Goal: Information Seeking & Learning: Learn about a topic

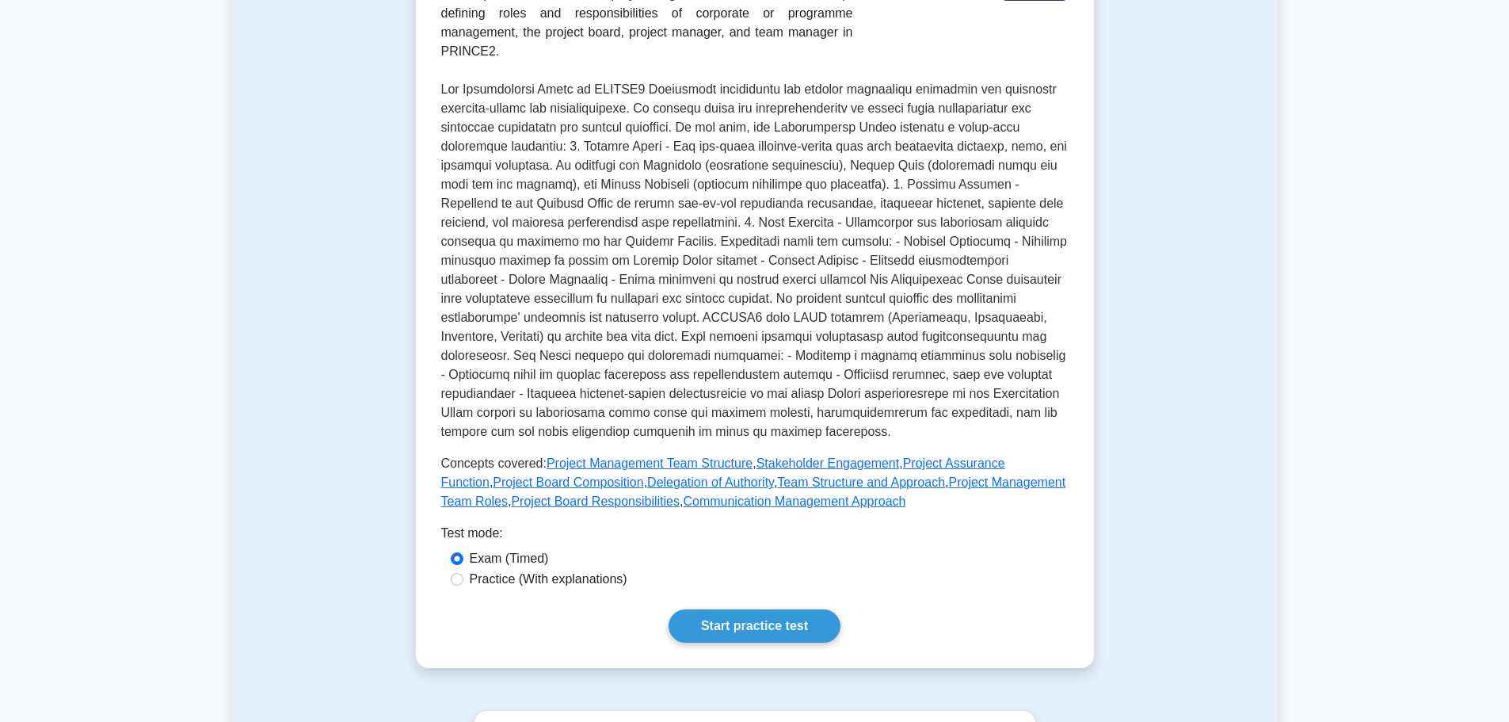
scroll to position [33, 0]
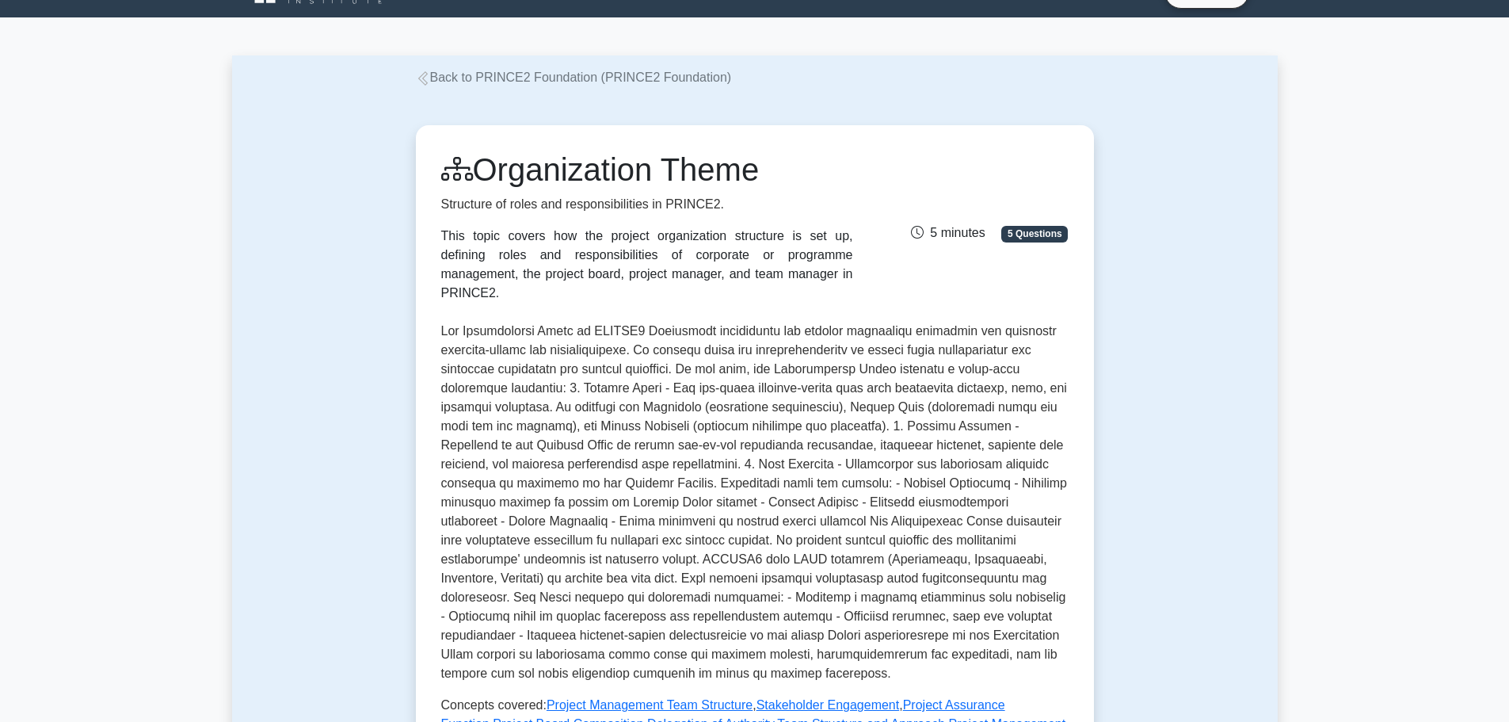
click at [456, 74] on link "Back to PRINCE2 Foundation (PRINCE2 Foundation)" at bounding box center [574, 76] width 316 height 13
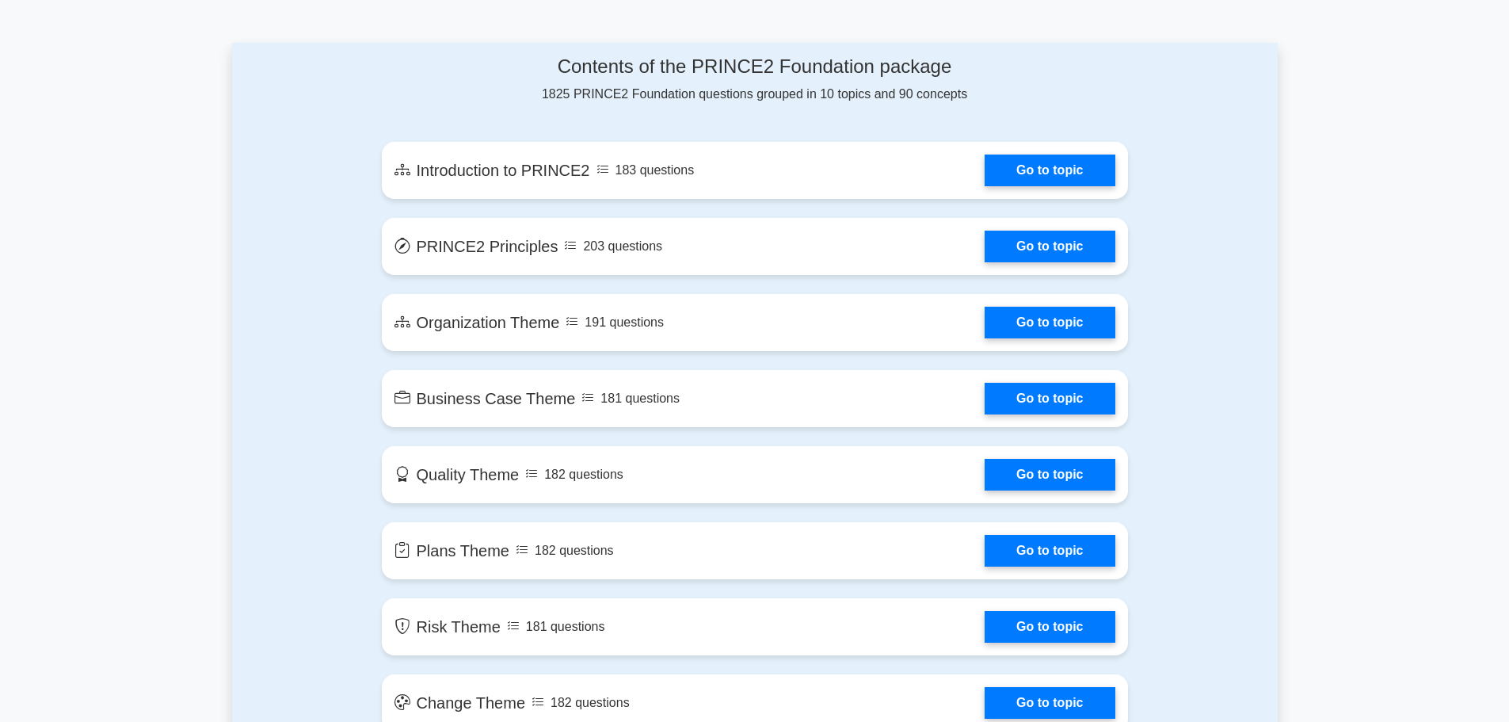
scroll to position [792, 0]
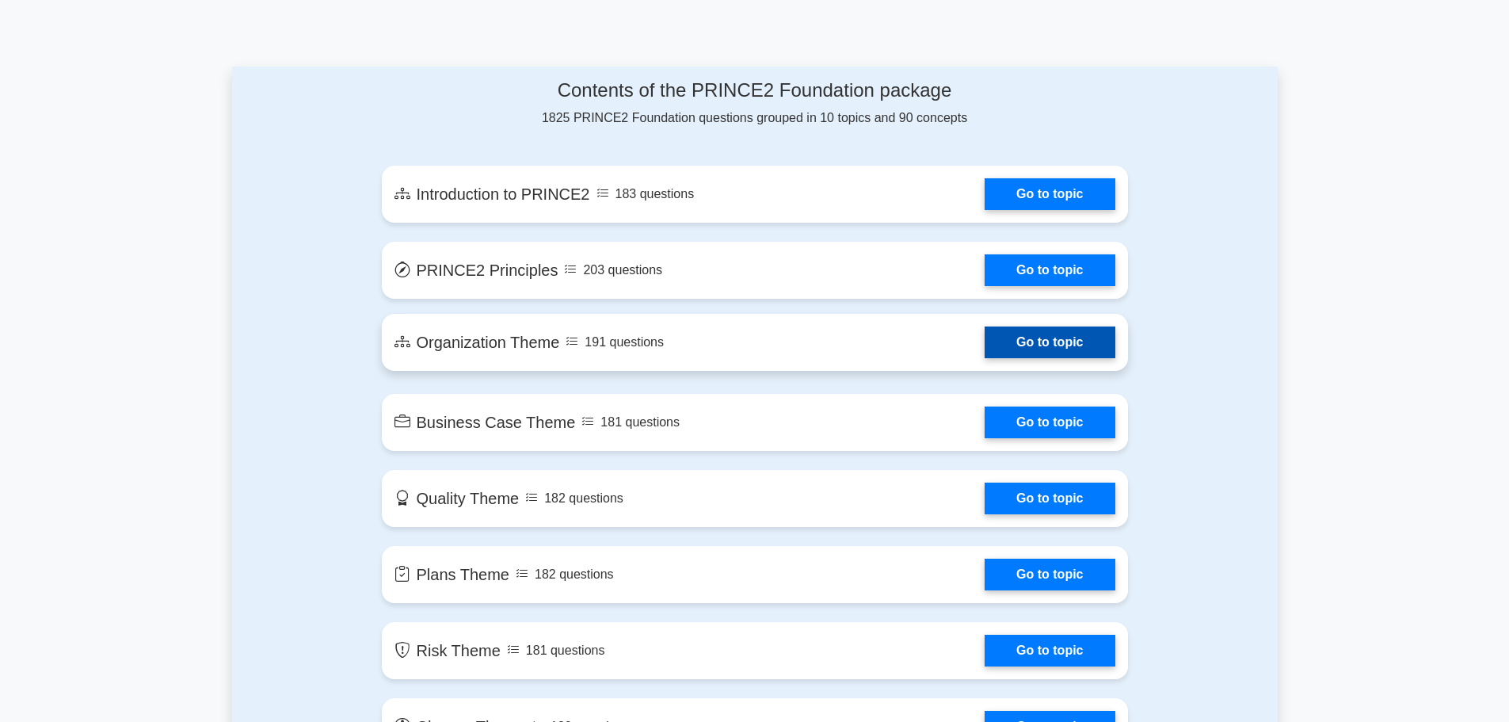
click at [1059, 338] on link "Go to topic" at bounding box center [1050, 342] width 130 height 32
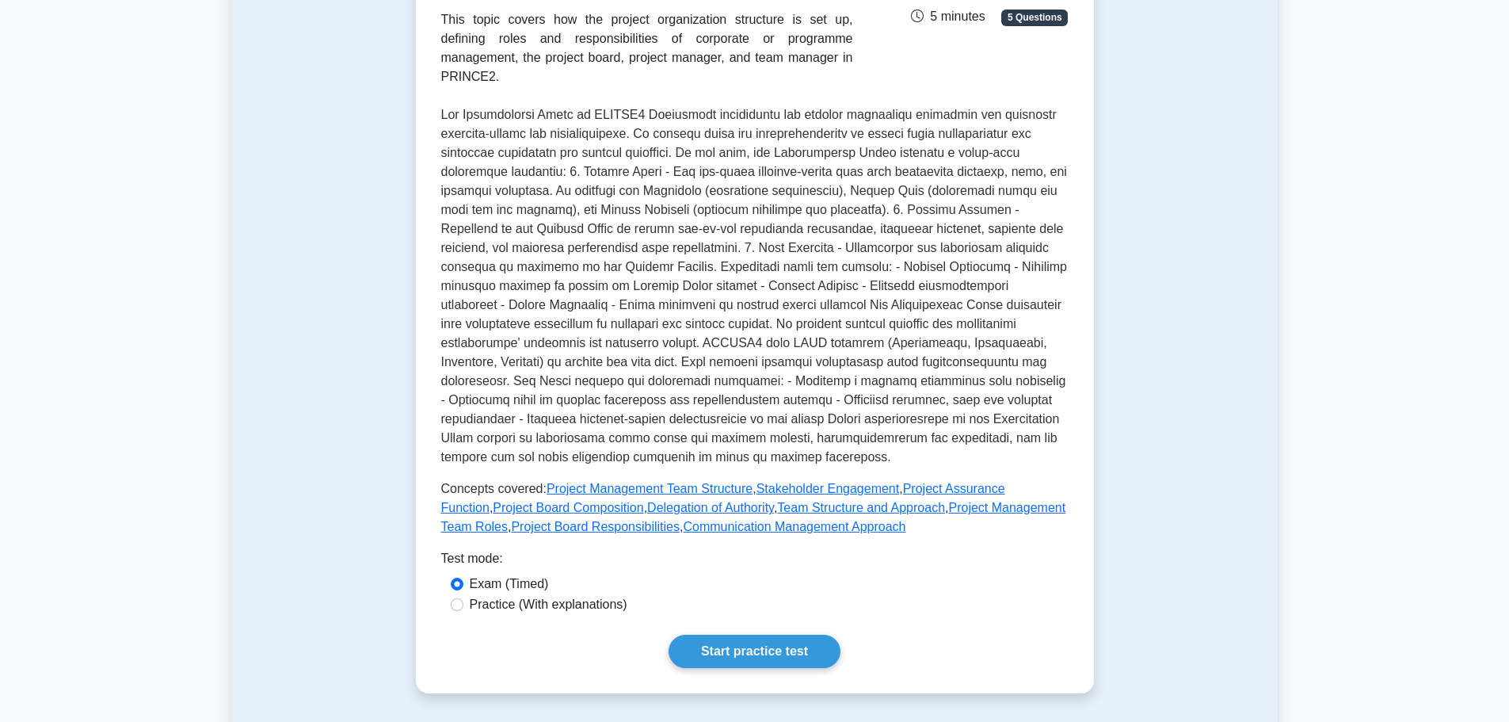
scroll to position [475, 0]
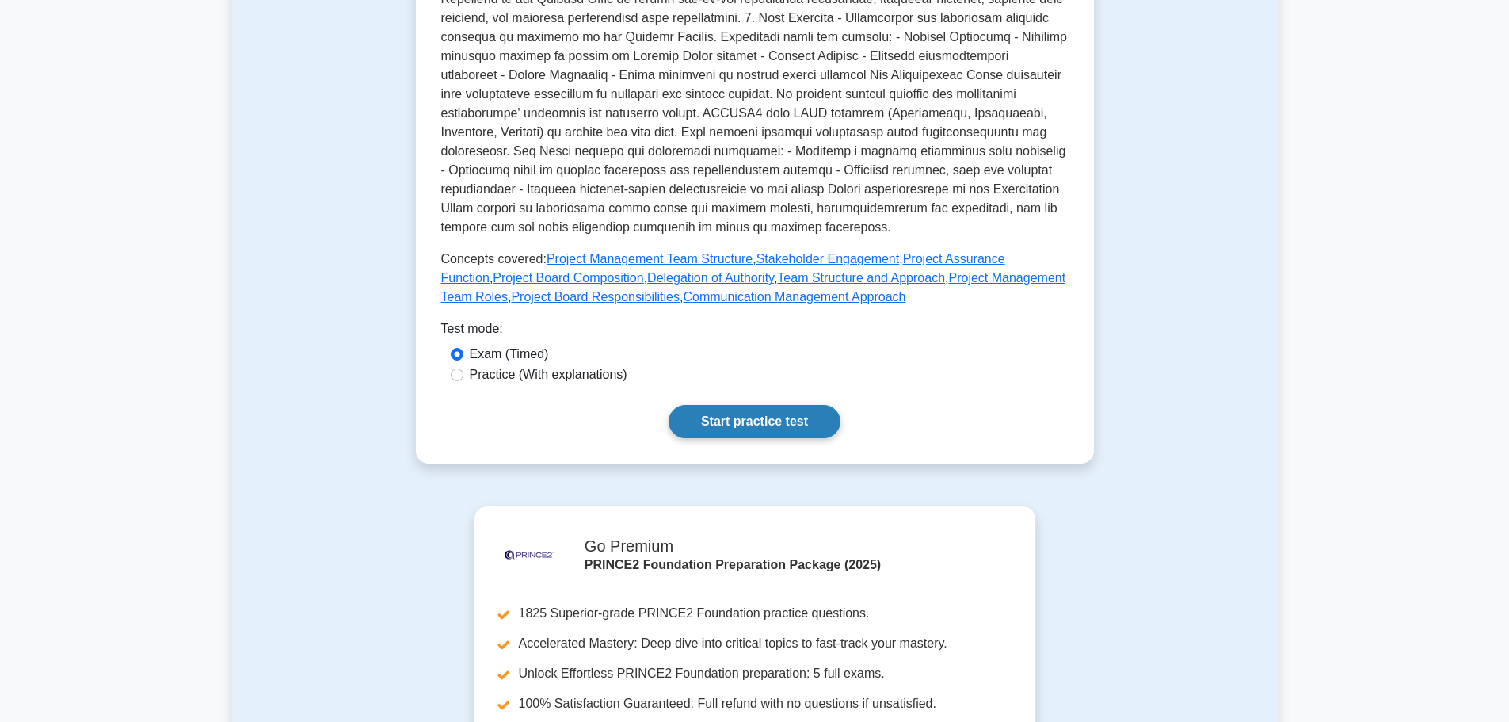
click at [743, 405] on link "Start practice test" at bounding box center [755, 421] width 172 height 33
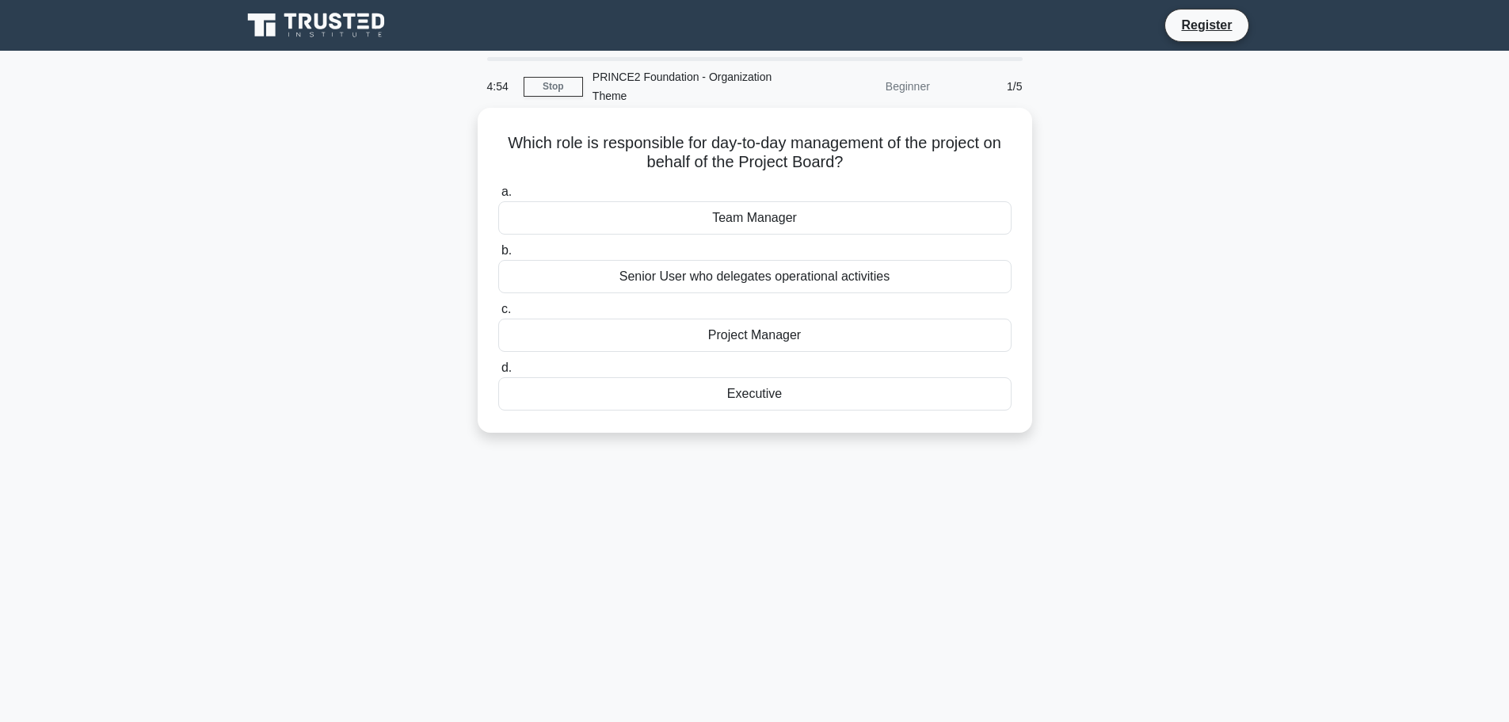
click at [768, 325] on div "Project Manager" at bounding box center [754, 334] width 513 height 33
click at [498, 314] on input "c. Project Manager" at bounding box center [498, 309] width 0 height 10
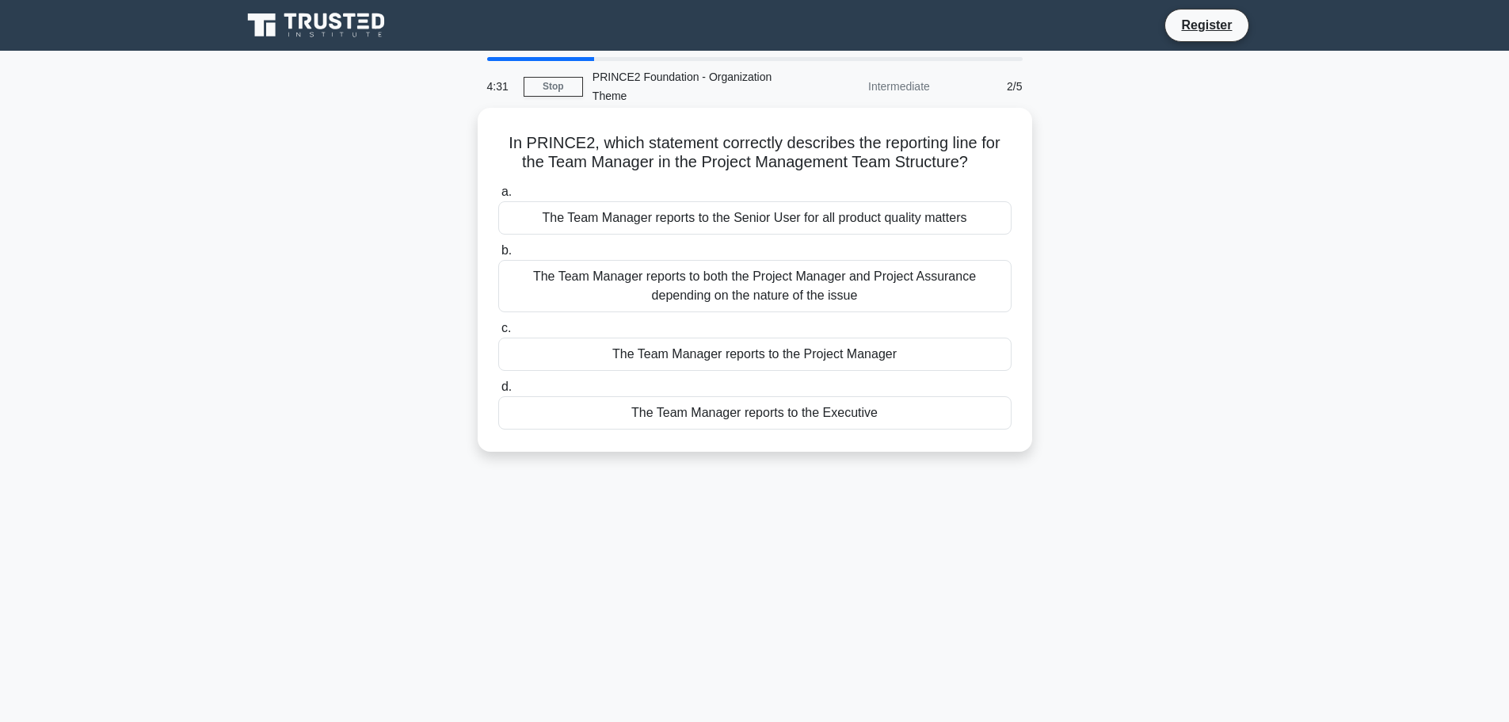
click at [747, 358] on div "The Team Manager reports to the Project Manager" at bounding box center [754, 353] width 513 height 33
click at [498, 333] on input "c. The Team Manager reports to the Project Manager" at bounding box center [498, 328] width 0 height 10
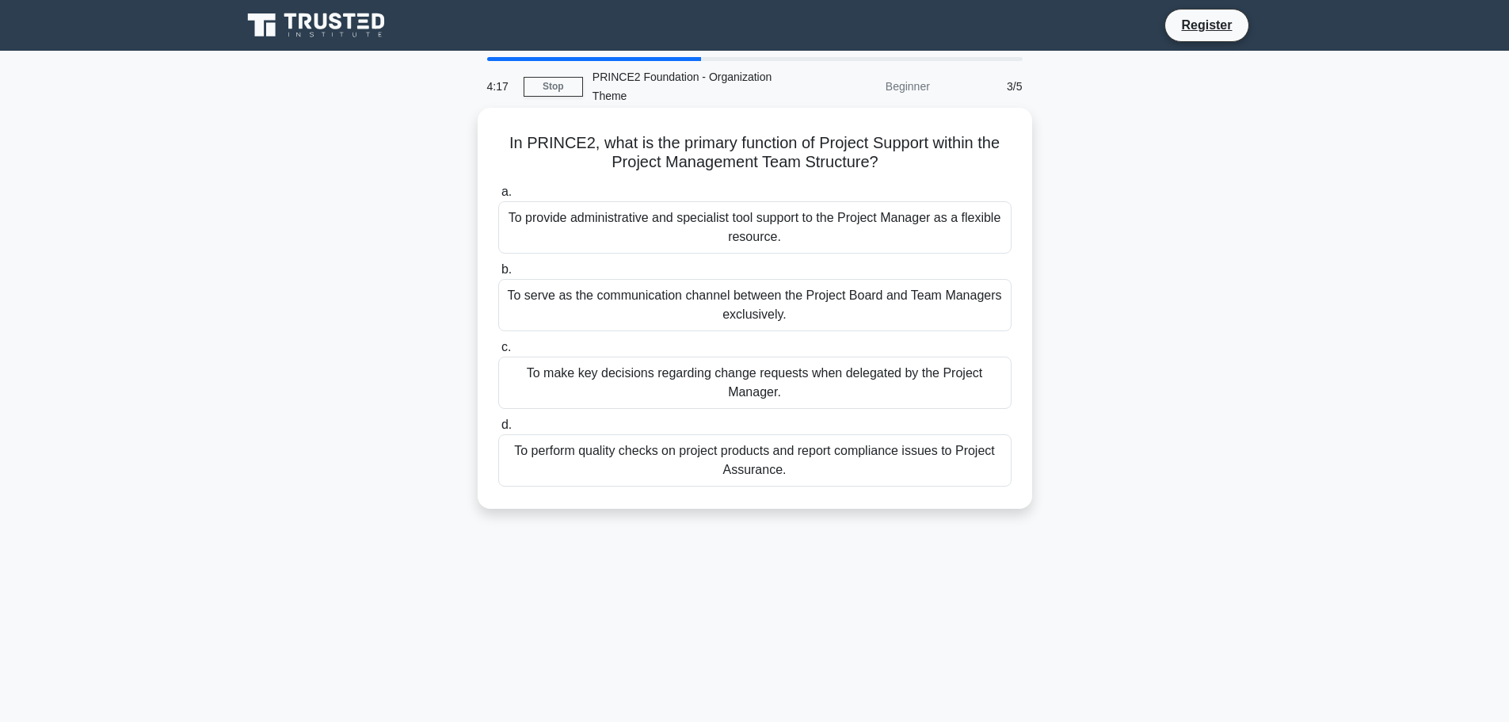
click at [649, 223] on div "To provide administrative and specialist tool support to the Project Manager as…" at bounding box center [754, 227] width 513 height 52
click at [498, 197] on input "a. To provide administrative and specialist tool support to the Project Manager…" at bounding box center [498, 192] width 0 height 10
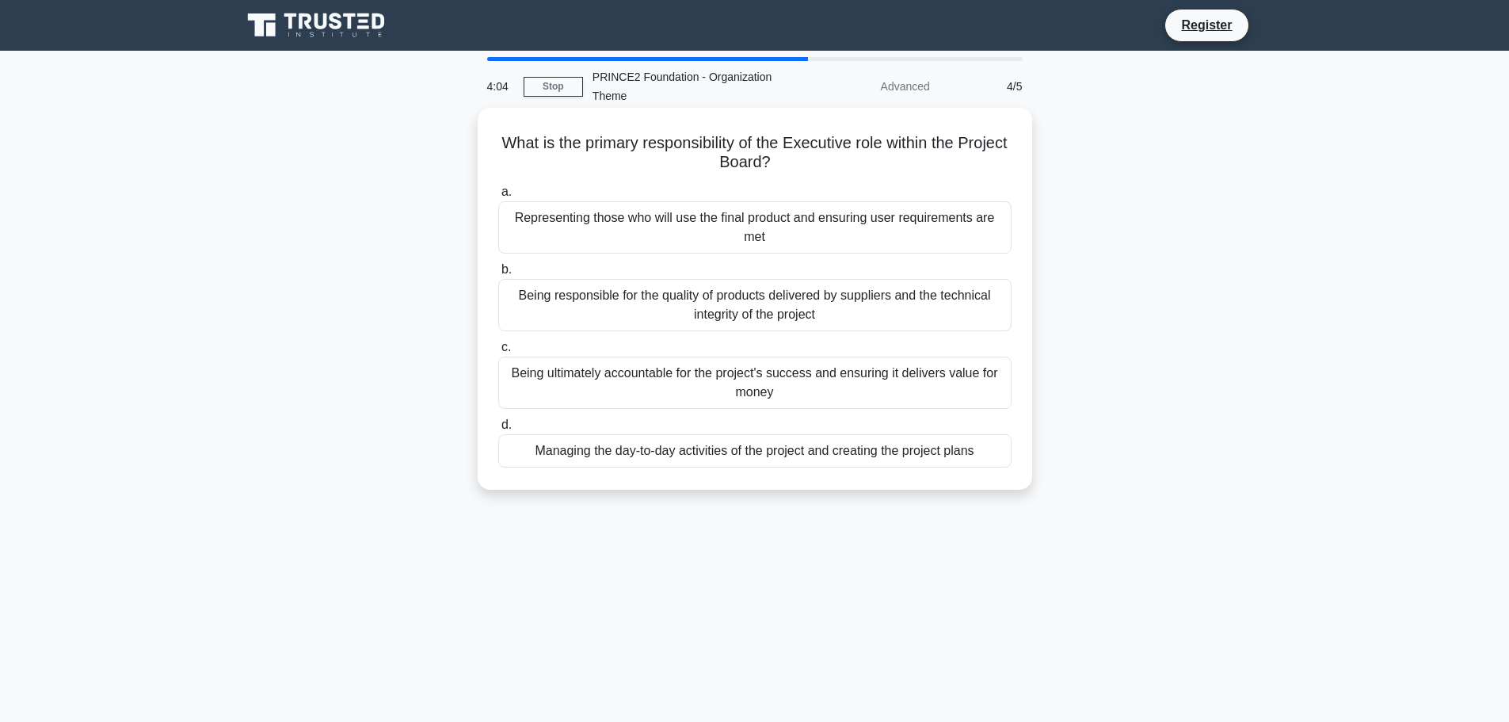
click at [669, 387] on div "Being ultimately accountable for the project's success and ensuring it delivers…" at bounding box center [754, 382] width 513 height 52
click at [498, 352] on input "c. Being ultimately accountable for the project's success and ensuring it deliv…" at bounding box center [498, 347] width 0 height 10
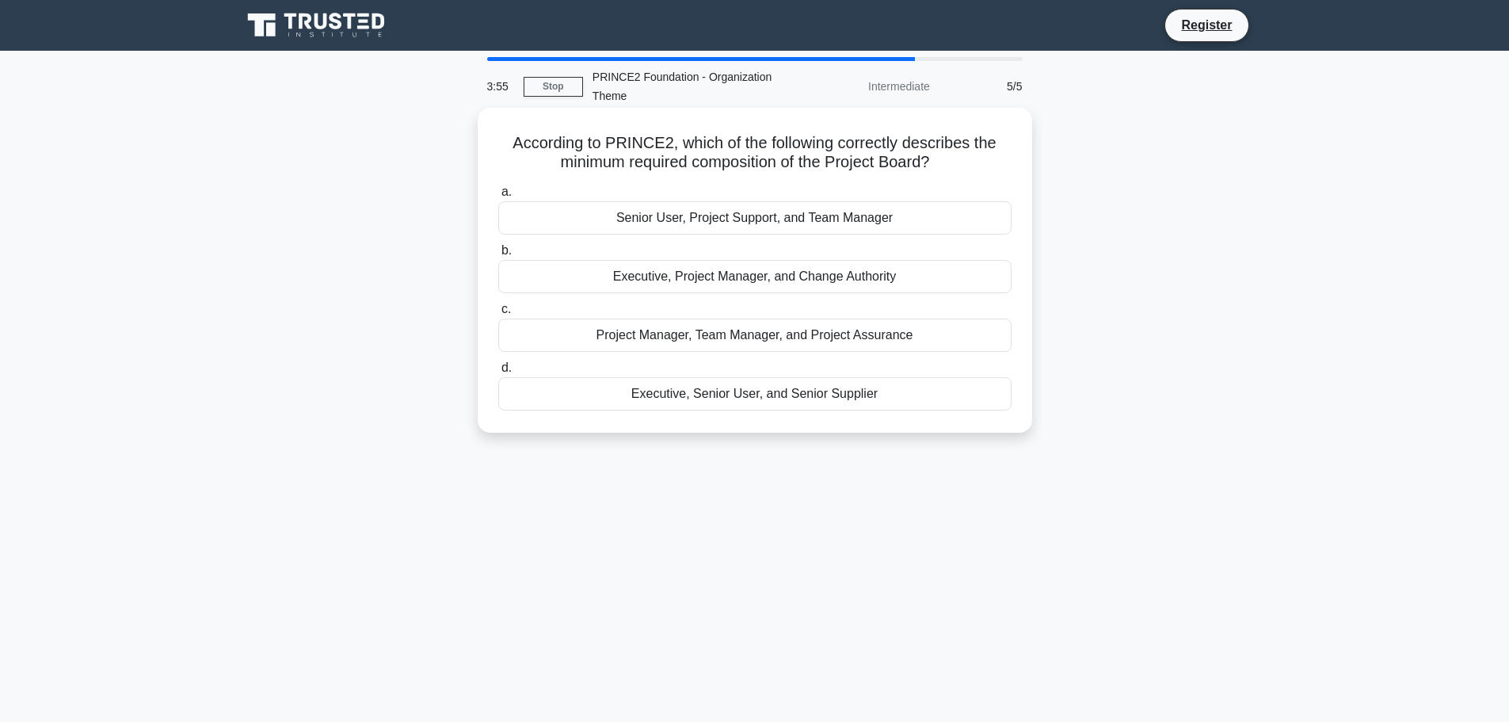
click at [621, 394] on div "Executive, Senior User, and Senior Supplier" at bounding box center [754, 393] width 513 height 33
click at [498, 373] on input "d. Executive, Senior User, and Senior Supplier" at bounding box center [498, 368] width 0 height 10
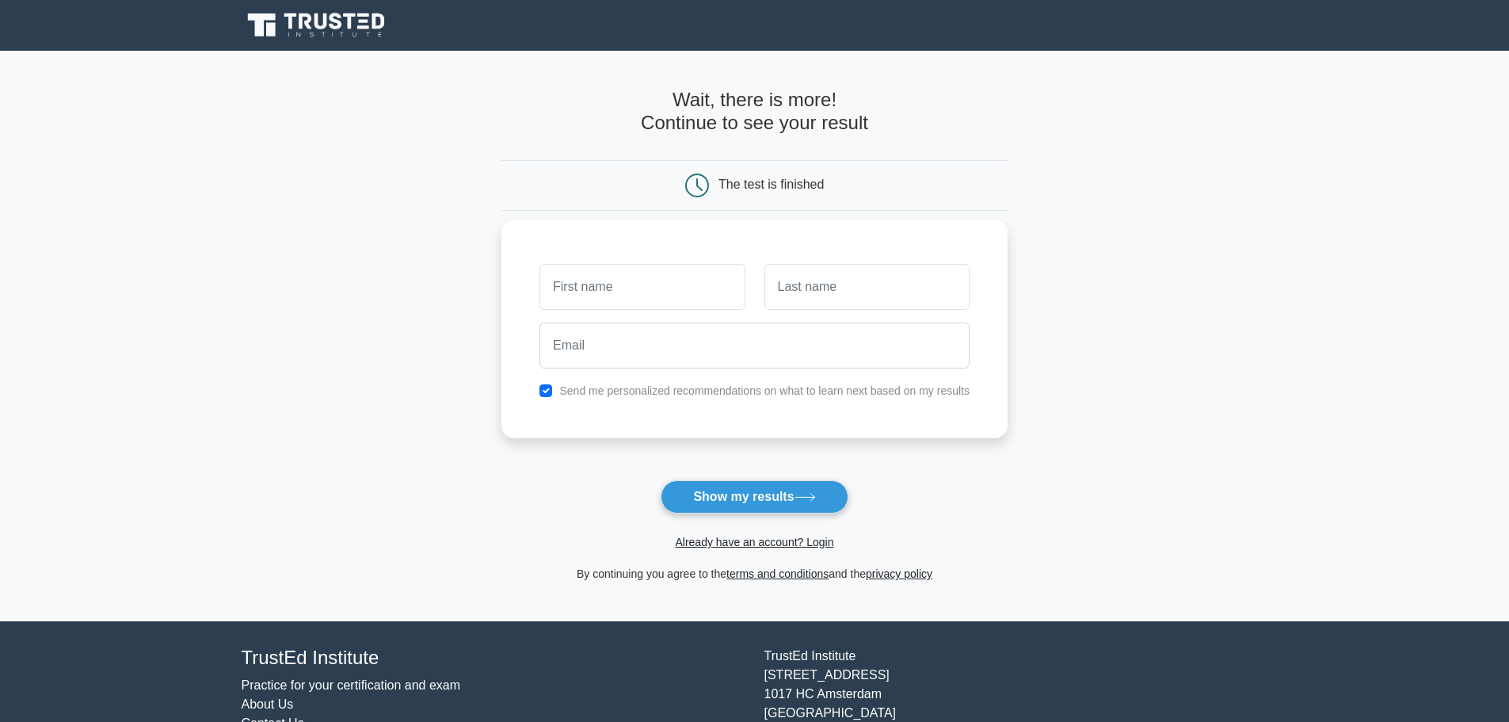
click at [642, 287] on input "text" at bounding box center [641, 287] width 205 height 46
type input "[PERSON_NAME]"
click at [786, 294] on input "text" at bounding box center [866, 287] width 205 height 46
type input "Pestridge"
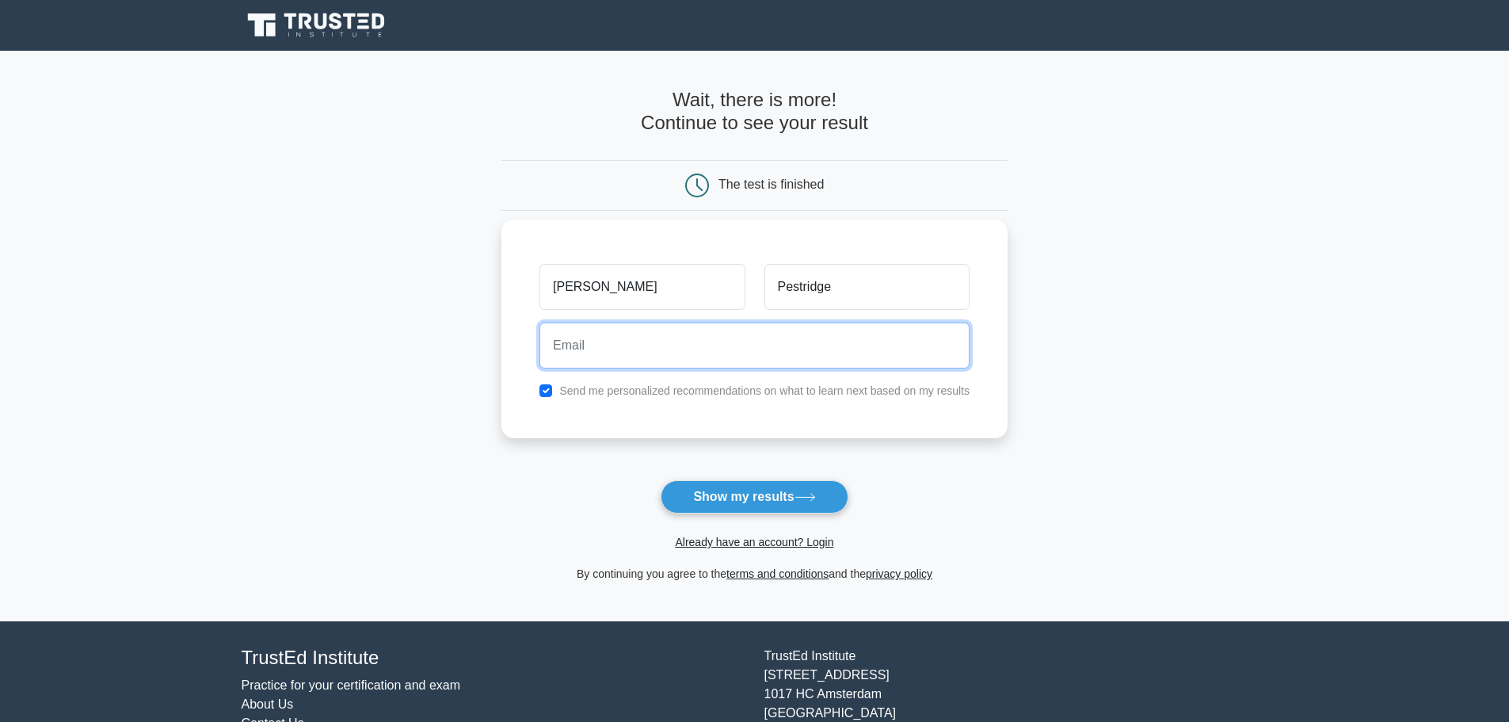
click at [669, 356] on input "email" at bounding box center [754, 345] width 430 height 46
type input "pestridge@hotmail.co.uk"
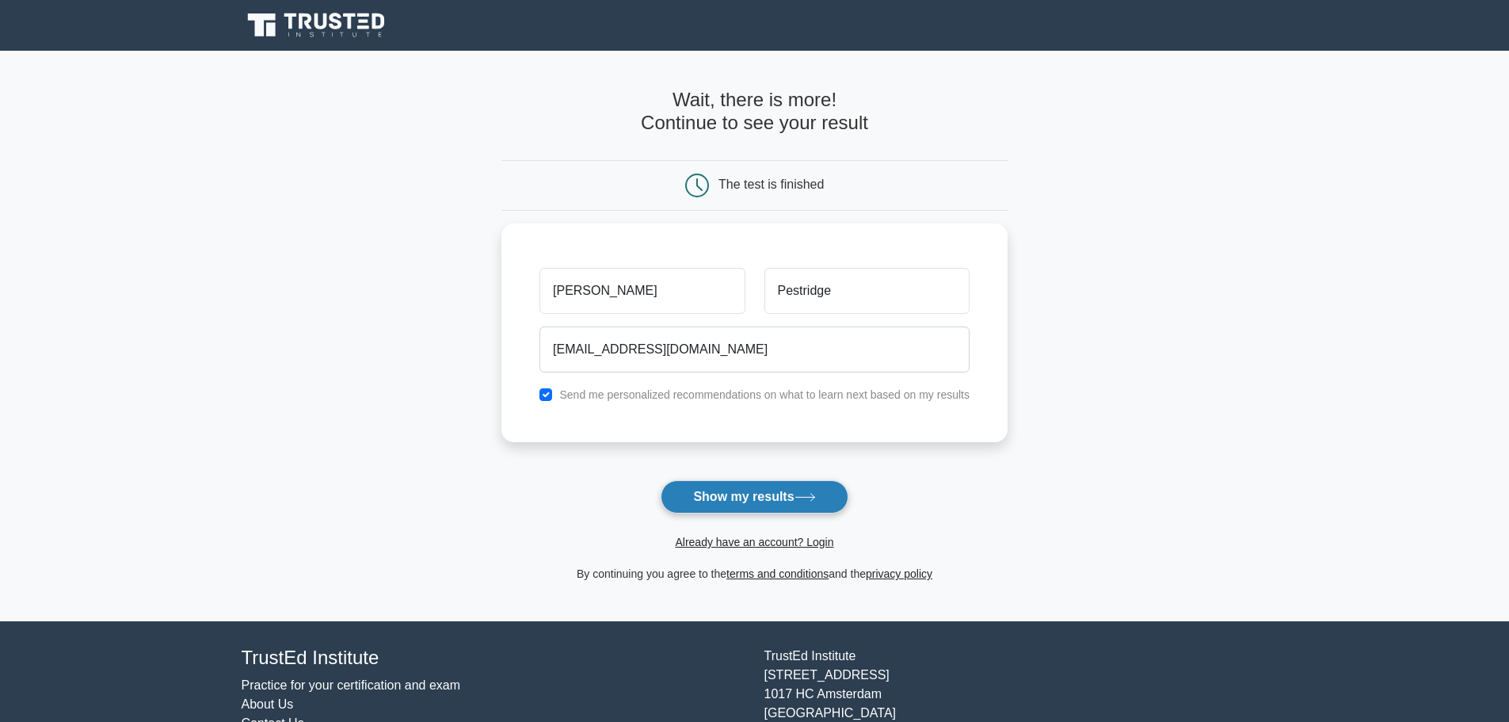
click at [713, 496] on button "Show my results" at bounding box center [754, 496] width 187 height 33
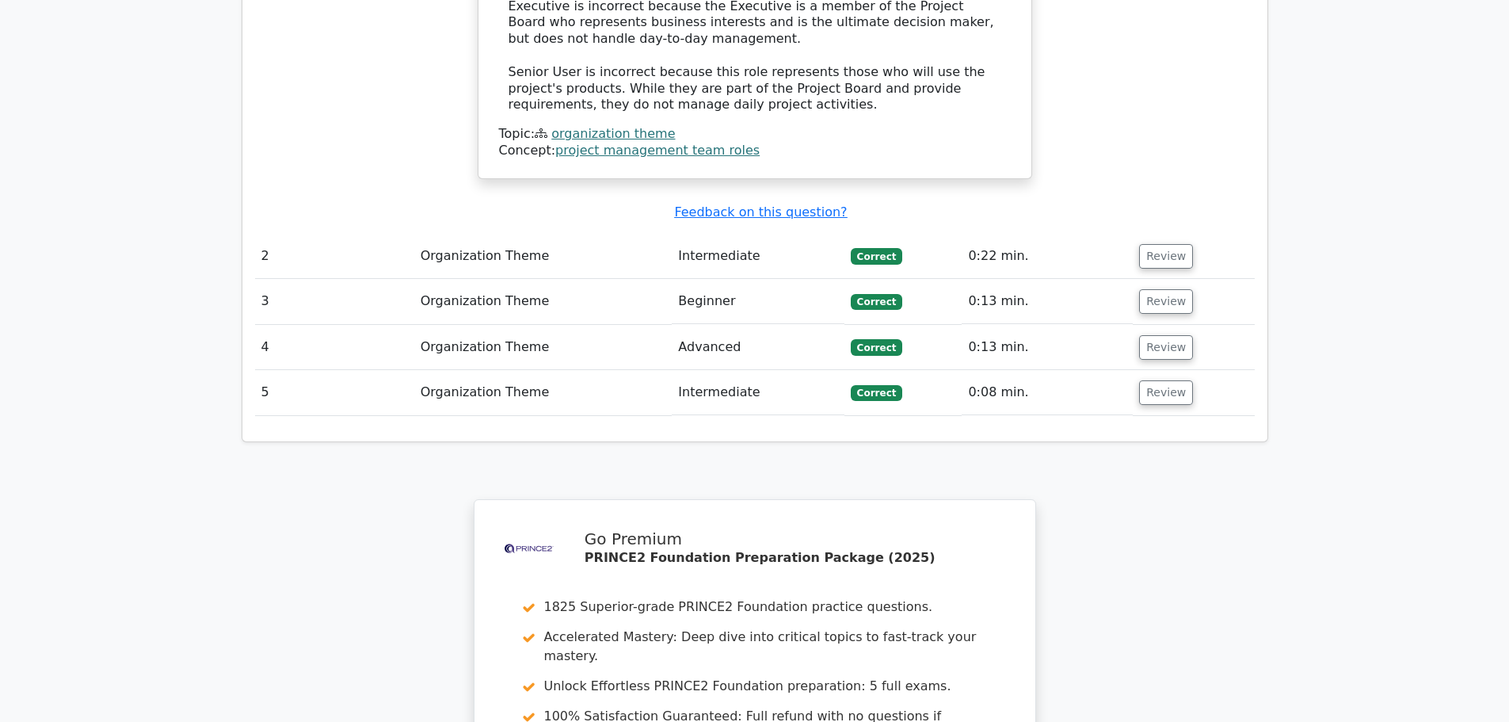
scroll to position [2117, 0]
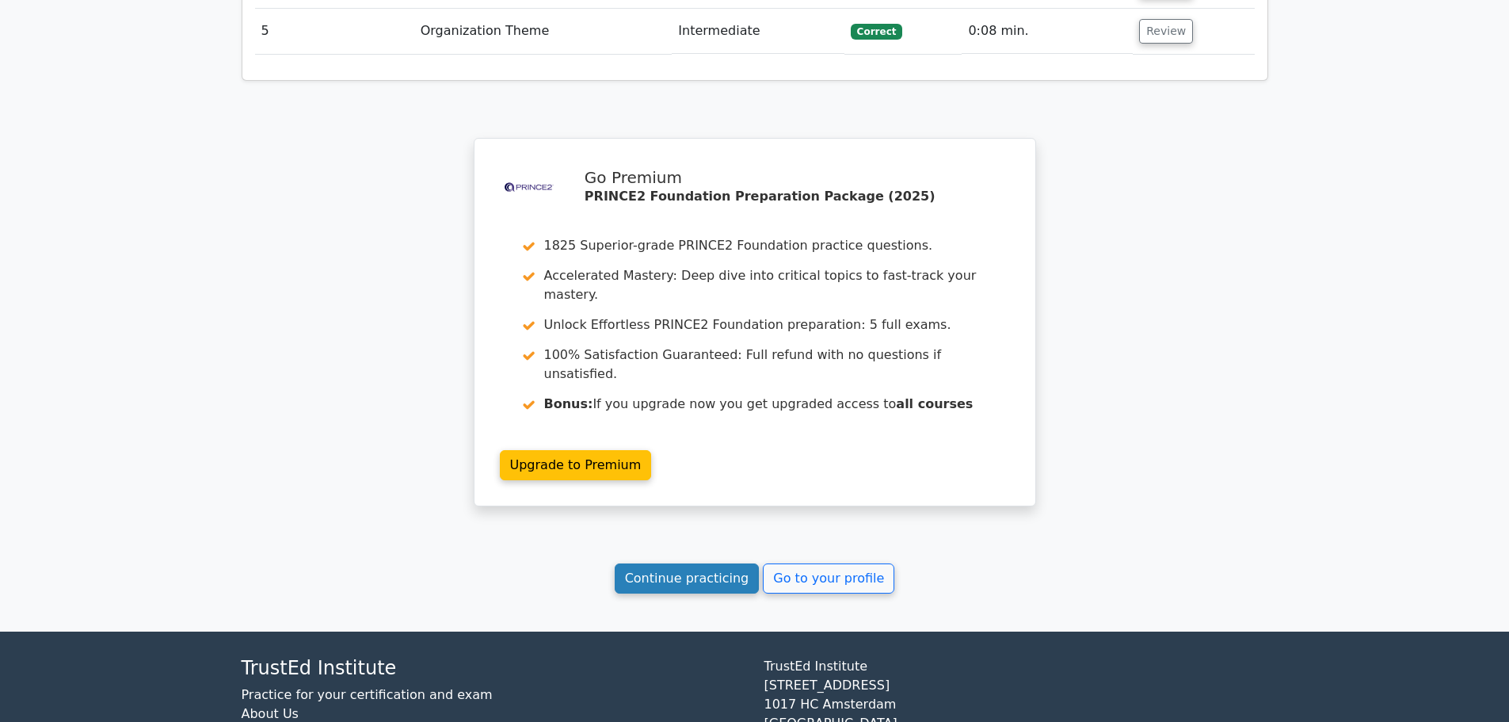
click at [669, 563] on link "Continue practicing" at bounding box center [687, 578] width 145 height 30
click at [791, 563] on link "Go to your profile" at bounding box center [828, 578] width 131 height 30
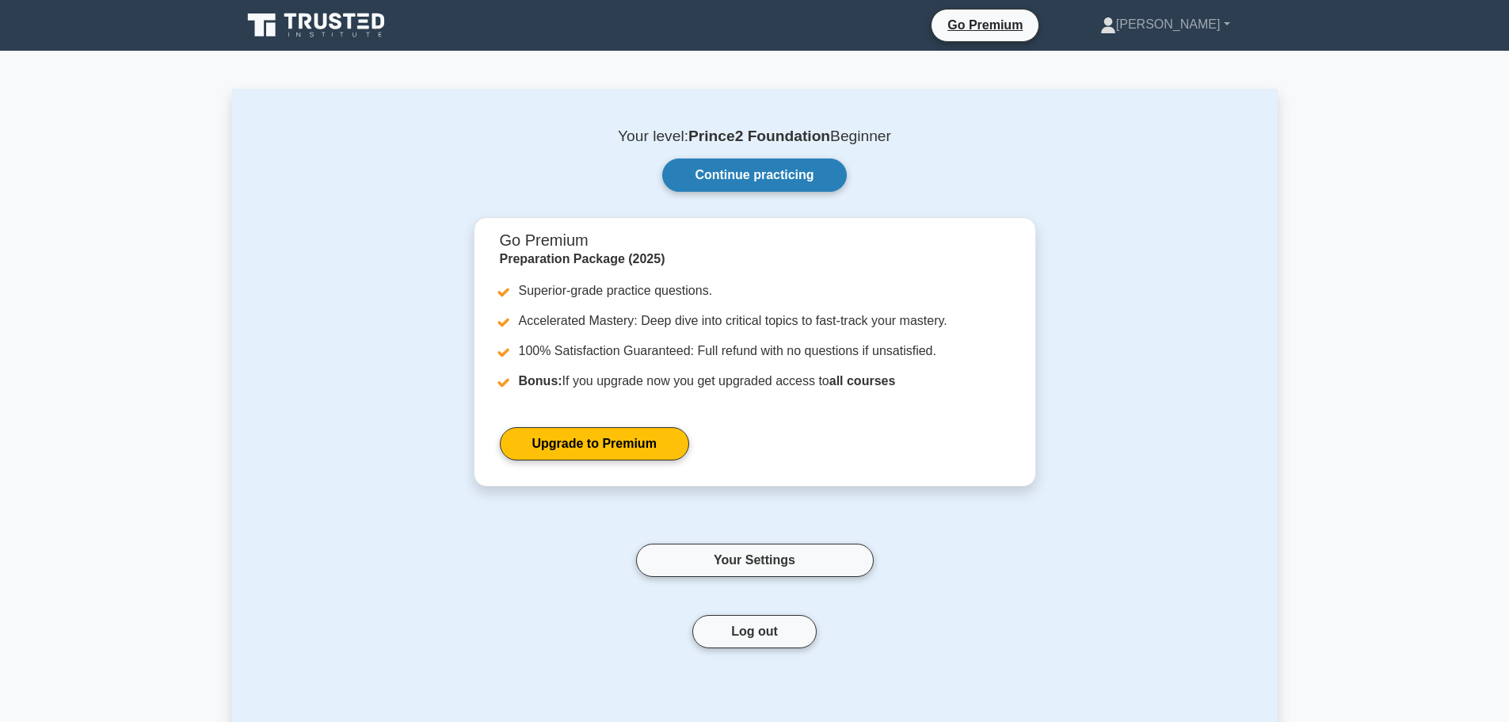
click at [784, 174] on link "Continue practicing" at bounding box center [754, 174] width 184 height 33
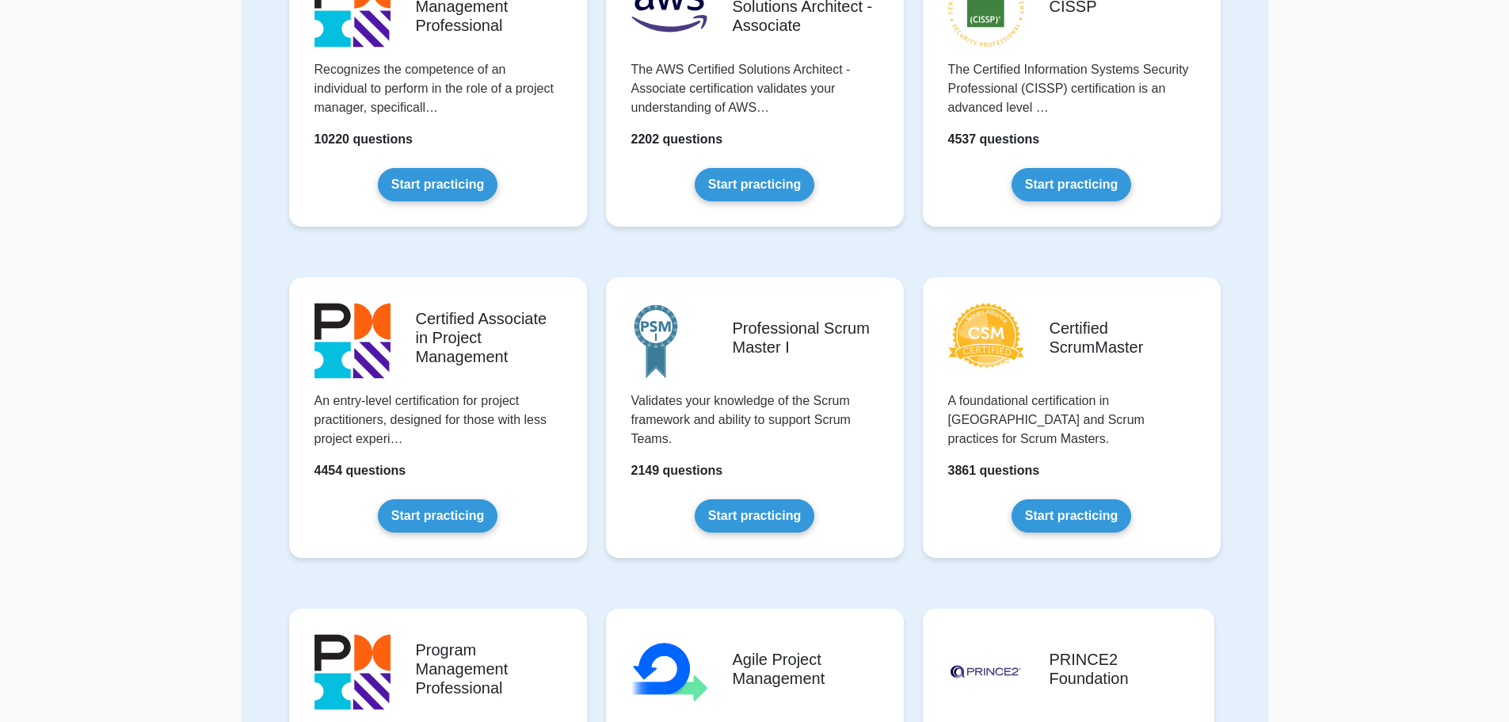
scroll to position [554, 0]
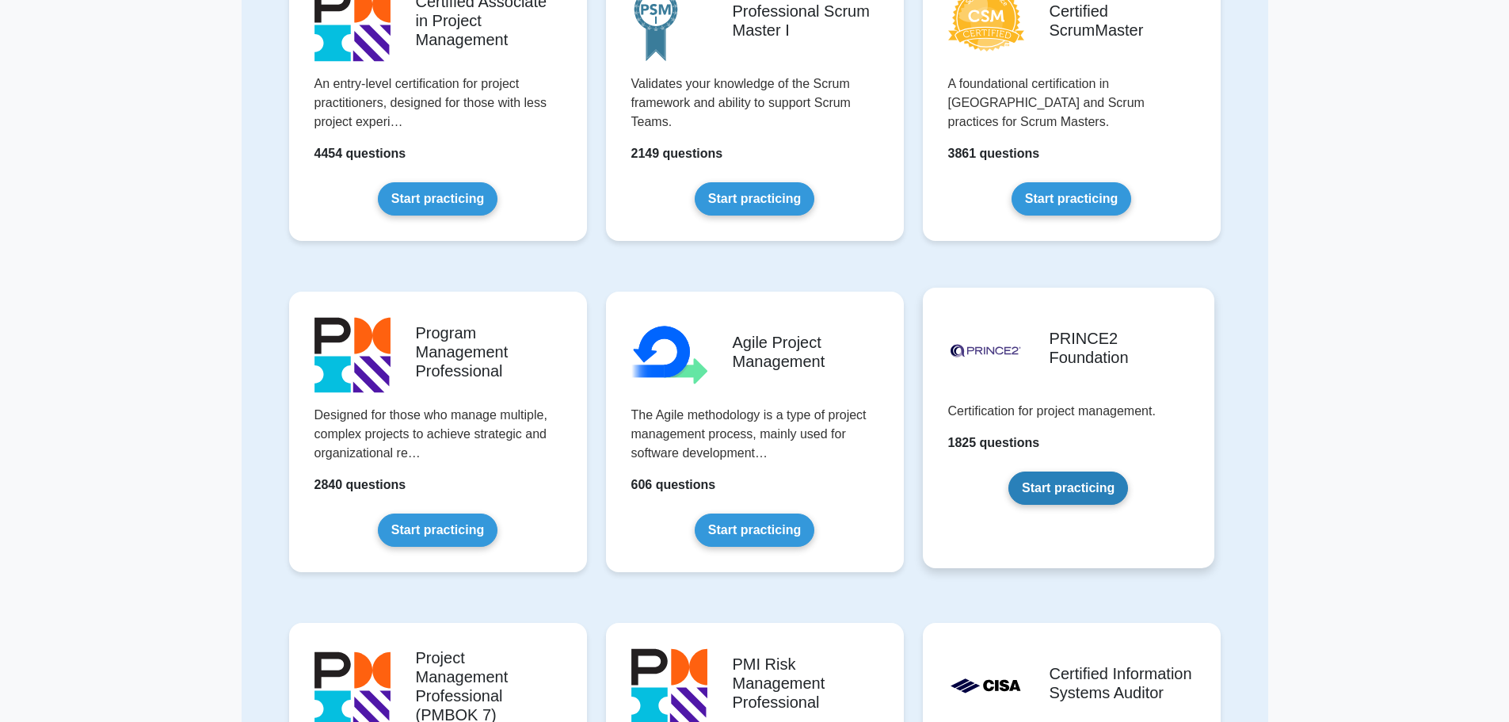
click at [1075, 490] on link "Start practicing" at bounding box center [1068, 487] width 120 height 33
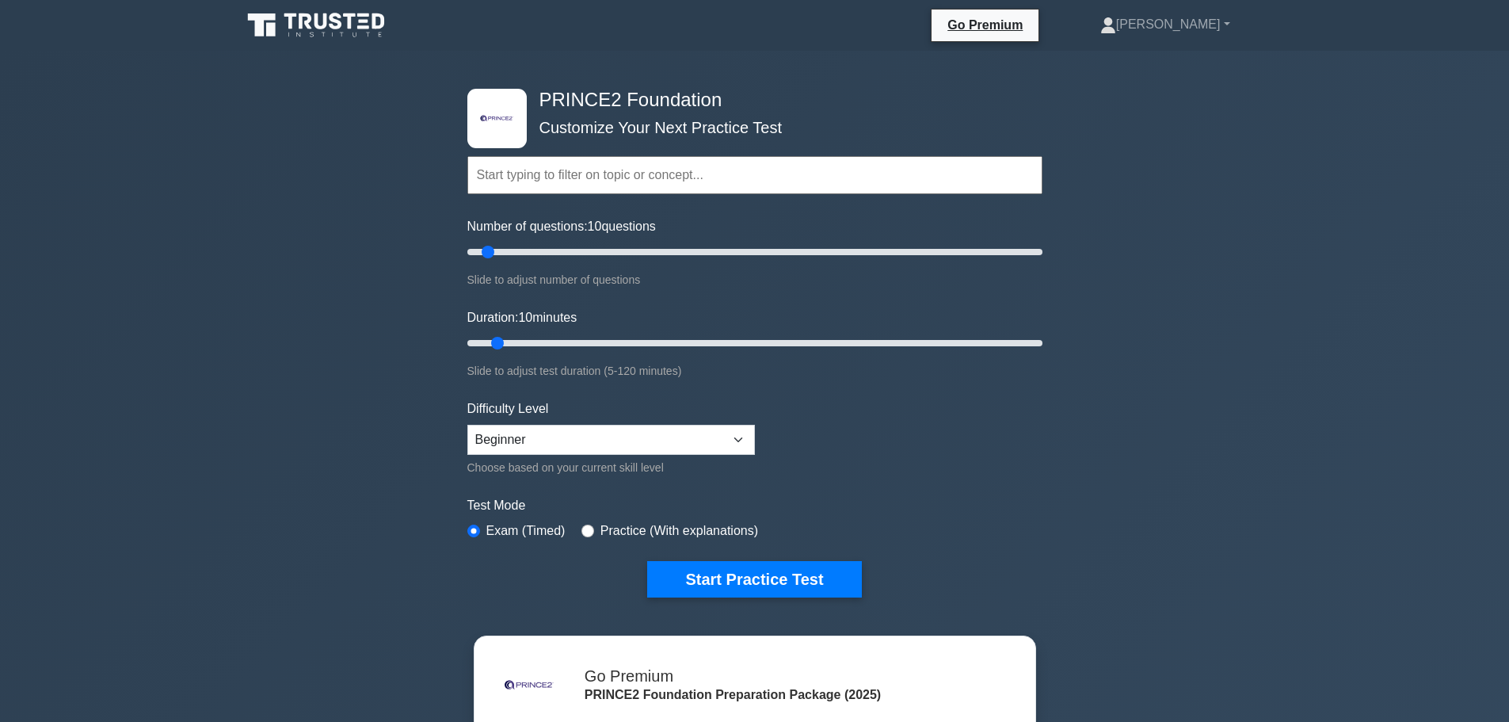
click at [688, 183] on input "text" at bounding box center [754, 175] width 575 height 38
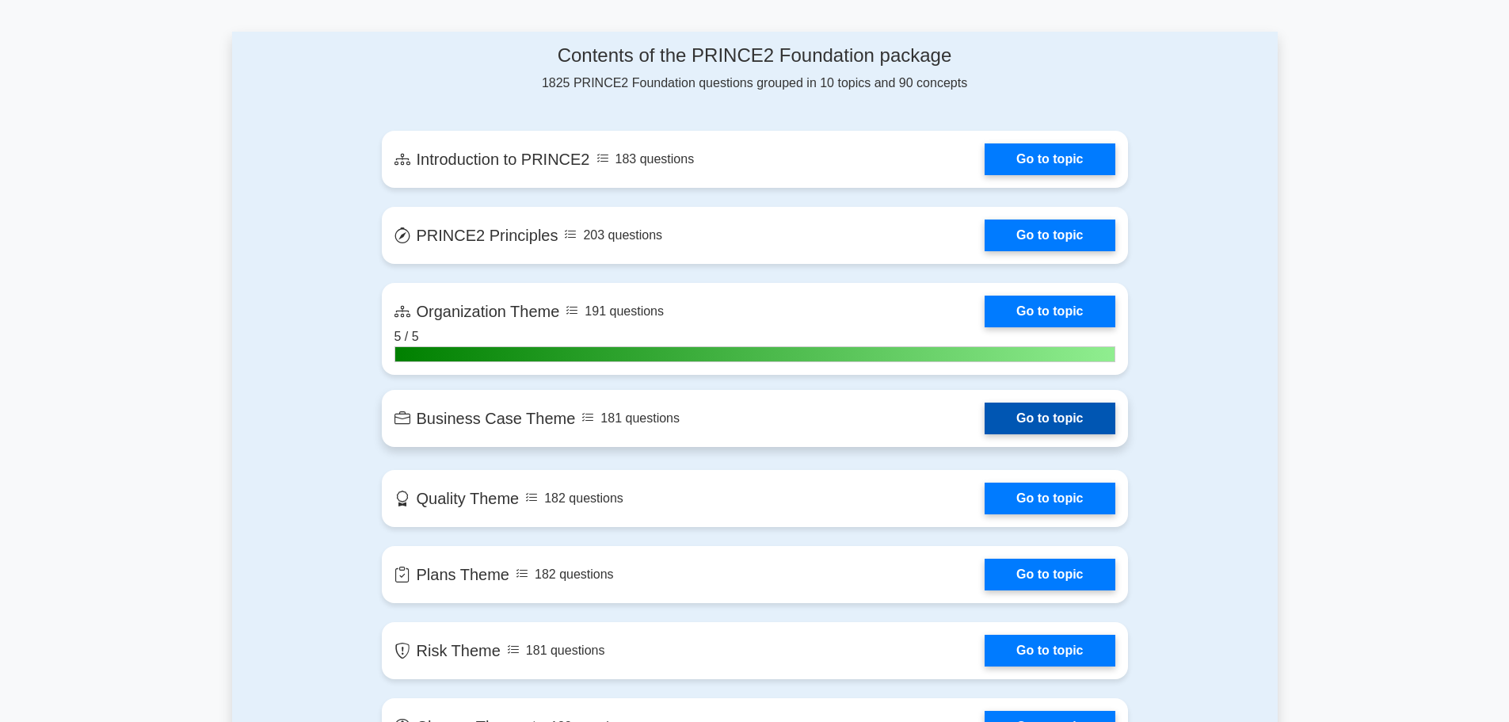
scroll to position [1030, 0]
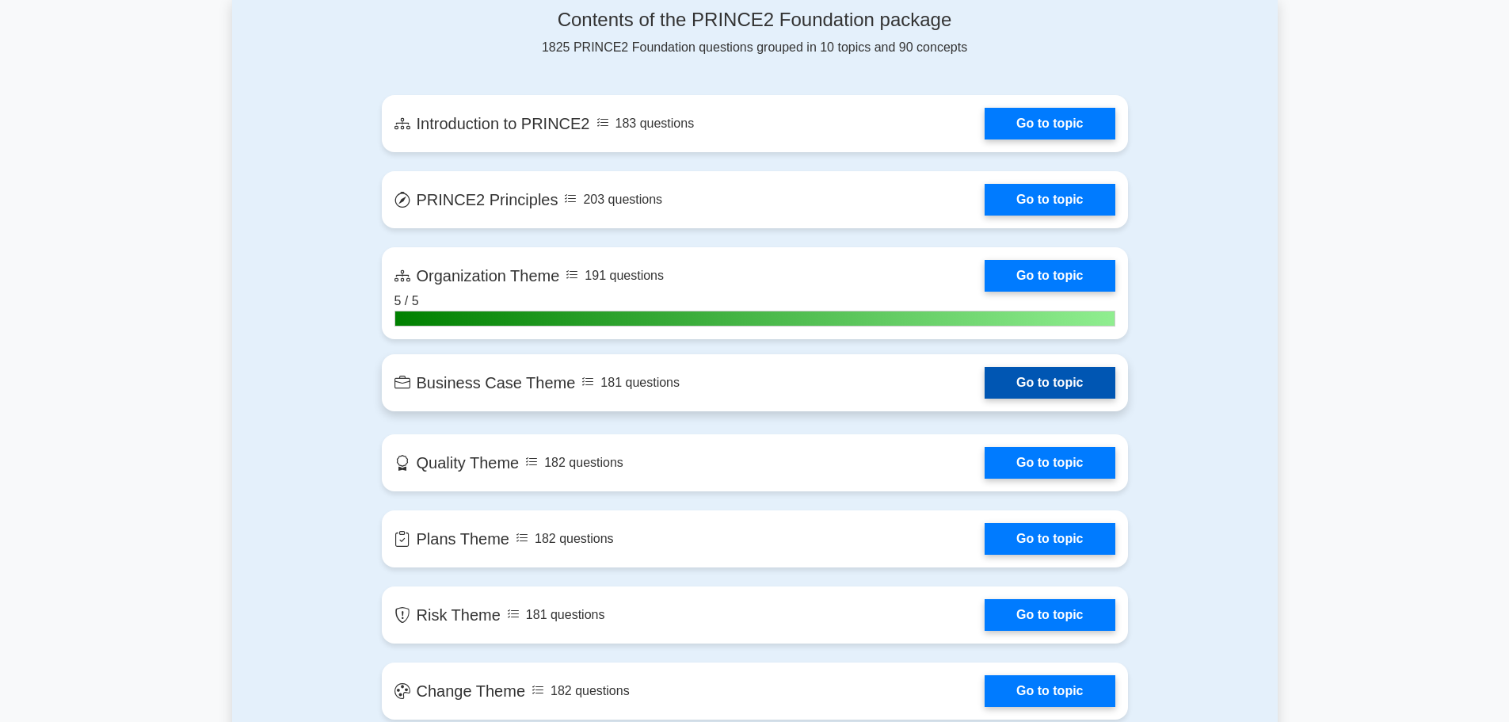
click at [1019, 374] on link "Go to topic" at bounding box center [1050, 383] width 130 height 32
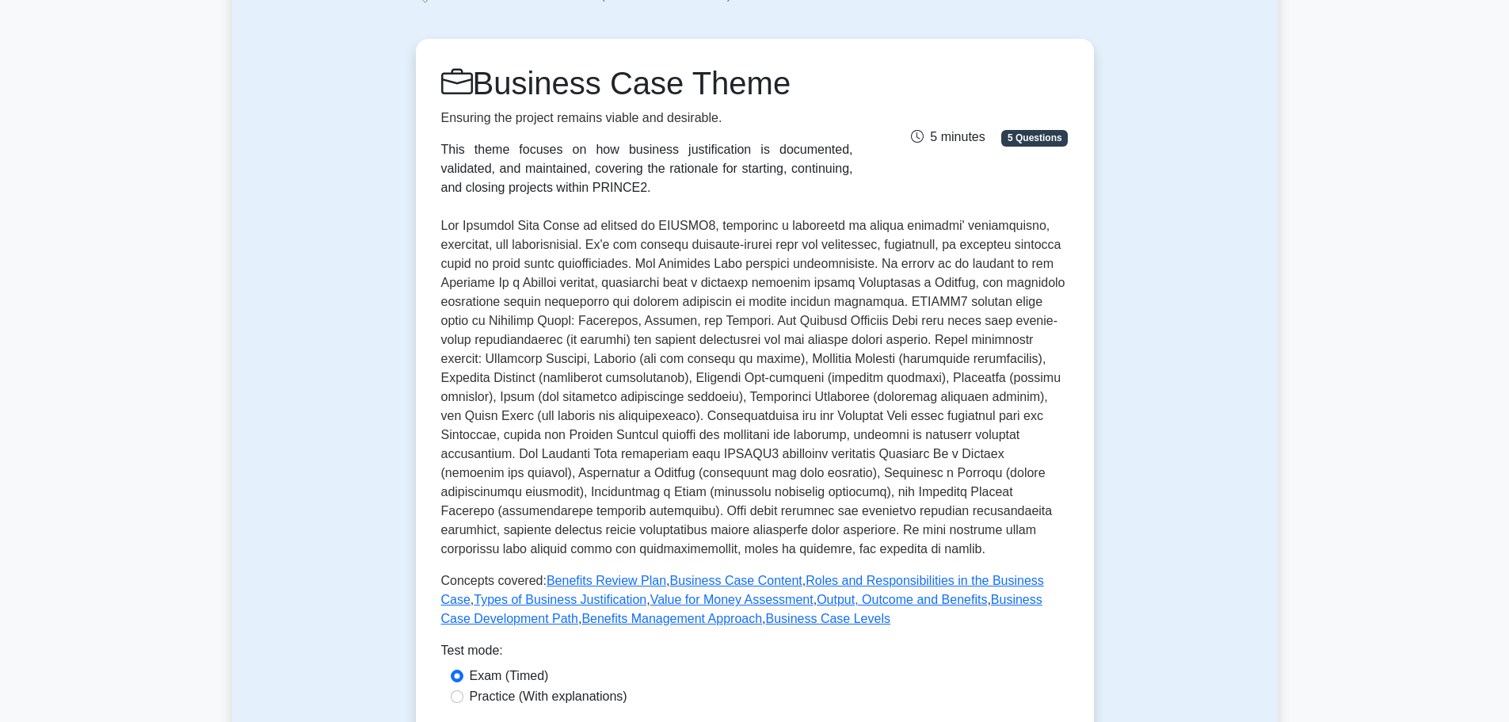
scroll to position [317, 0]
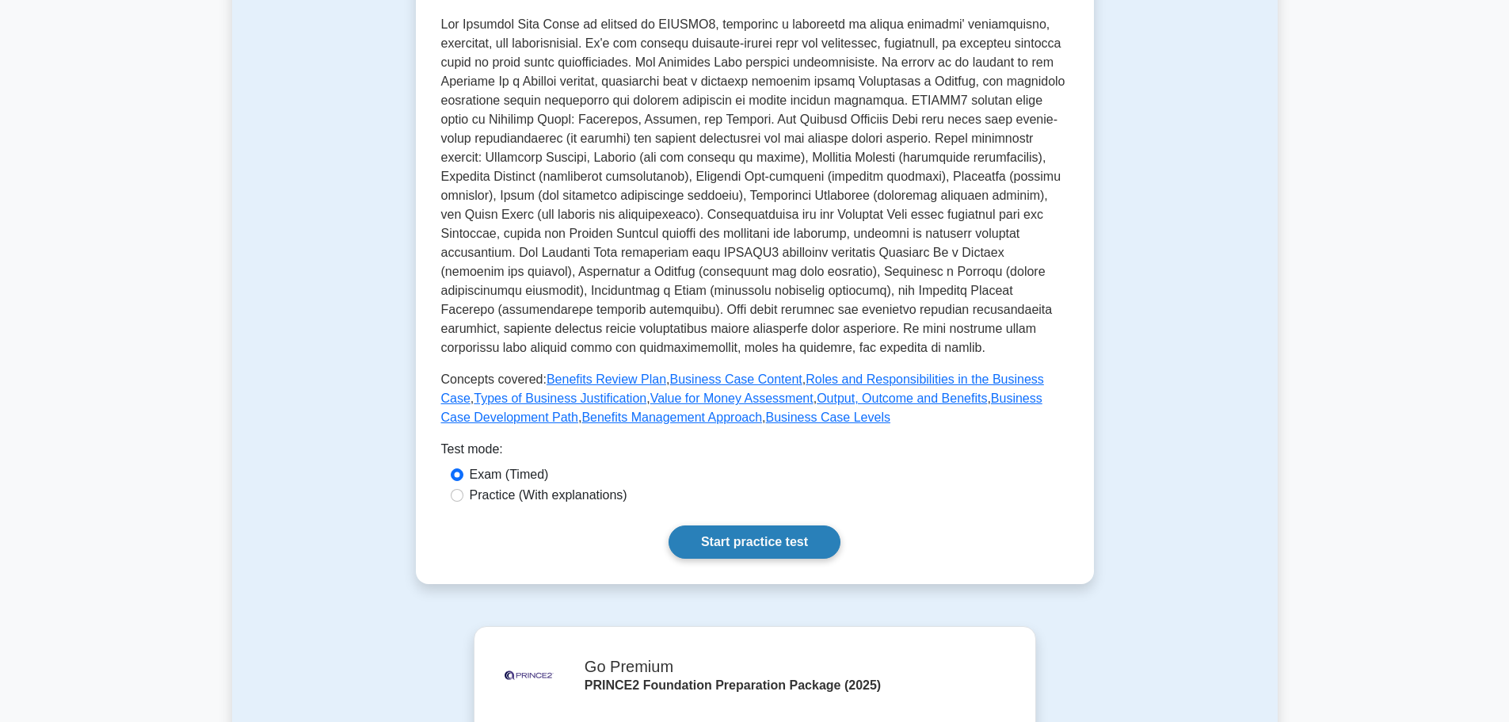
click at [775, 529] on link "Start practice test" at bounding box center [755, 541] width 172 height 33
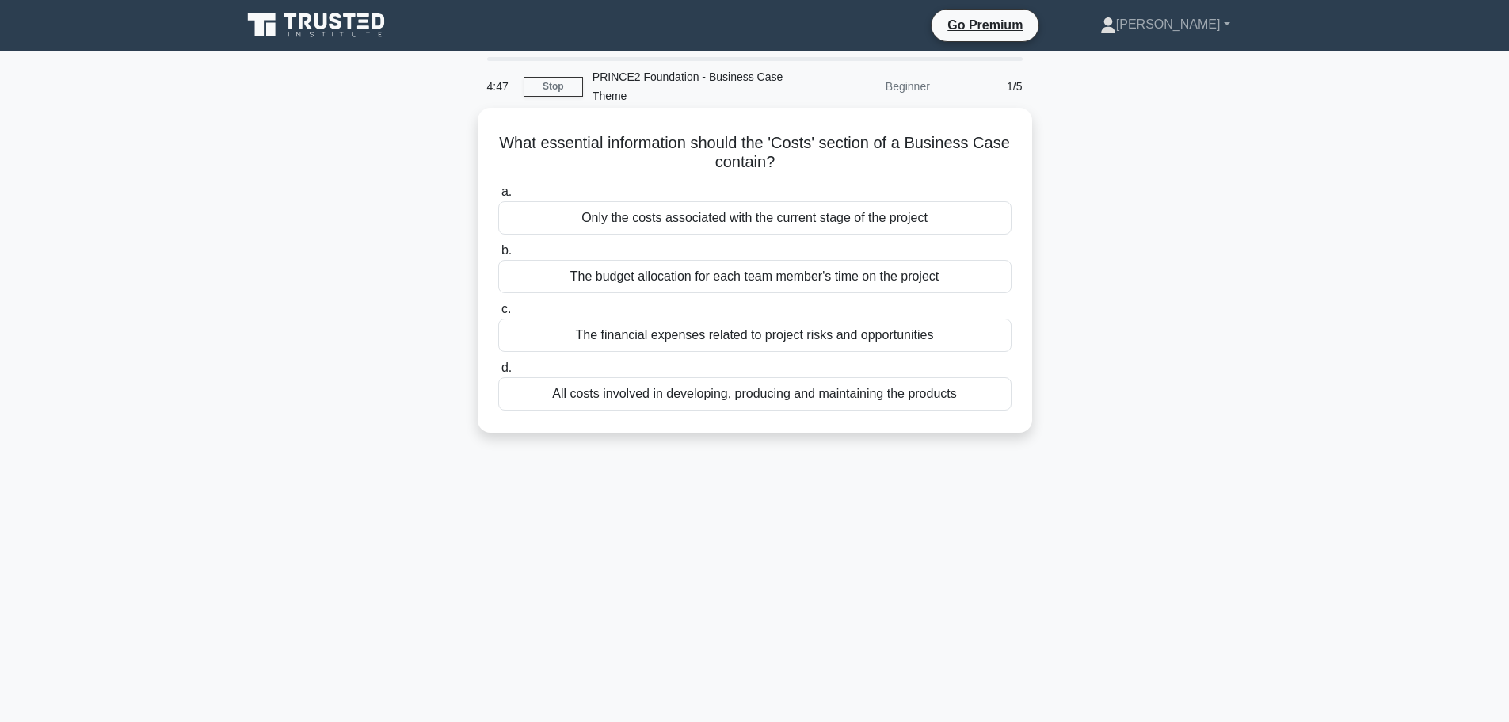
click at [669, 403] on div "All costs involved in developing, producing and maintaining the products" at bounding box center [754, 393] width 513 height 33
click at [498, 373] on input "d. All costs involved in developing, producing and maintaining the products" at bounding box center [498, 368] width 0 height 10
click at [671, 213] on div "As a measurable range of acceptable values for each benefit." at bounding box center [754, 217] width 513 height 33
click at [498, 197] on input "a. As a measurable range of acceptable values for each benefit." at bounding box center [498, 192] width 0 height 10
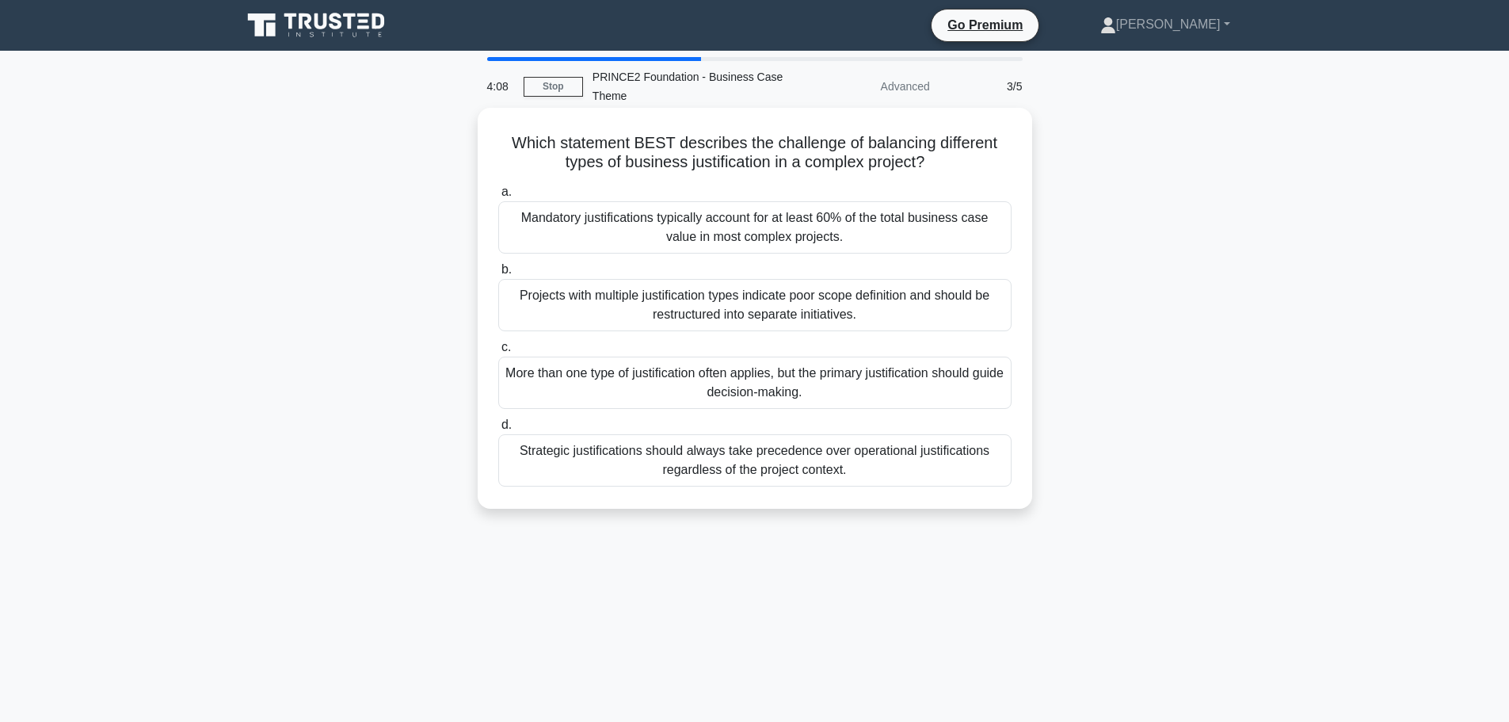
click at [743, 322] on div "Projects with multiple justification types indicate poor scope definition and s…" at bounding box center [754, 305] width 513 height 52
click at [498, 275] on input "b. Projects with multiple justification types indicate poor scope definition an…" at bounding box center [498, 270] width 0 height 10
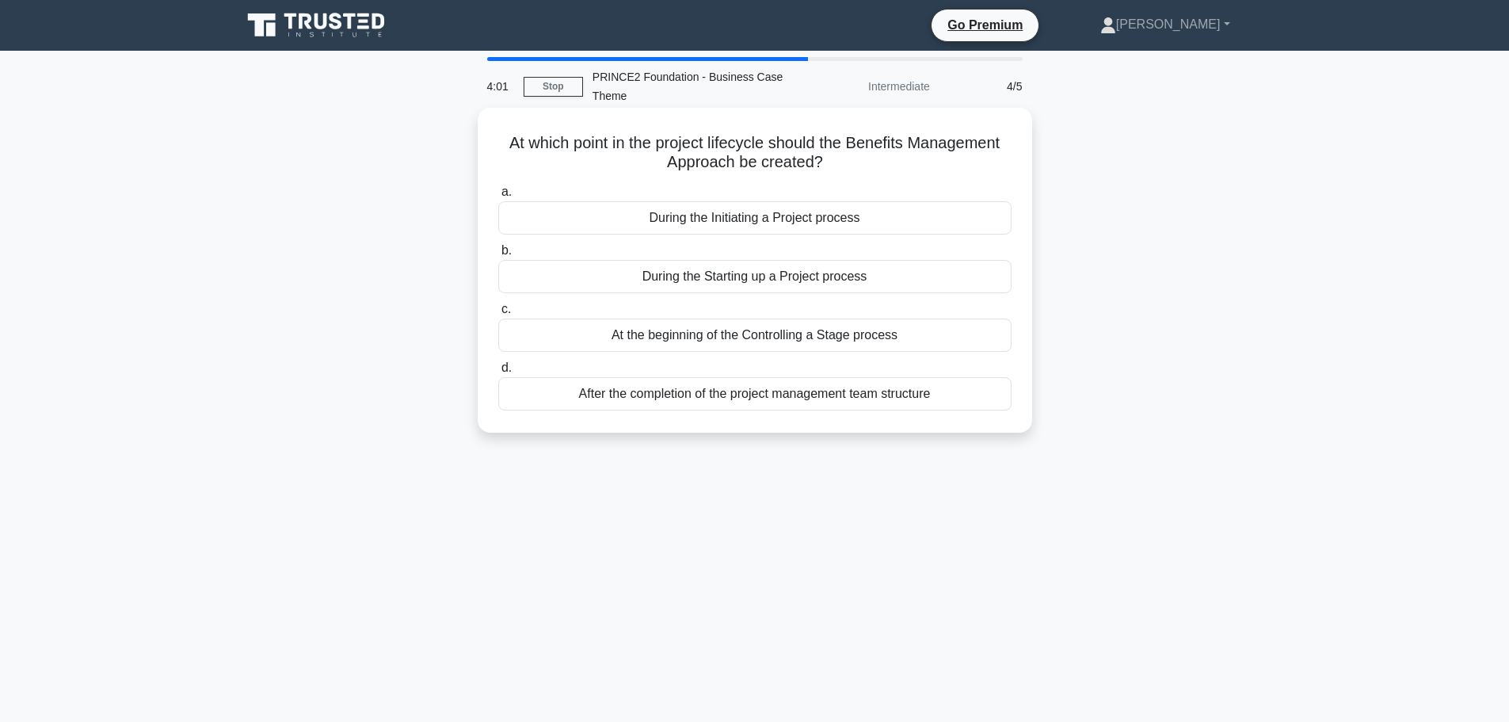
click at [653, 220] on div "During the Initiating a Project process" at bounding box center [754, 217] width 513 height 33
click at [498, 197] on input "a. During the Initiating a Project process" at bounding box center [498, 192] width 0 height 10
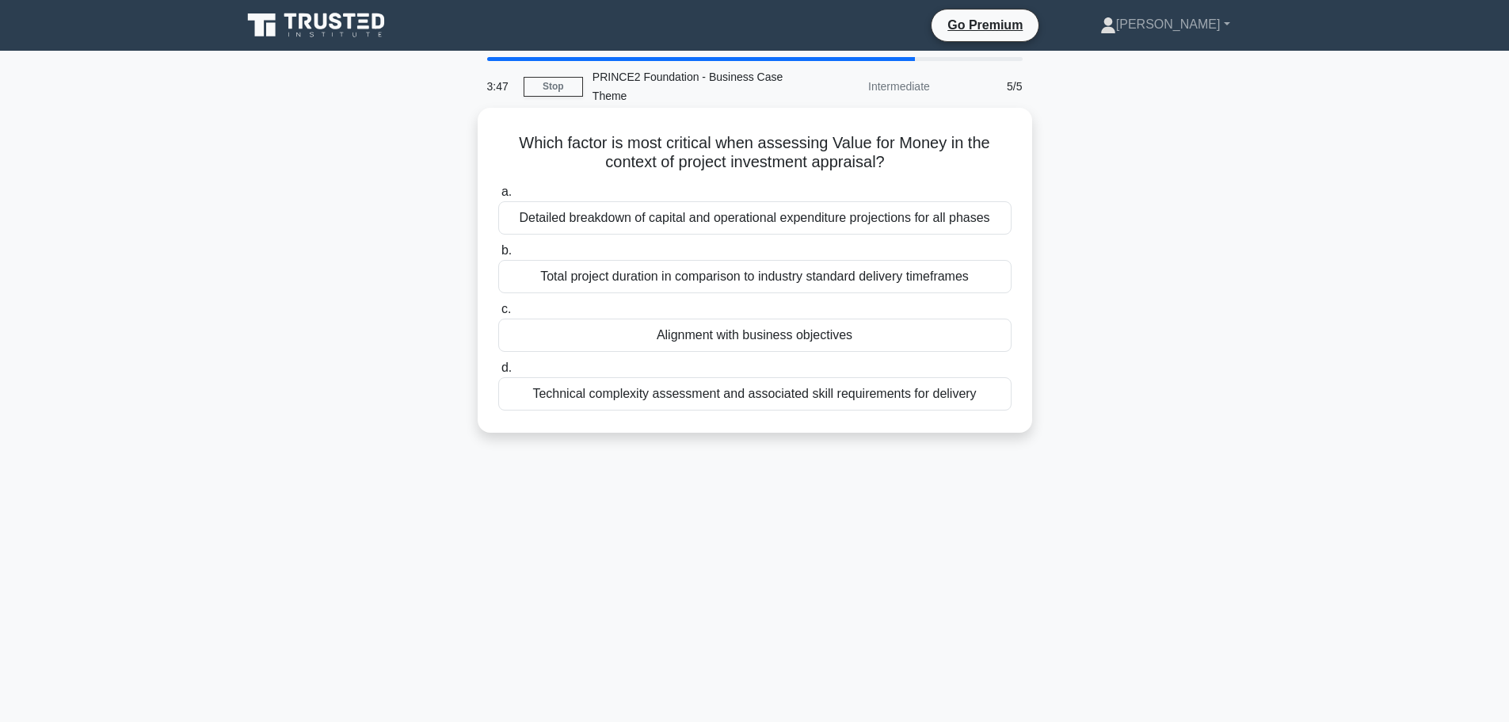
click at [696, 337] on div "Alignment with business objectives" at bounding box center [754, 334] width 513 height 33
click at [498, 314] on input "c. Alignment with business objectives" at bounding box center [498, 309] width 0 height 10
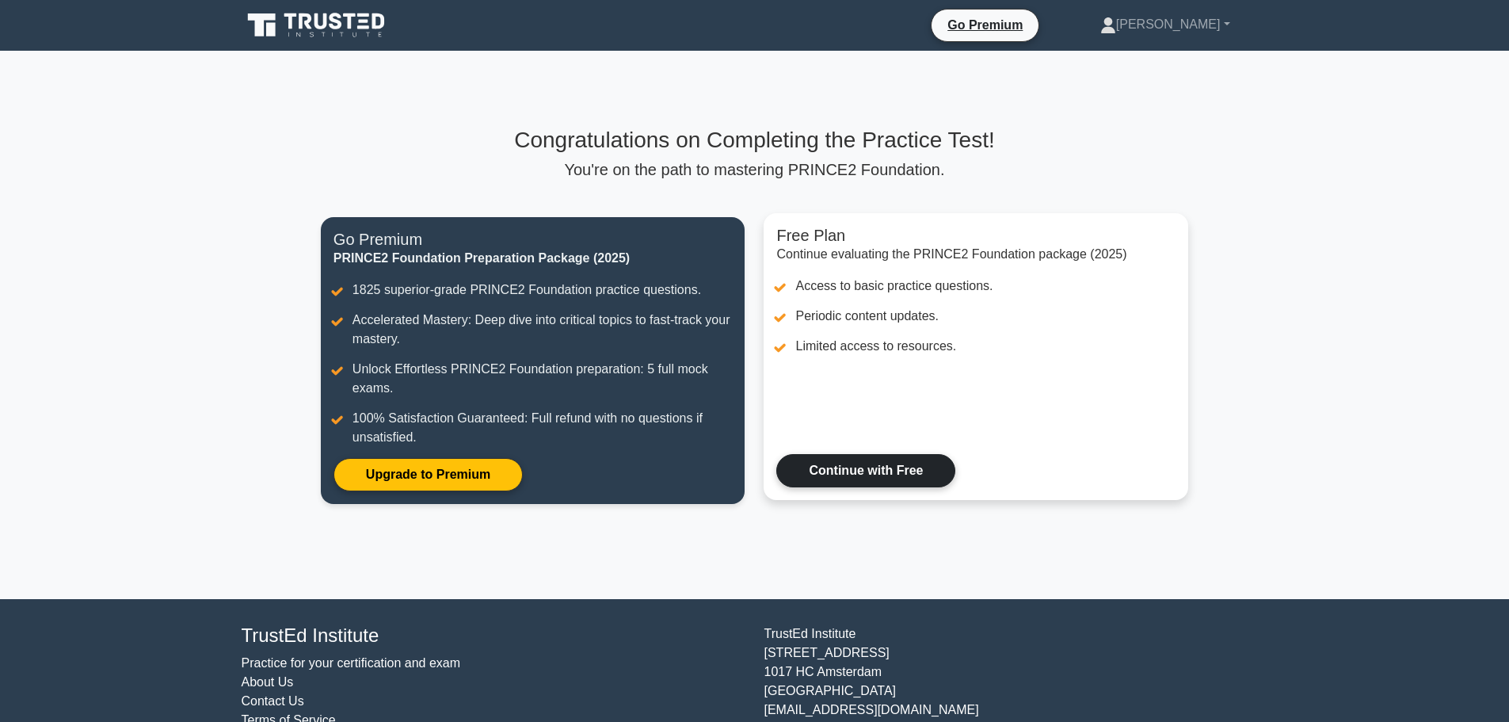
click at [867, 478] on link "Continue with Free" at bounding box center [865, 470] width 179 height 33
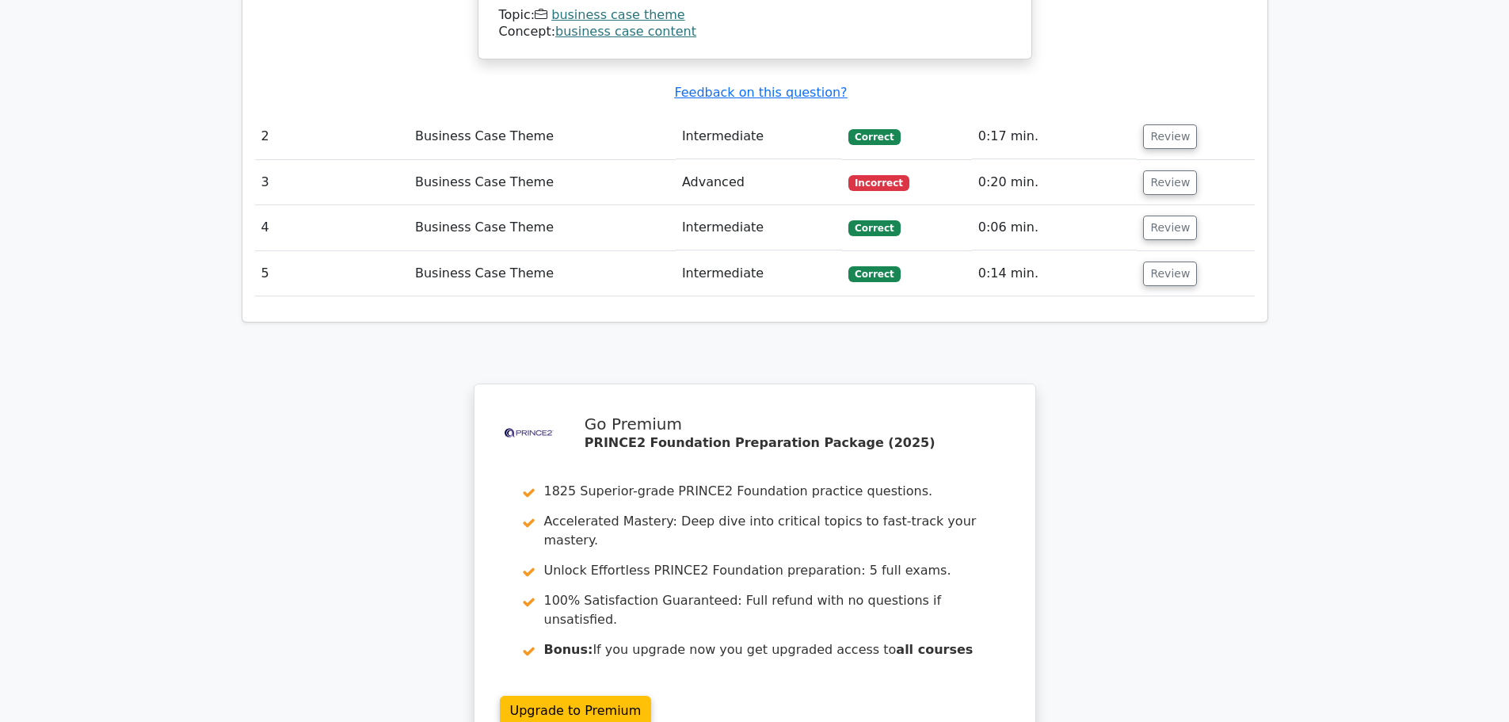
scroll to position [1663, 0]
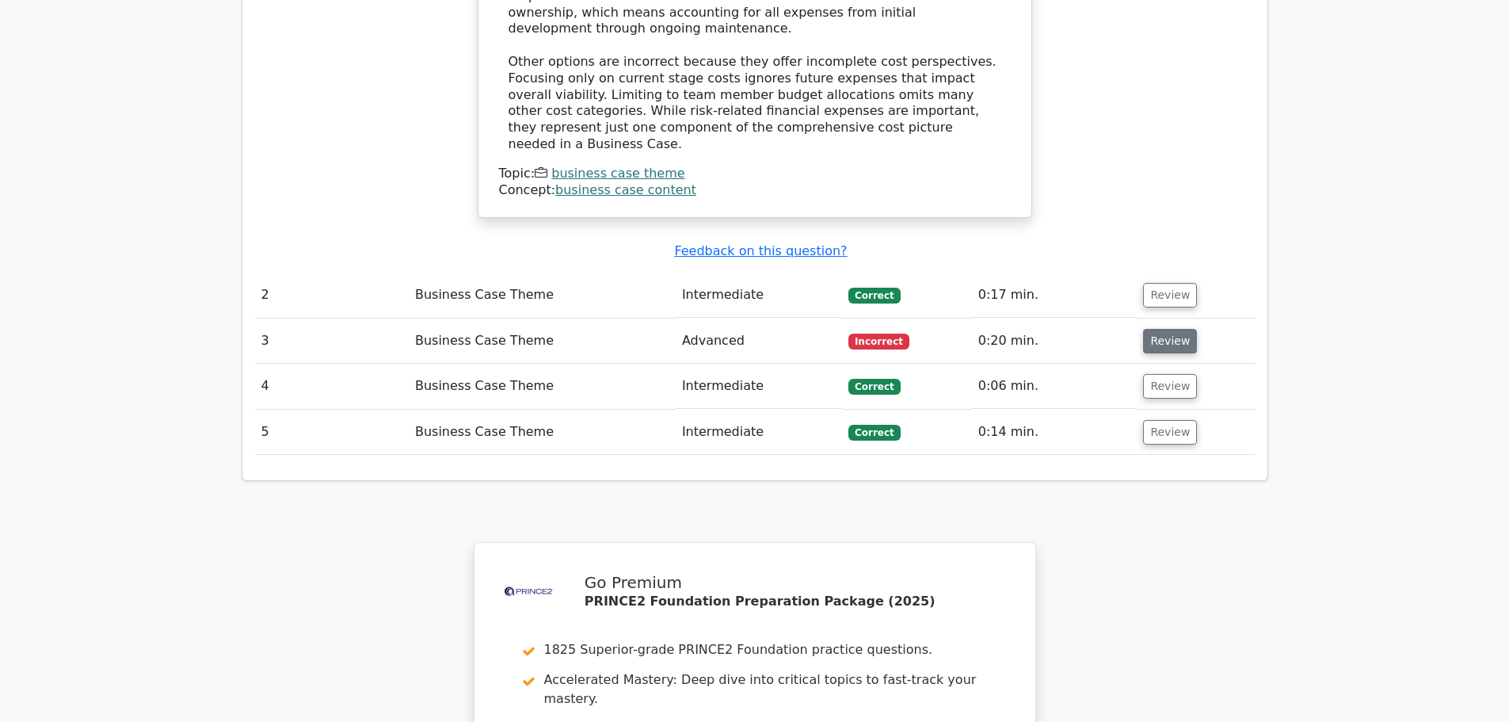
click at [1157, 329] on button "Review" at bounding box center [1170, 341] width 54 height 25
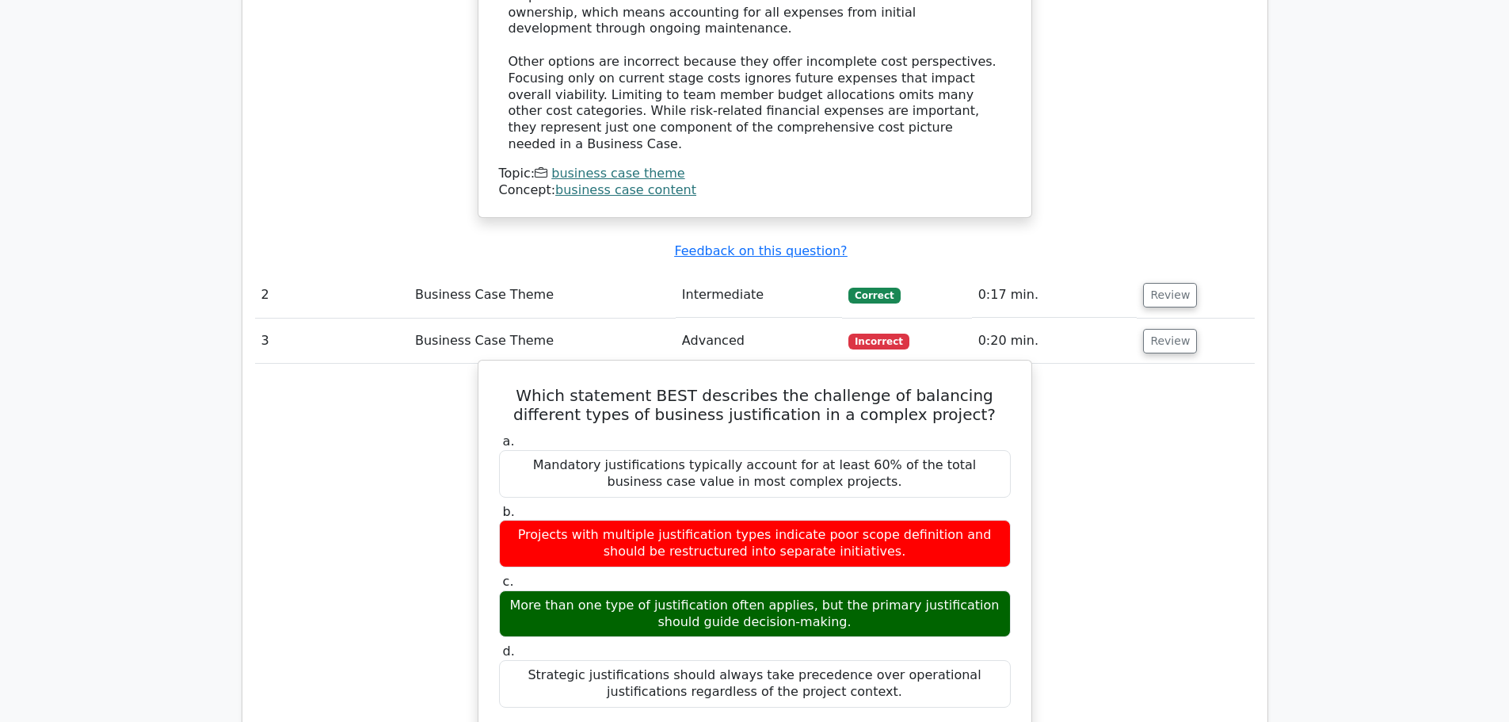
scroll to position [1980, 0]
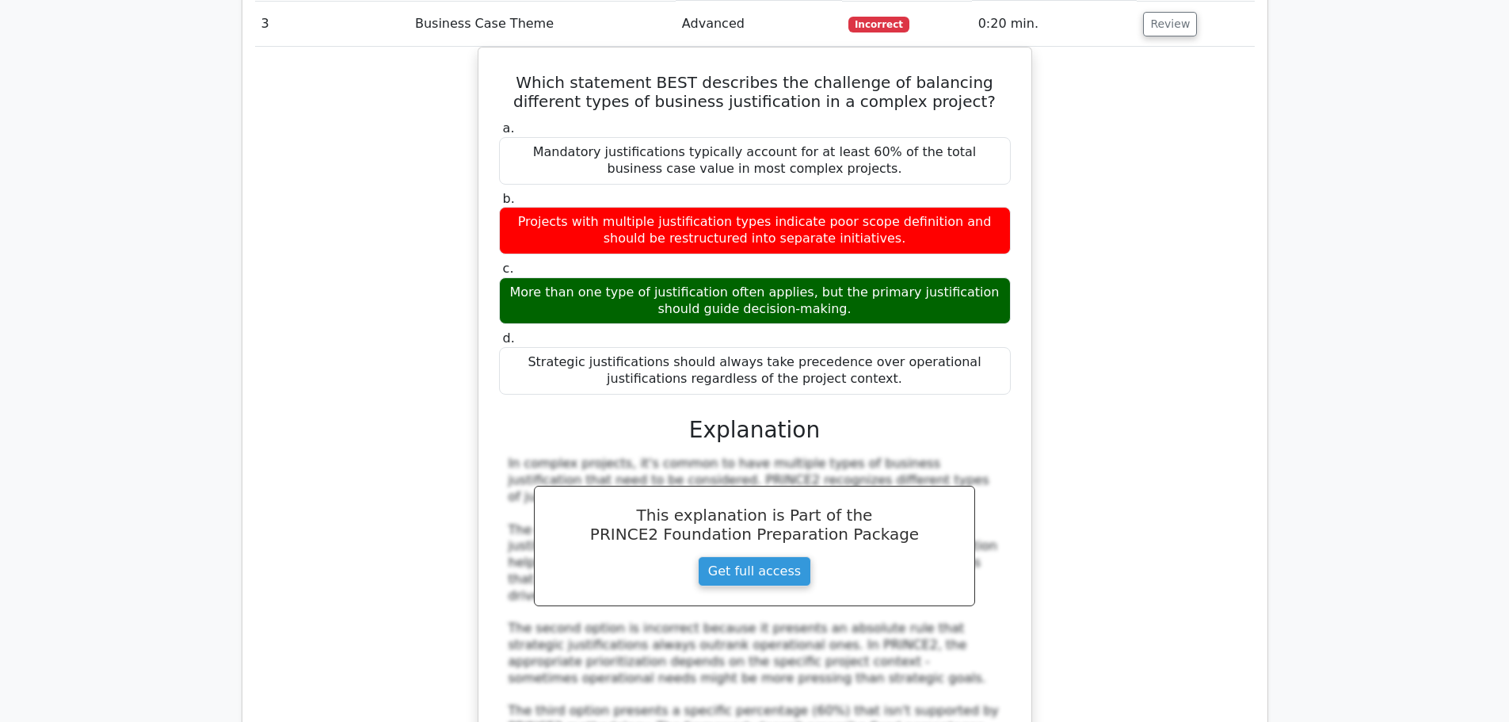
click at [1169, 480] on div "Which statement BEST describes the challenge of balancing different types of bu…" at bounding box center [755, 483] width 1000 height 872
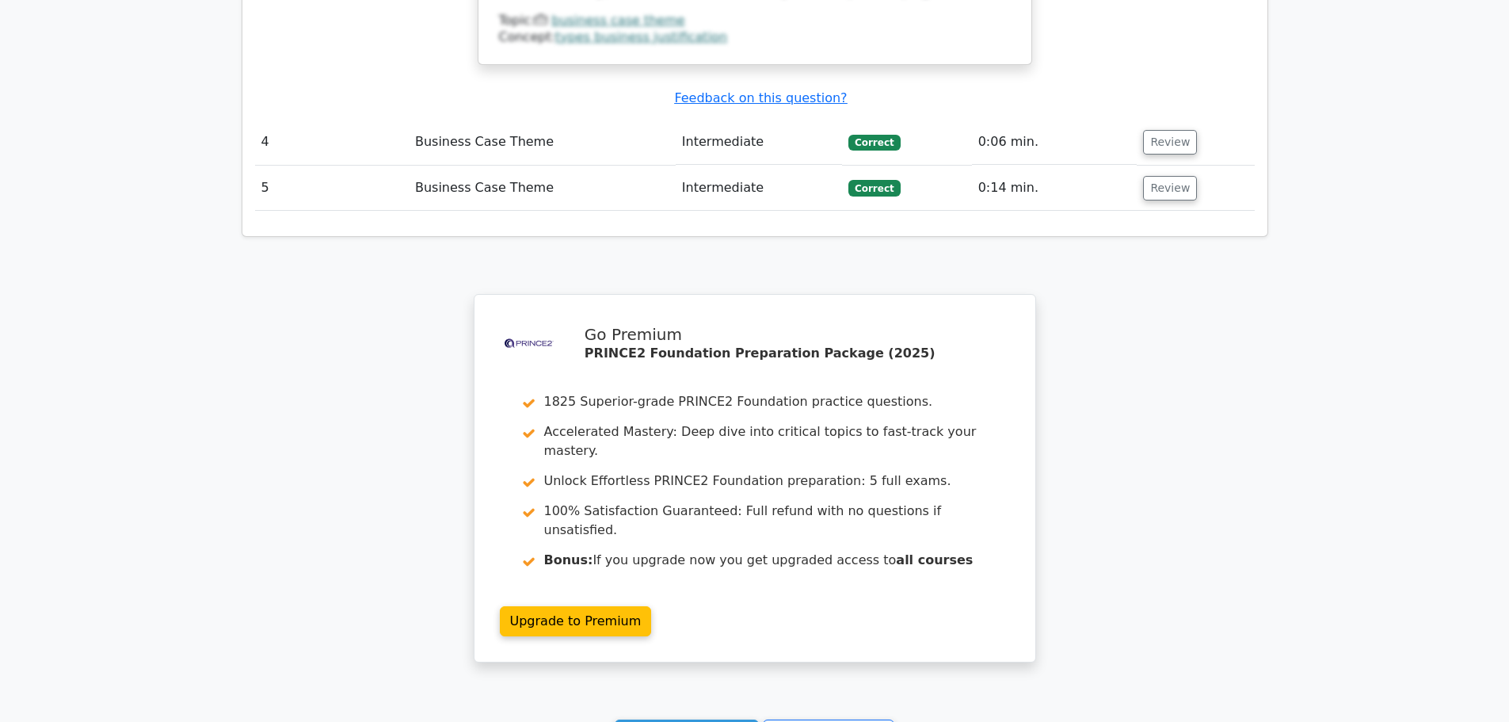
scroll to position [2959, 0]
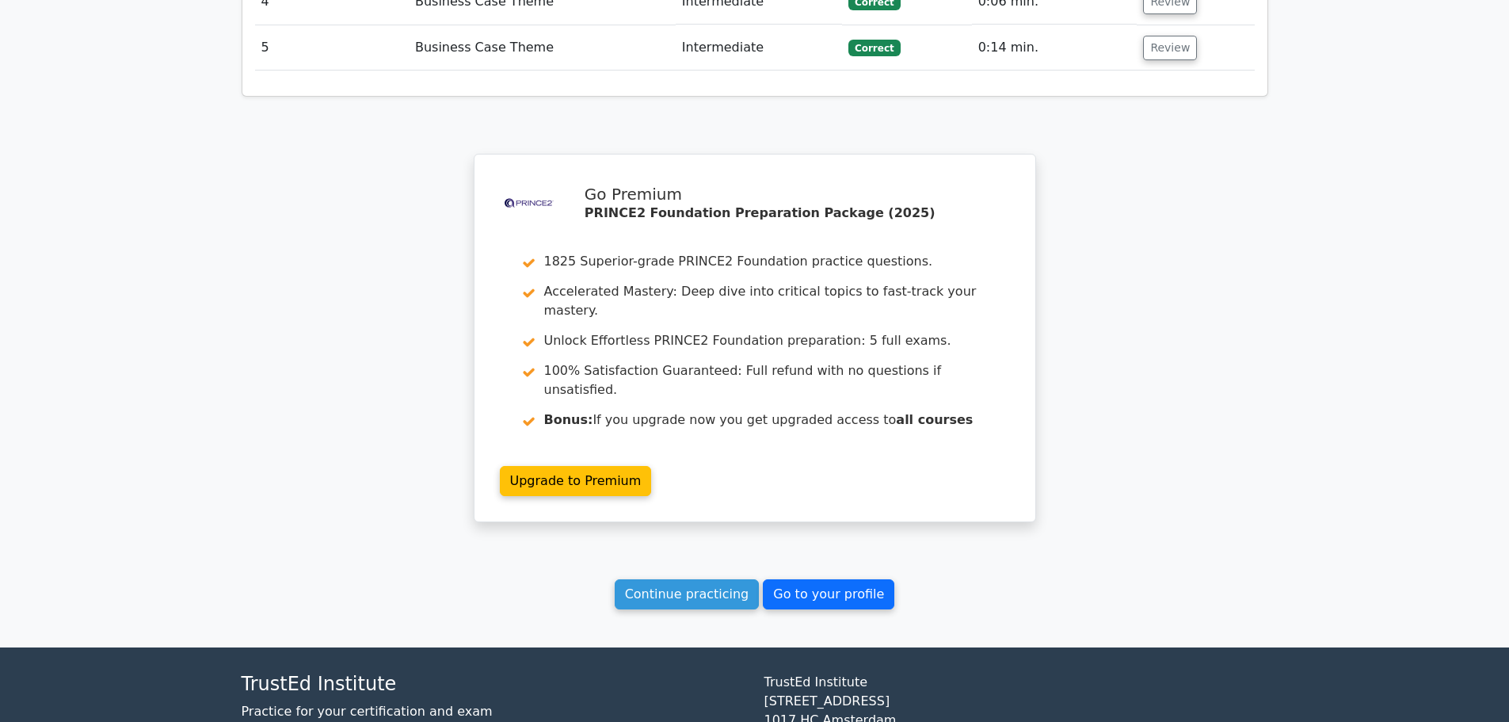
click at [803, 579] on link "Go to your profile" at bounding box center [828, 594] width 131 height 30
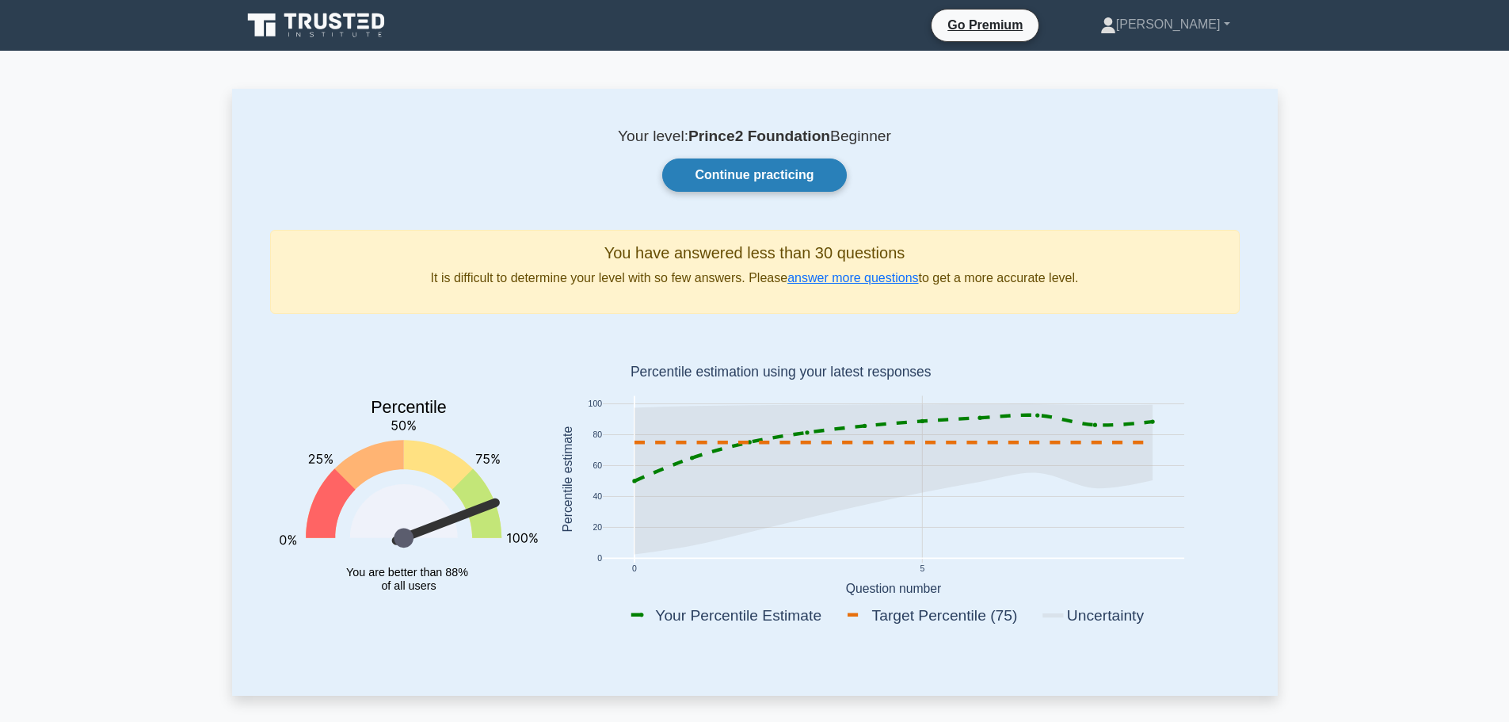
click at [764, 174] on link "Continue practicing" at bounding box center [754, 174] width 184 height 33
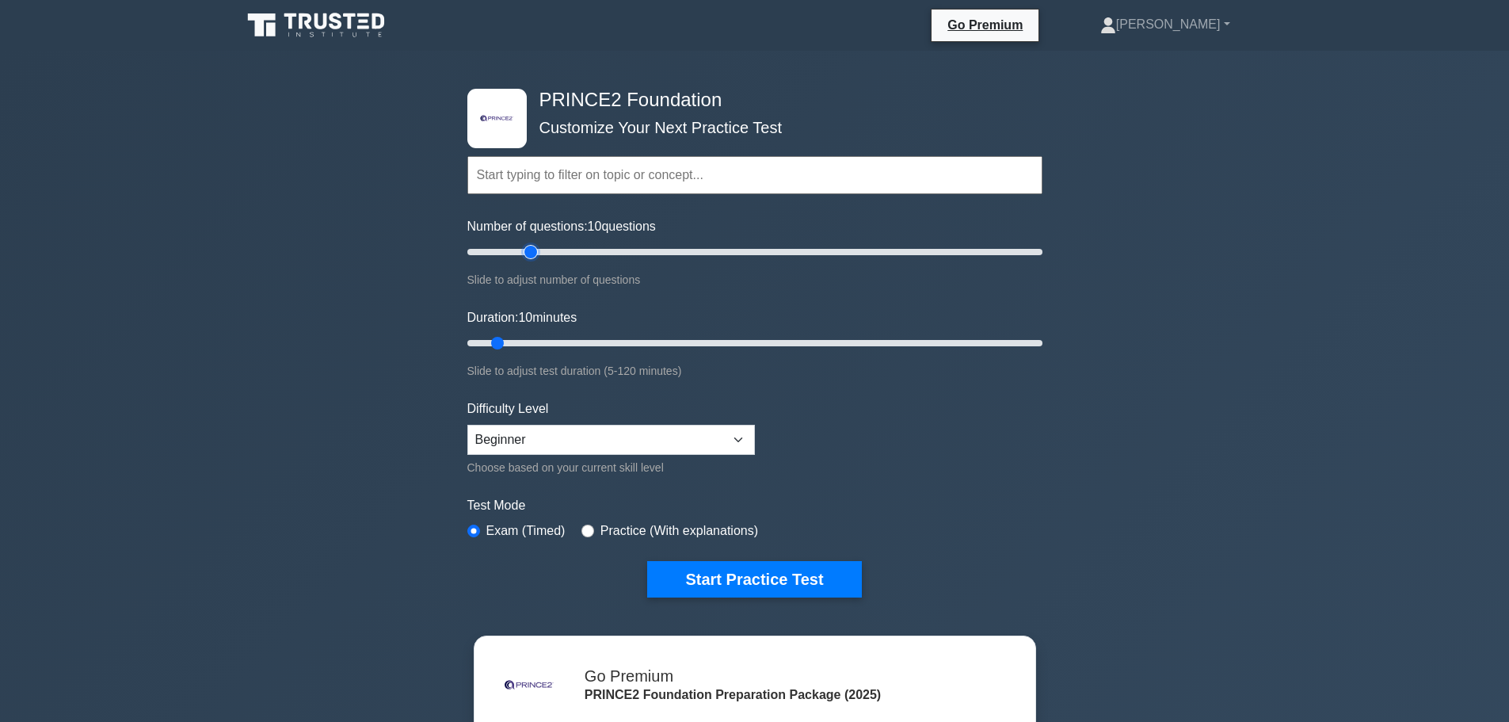
click at [524, 251] on input "Number of questions: 10 questions" at bounding box center [754, 251] width 575 height 19
type input "15"
click at [498, 250] on input "Number of questions: 15 questions" at bounding box center [754, 251] width 575 height 19
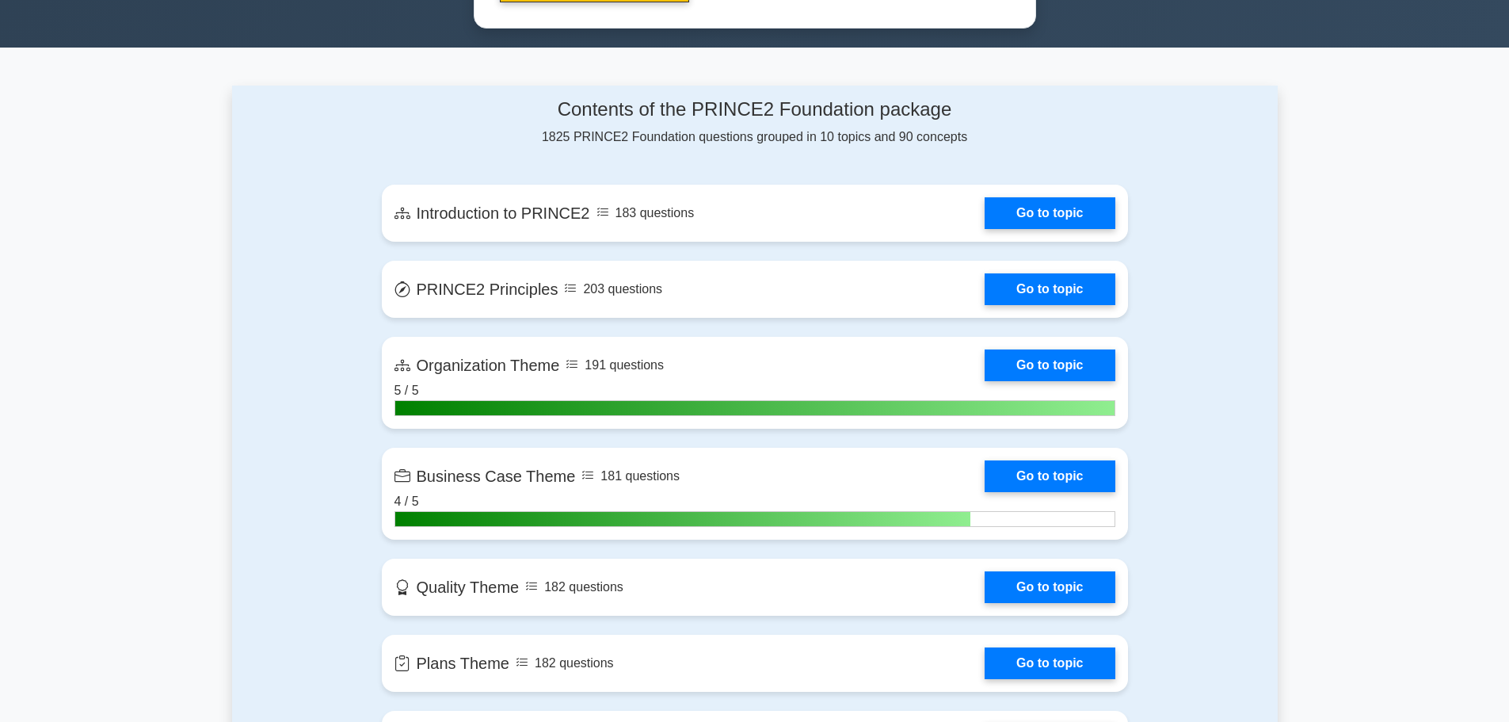
scroll to position [1109, 0]
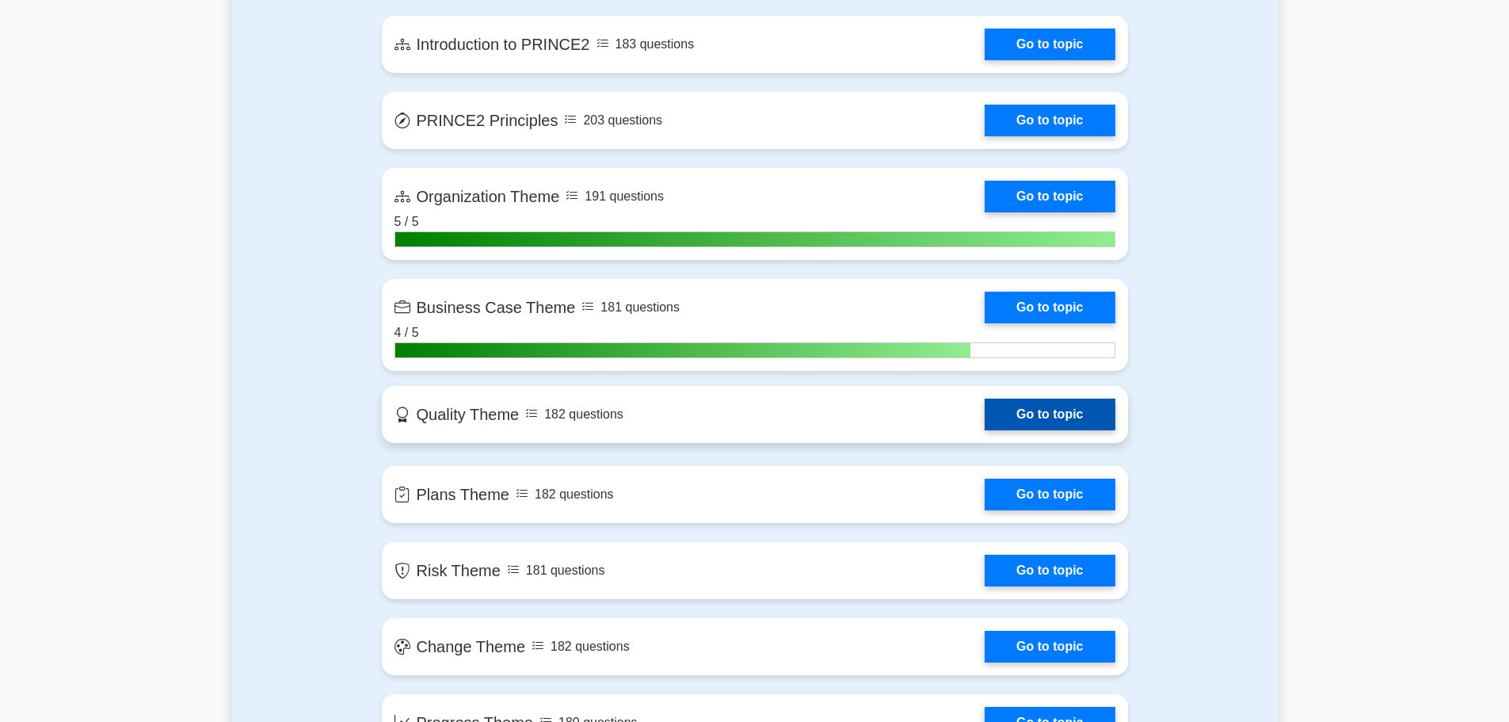
click at [1037, 423] on link "Go to topic" at bounding box center [1050, 414] width 130 height 32
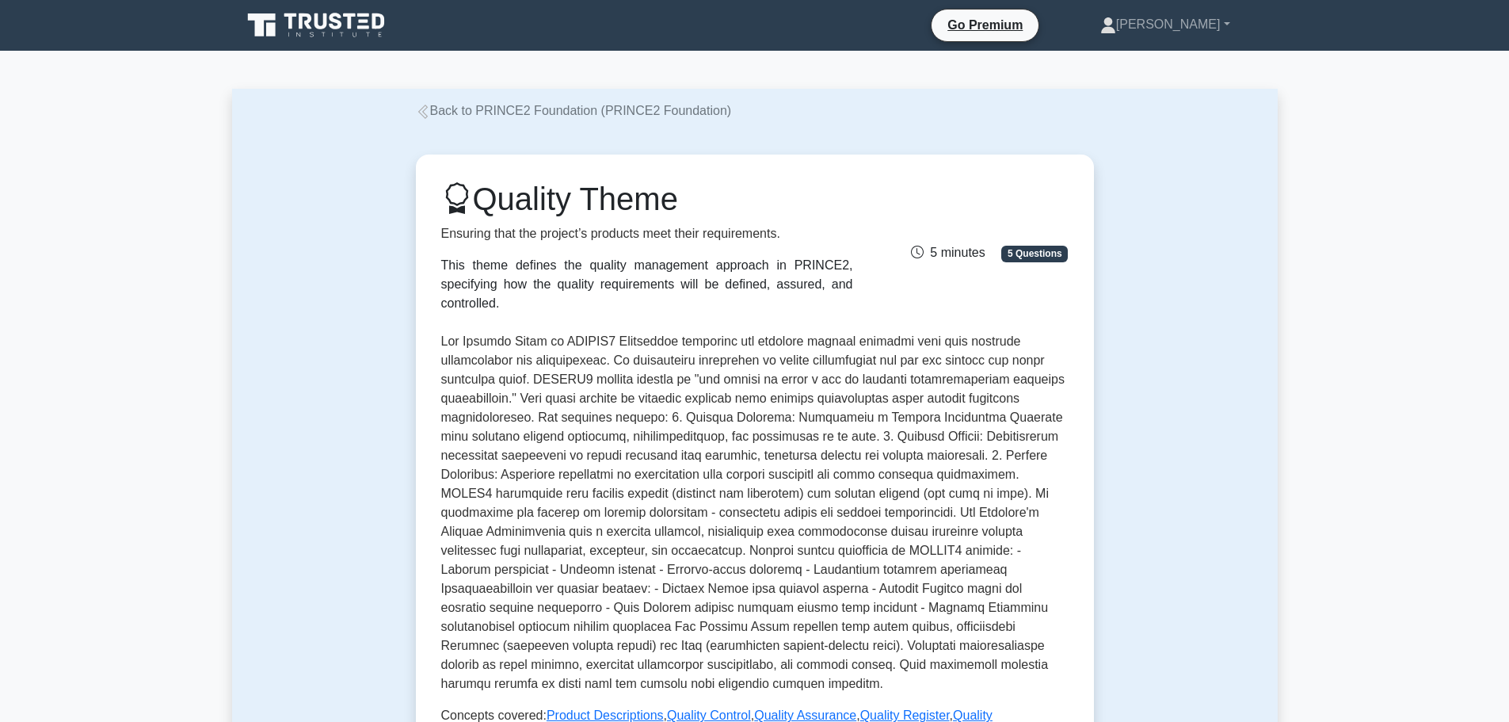
scroll to position [475, 0]
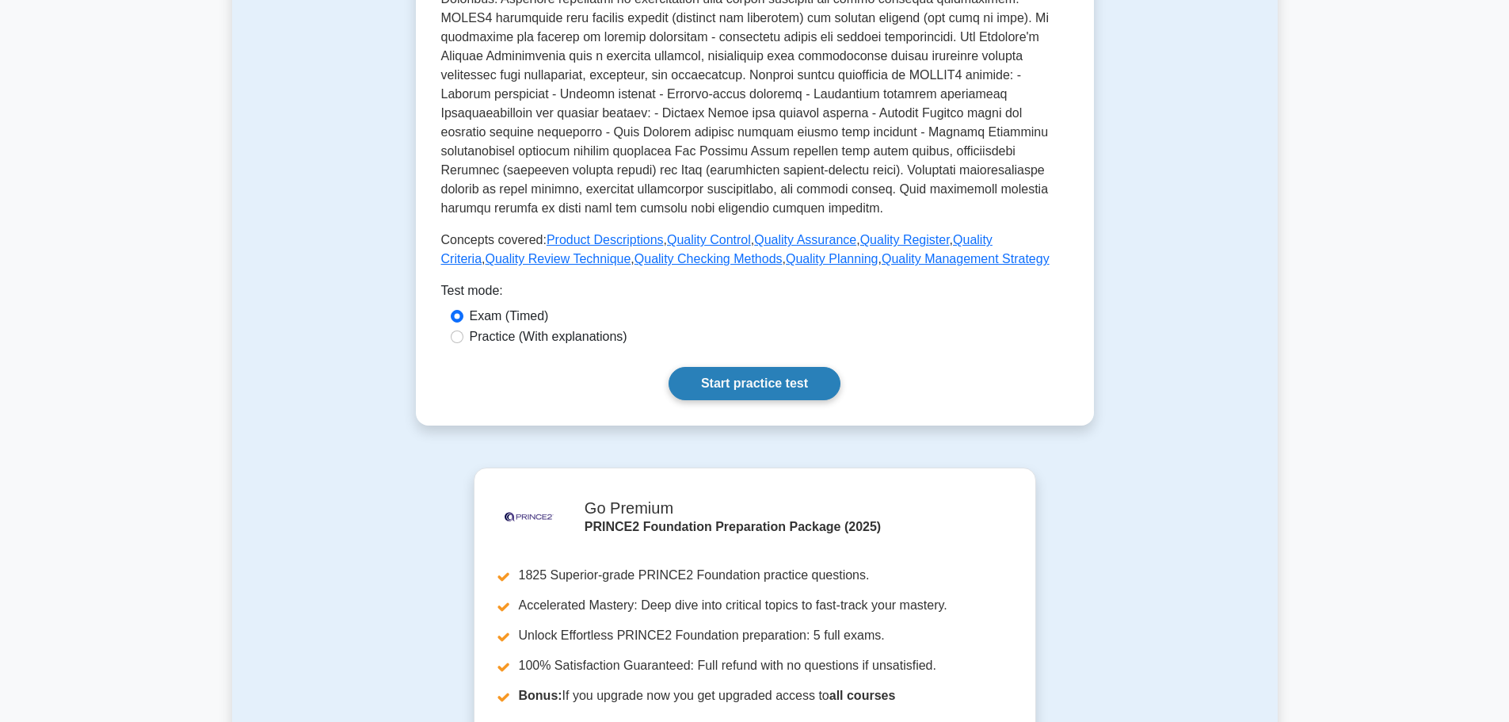
click at [761, 372] on link "Start practice test" at bounding box center [755, 383] width 172 height 33
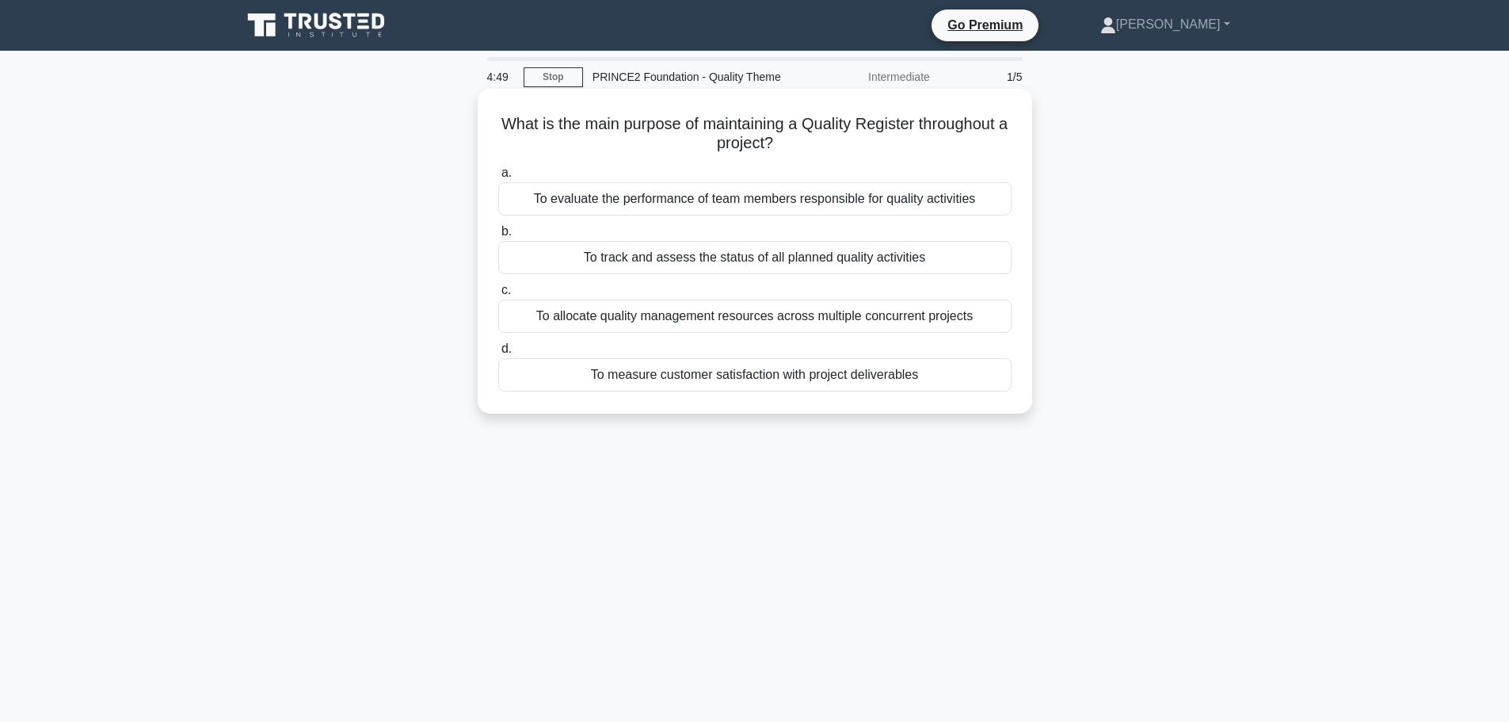
click at [720, 252] on div "To track and assess the status of all planned quality activities" at bounding box center [754, 257] width 513 height 33
click at [498, 237] on input "b. To track and assess the status of all planned quality activities" at bounding box center [498, 232] width 0 height 10
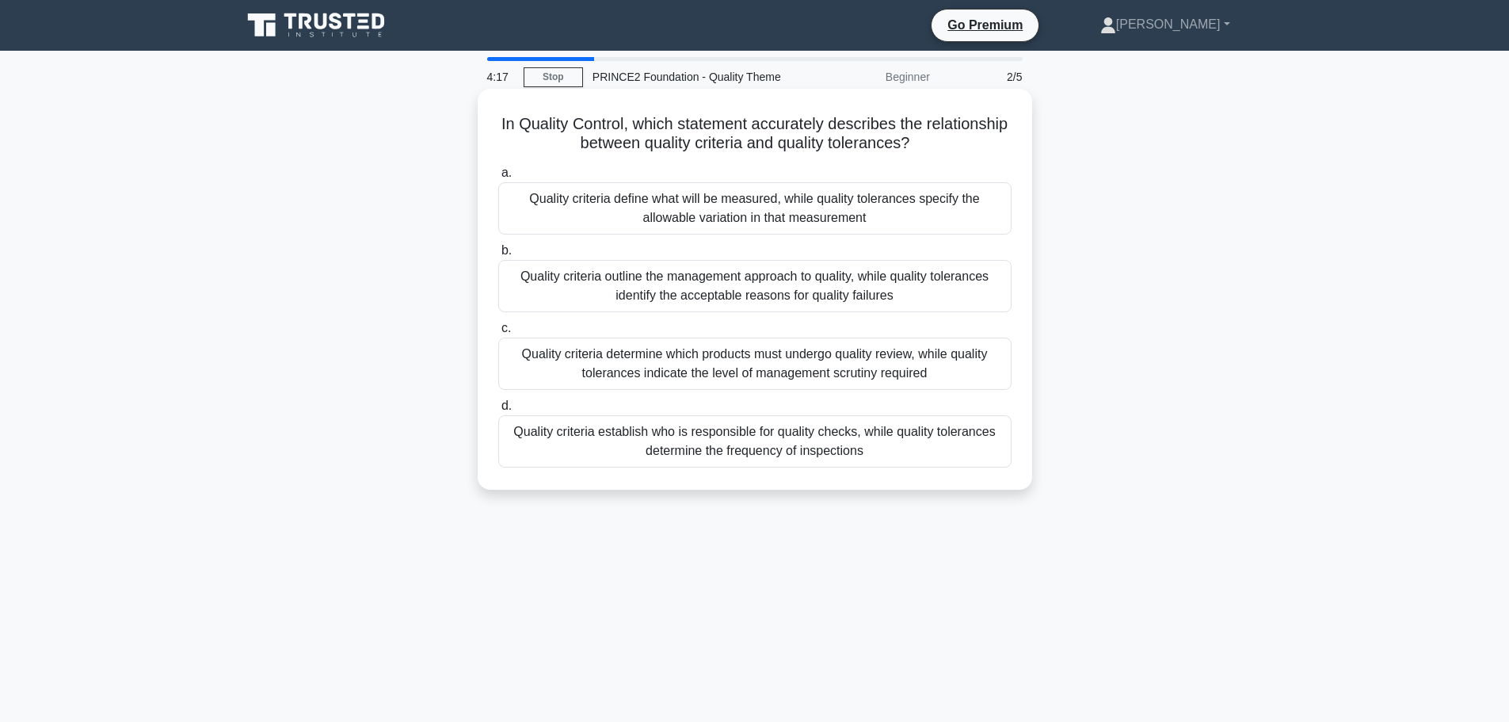
click at [764, 224] on div "Quality criteria define what will be measured, while quality tolerances specify…" at bounding box center [754, 208] width 513 height 52
click at [498, 178] on input "a. Quality criteria define what will be measured, while quality tolerances spec…" at bounding box center [498, 173] width 0 height 10
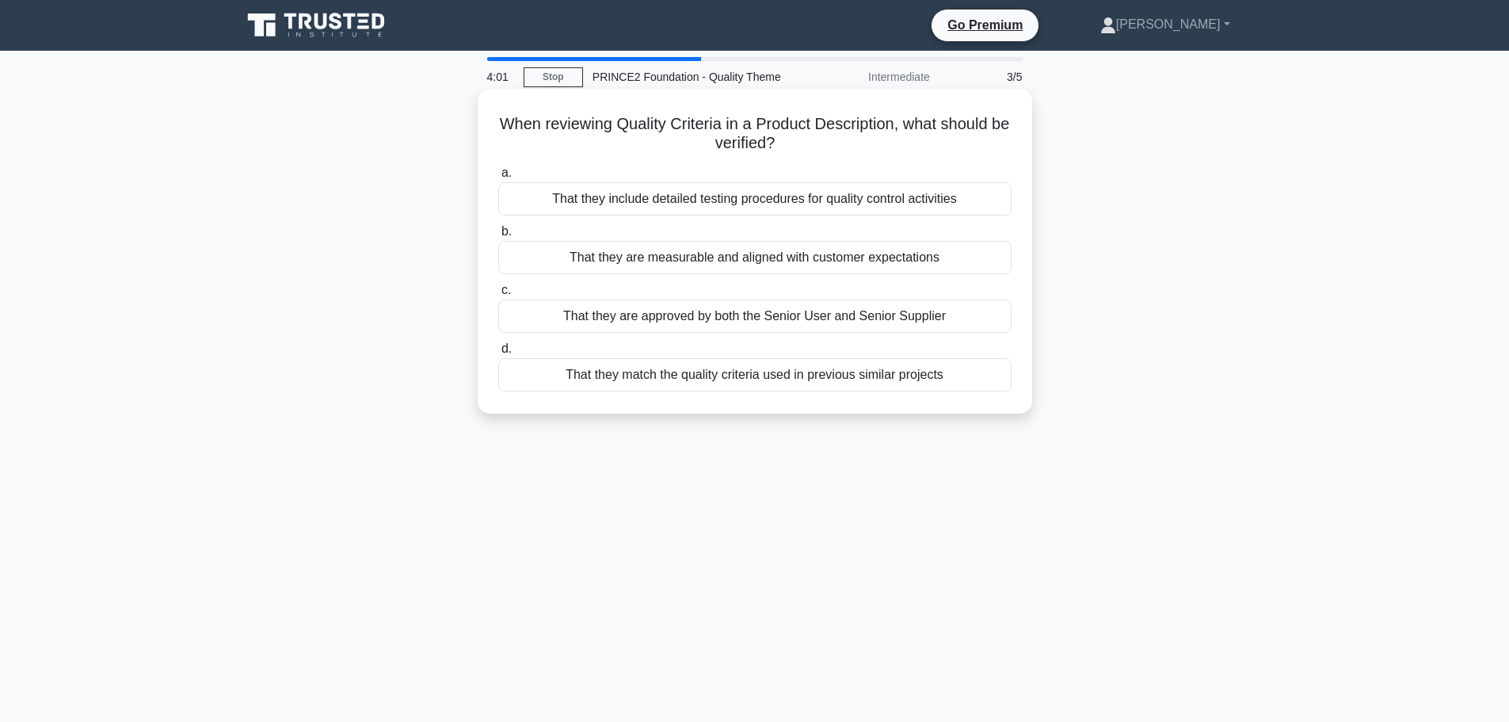
click at [766, 261] on div "That they are measurable and aligned with customer expectations" at bounding box center [754, 257] width 513 height 33
click at [498, 237] on input "b. That they are measurable and aligned with customer expectations" at bounding box center [498, 232] width 0 height 10
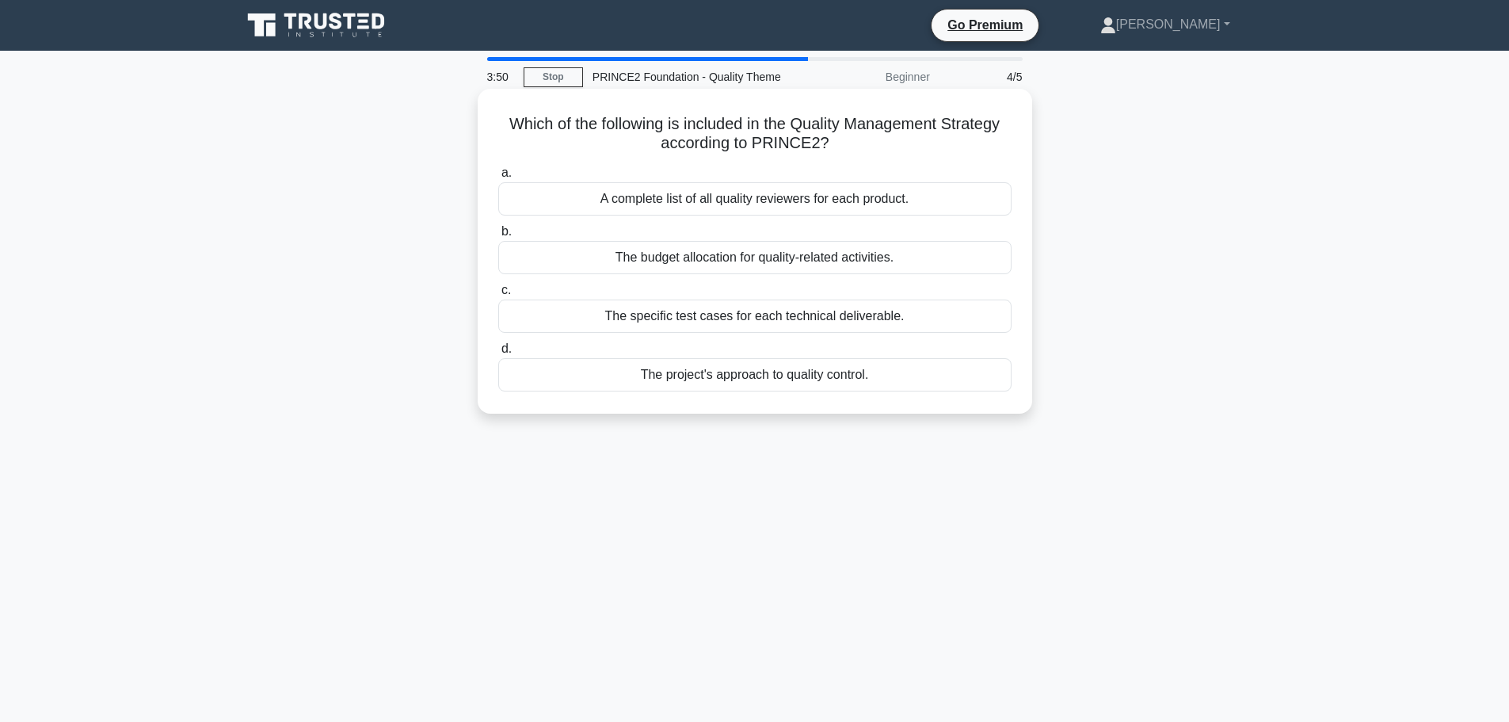
click at [741, 376] on div "The project's approach to quality control." at bounding box center [754, 374] width 513 height 33
click at [498, 354] on input "d. The project's approach to quality control." at bounding box center [498, 349] width 0 height 10
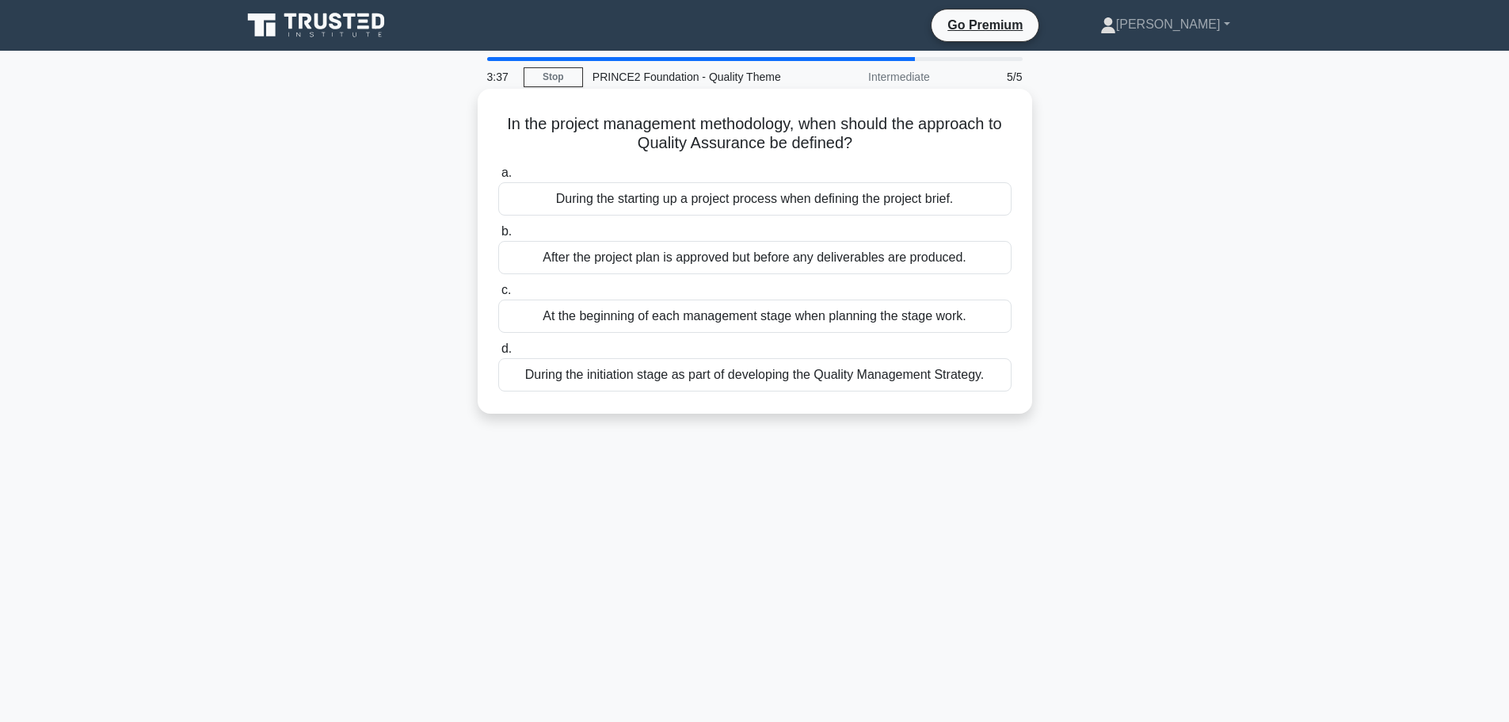
click at [716, 383] on div "During the initiation stage as part of developing the Quality Management Strate…" at bounding box center [754, 374] width 513 height 33
click at [498, 354] on input "d. During the initiation stage as part of developing the Quality Management Str…" at bounding box center [498, 349] width 0 height 10
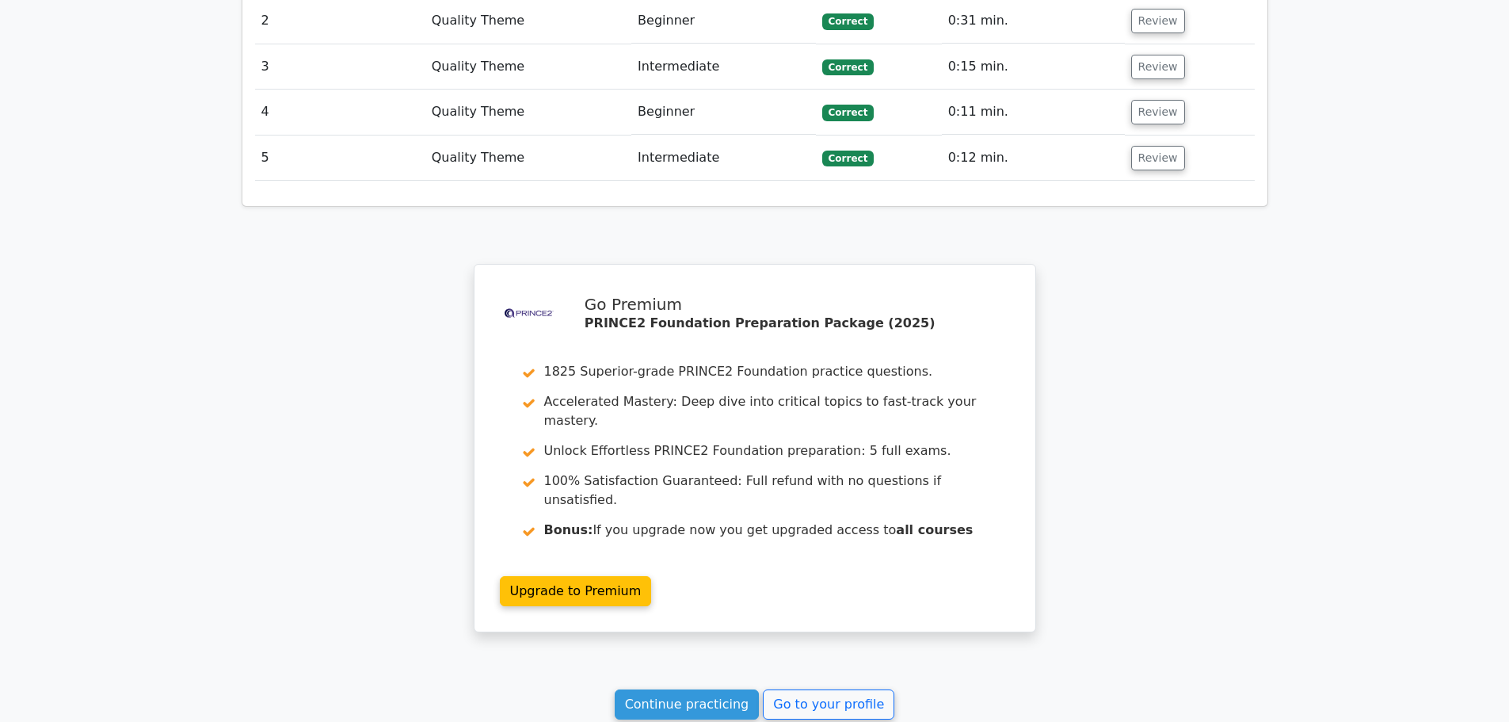
scroll to position [2200, 0]
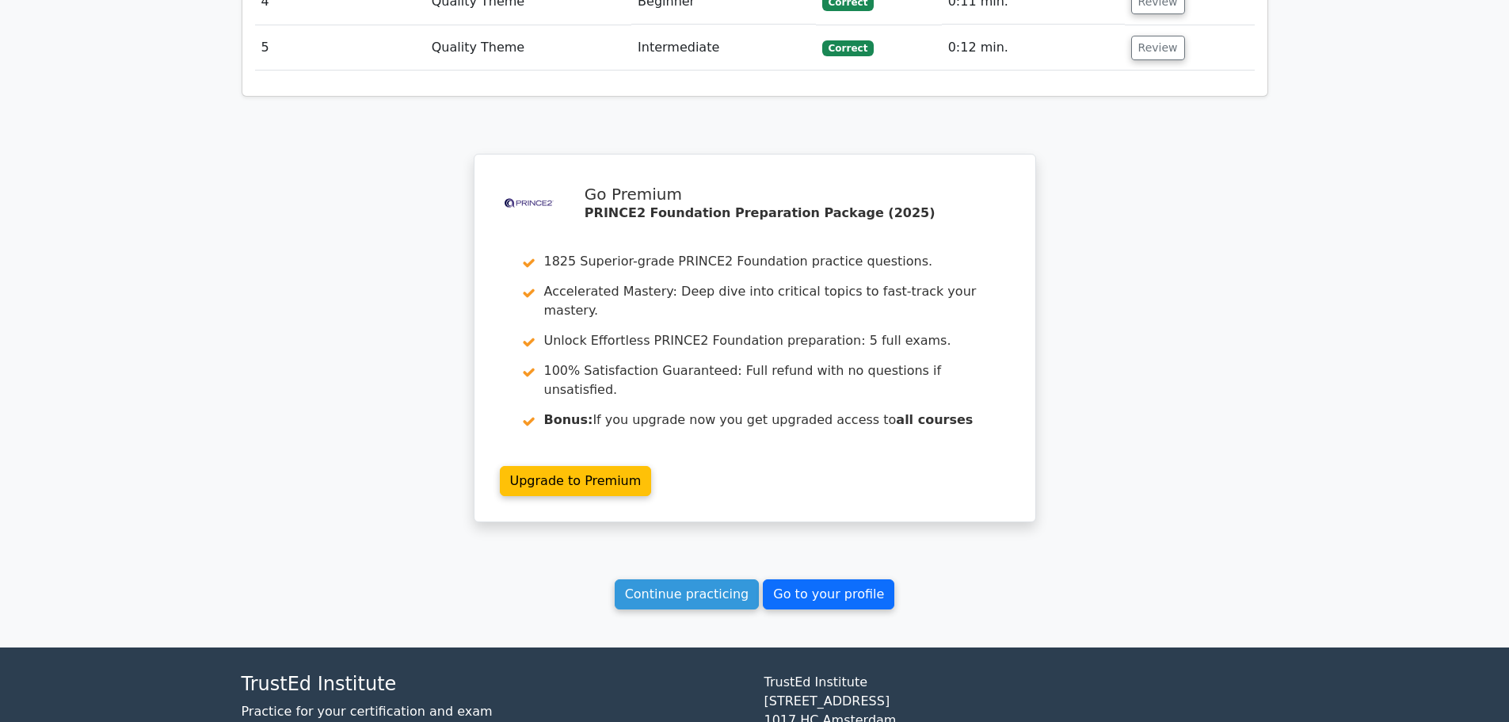
click at [774, 579] on link "Go to your profile" at bounding box center [828, 594] width 131 height 30
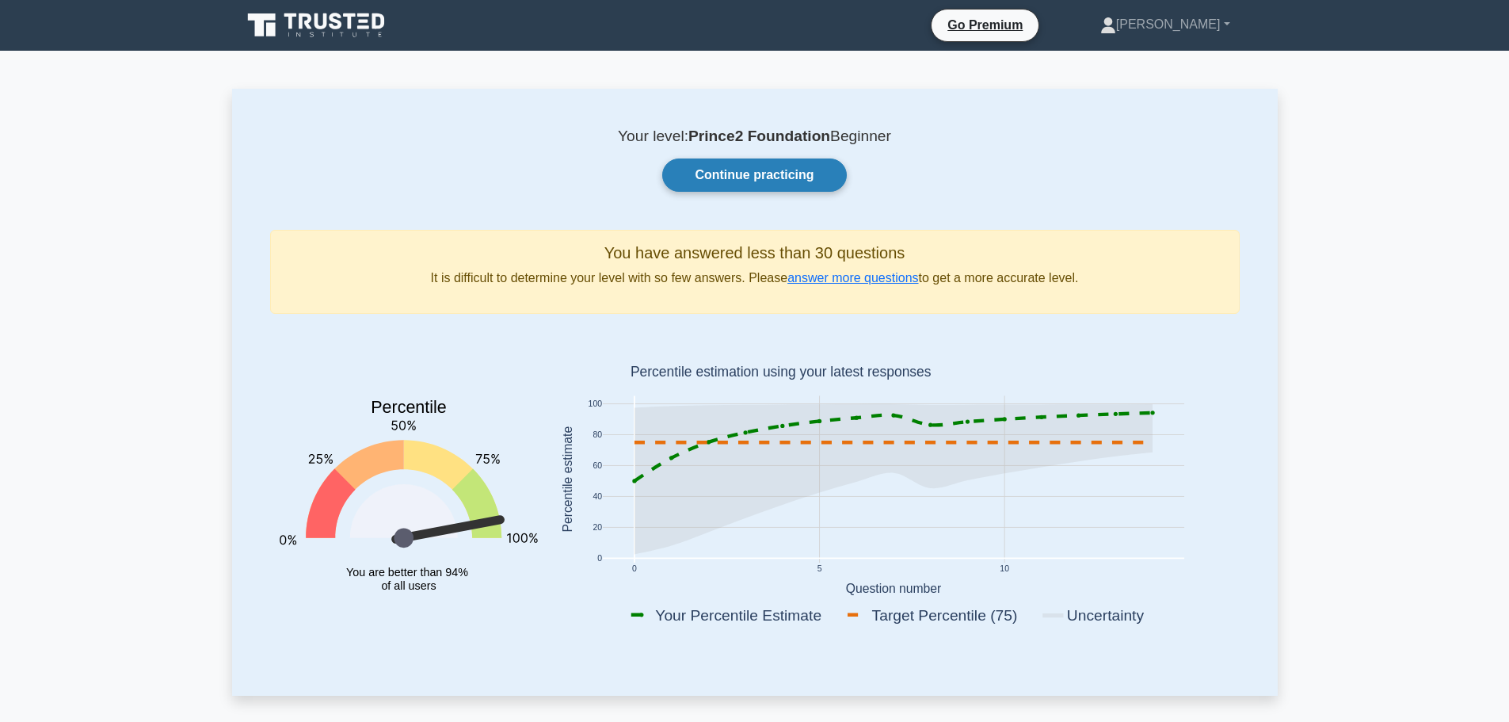
click at [740, 173] on link "Continue practicing" at bounding box center [754, 174] width 184 height 33
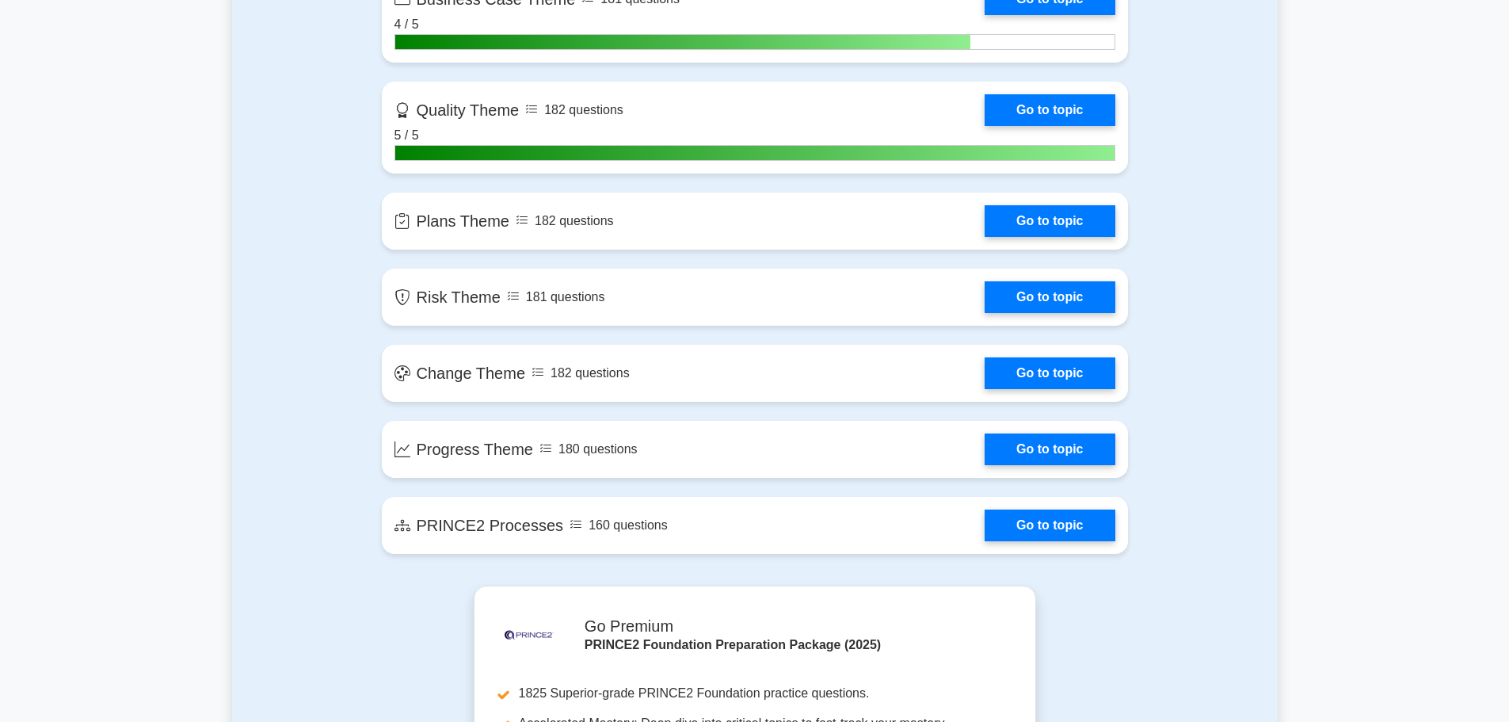
scroll to position [1426, 0]
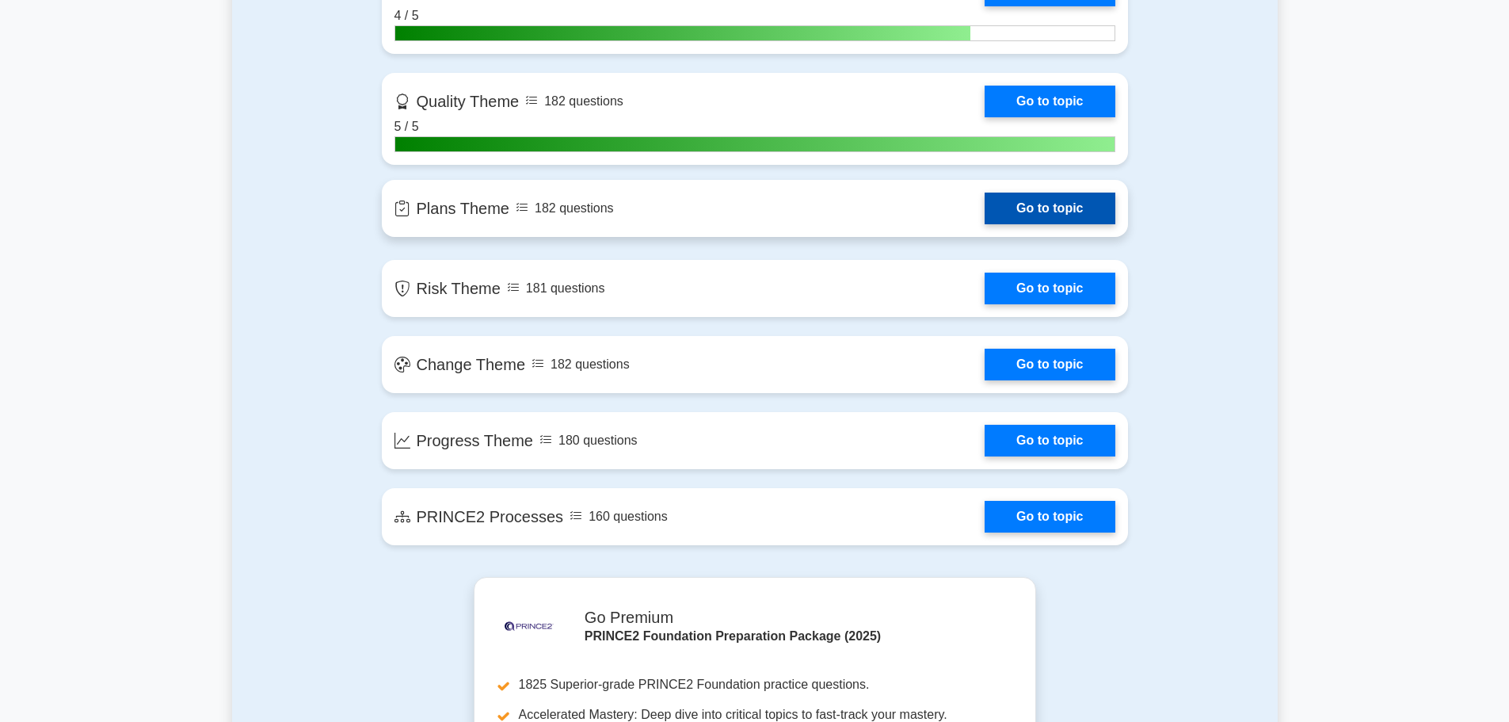
click at [1057, 202] on link "Go to topic" at bounding box center [1050, 208] width 130 height 32
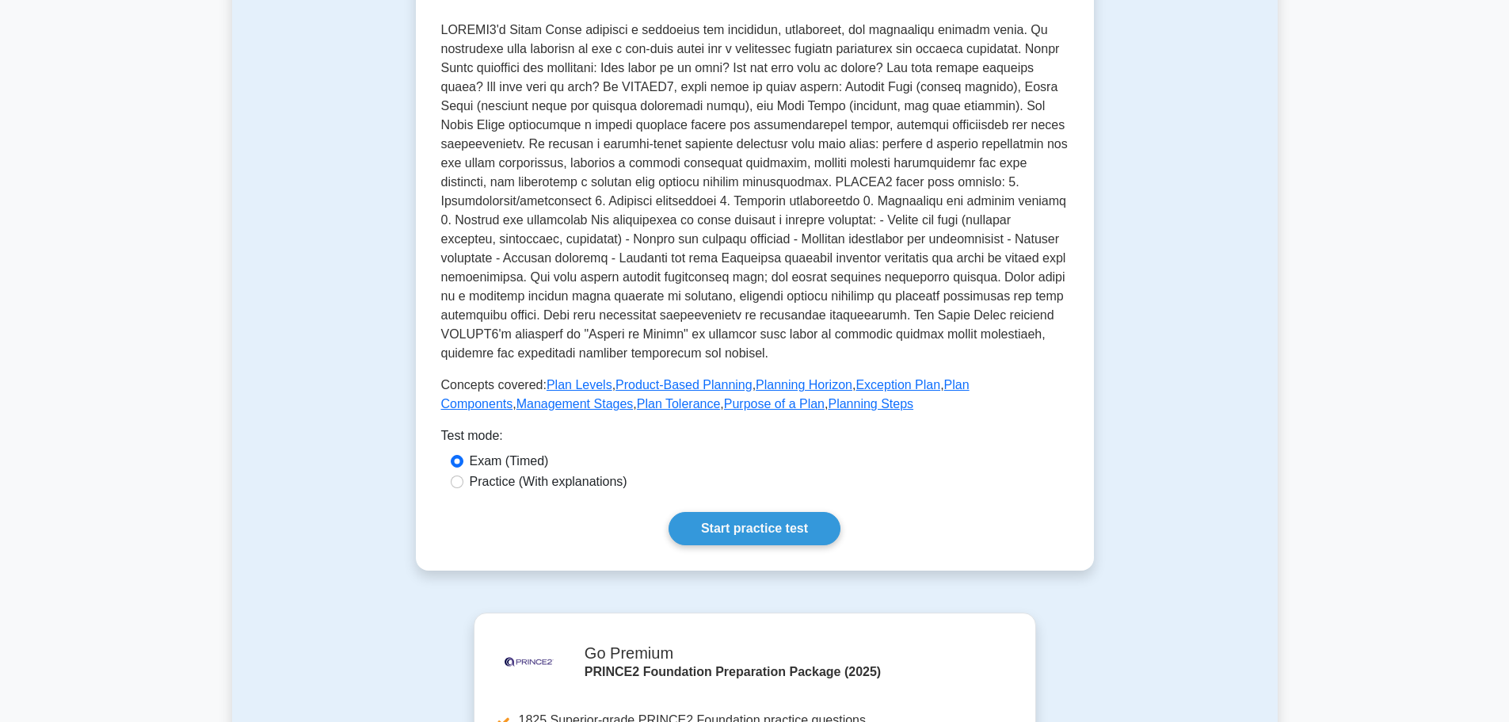
scroll to position [475, 0]
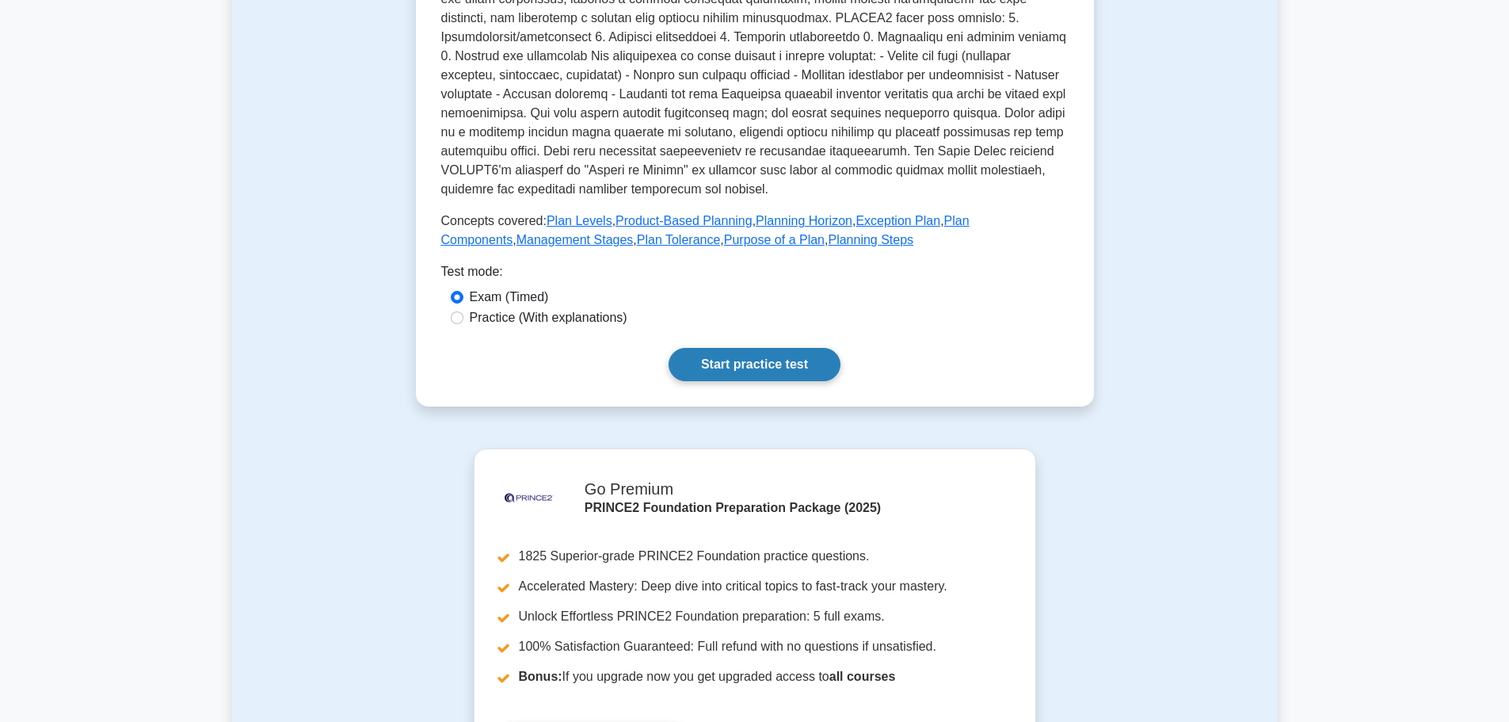
click at [729, 374] on link "Start practice test" at bounding box center [755, 364] width 172 height 33
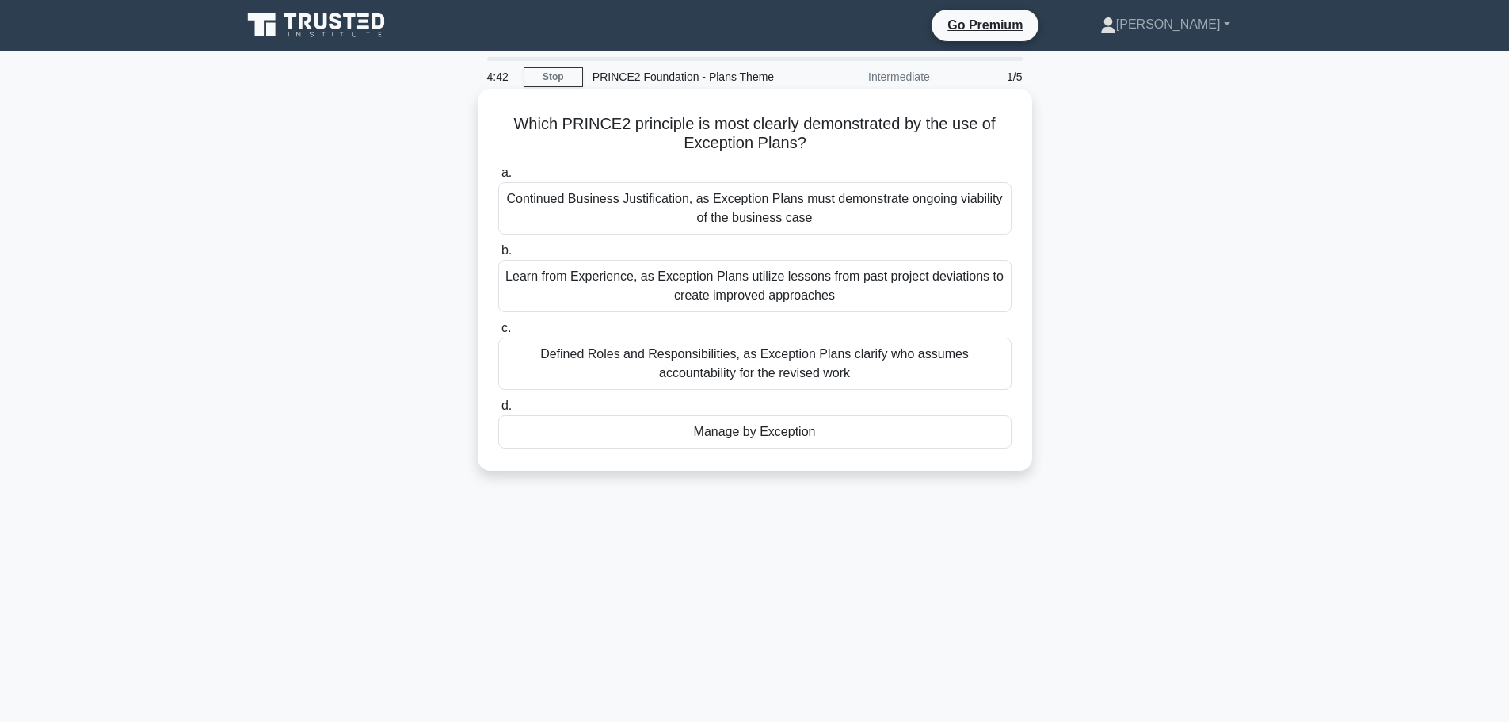
click at [679, 441] on div "Manage by Exception" at bounding box center [754, 431] width 513 height 33
click at [498, 411] on input "d. Manage by Exception" at bounding box center [498, 406] width 0 height 10
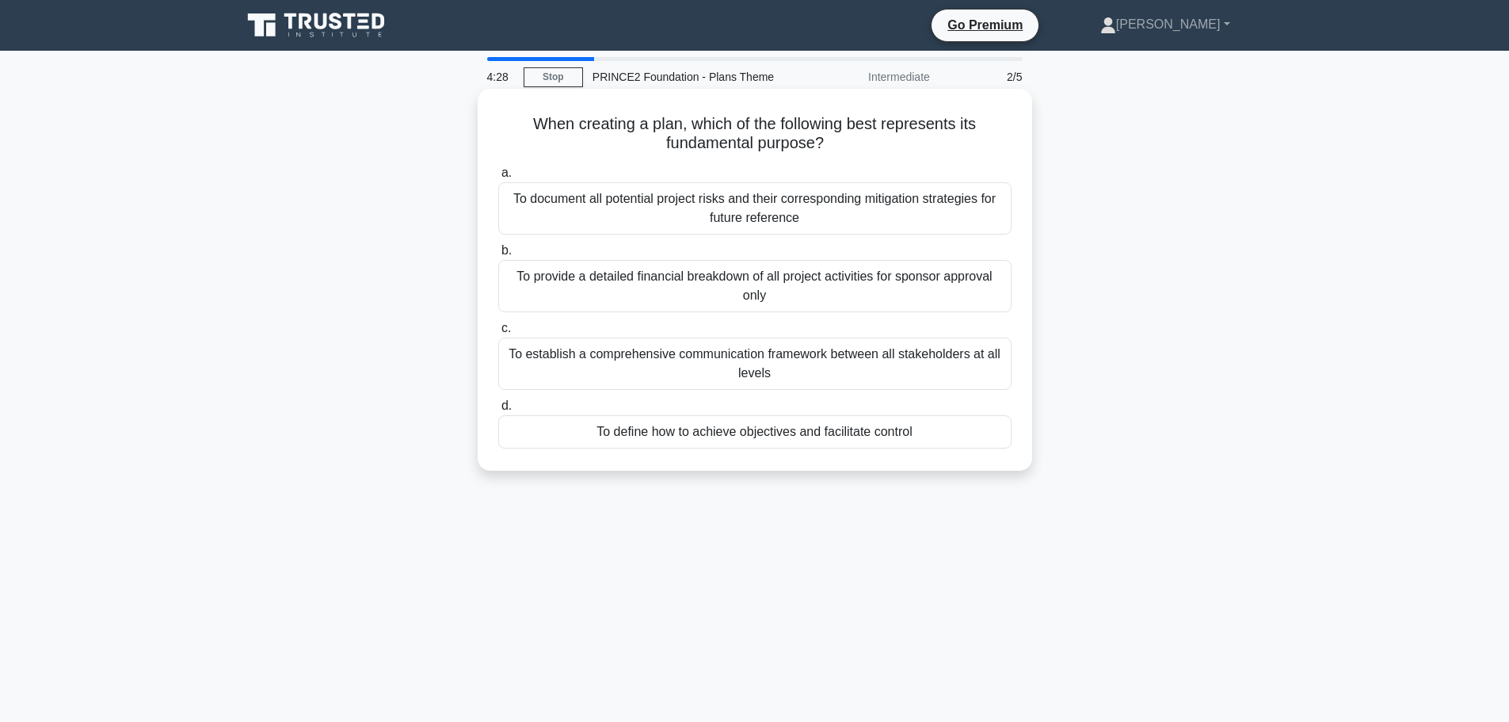
click at [699, 436] on div "To define how to achieve objectives and facilitate control" at bounding box center [754, 431] width 513 height 33
click at [498, 411] on input "d. To define how to achieve objectives and facilitate control" at bounding box center [498, 406] width 0 height 10
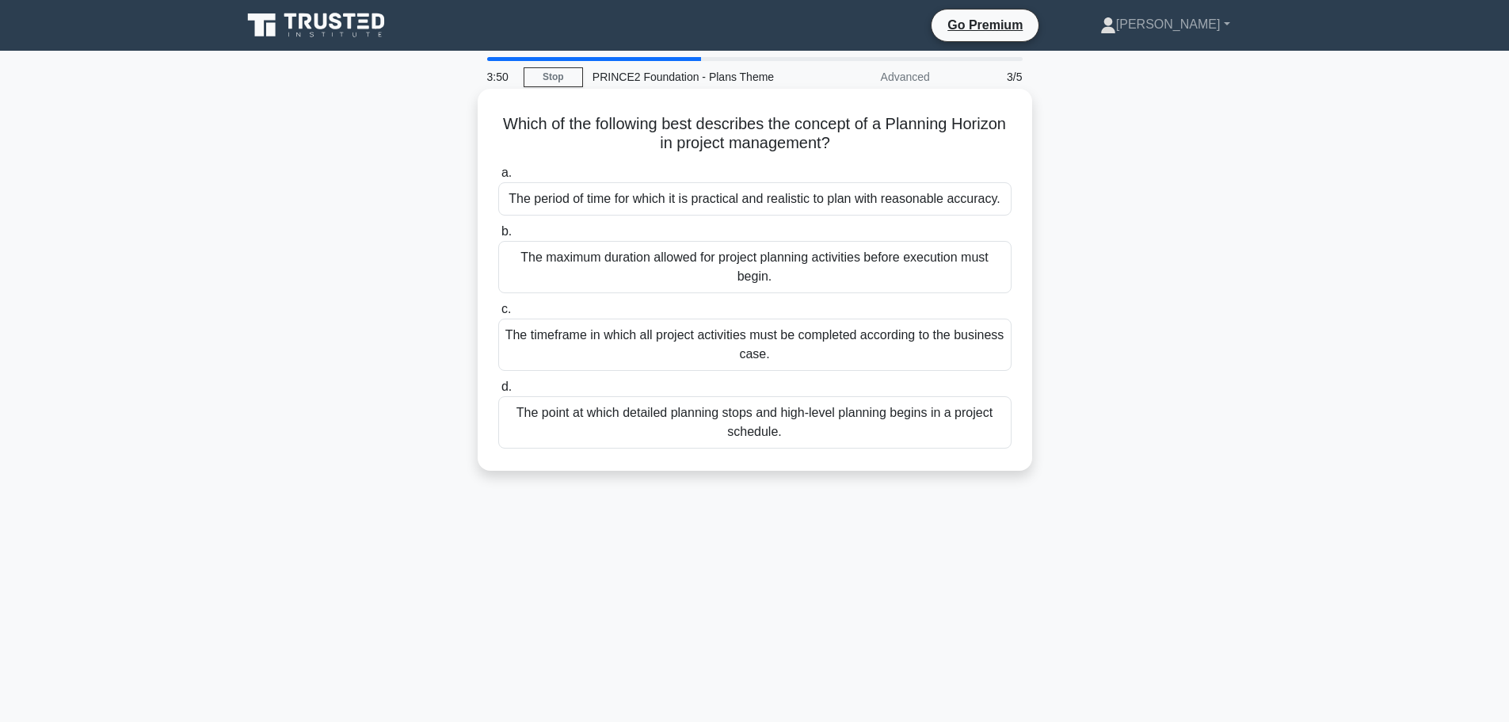
click at [593, 350] on div "The timeframe in which all project activities must be completed according to th…" at bounding box center [754, 344] width 513 height 52
click at [498, 314] on input "c. The timeframe in which all project activities must be completed according to…" at bounding box center [498, 309] width 0 height 10
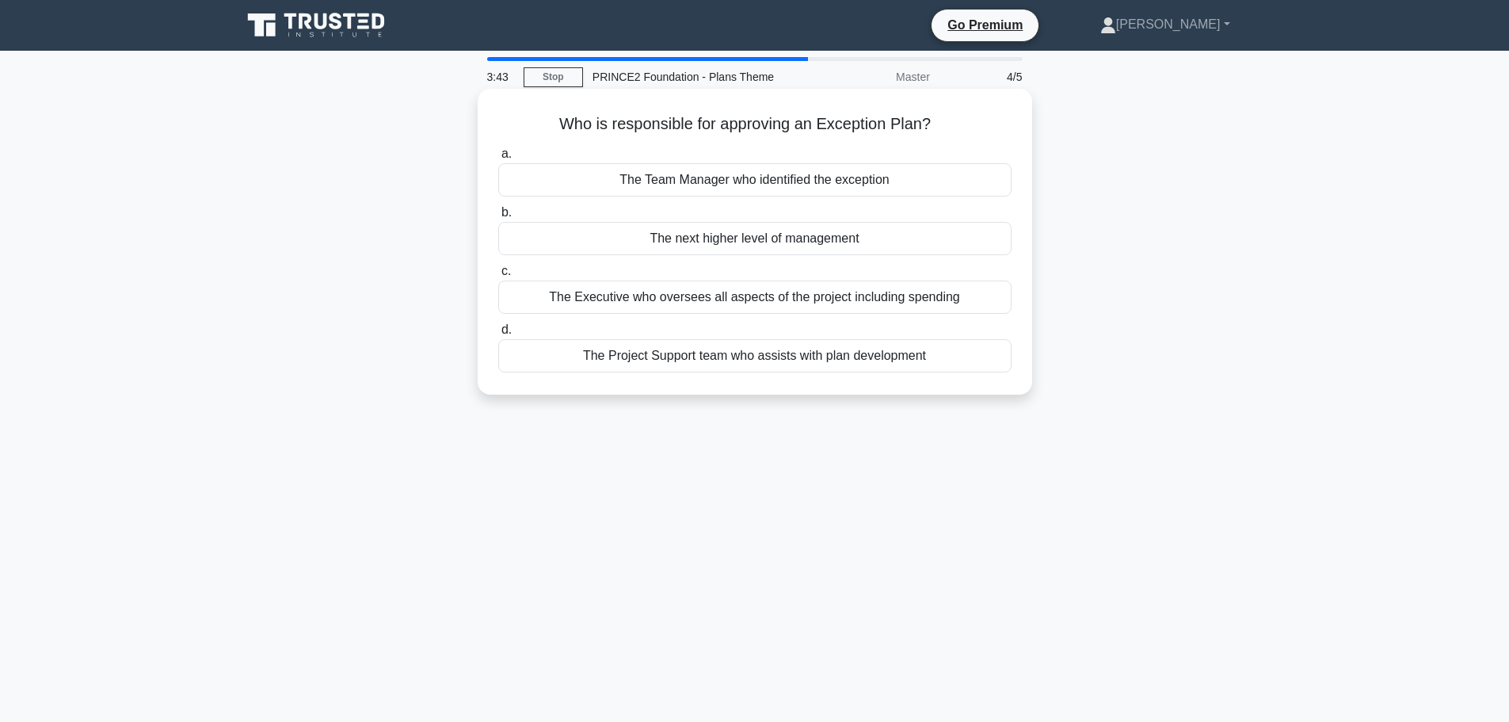
click at [654, 305] on div "The Executive who oversees all aspects of the project including spending" at bounding box center [754, 296] width 513 height 33
click at [498, 276] on input "c. The Executive who oversees all aspects of the project including spending" at bounding box center [498, 271] width 0 height 10
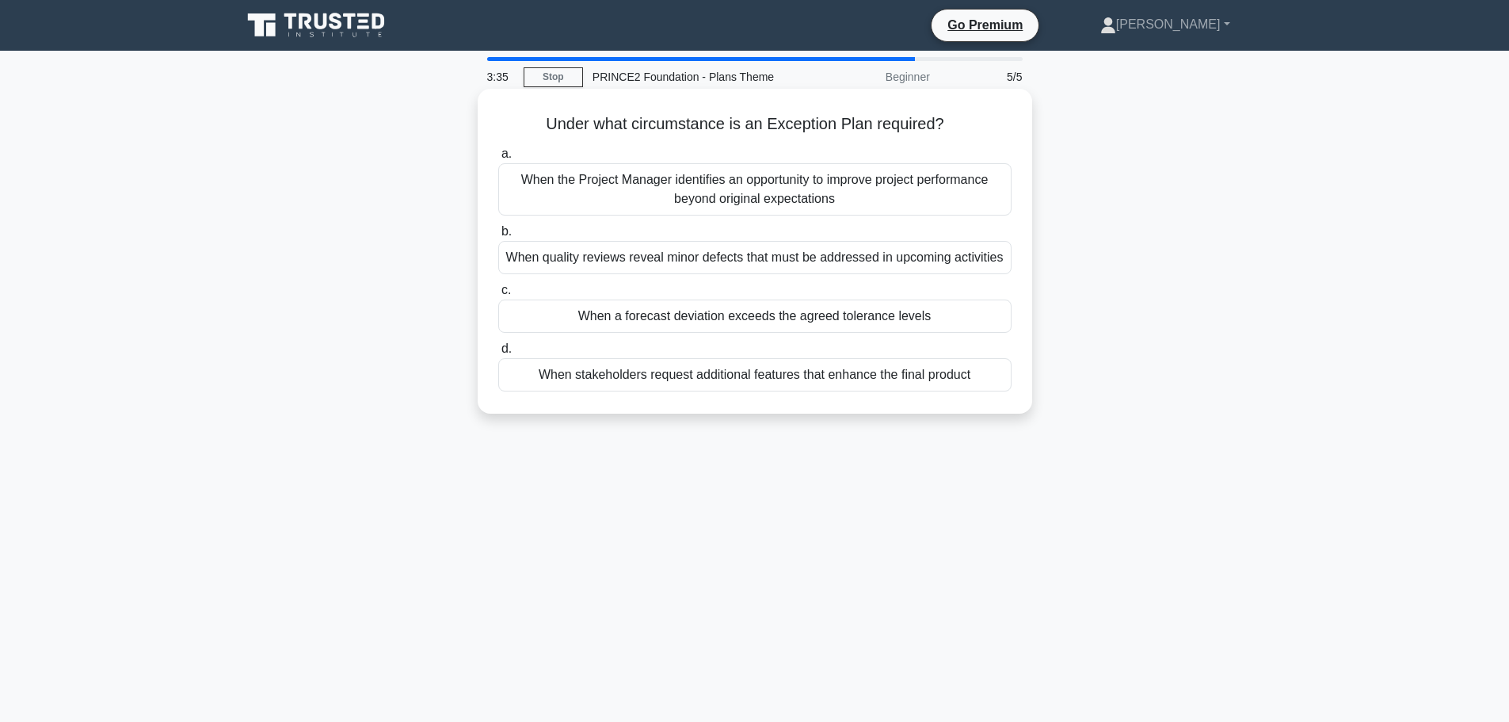
click at [645, 310] on div "When a forecast deviation exceeds the agreed tolerance levels" at bounding box center [754, 315] width 513 height 33
click at [498, 295] on input "c. When a forecast deviation exceeds the agreed tolerance levels" at bounding box center [498, 290] width 0 height 10
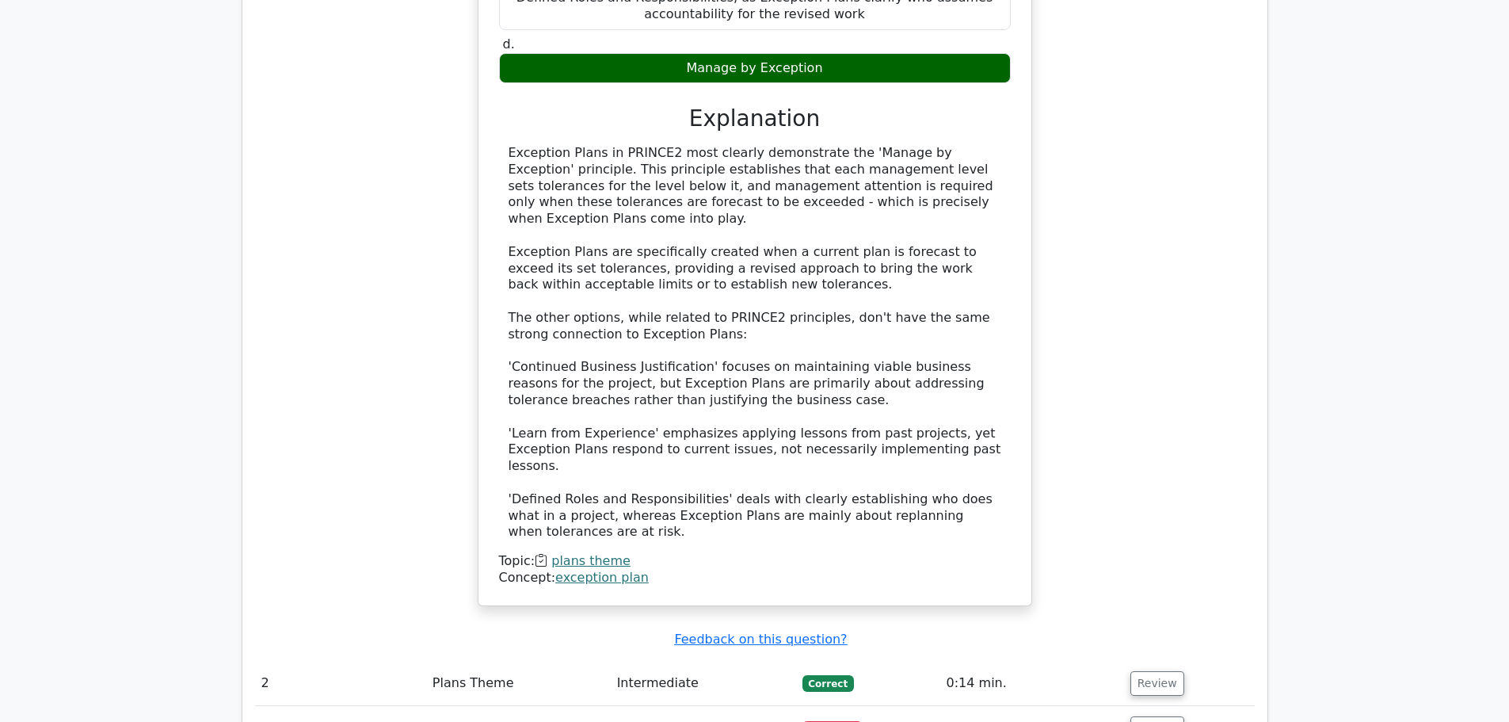
scroll to position [1743, 0]
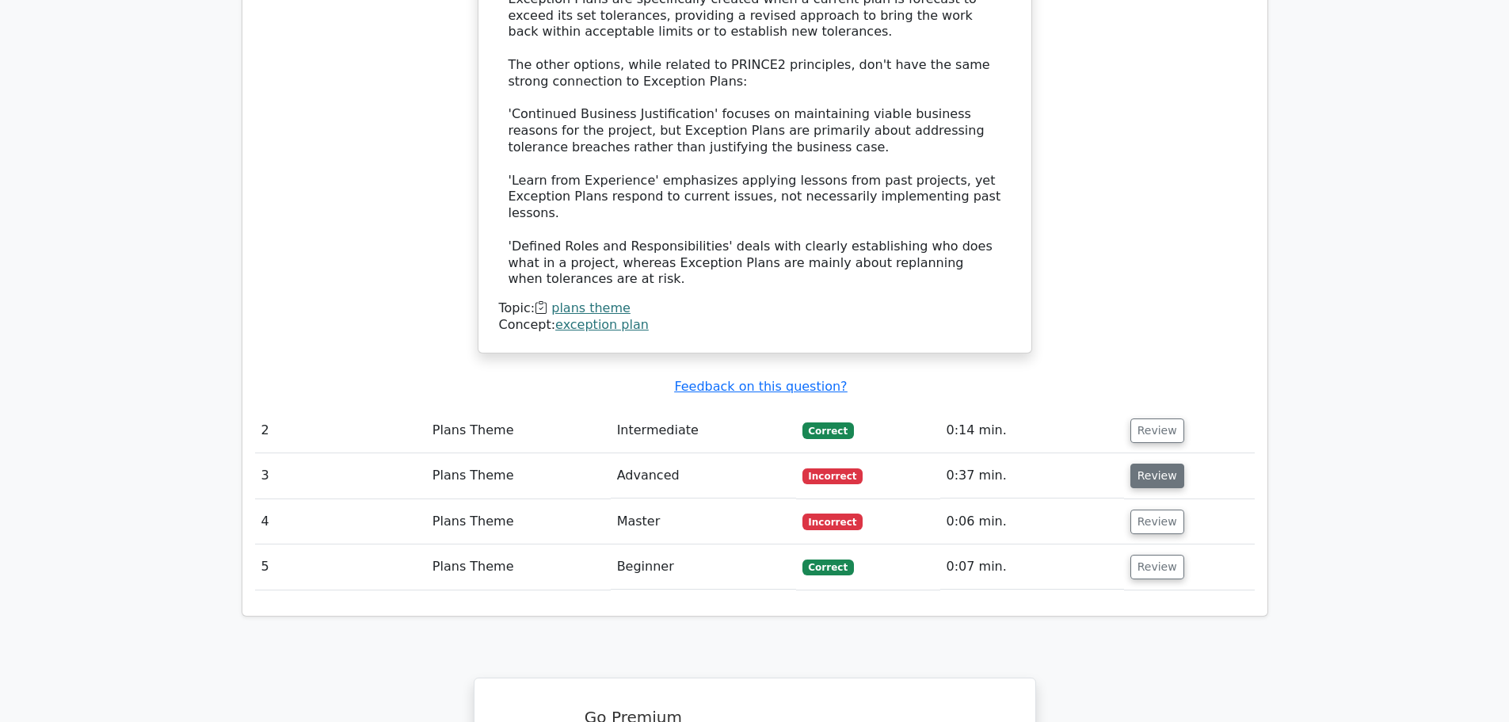
click at [1158, 463] on button "Review" at bounding box center [1157, 475] width 54 height 25
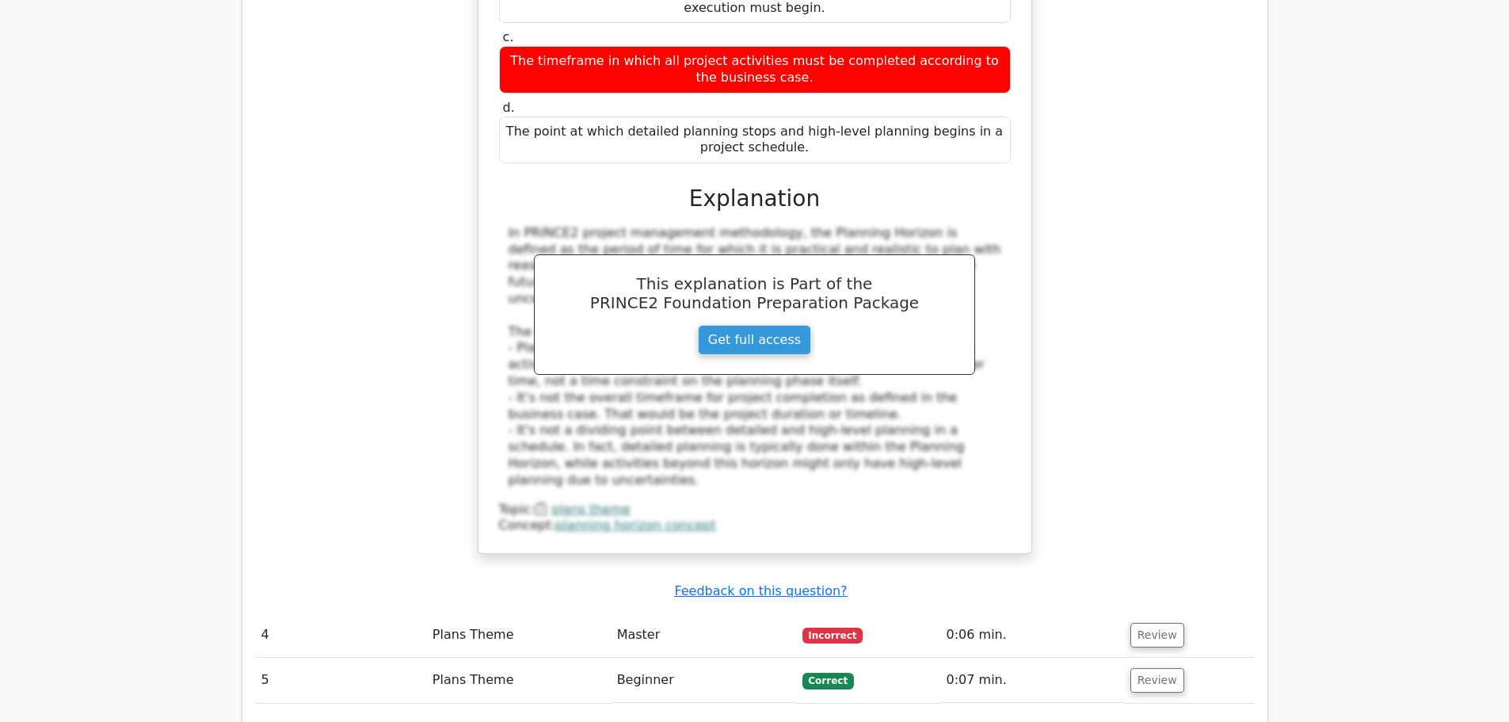
scroll to position [2535, 0]
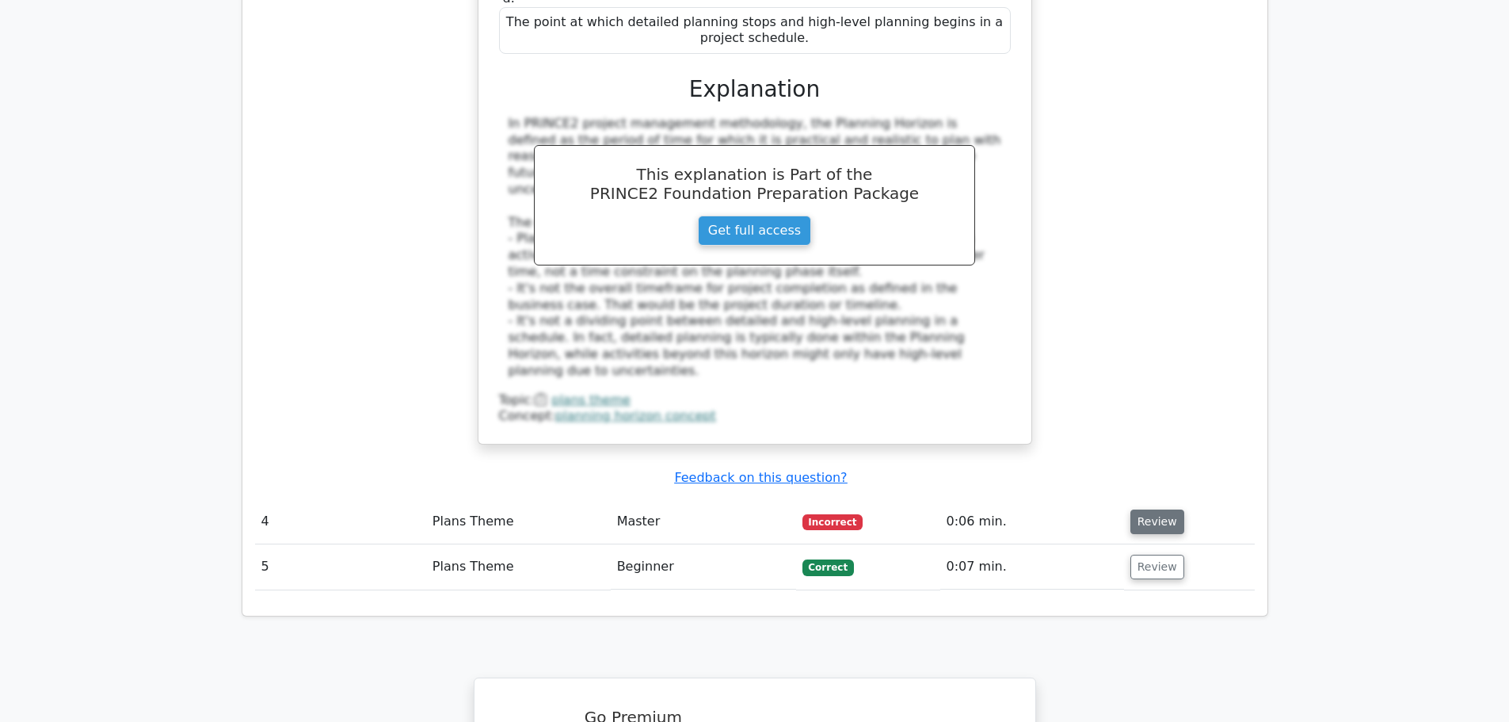
click at [1159, 509] on button "Review" at bounding box center [1157, 521] width 54 height 25
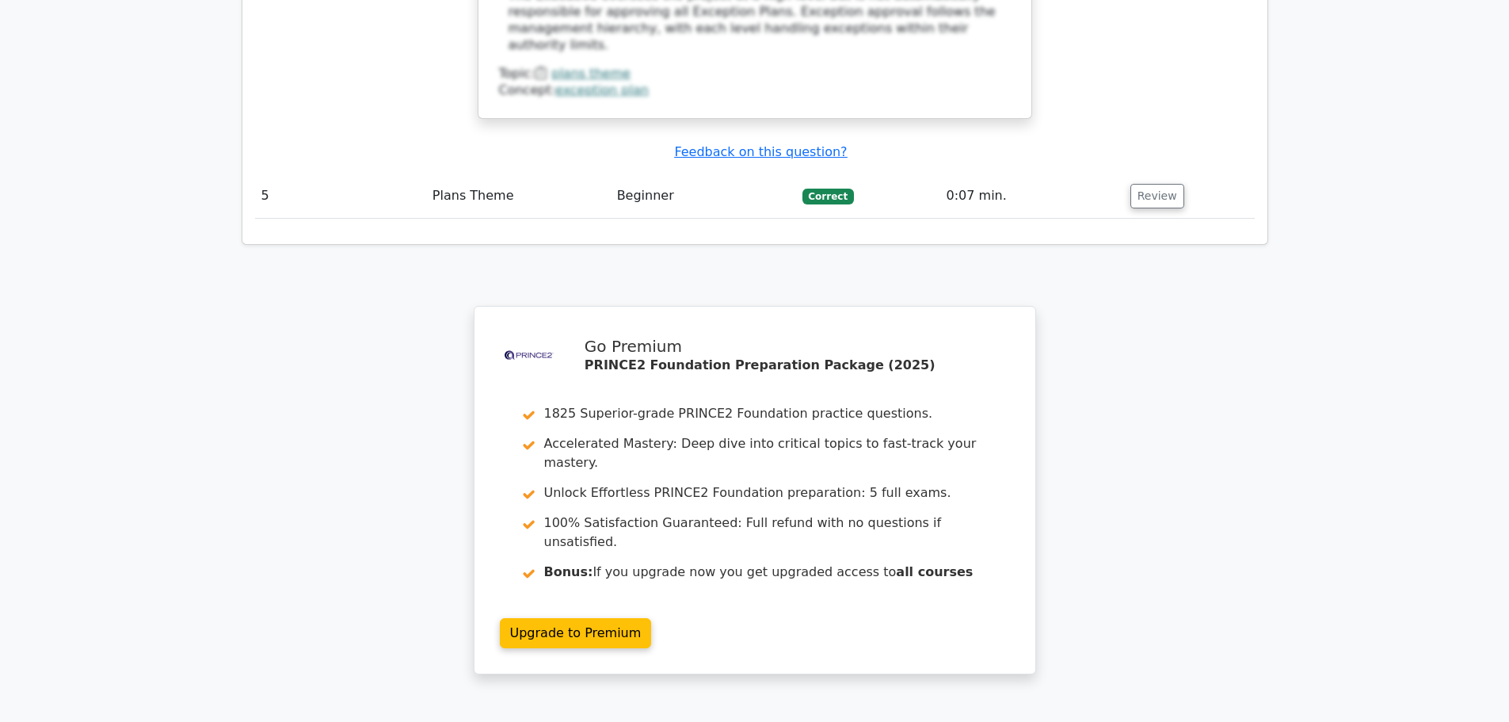
scroll to position [3798, 0]
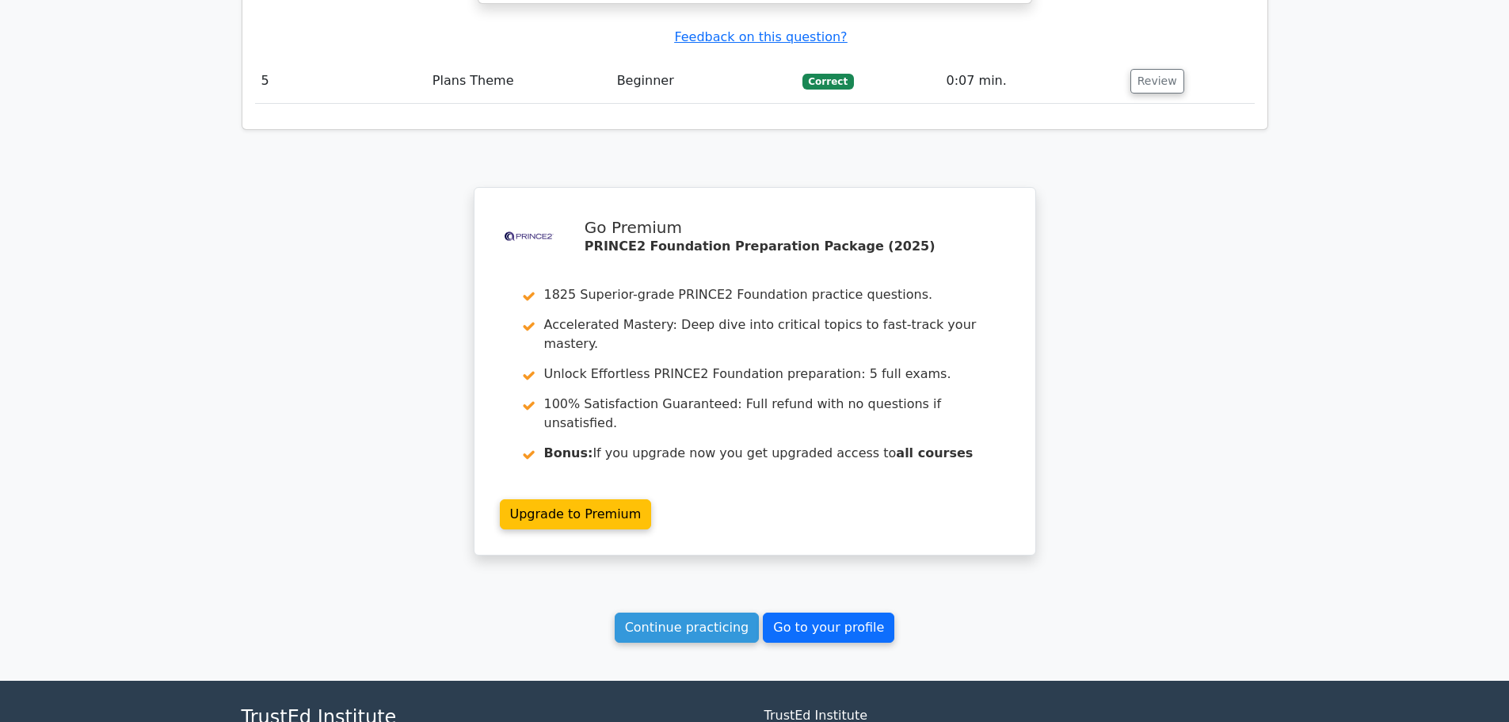
click at [828, 612] on link "Go to your profile" at bounding box center [828, 627] width 131 height 30
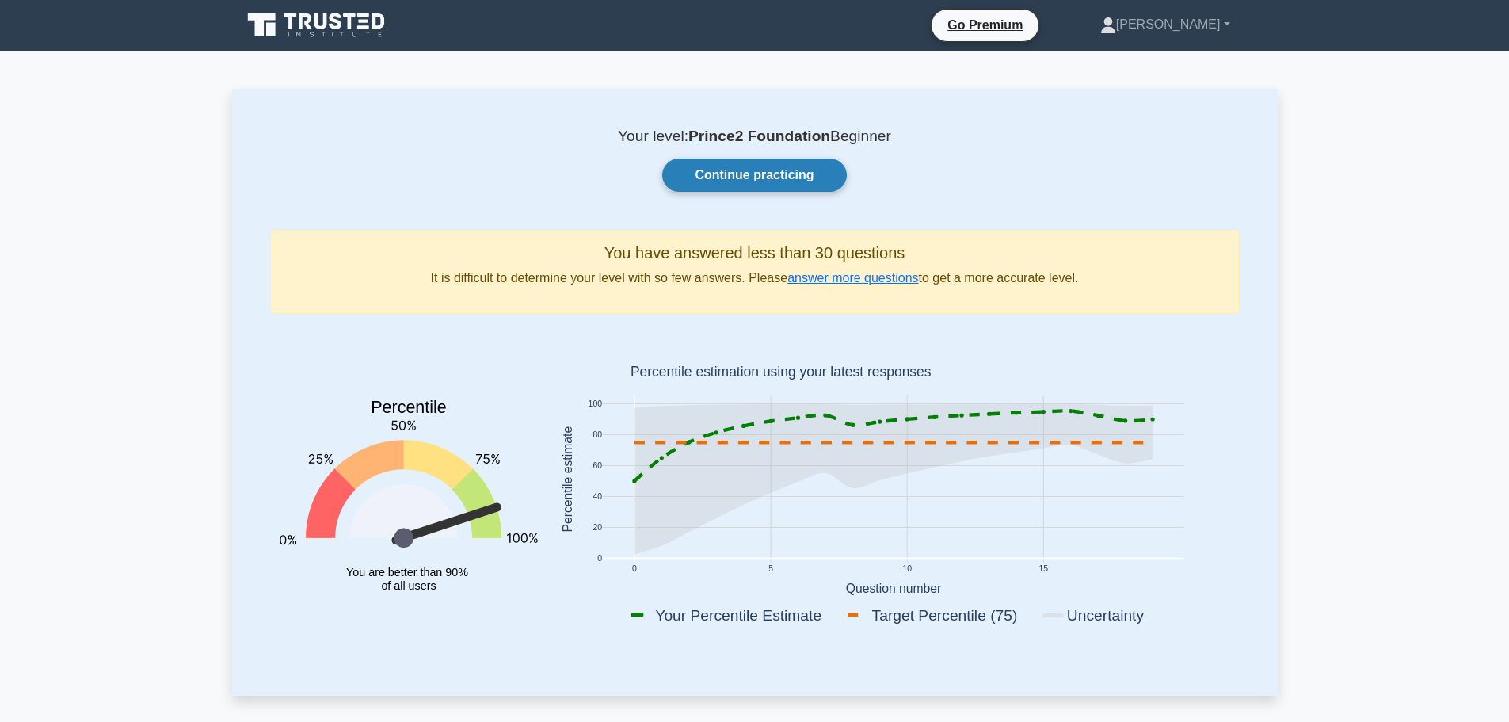
click at [785, 174] on link "Continue practicing" at bounding box center [754, 174] width 184 height 33
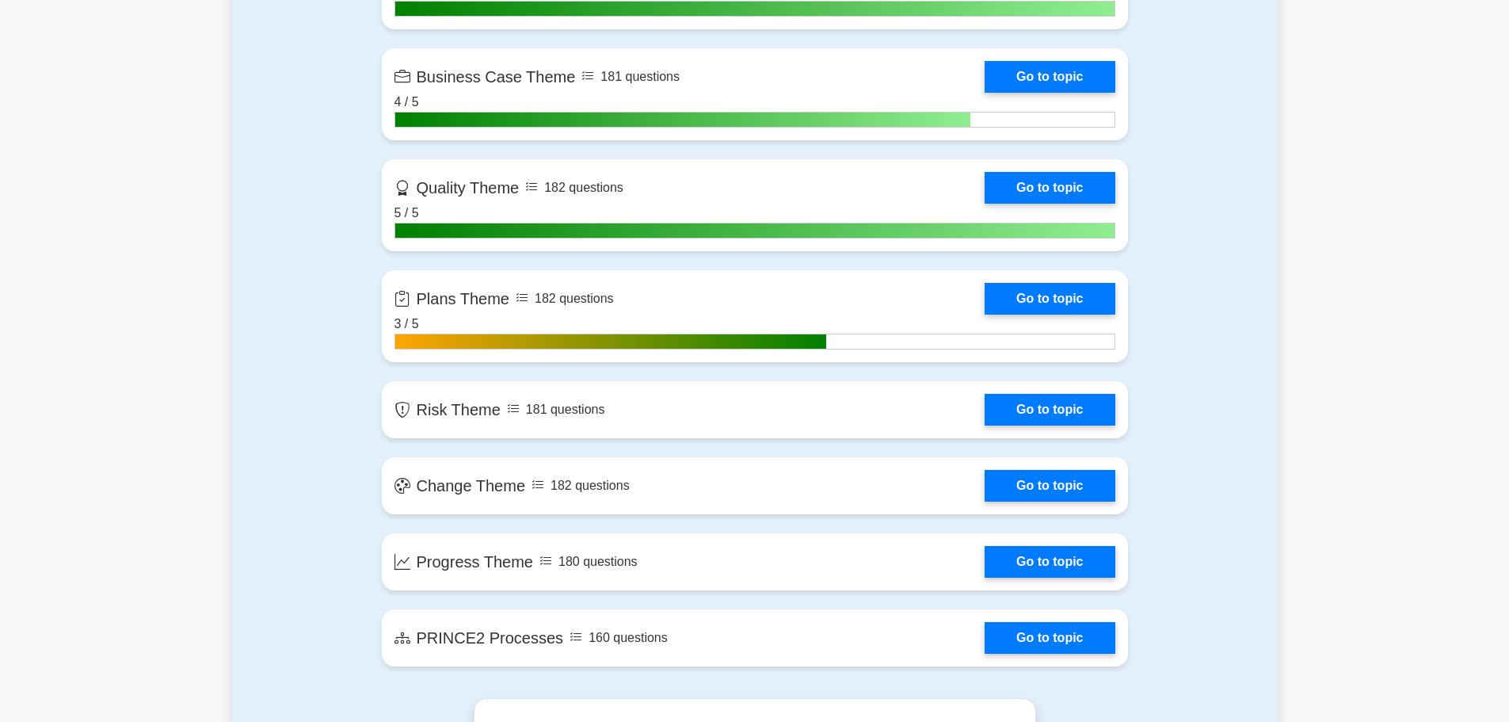
scroll to position [1426, 0]
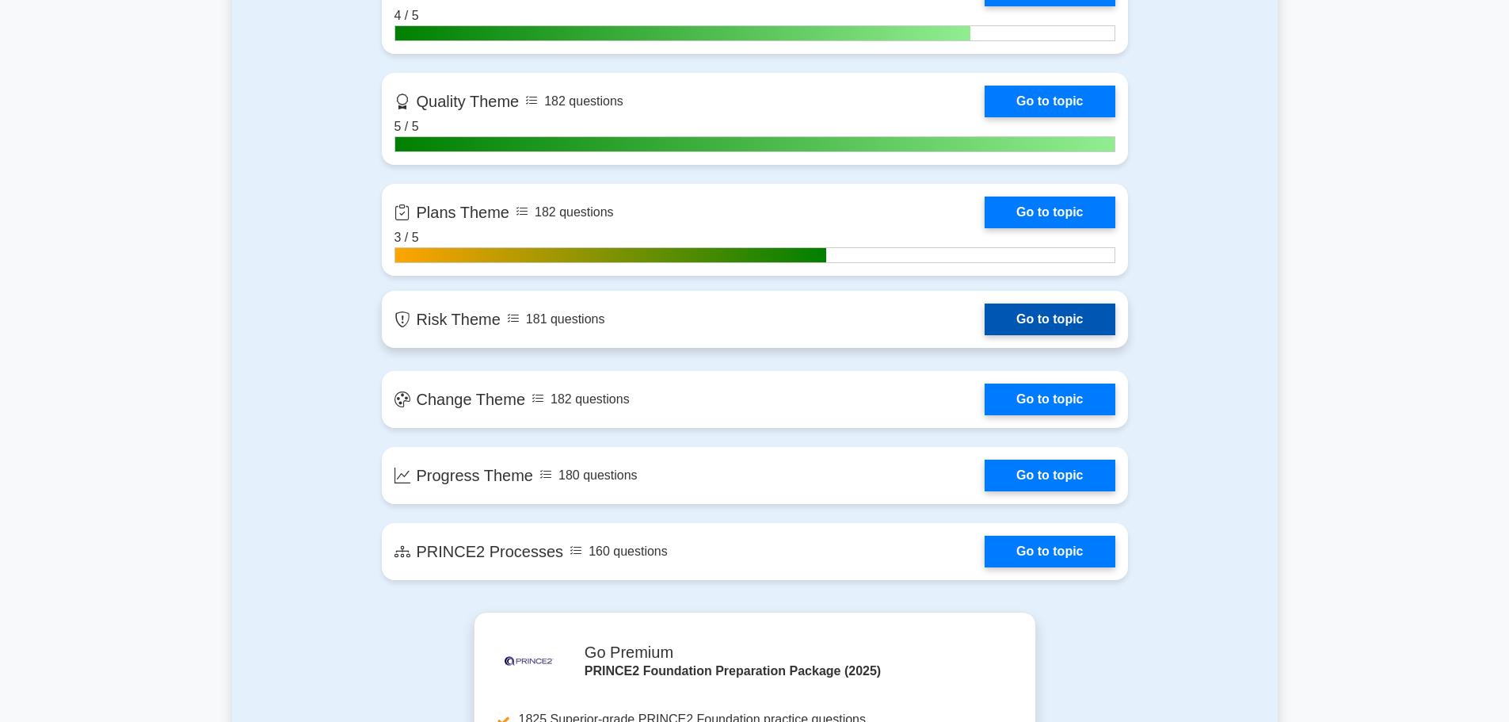
click at [1059, 322] on link "Go to topic" at bounding box center [1050, 319] width 130 height 32
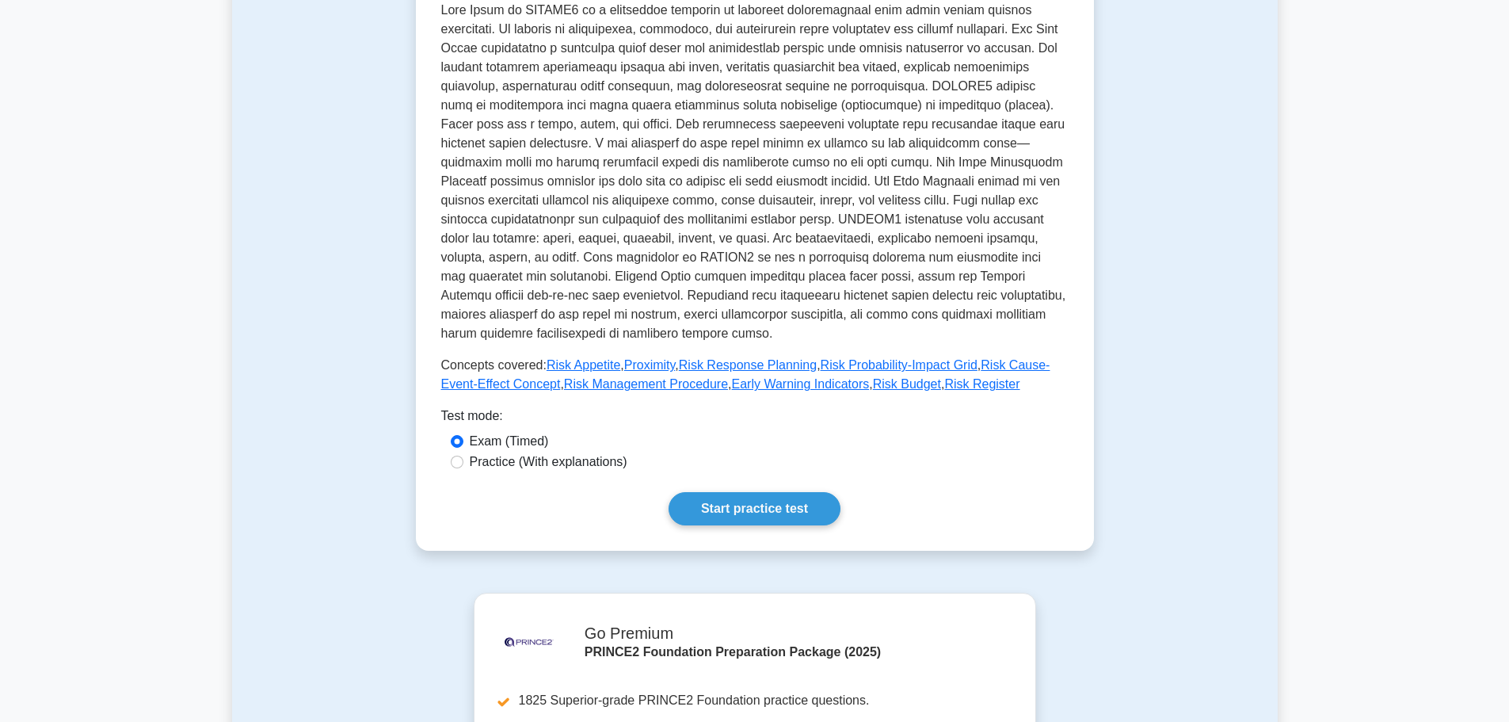
scroll to position [396, 0]
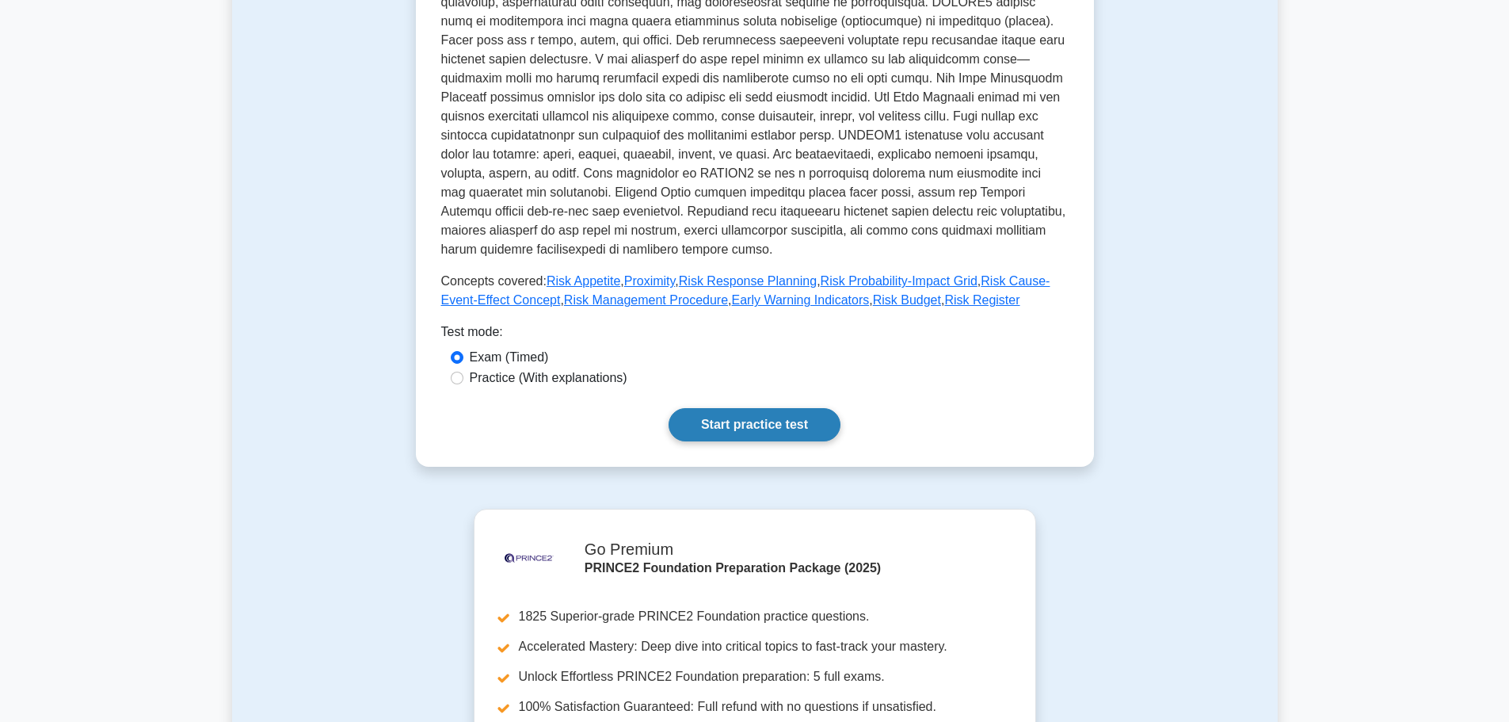
click at [712, 408] on link "Start practice test" at bounding box center [755, 424] width 172 height 33
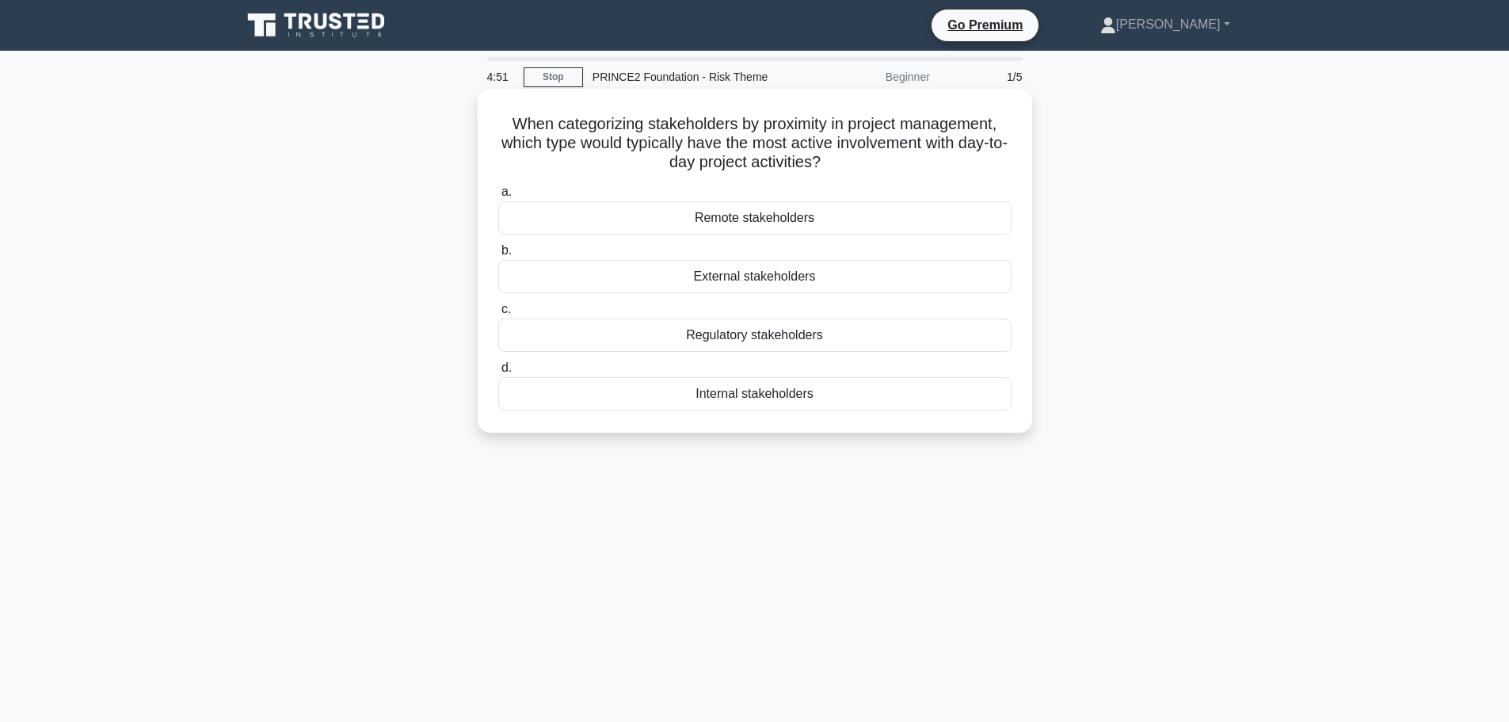
click at [773, 394] on div "Internal stakeholders" at bounding box center [754, 393] width 513 height 33
click at [498, 373] on input "d. Internal stakeholders" at bounding box center [498, 368] width 0 height 10
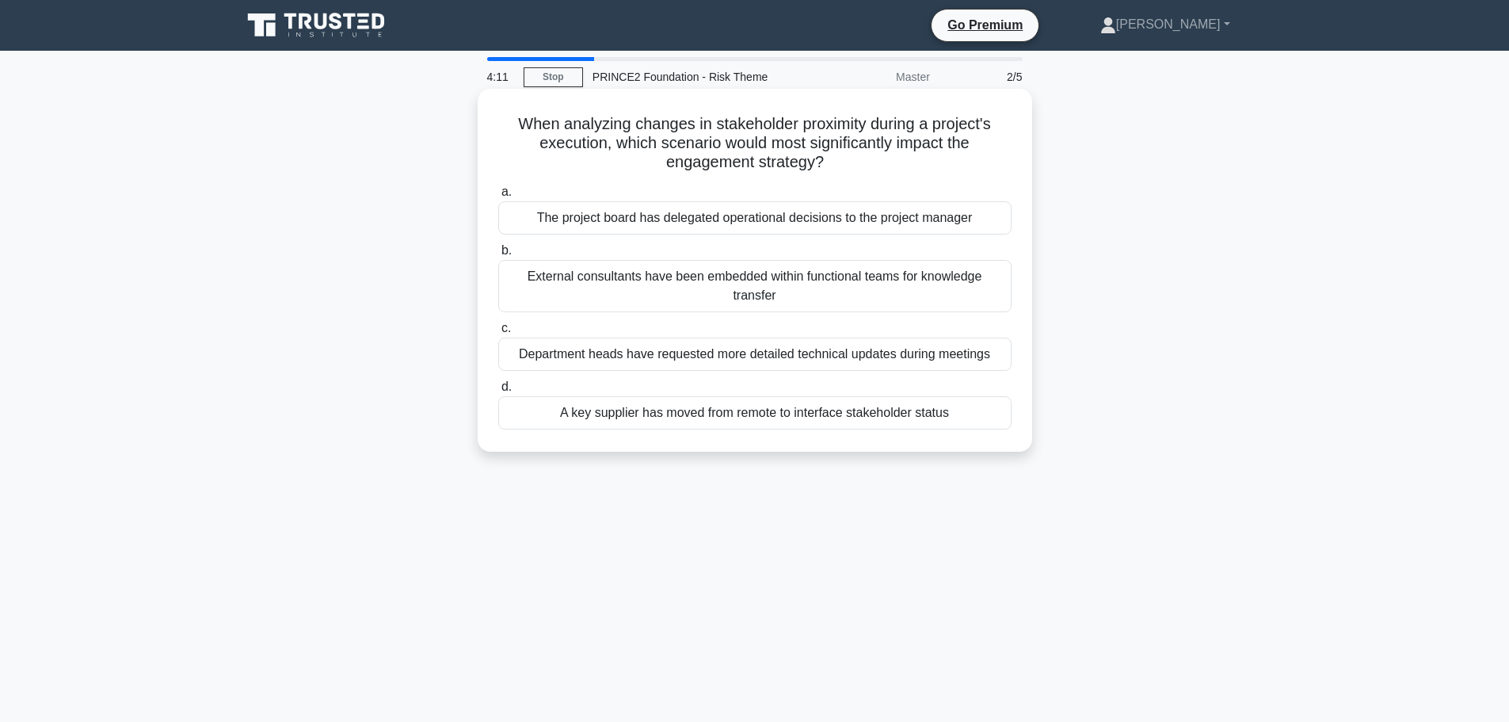
click at [665, 404] on div "A key supplier has moved from remote to interface stakeholder status" at bounding box center [754, 412] width 513 height 33
click at [498, 392] on input "d. A key supplier has moved from remote to interface stakeholder status" at bounding box center [498, 387] width 0 height 10
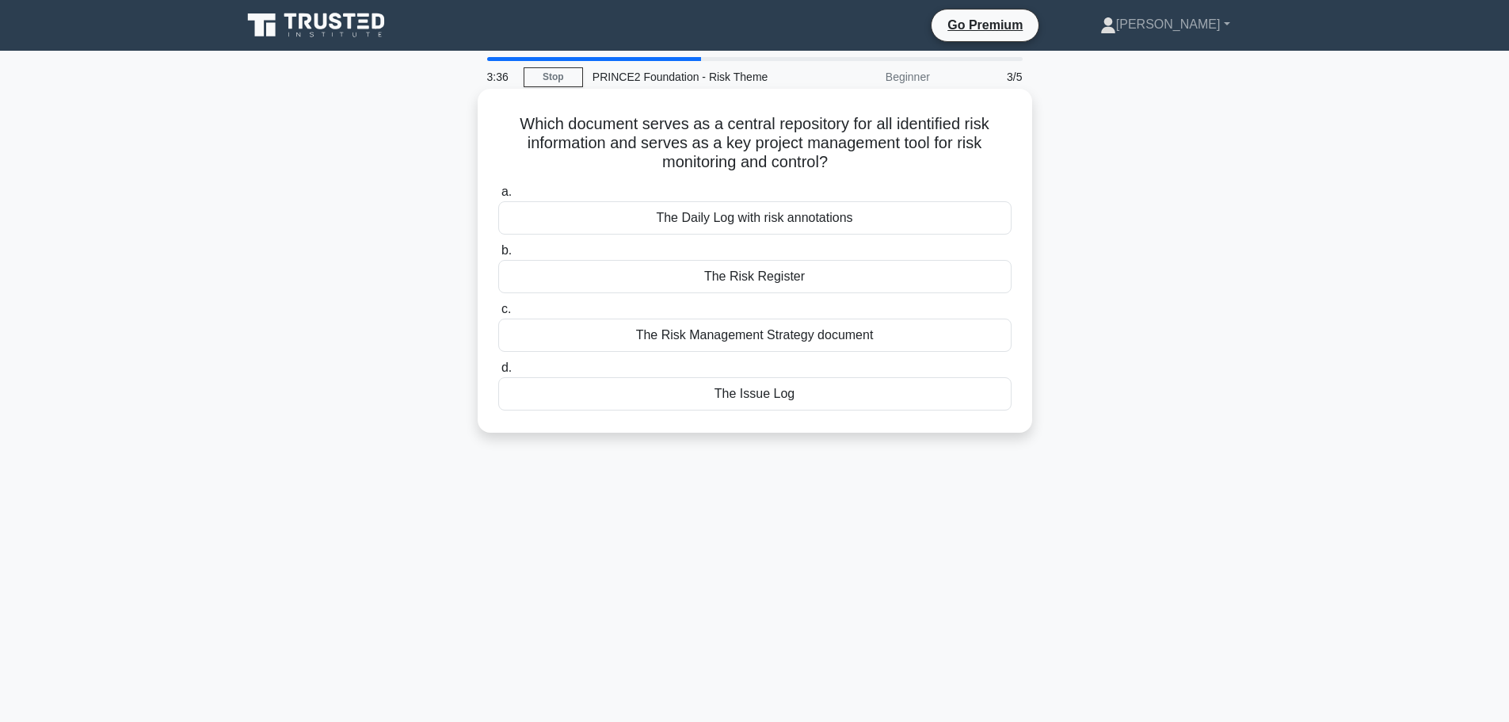
click at [711, 280] on div "The Risk Register" at bounding box center [754, 276] width 513 height 33
click at [498, 256] on input "b. The Risk Register" at bounding box center [498, 251] width 0 height 10
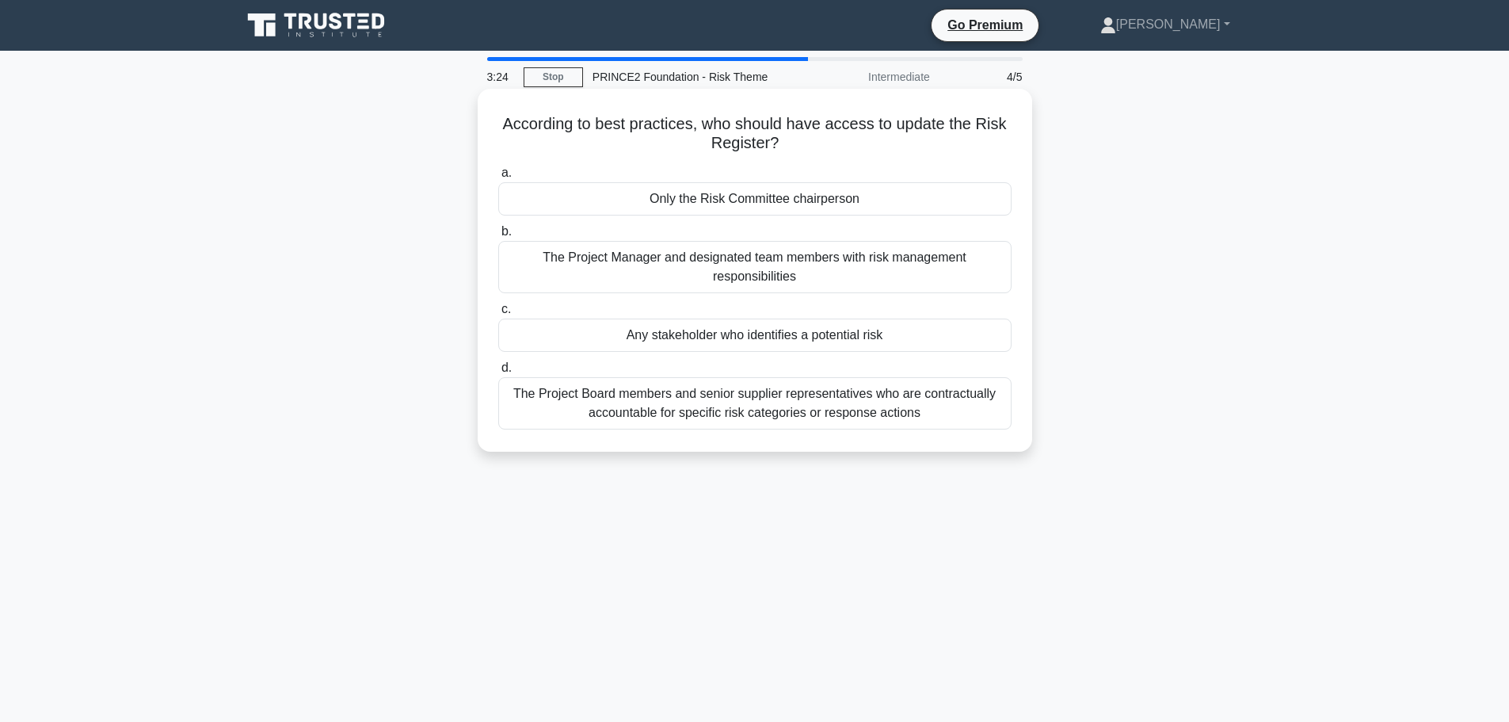
click at [657, 265] on div "The Project Manager and designated team members with risk management responsibi…" at bounding box center [754, 267] width 513 height 52
click at [498, 237] on input "b. The Project Manager and designated team members with risk management respons…" at bounding box center [498, 232] width 0 height 10
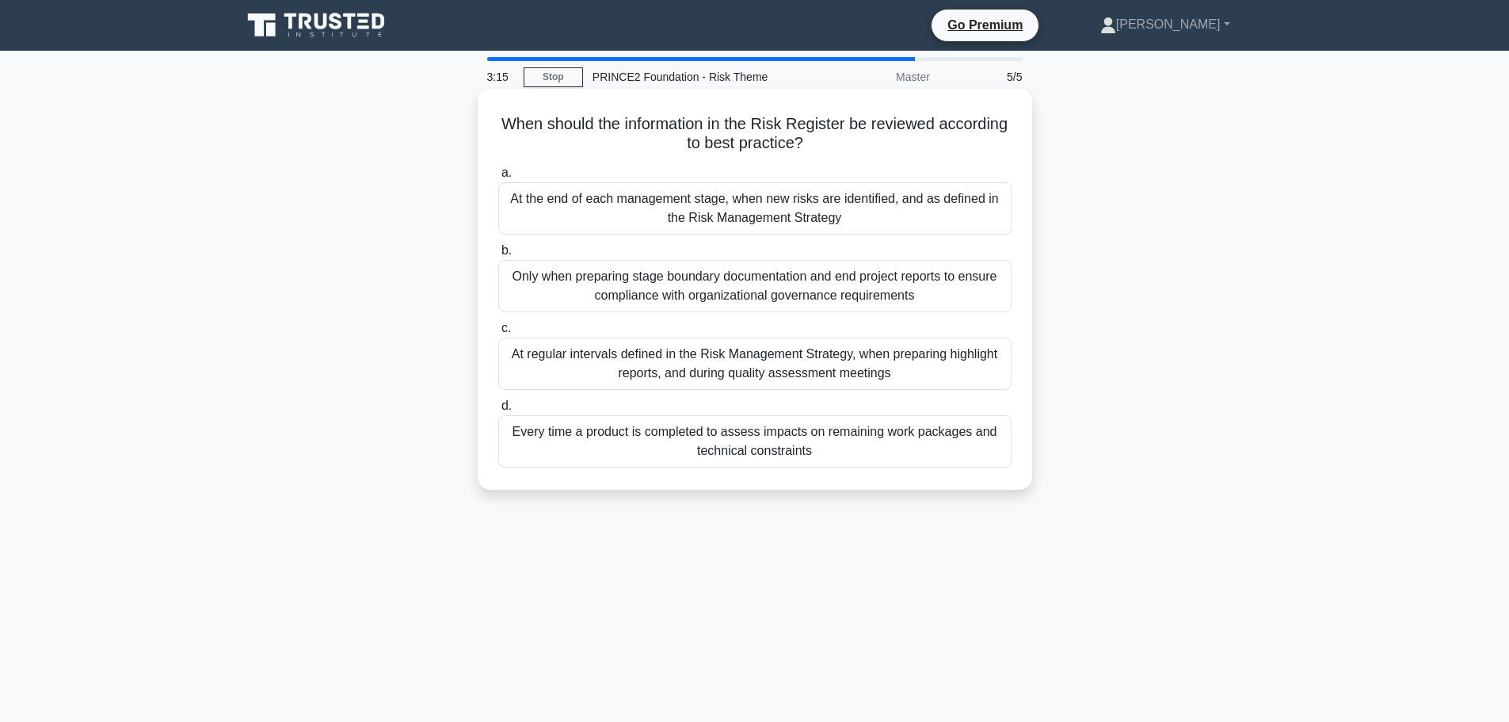
click at [653, 205] on div "At the end of each management stage, when new risks are identified, and as defi…" at bounding box center [754, 208] width 513 height 52
click at [498, 178] on input "a. At the end of each management stage, when new risks are identified, and as d…" at bounding box center [498, 173] width 0 height 10
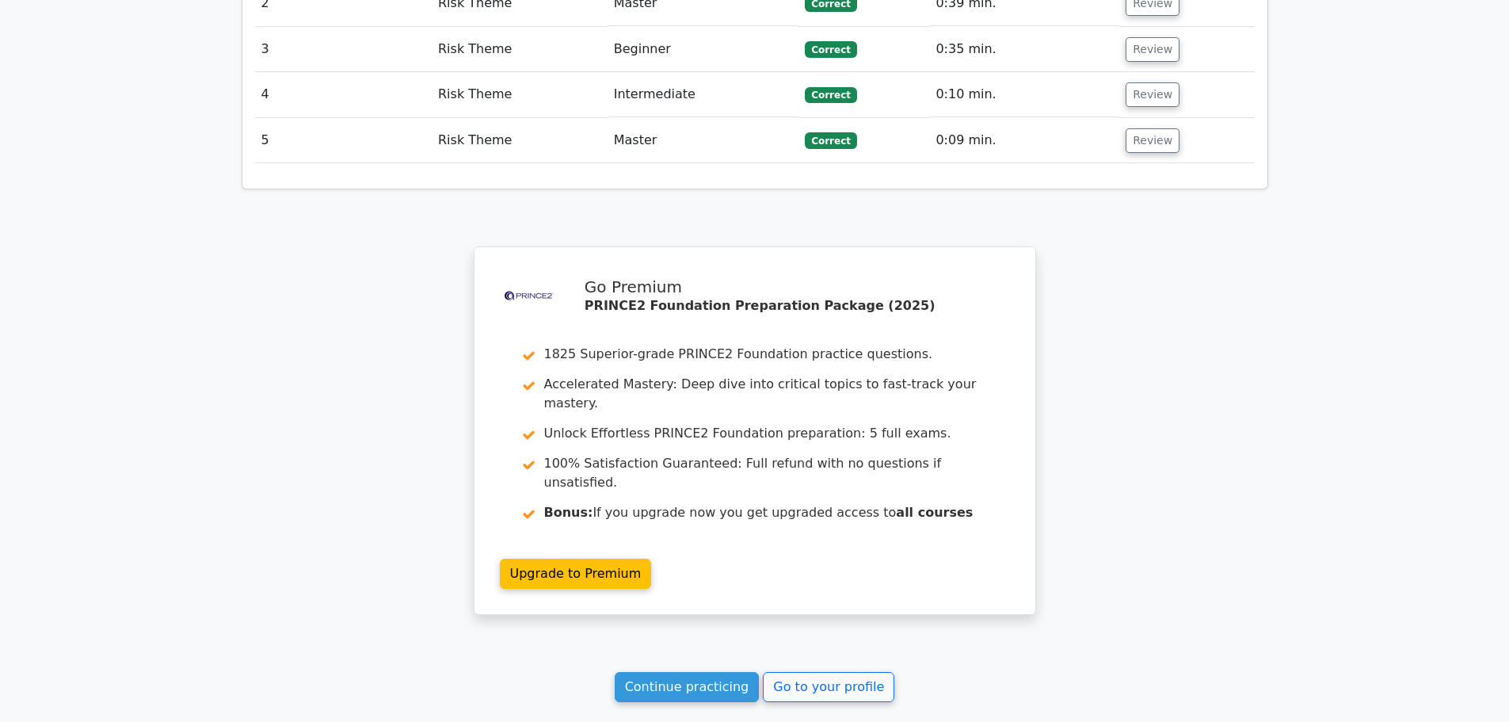
scroll to position [2103, 0]
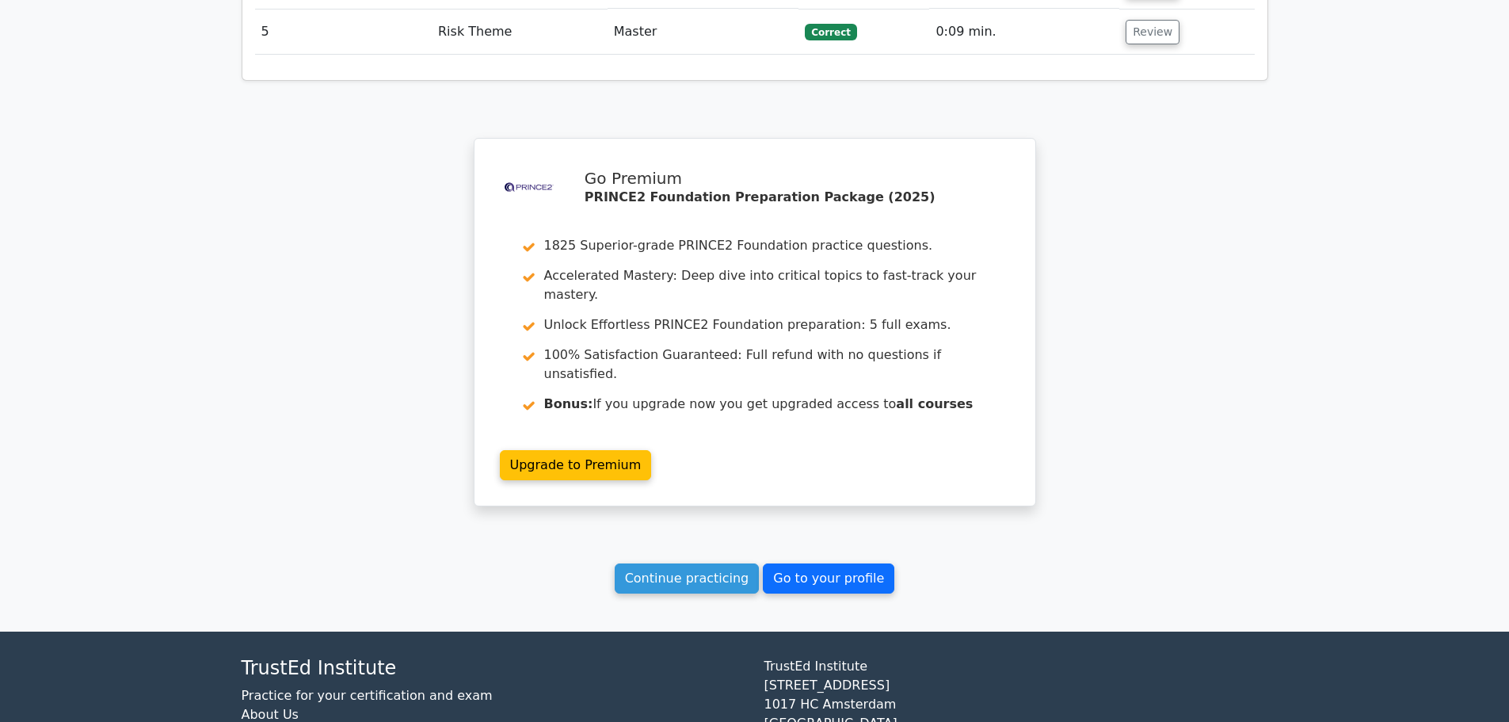
click at [806, 563] on link "Go to your profile" at bounding box center [828, 578] width 131 height 30
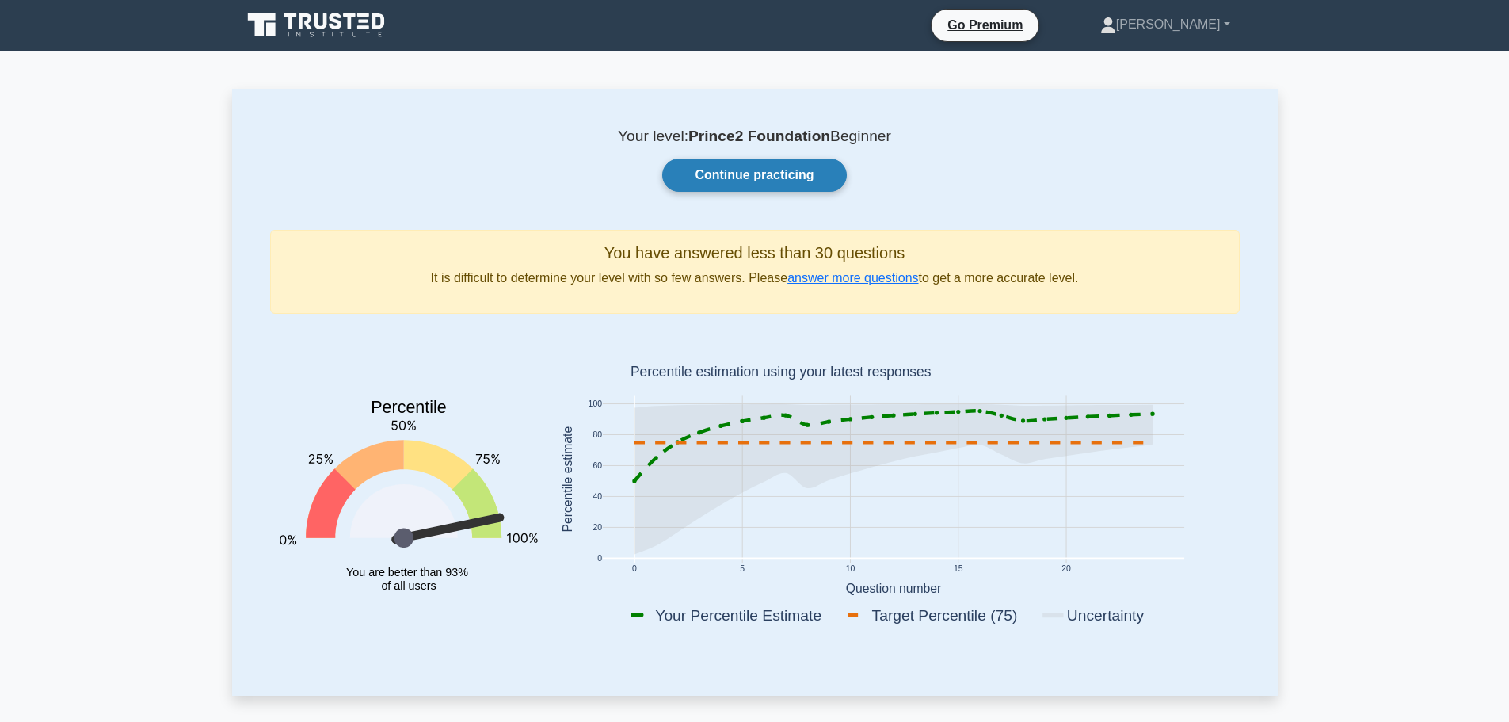
click at [740, 172] on link "Continue practicing" at bounding box center [754, 174] width 184 height 33
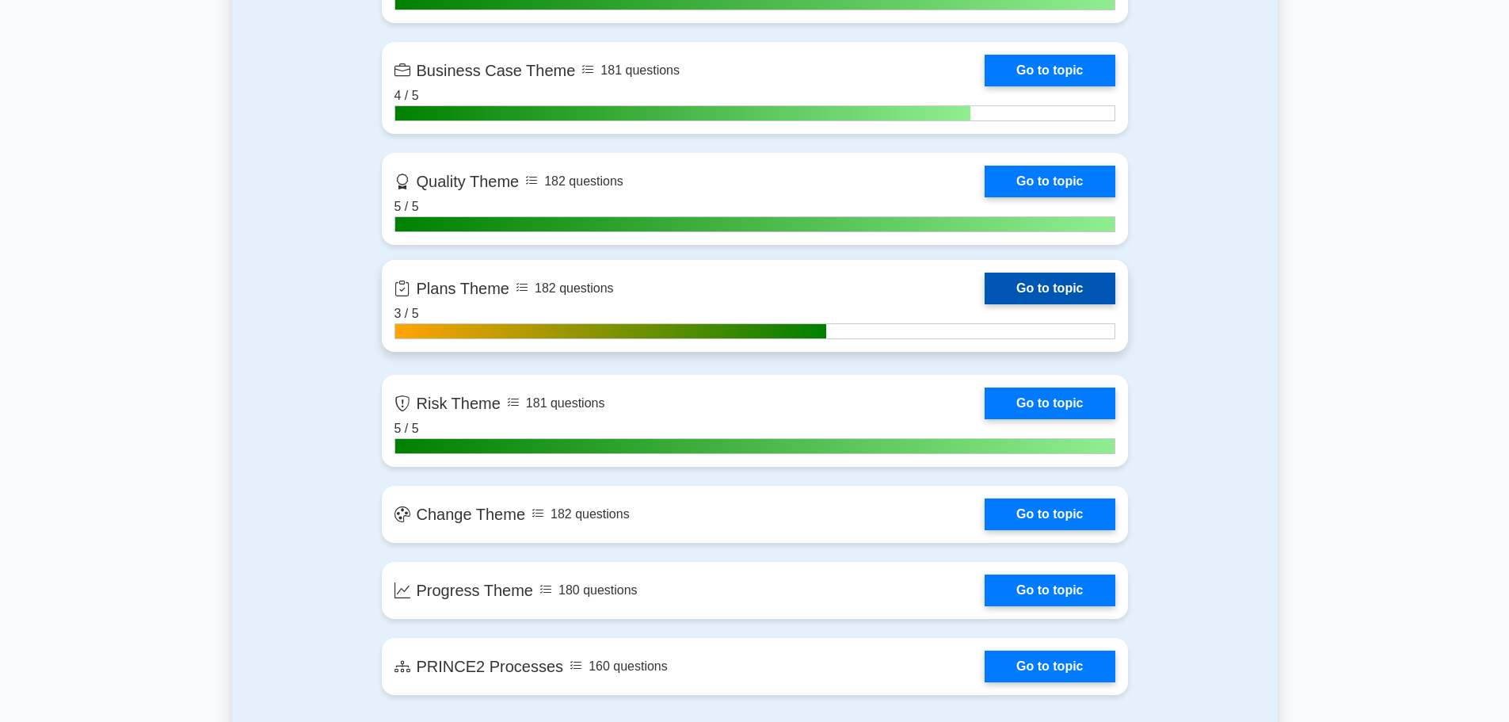
scroll to position [1347, 0]
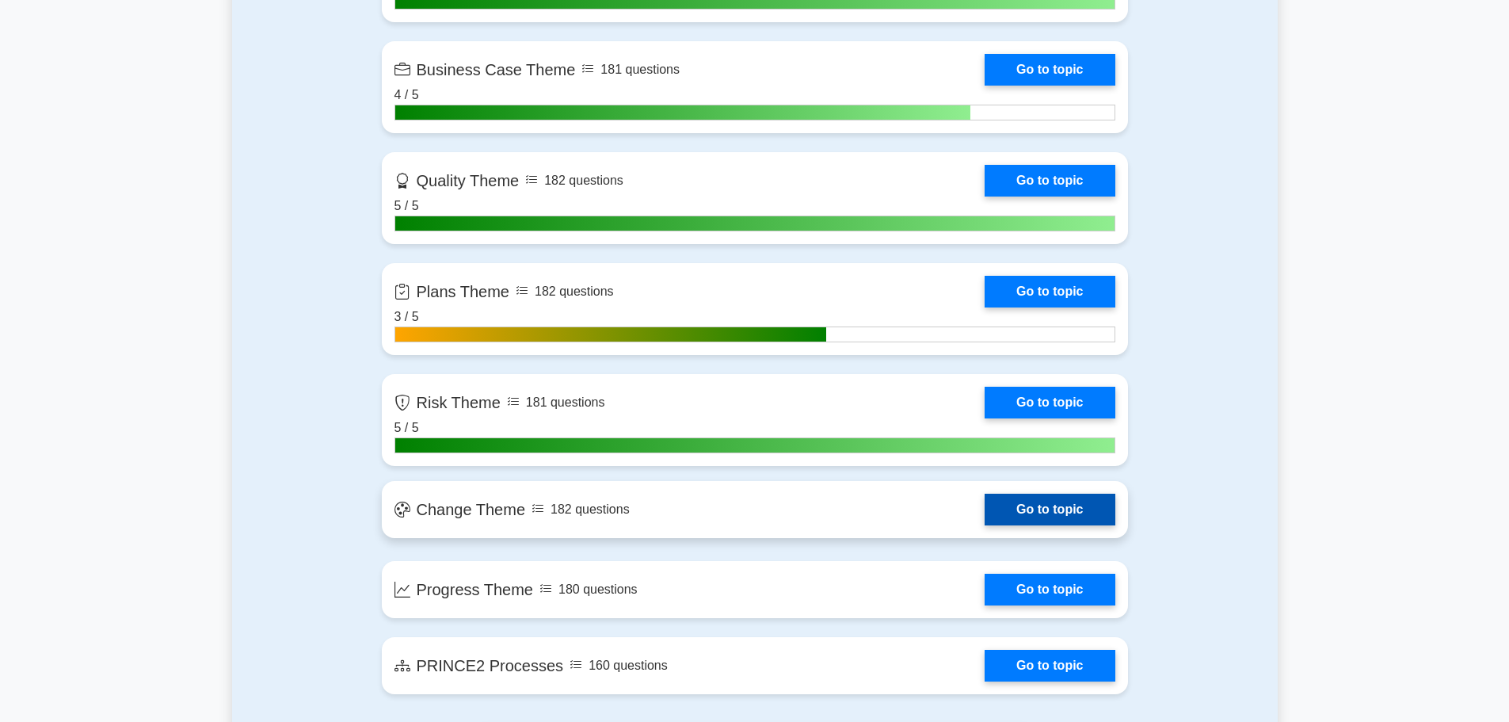
click at [1050, 501] on link "Go to topic" at bounding box center [1050, 509] width 130 height 32
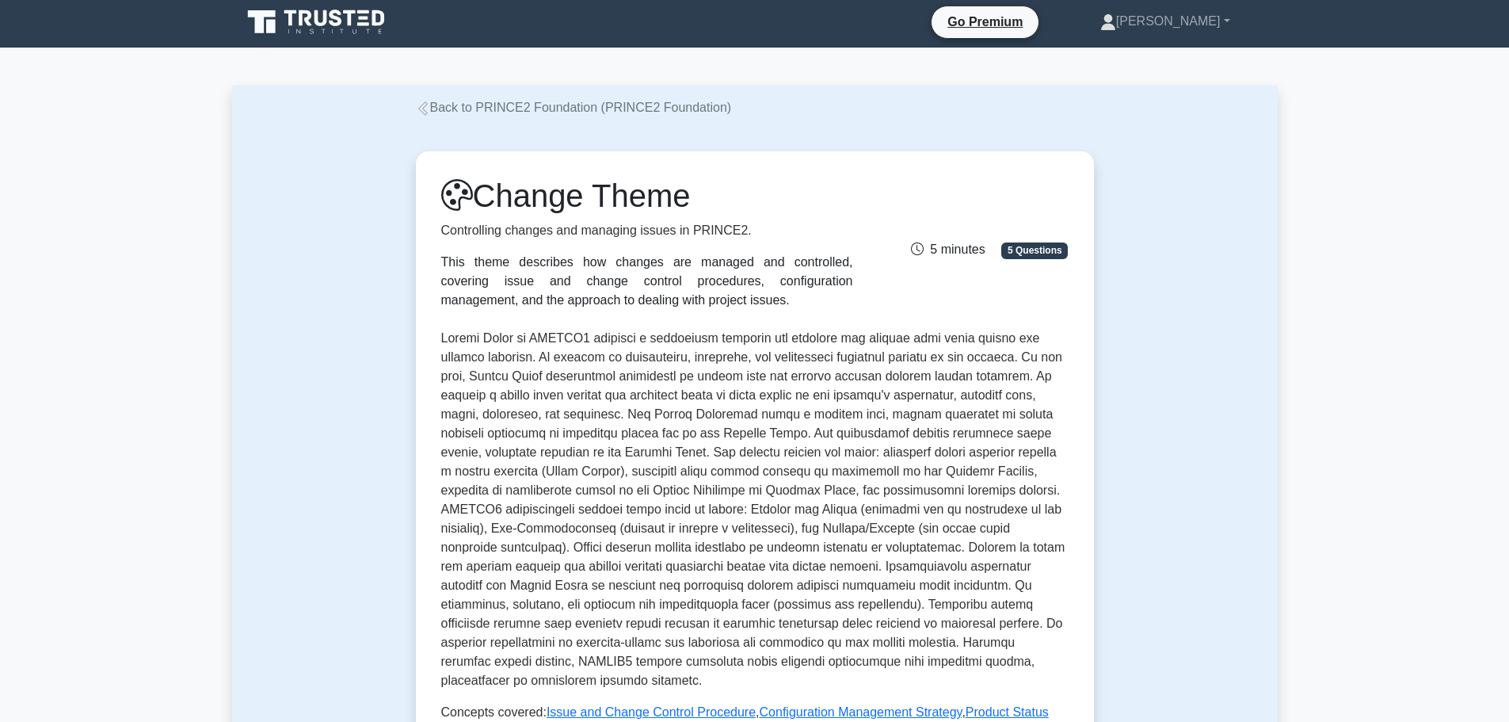
scroll to position [396, 0]
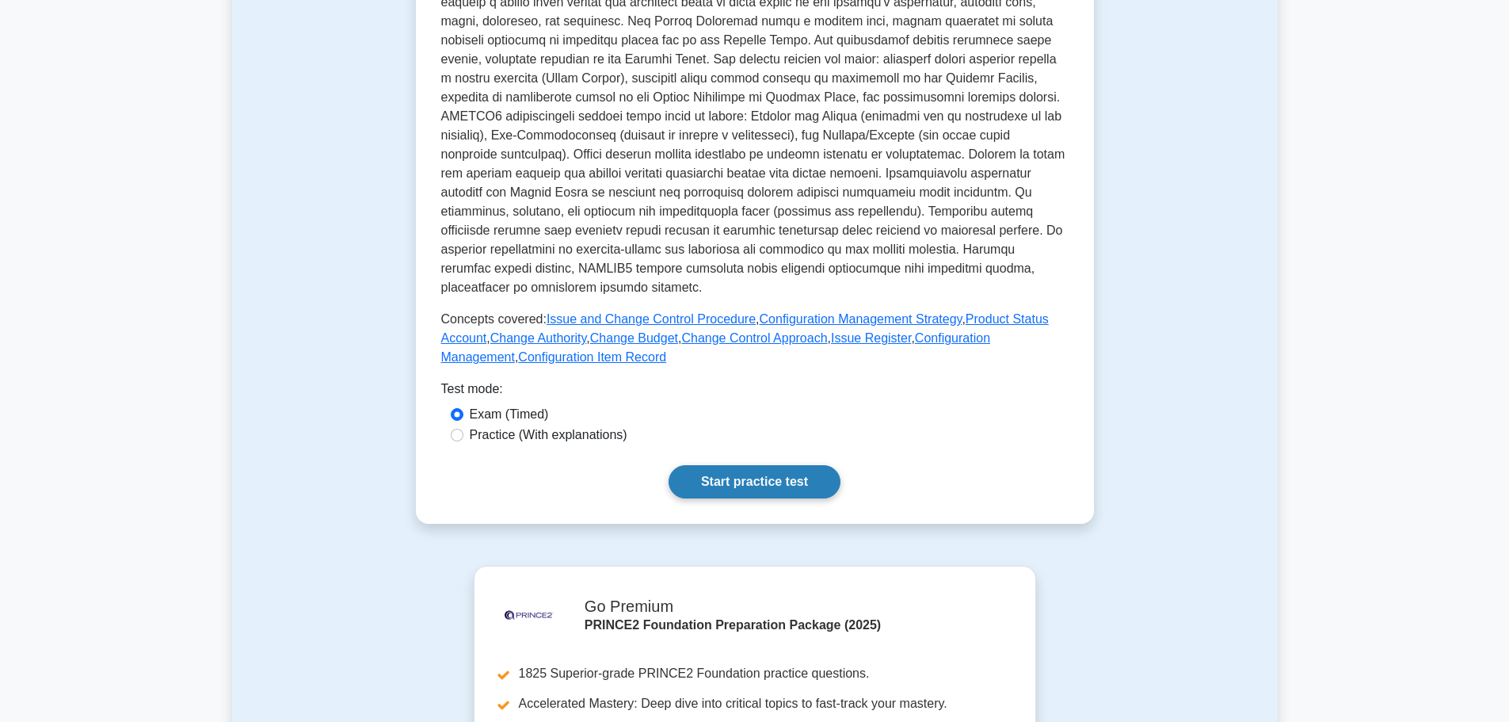
click at [768, 467] on link "Start practice test" at bounding box center [755, 481] width 172 height 33
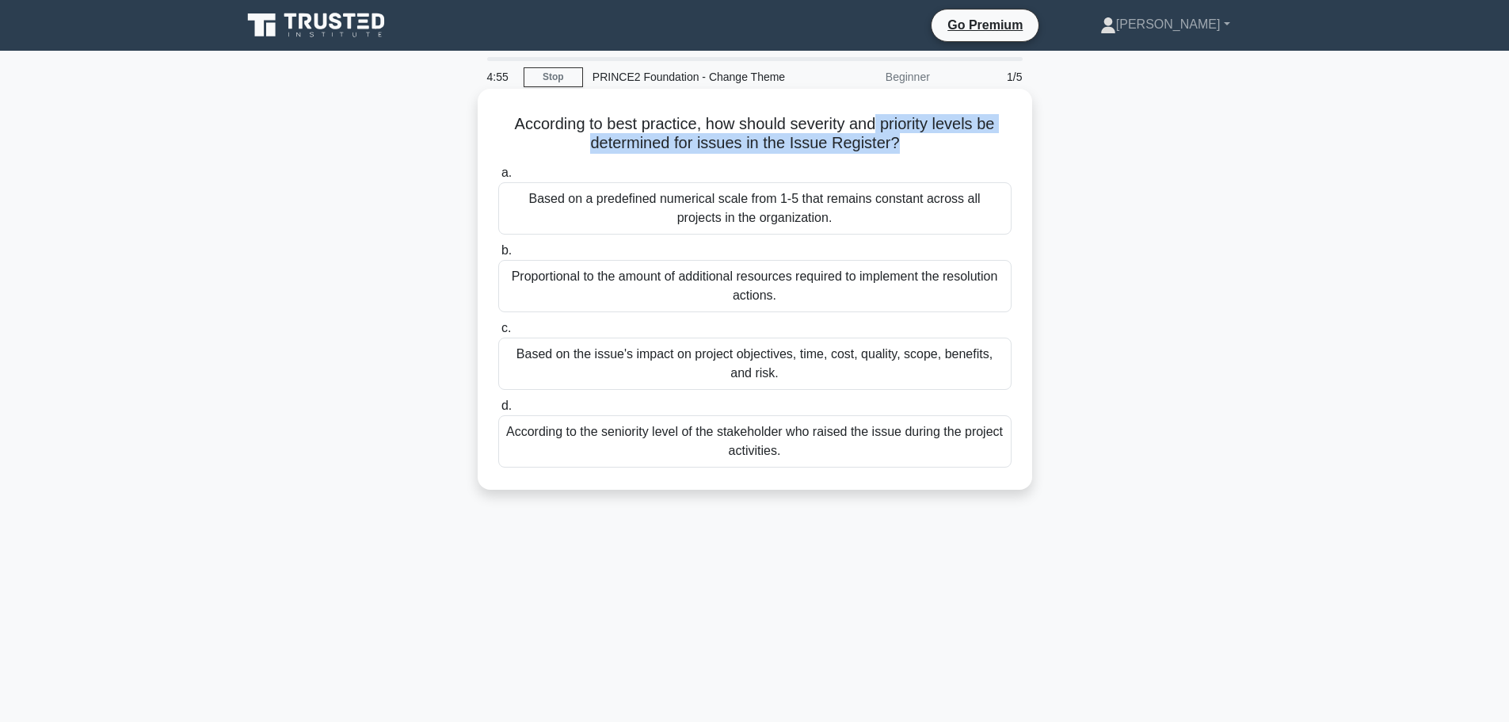
drag, startPoint x: 880, startPoint y: 123, endPoint x: 896, endPoint y: 140, distance: 23.6
click at [896, 140] on h5 "According to best practice, how should severity and priority levels be determin…" at bounding box center [755, 134] width 516 height 40
click at [831, 159] on div "According to best practice, how should severity and priority levels be determin…" at bounding box center [755, 289] width 542 height 388
click at [786, 207] on div "Based on a predefined numerical scale from 1-5 that remains constant across all…" at bounding box center [754, 208] width 513 height 52
click at [498, 178] on input "a. Based on a predefined numerical scale from 1-5 that remains constant across …" at bounding box center [498, 173] width 0 height 10
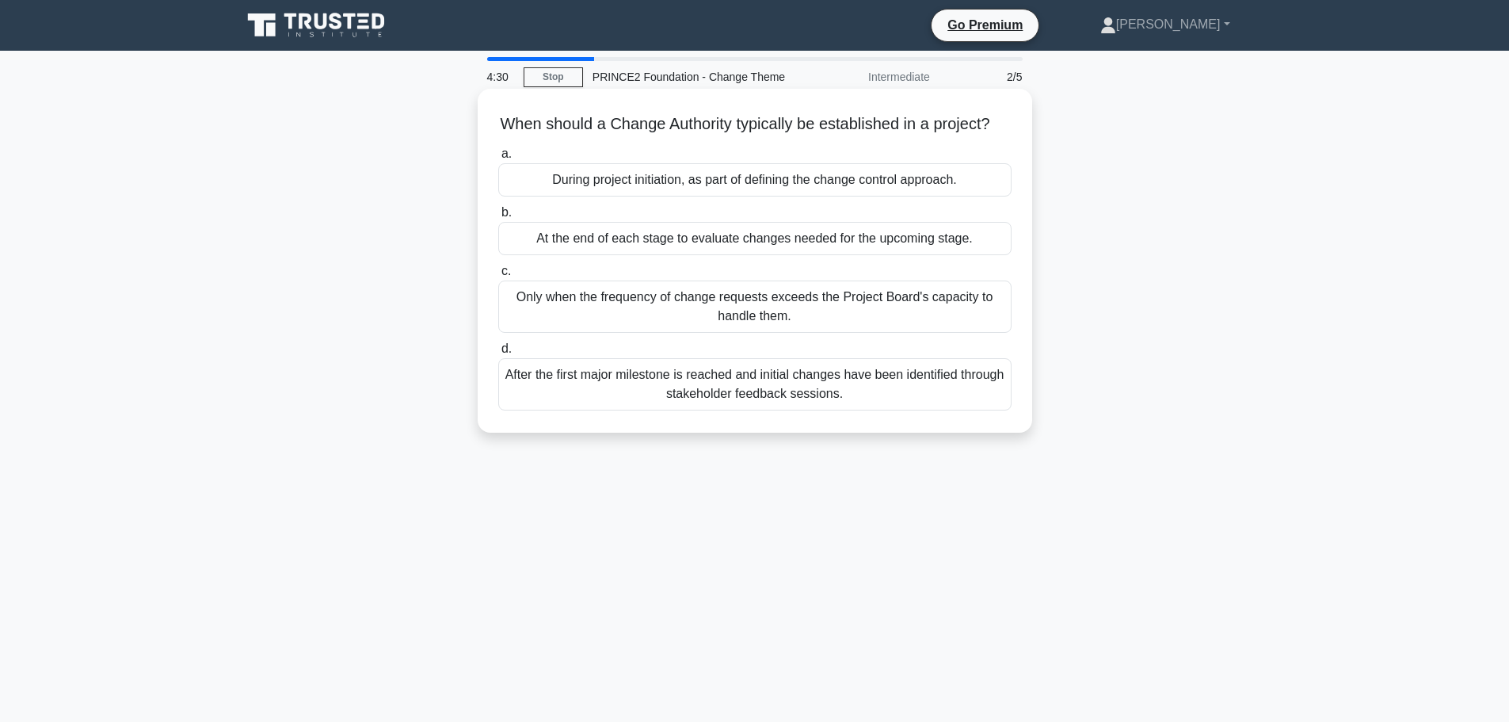
click at [674, 255] on div "At the end of each stage to evaluate changes needed for the upcoming stage." at bounding box center [754, 238] width 513 height 33
click at [498, 218] on input "b. At the end of each stage to evaluate changes needed for the upcoming stage." at bounding box center [498, 213] width 0 height 10
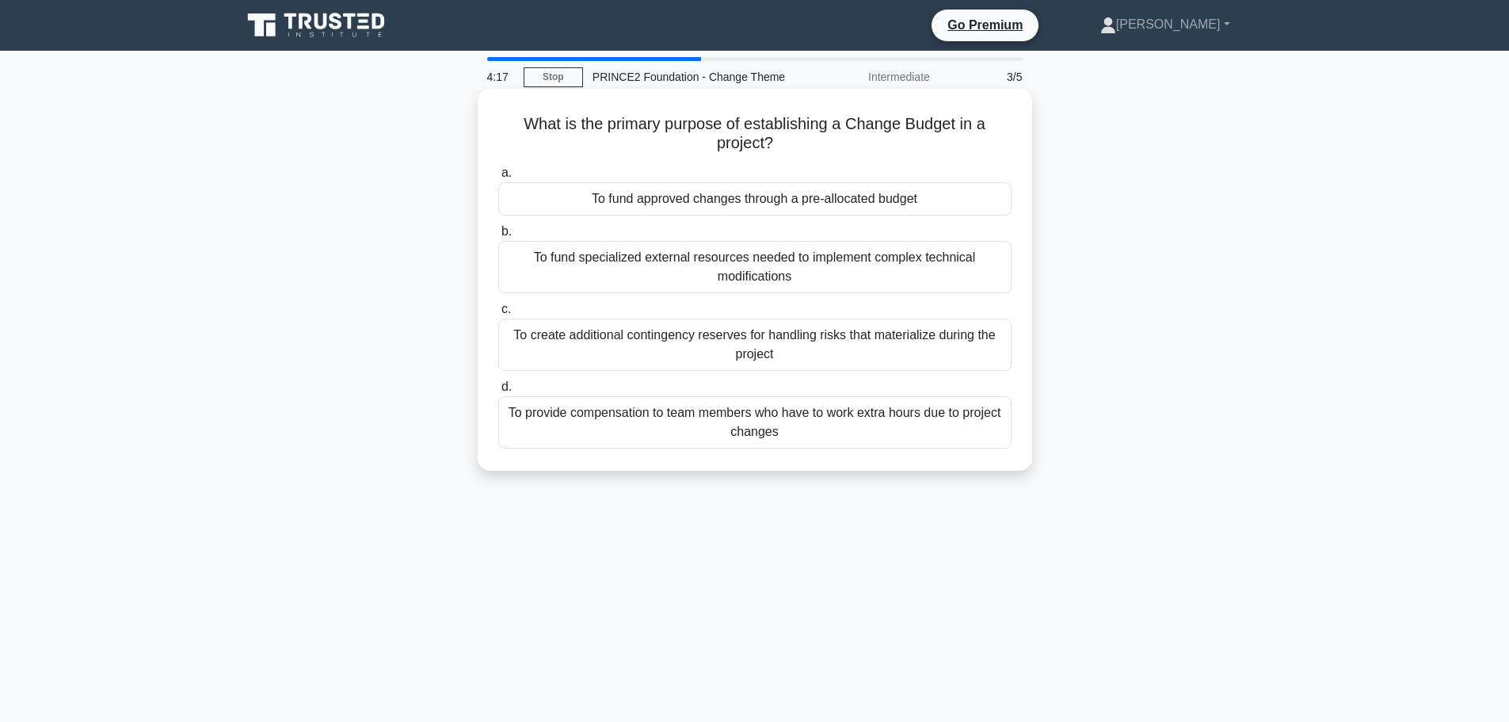
click at [718, 345] on div "To create additional contingency reserves for handling risks that materialize d…" at bounding box center [754, 344] width 513 height 52
click at [498, 314] on input "c. To create additional contingency reserves for handling risks that materializ…" at bounding box center [498, 309] width 0 height 10
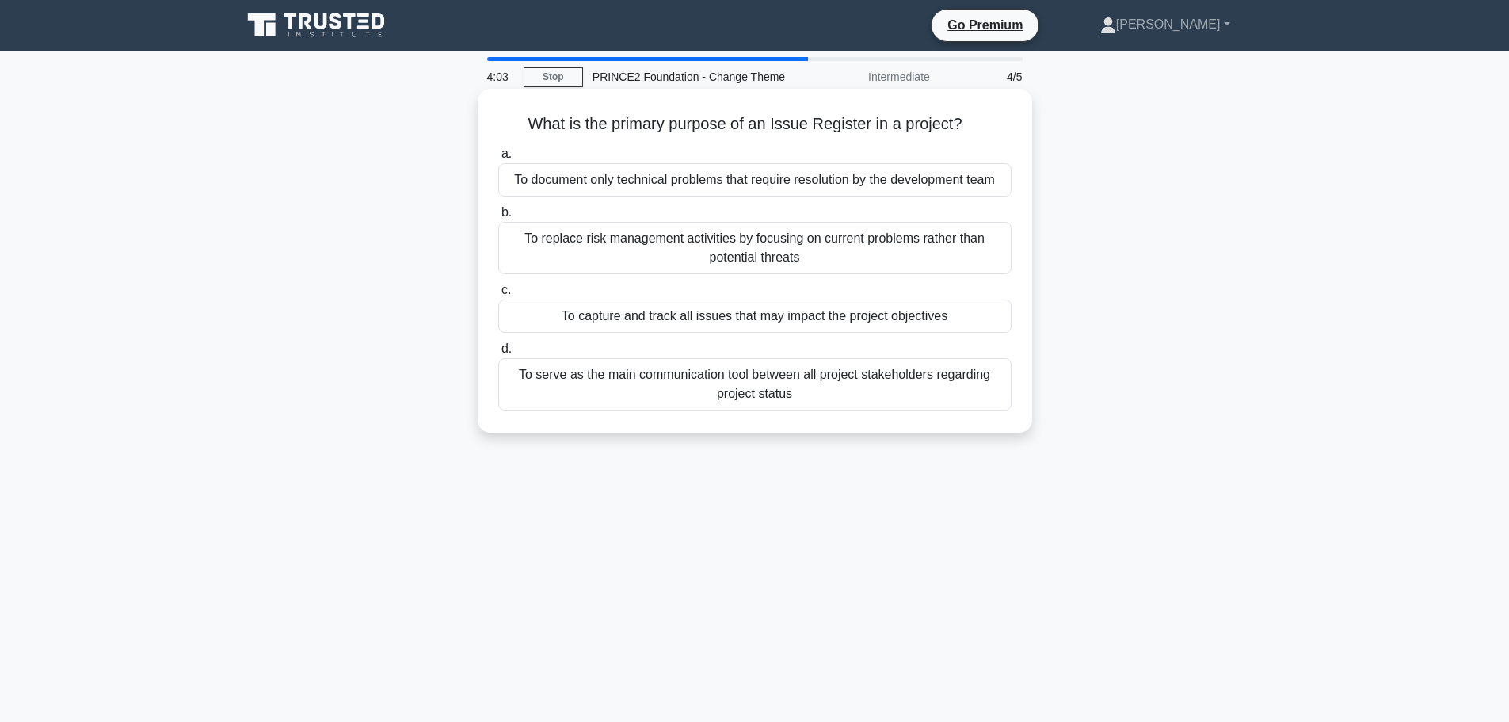
click at [653, 321] on div "To capture and track all issues that may impact the project objectives" at bounding box center [754, 315] width 513 height 33
click at [498, 295] on input "c. To capture and track all issues that may impact the project objectives" at bounding box center [498, 290] width 0 height 10
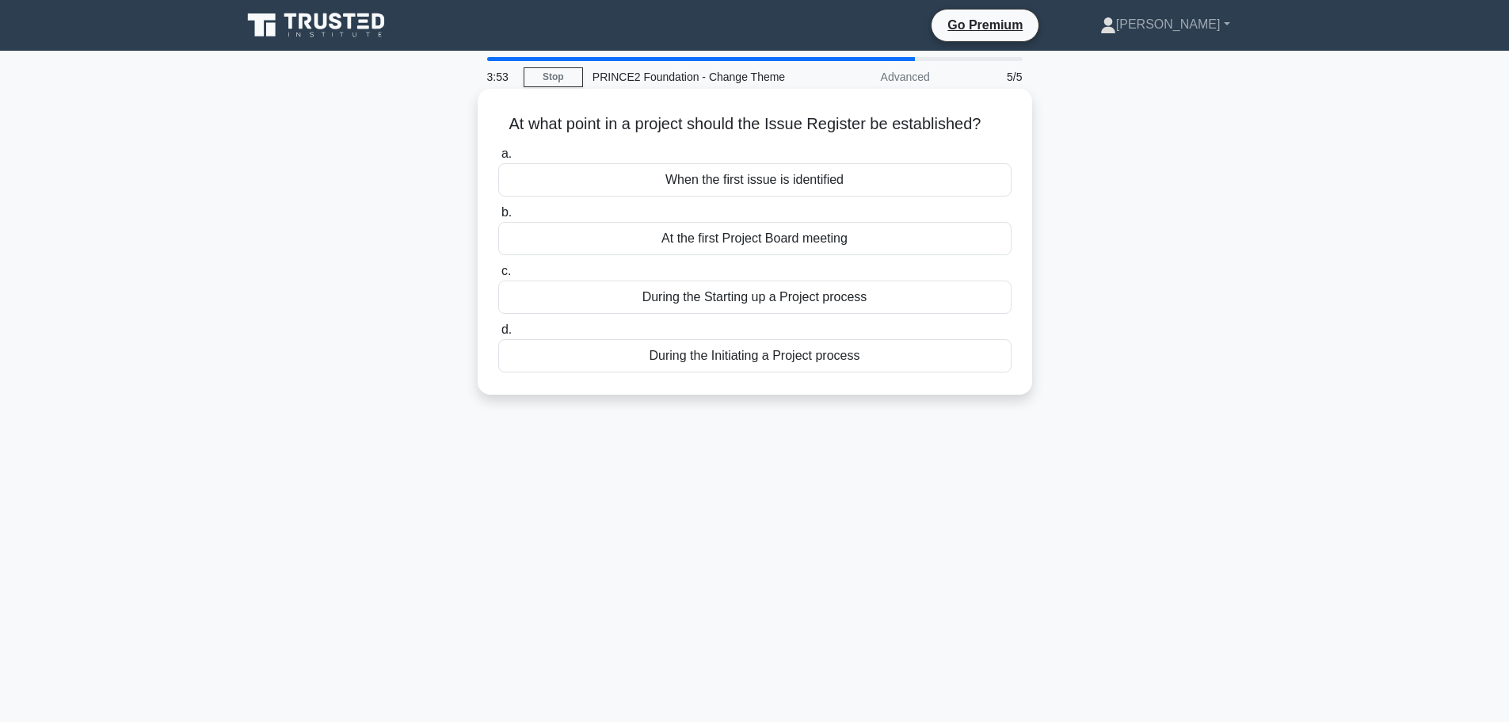
click at [678, 299] on div "During the Starting up a Project process" at bounding box center [754, 296] width 513 height 33
click at [498, 276] on input "c. During the Starting up a Project process" at bounding box center [498, 271] width 0 height 10
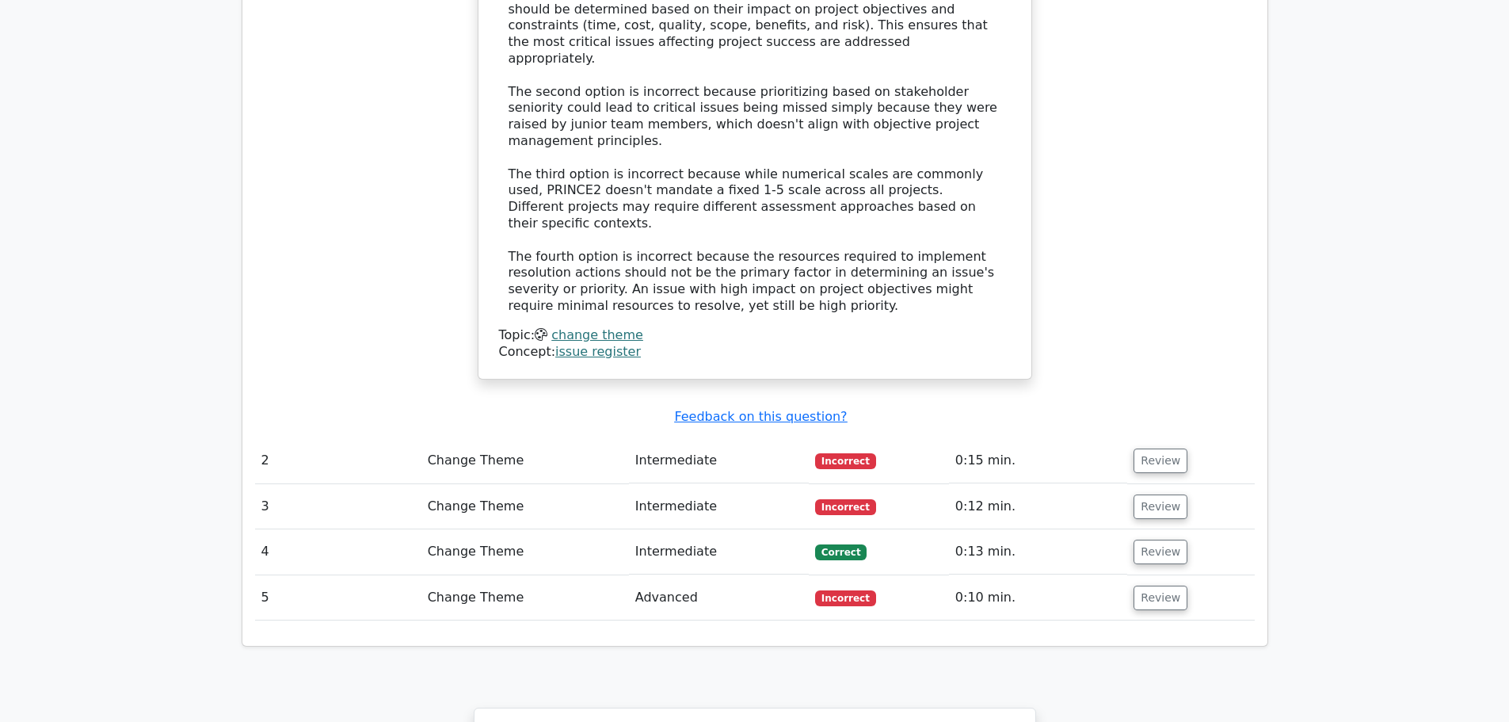
scroll to position [1663, 0]
click at [1149, 539] on button "Review" at bounding box center [1161, 551] width 54 height 25
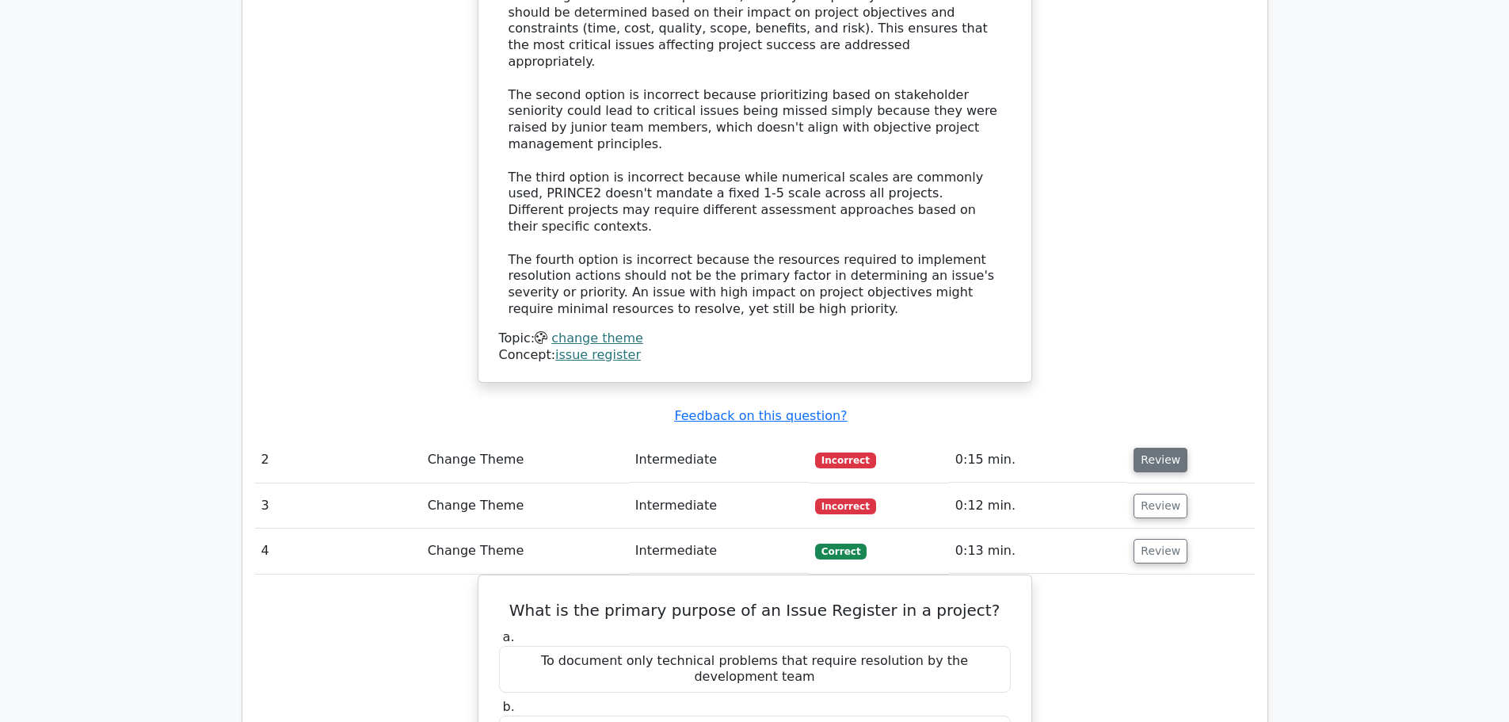
click at [1166, 448] on button "Review" at bounding box center [1161, 460] width 54 height 25
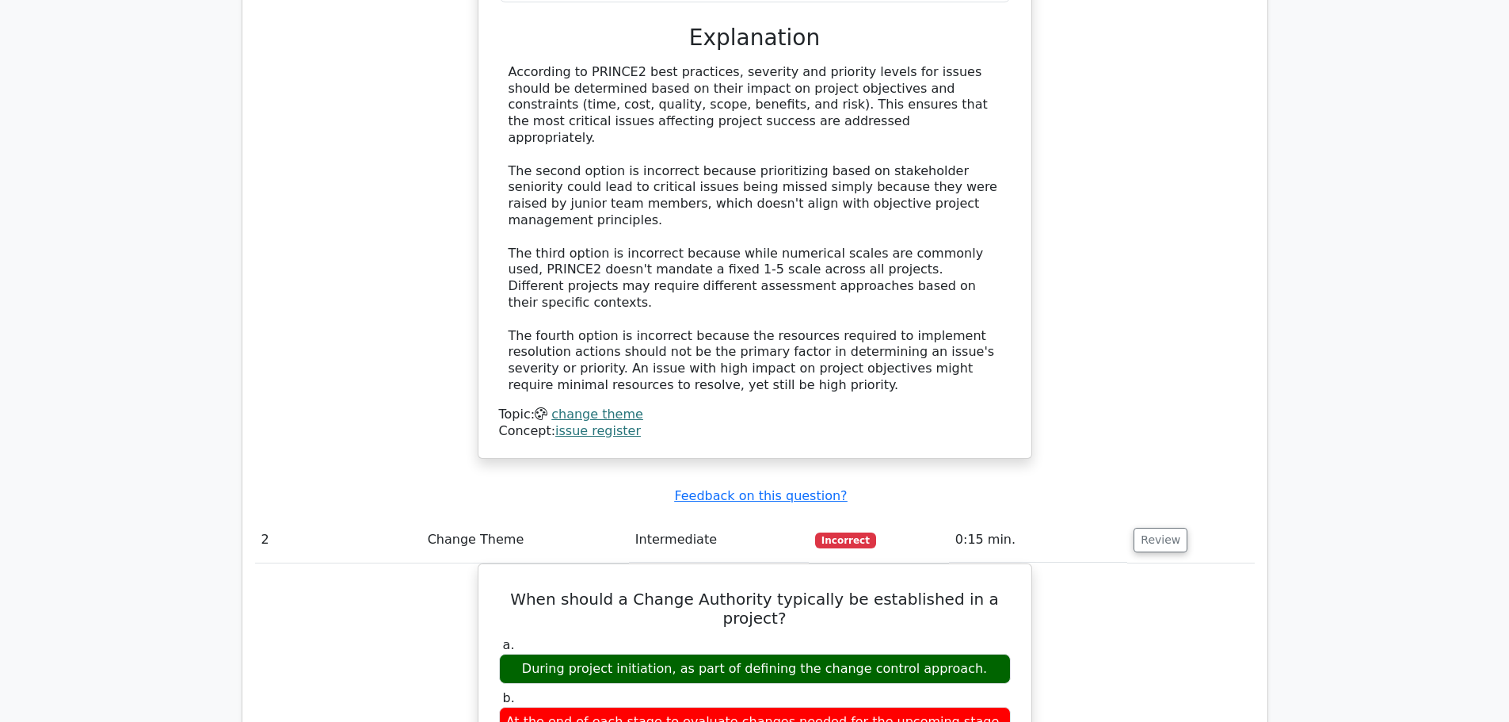
scroll to position [1822, 0]
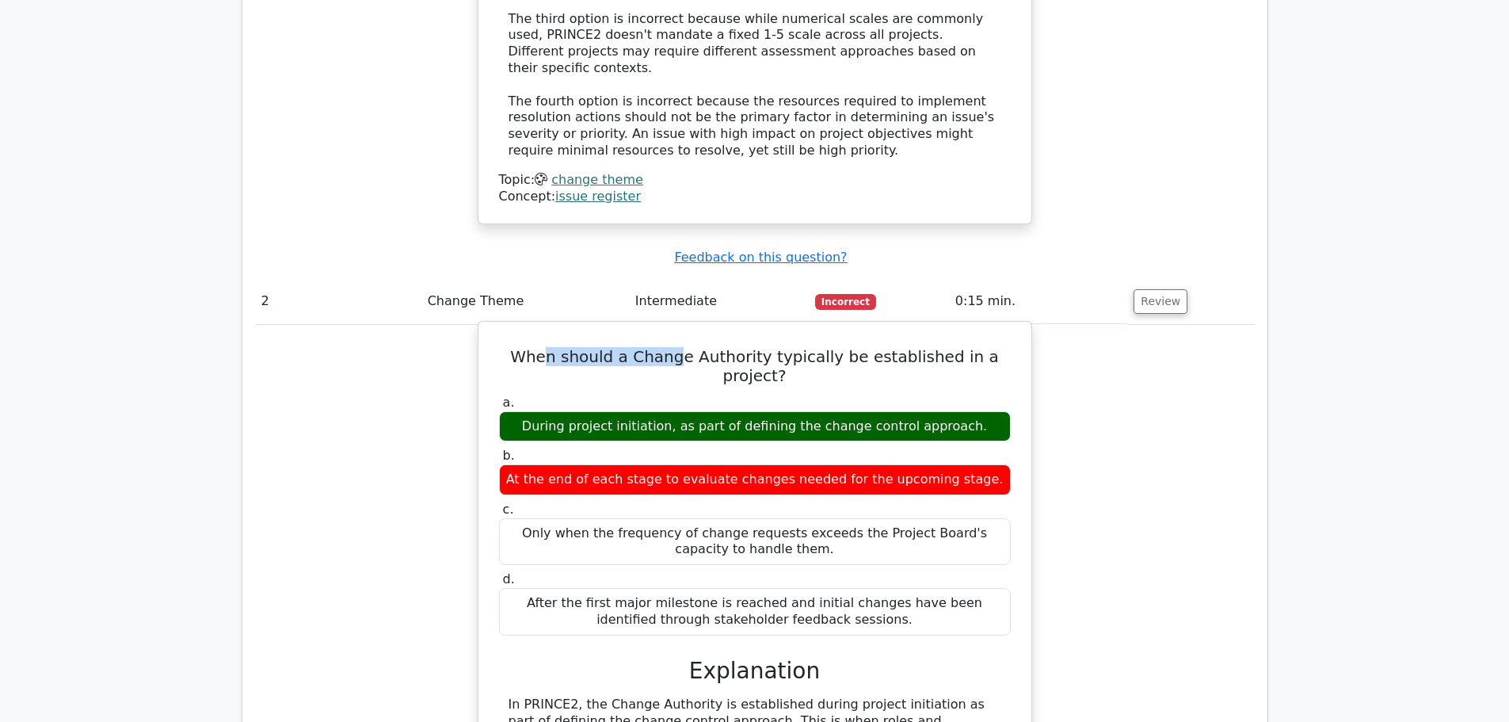
drag, startPoint x: 536, startPoint y: 263, endPoint x: 665, endPoint y: 269, distance: 129.3
click at [665, 347] on h5 "When should a Change Authority typically be established in a project?" at bounding box center [754, 366] width 515 height 38
click at [695, 347] on h5 "When should a Change Authority typically be established in a project?" at bounding box center [754, 366] width 515 height 38
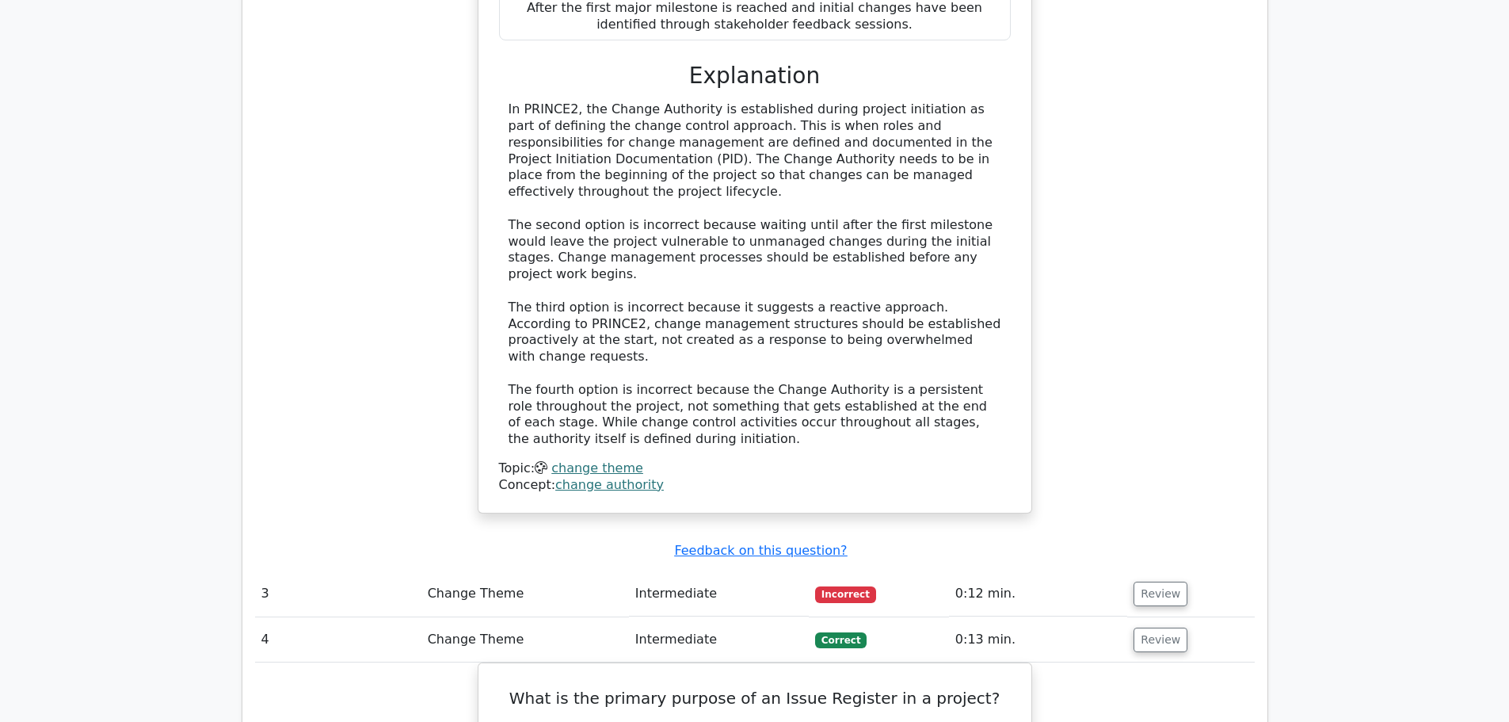
scroll to position [2456, 0]
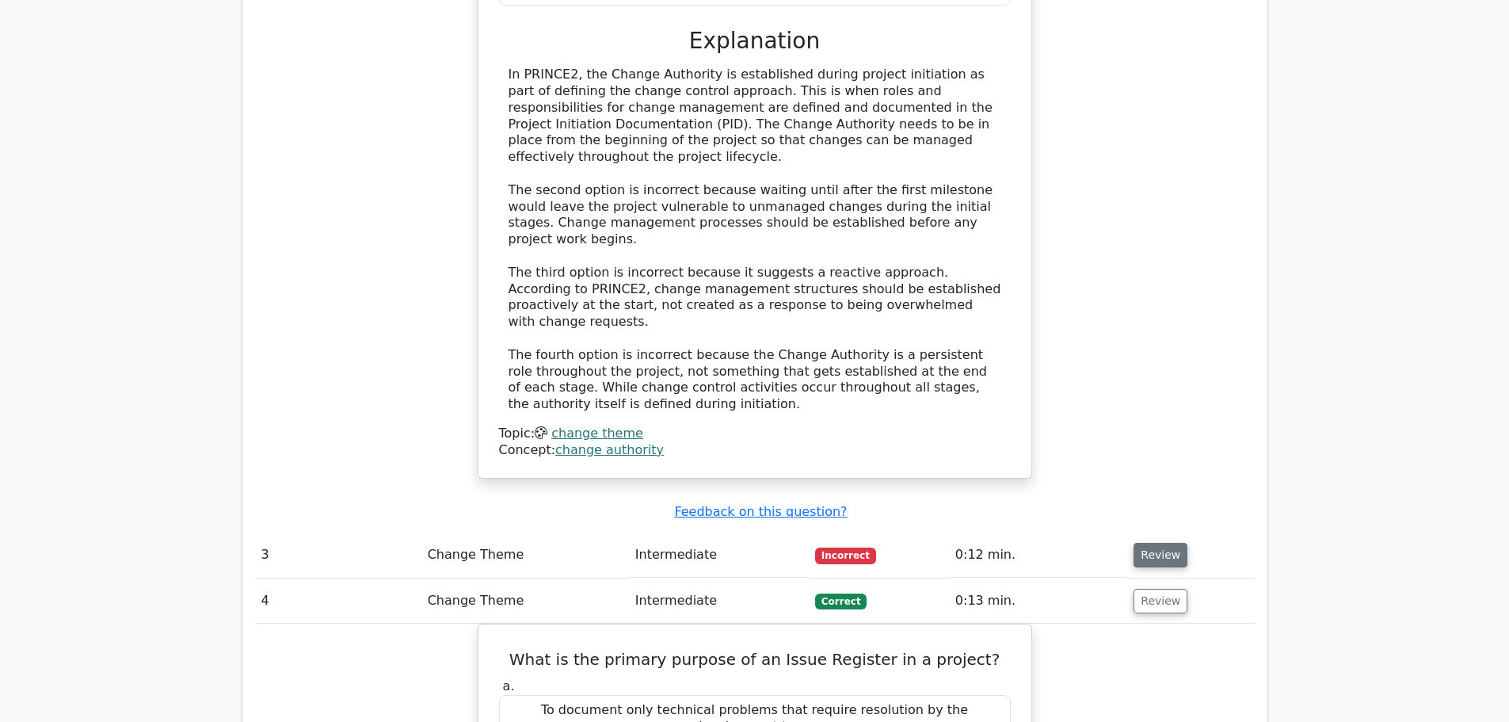
click at [1167, 543] on button "Review" at bounding box center [1161, 555] width 54 height 25
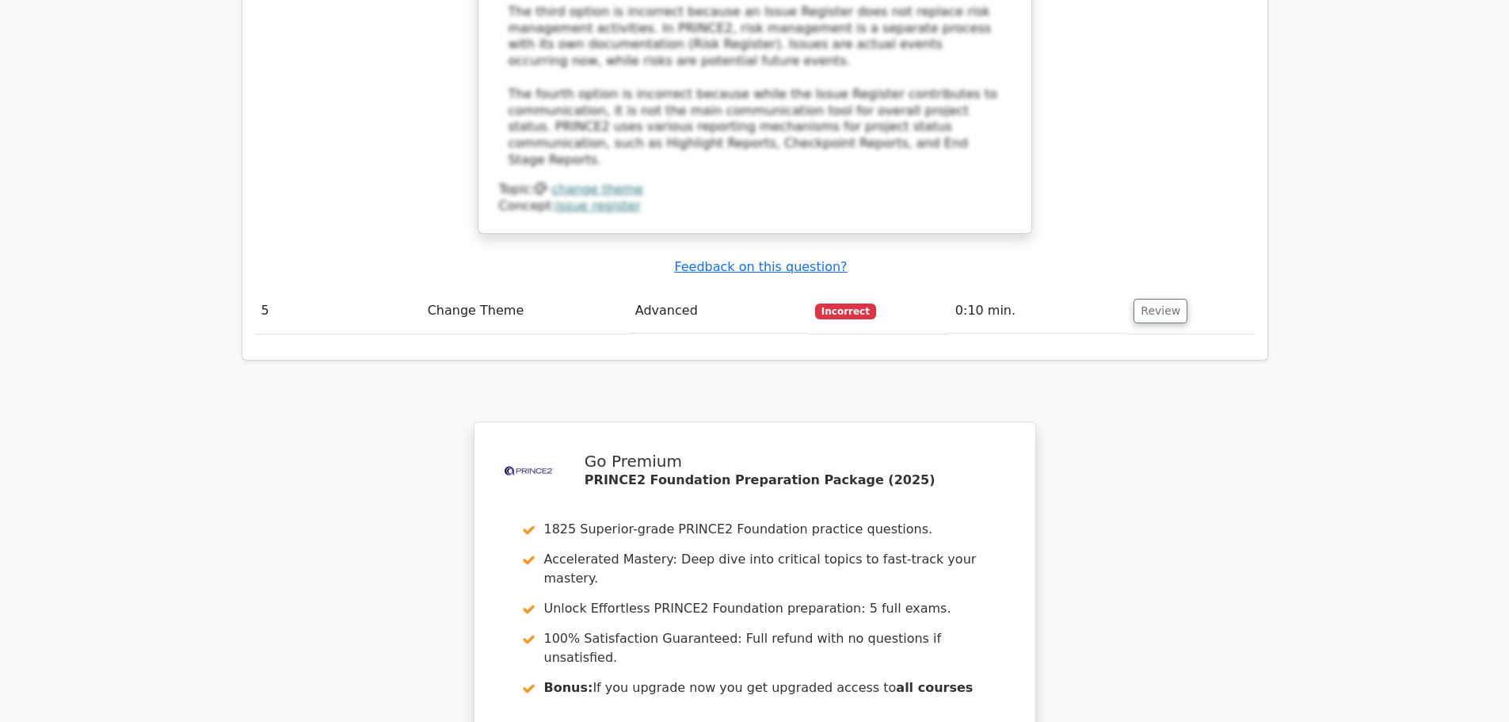
scroll to position [4594, 0]
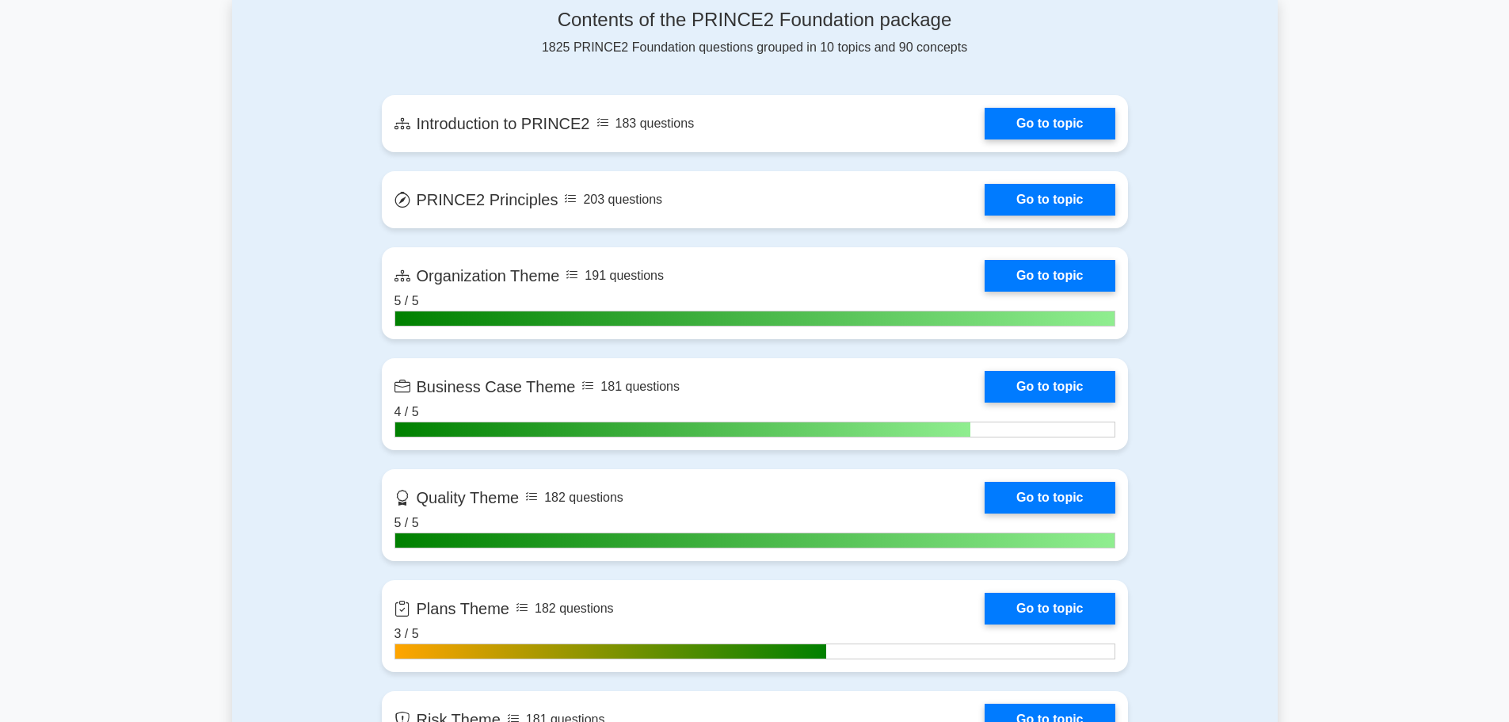
scroll to position [1267, 0]
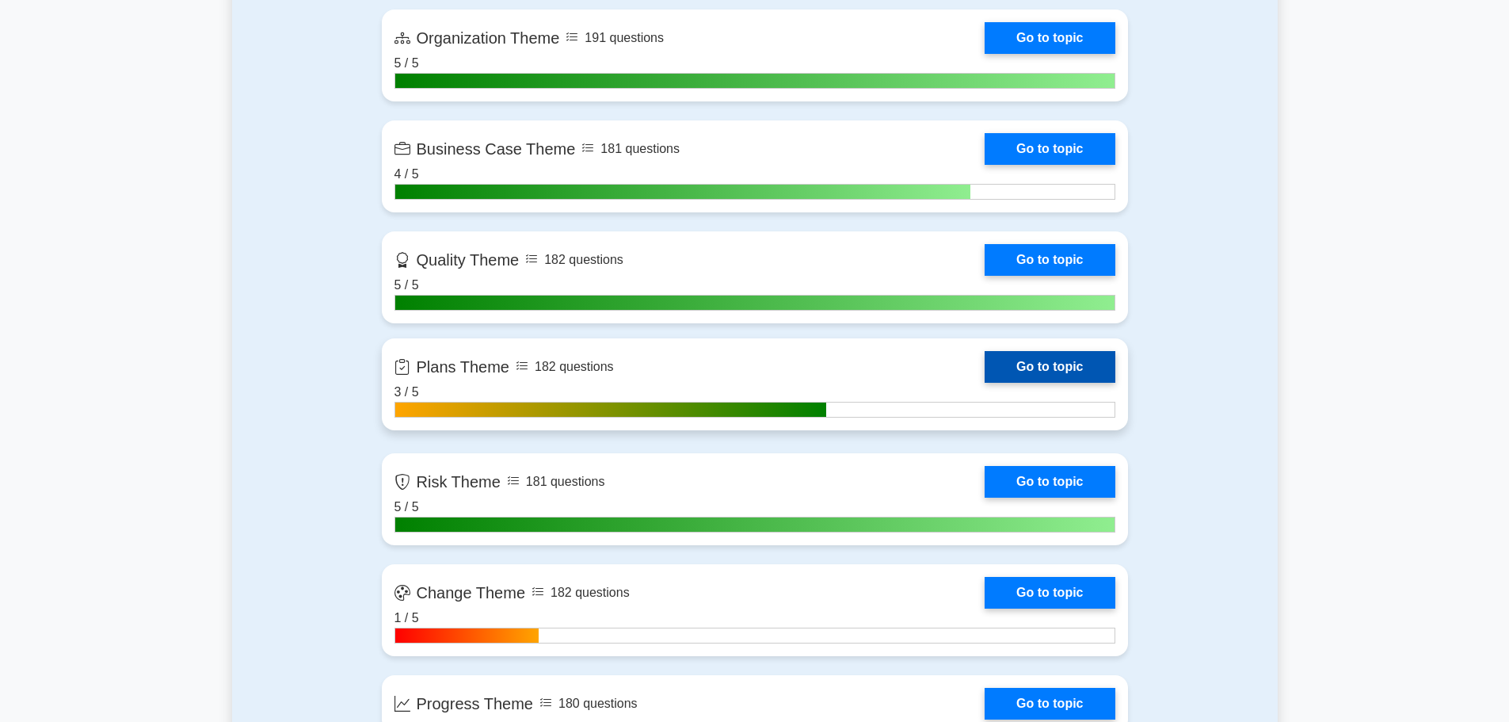
click at [1027, 368] on link "Go to topic" at bounding box center [1050, 367] width 130 height 32
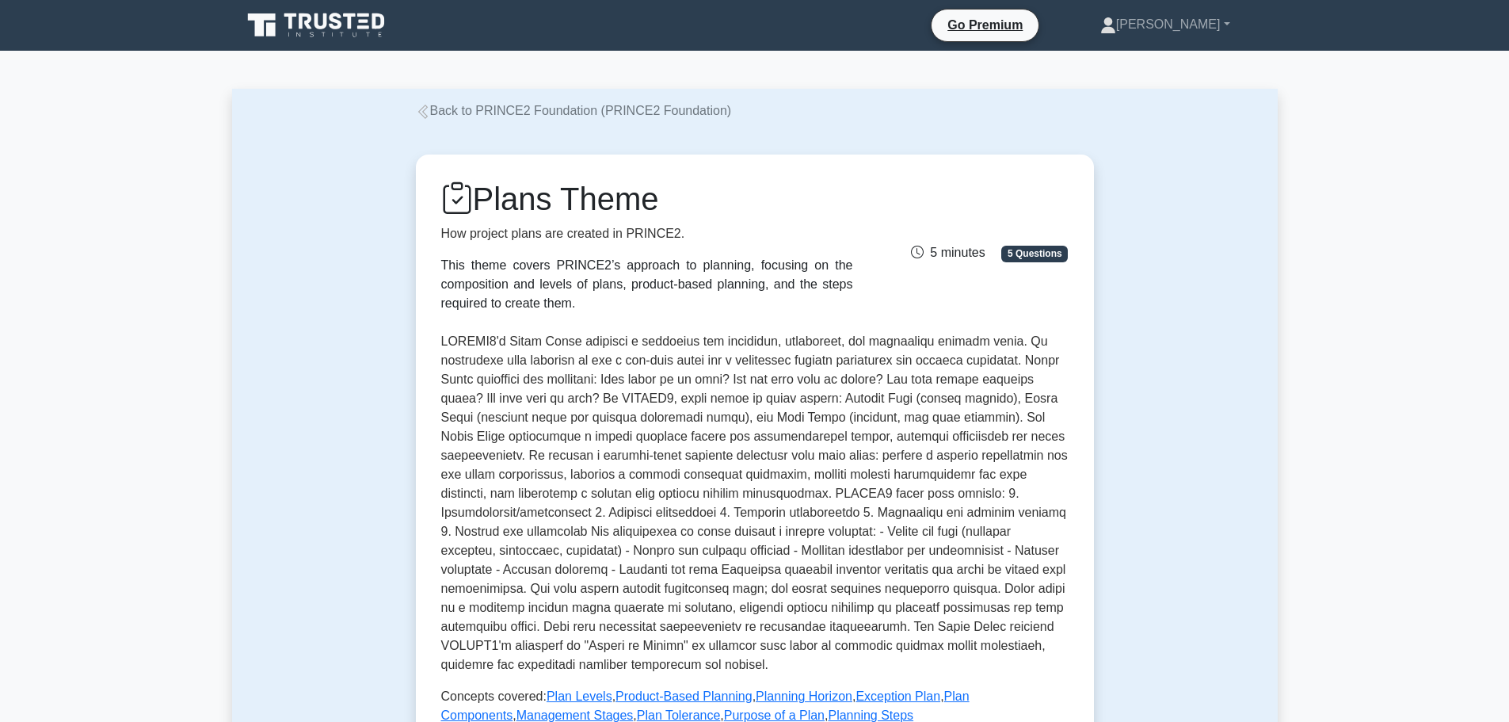
scroll to position [396, 0]
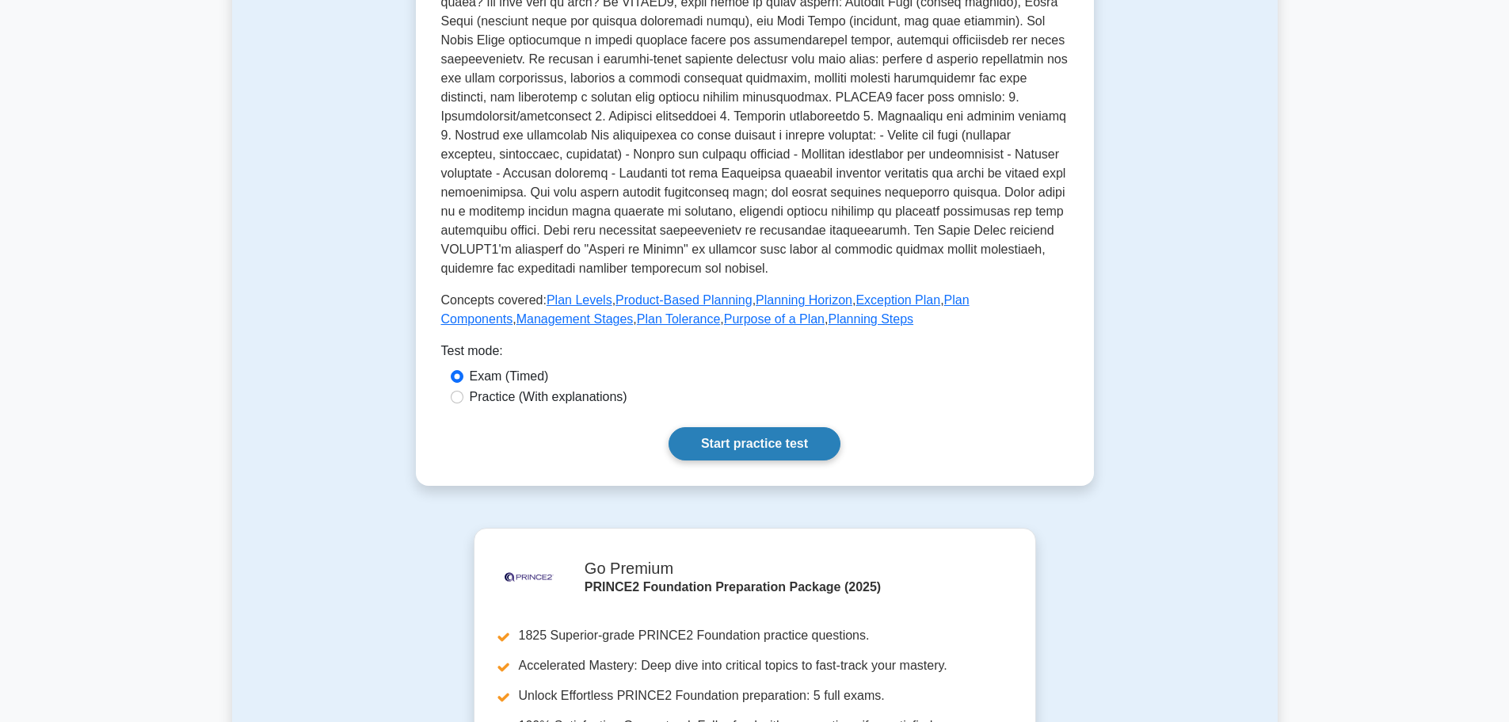
click at [726, 438] on link "Start practice test" at bounding box center [755, 443] width 172 height 33
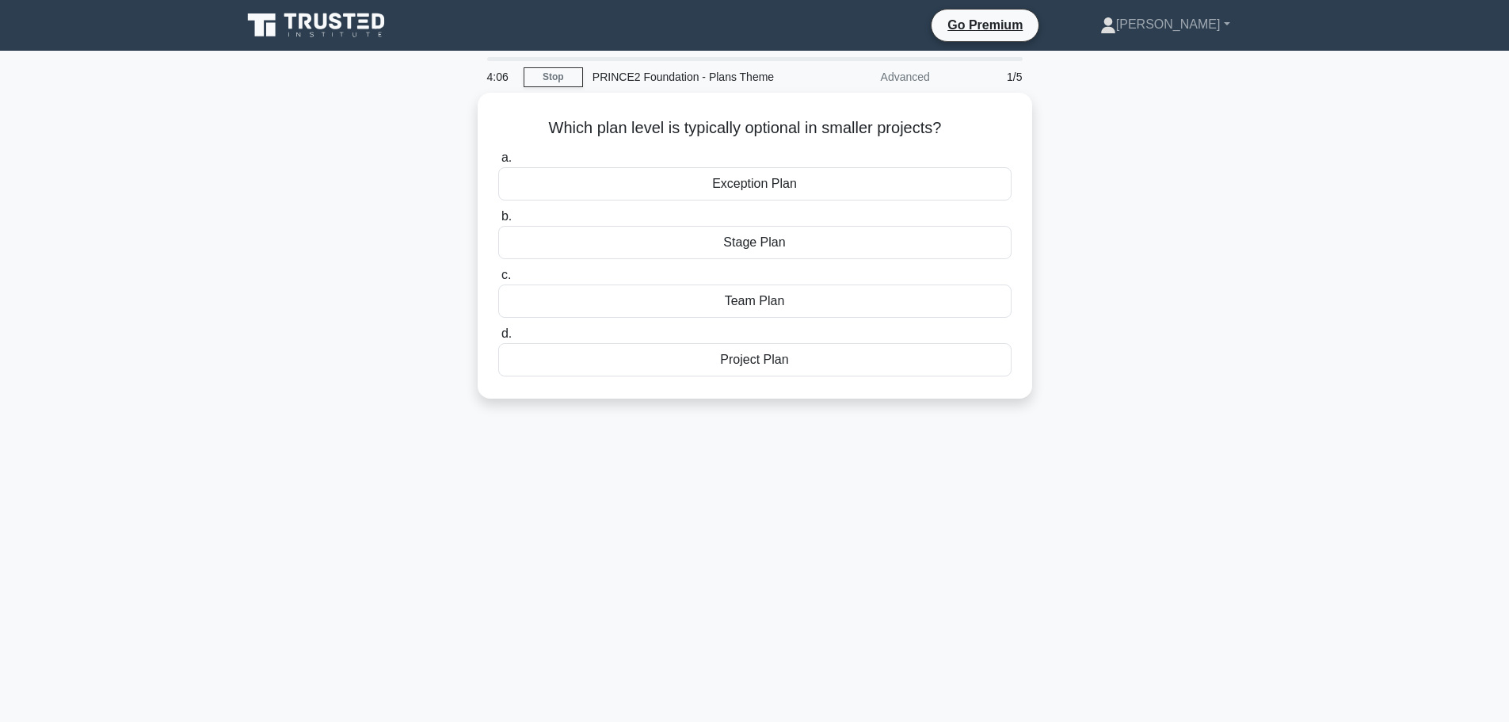
click at [530, 508] on div "4:06 Stop PRINCE2 Foundation - Plans Theme Advanced 1/5 Which plan level is typ…" at bounding box center [755, 453] width 1046 height 792
drag, startPoint x: 569, startPoint y: 131, endPoint x: 654, endPoint y: 134, distance: 84.8
click at [654, 134] on h5 "Which plan level is typically optional in smaller projects? .spinner_0XTQ{trans…" at bounding box center [755, 124] width 516 height 21
click at [552, 128] on h5 "Which plan level is typically optional in smaller projects? .spinner_0XTQ{trans…" at bounding box center [755, 124] width 516 height 21
drag, startPoint x: 542, startPoint y: 118, endPoint x: 737, endPoint y: 116, distance: 194.9
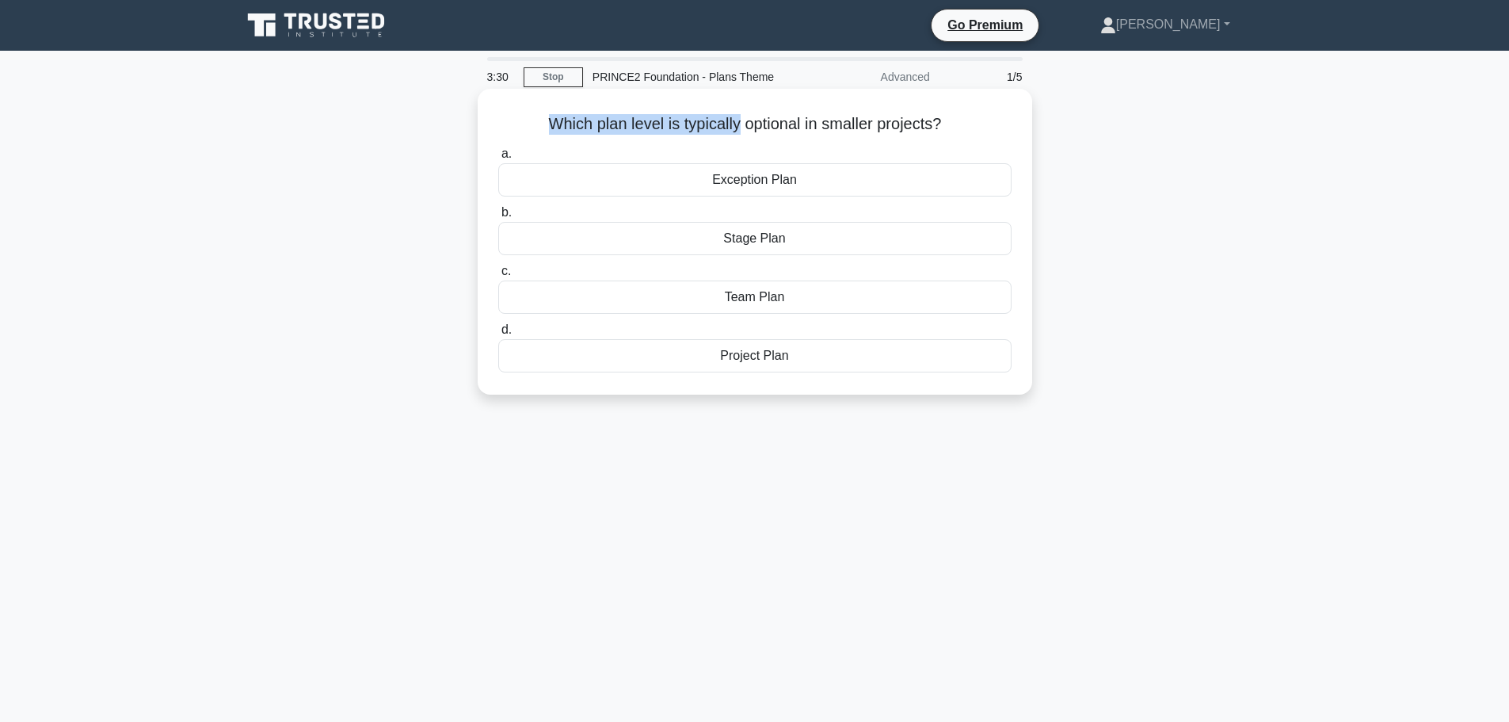
click at [737, 116] on h5 "Which plan level is typically optional in smaller projects? .spinner_0XTQ{trans…" at bounding box center [755, 124] width 516 height 21
click at [802, 117] on h5 "Which plan level is typically optional in smaller projects? .spinner_0XTQ{trans…" at bounding box center [755, 124] width 516 height 21
click at [718, 295] on div "Team Plan" at bounding box center [754, 296] width 513 height 33
click at [498, 276] on input "c. Team Plan" at bounding box center [498, 271] width 0 height 10
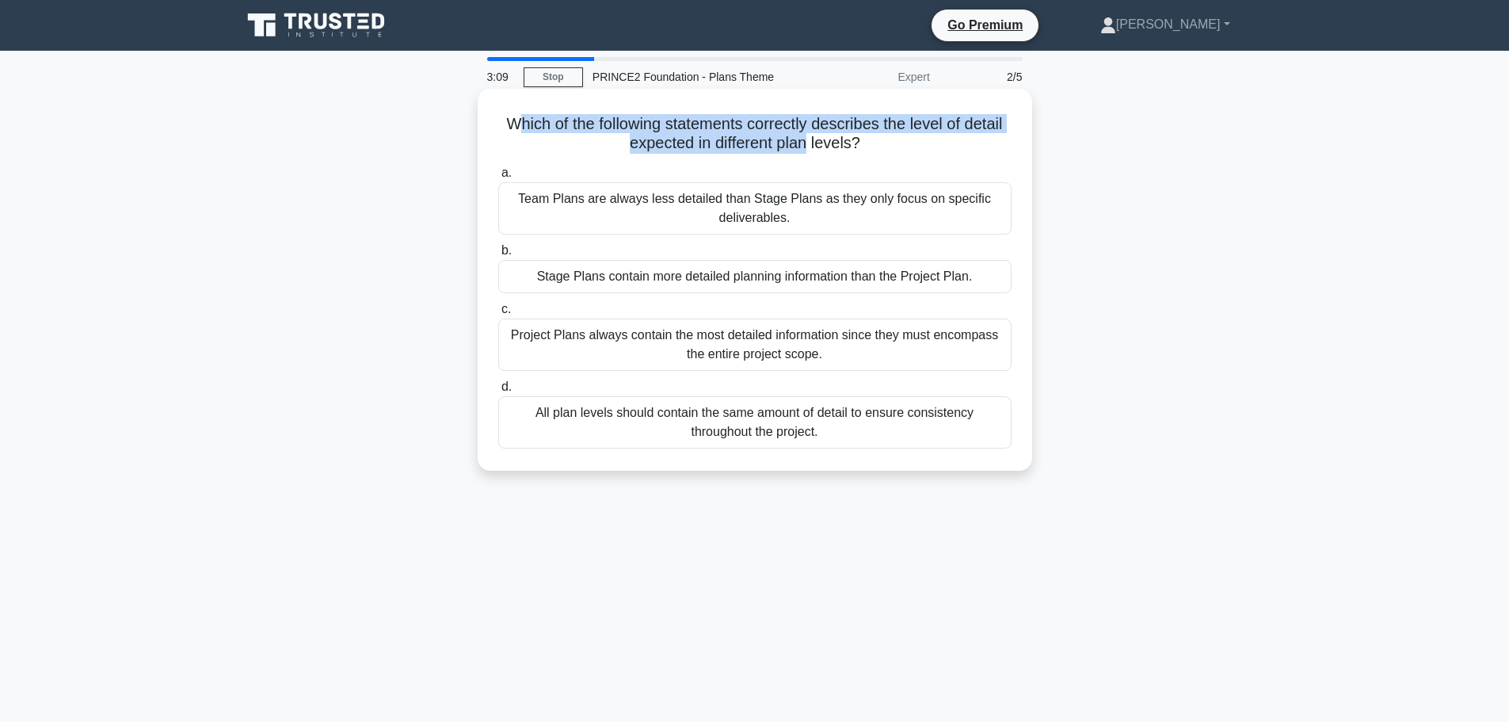
drag, startPoint x: 513, startPoint y: 128, endPoint x: 860, endPoint y: 149, distance: 347.6
click at [815, 147] on h5 "Which of the following statements correctly describes the level of detail expec…" at bounding box center [755, 134] width 516 height 40
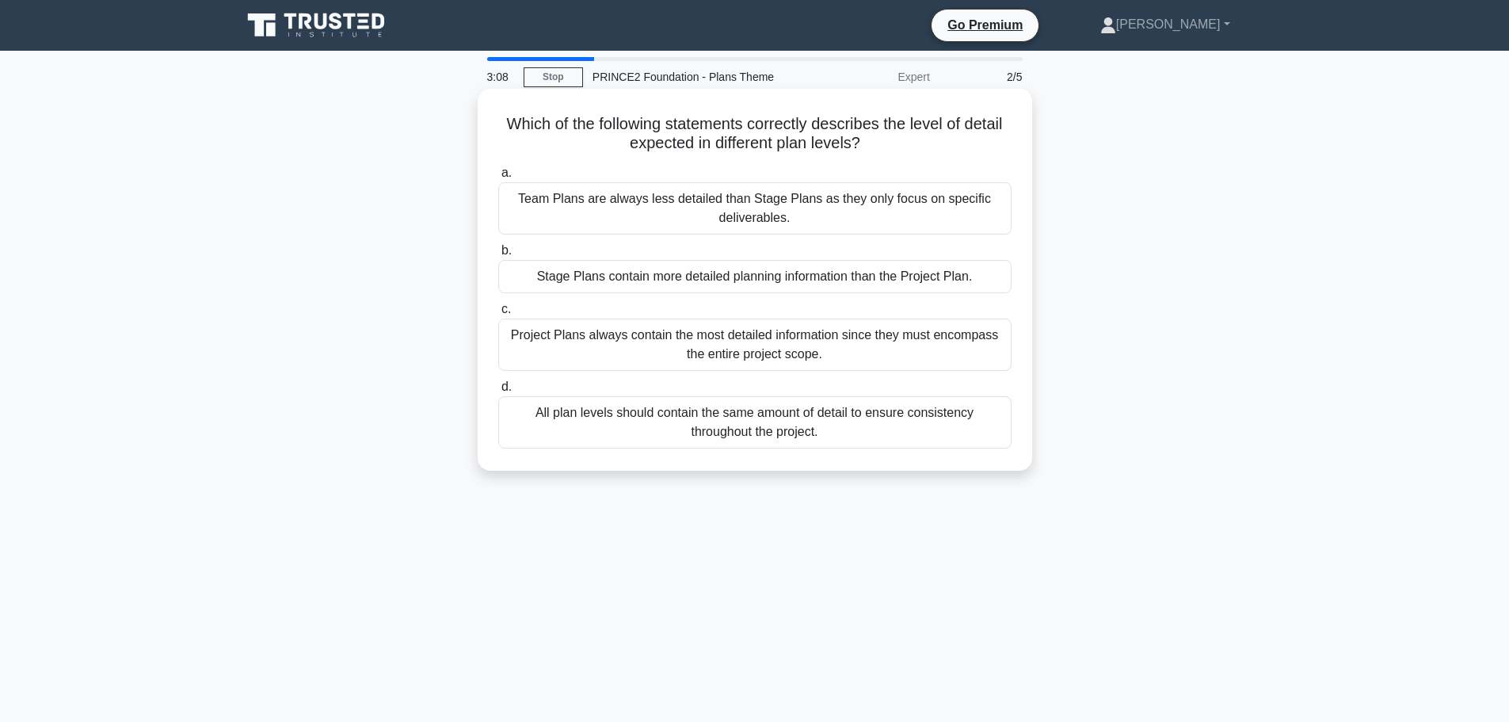
click at [879, 150] on icon ".spinner_0XTQ{transform-origin:center;animation:spinner_y6GP .75s linear infini…" at bounding box center [869, 144] width 19 height 19
drag, startPoint x: 882, startPoint y: 147, endPoint x: 497, endPoint y: 124, distance: 385.7
click at [497, 124] on h5 "Which of the following statements correctly describes the level of detail expec…" at bounding box center [755, 134] width 516 height 40
click at [580, 148] on h5 "Which of the following statements correctly describes the level of detail expec…" at bounding box center [755, 134] width 516 height 40
click at [635, 284] on div "Stage Plans contain more detailed planning information than the Project Plan." at bounding box center [754, 276] width 513 height 33
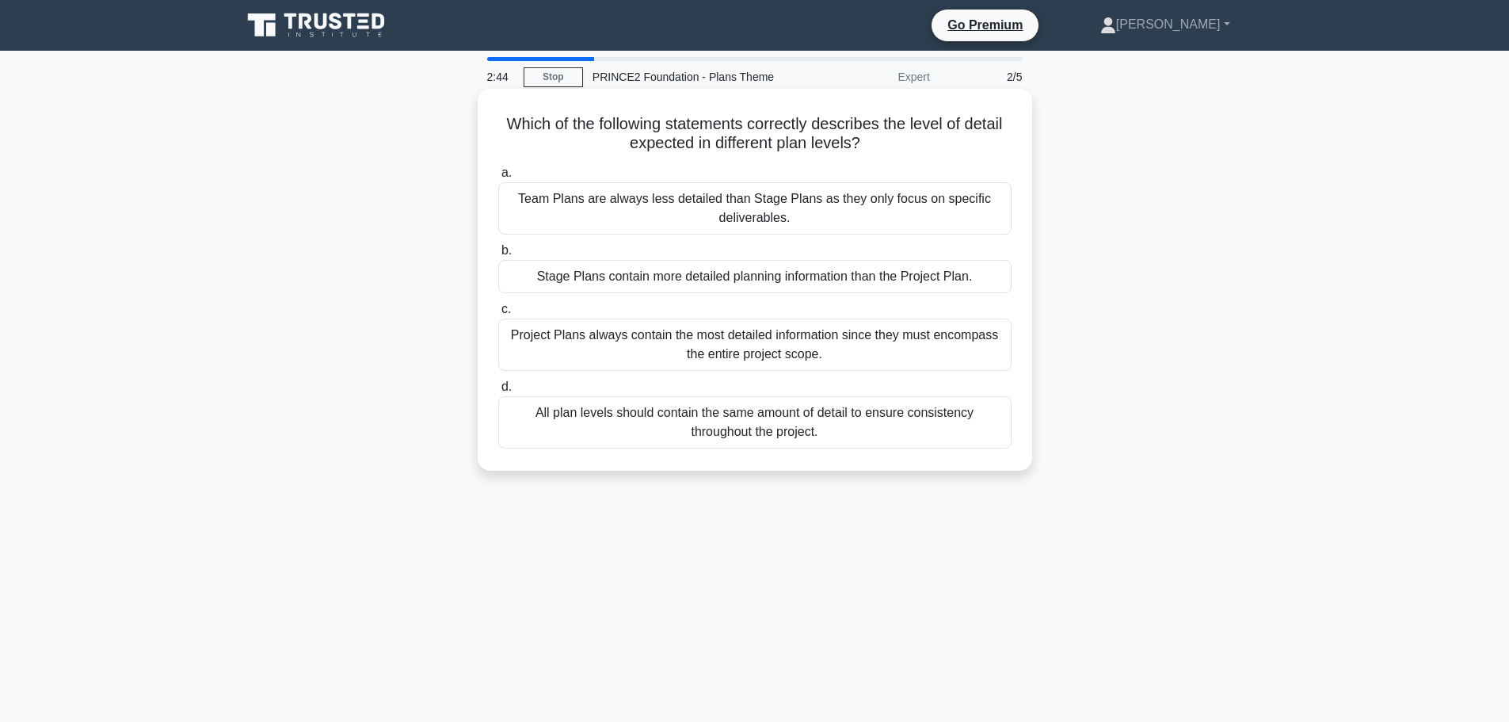
click at [498, 256] on input "b. Stage Plans contain more detailed planning information than the Project Plan." at bounding box center [498, 251] width 0 height 10
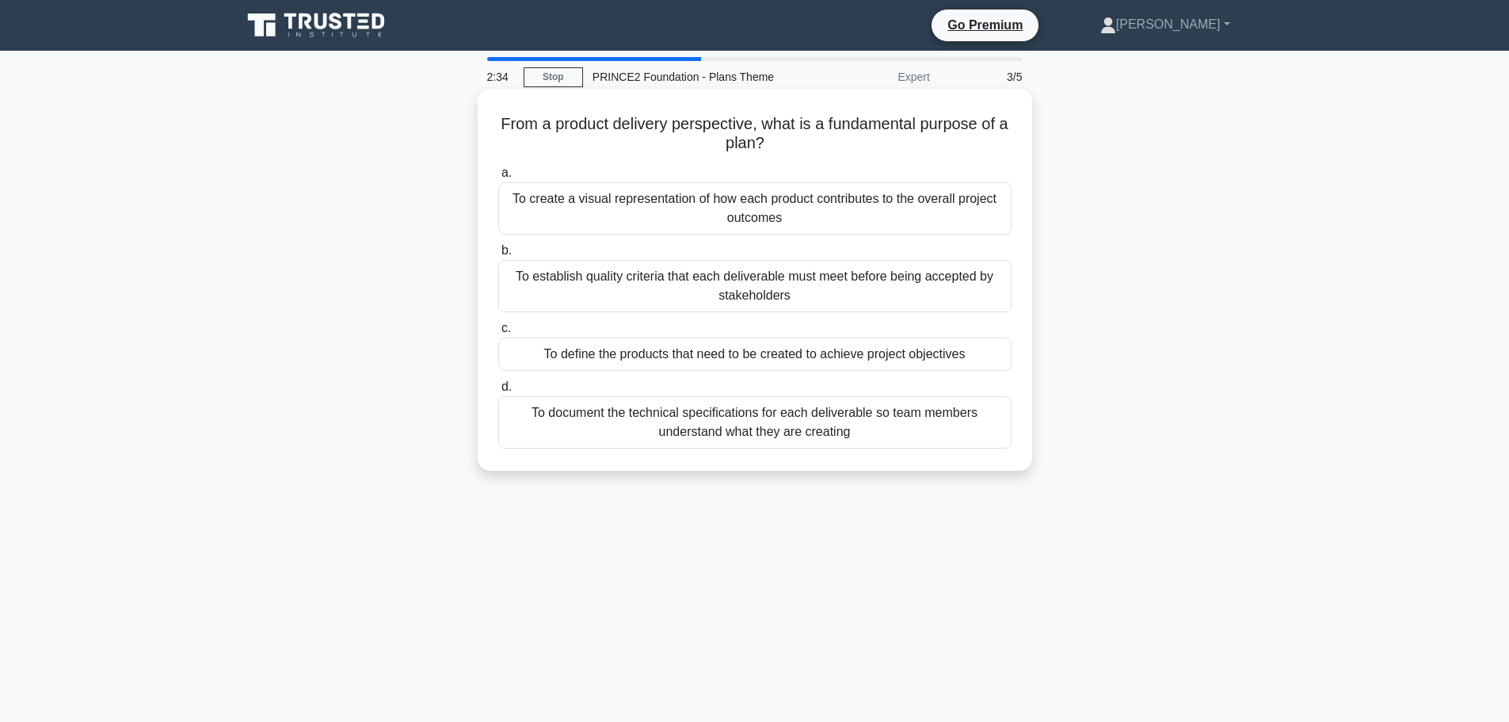
click at [604, 429] on div "To document the technical specifications for each deliverable so team members u…" at bounding box center [754, 422] width 513 height 52
click at [498, 392] on input "d. To document the technical specifications for each deliverable so team member…" at bounding box center [498, 387] width 0 height 10
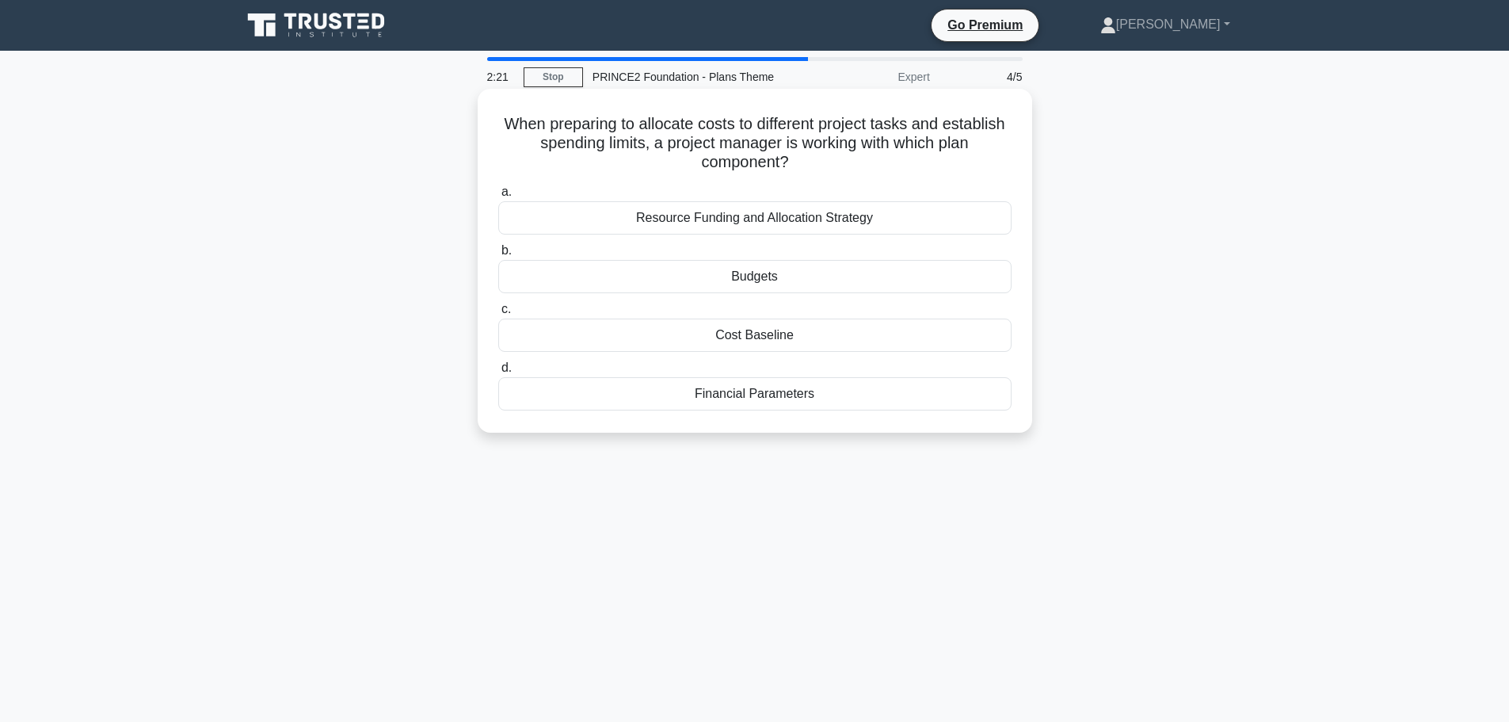
click at [661, 219] on div "Resource Funding and Allocation Strategy" at bounding box center [754, 217] width 513 height 33
click at [498, 197] on input "a. Resource Funding and Allocation Strategy" at bounding box center [498, 192] width 0 height 10
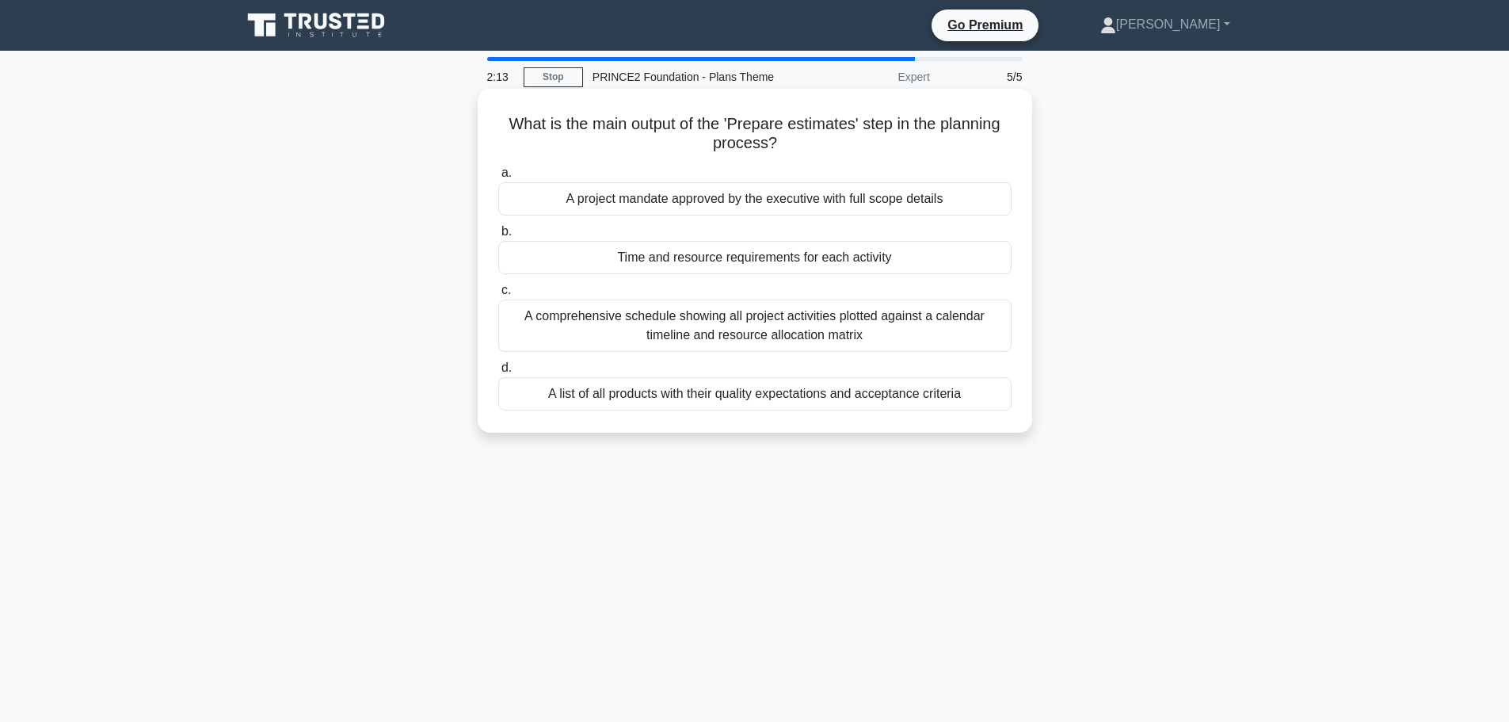
click at [677, 265] on div "Time and resource requirements for each activity" at bounding box center [754, 257] width 513 height 33
click at [498, 237] on input "b. Time and resource requirements for each activity" at bounding box center [498, 232] width 0 height 10
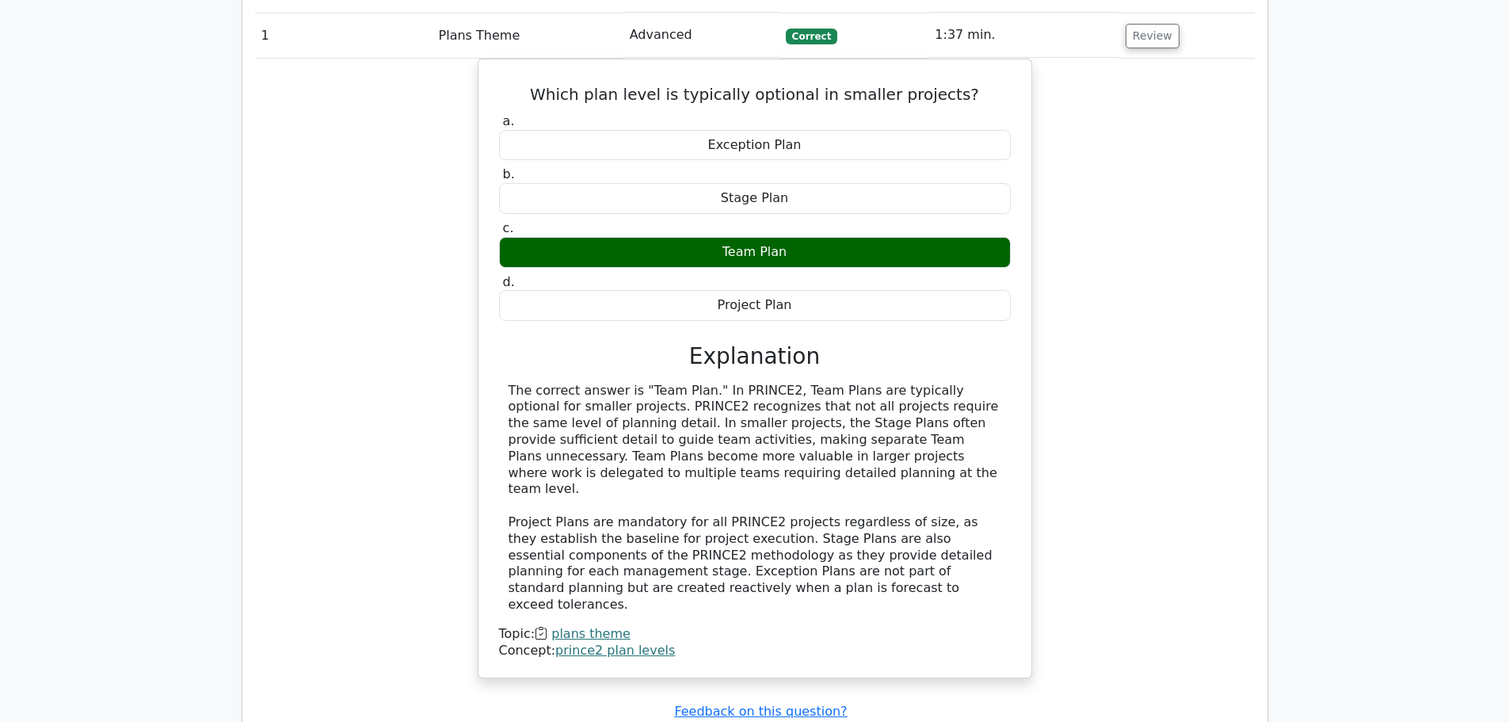
scroll to position [1584, 0]
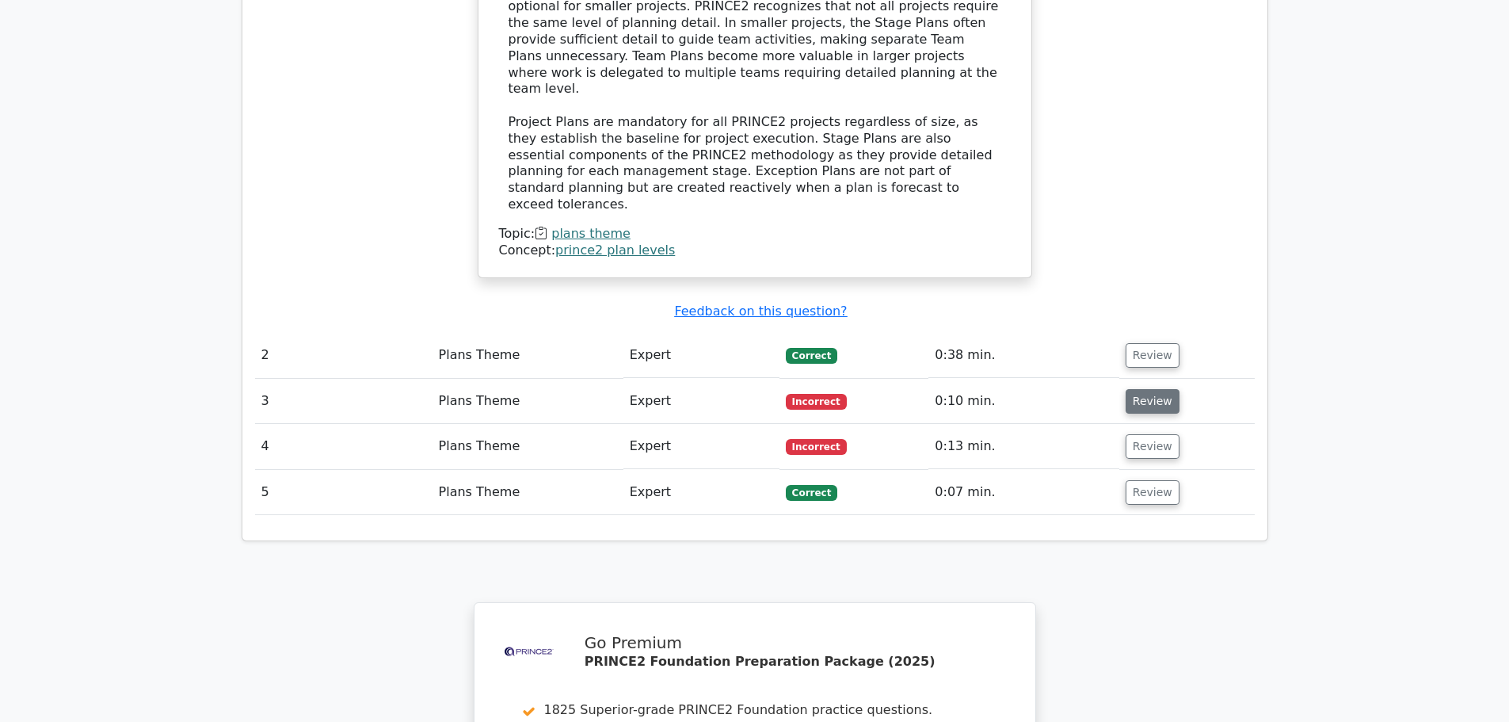
click at [1150, 389] on button "Review" at bounding box center [1153, 401] width 54 height 25
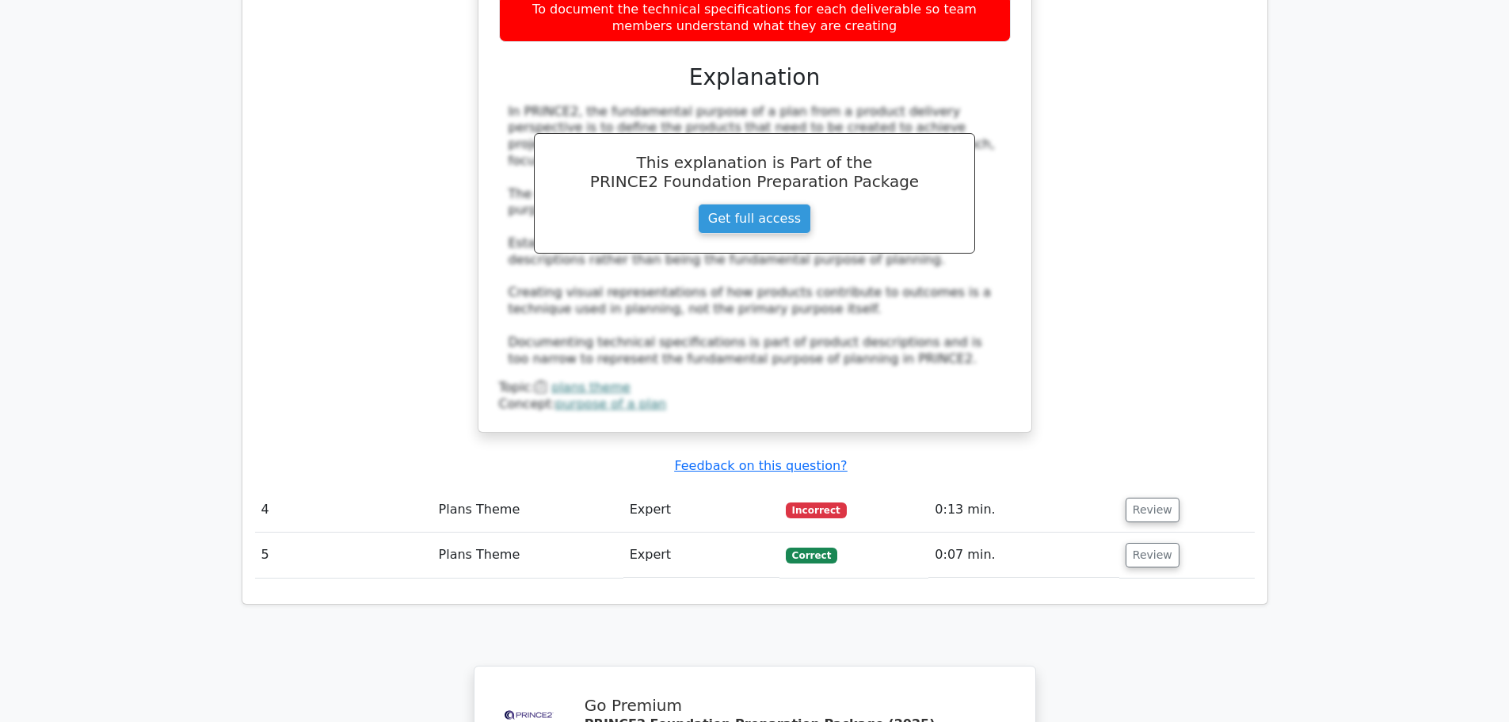
scroll to position [2376, 0]
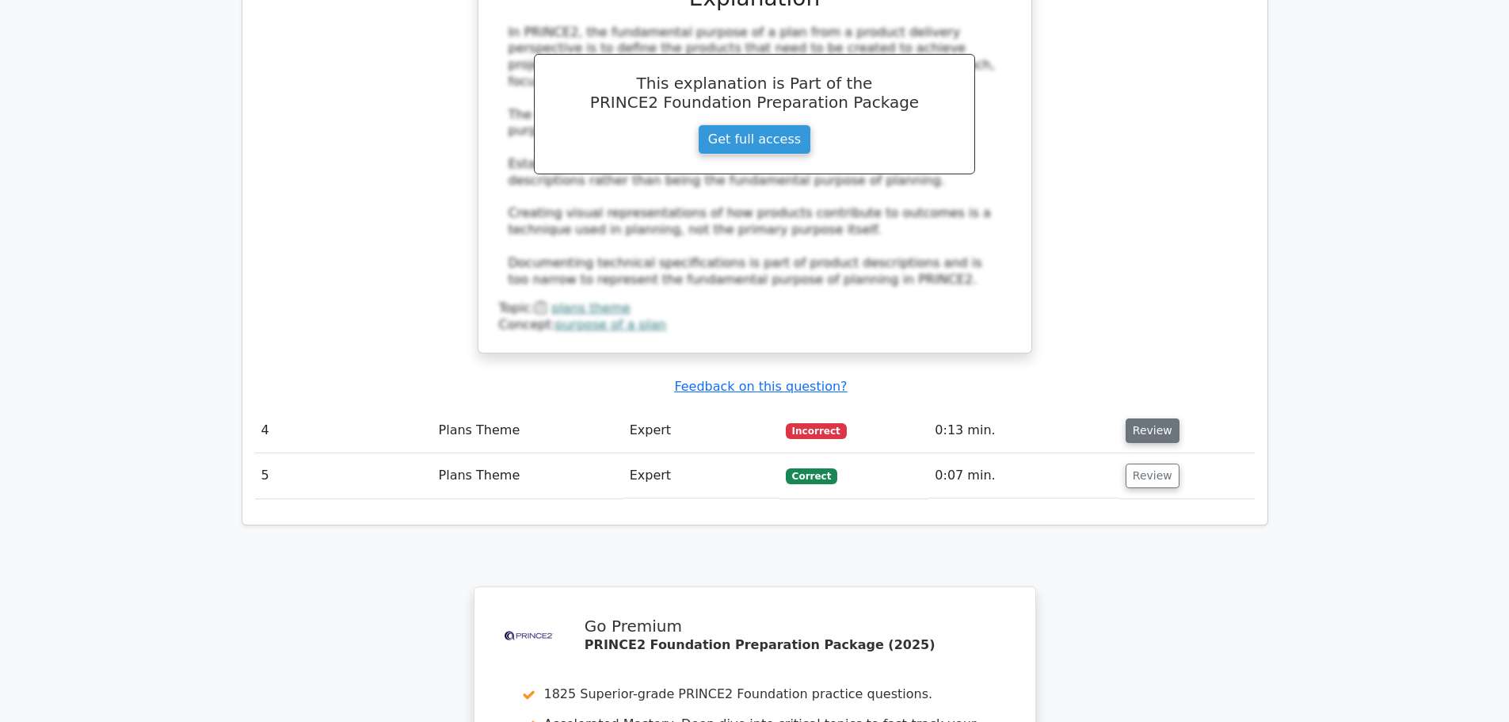
click at [1153, 418] on button "Review" at bounding box center [1153, 430] width 54 height 25
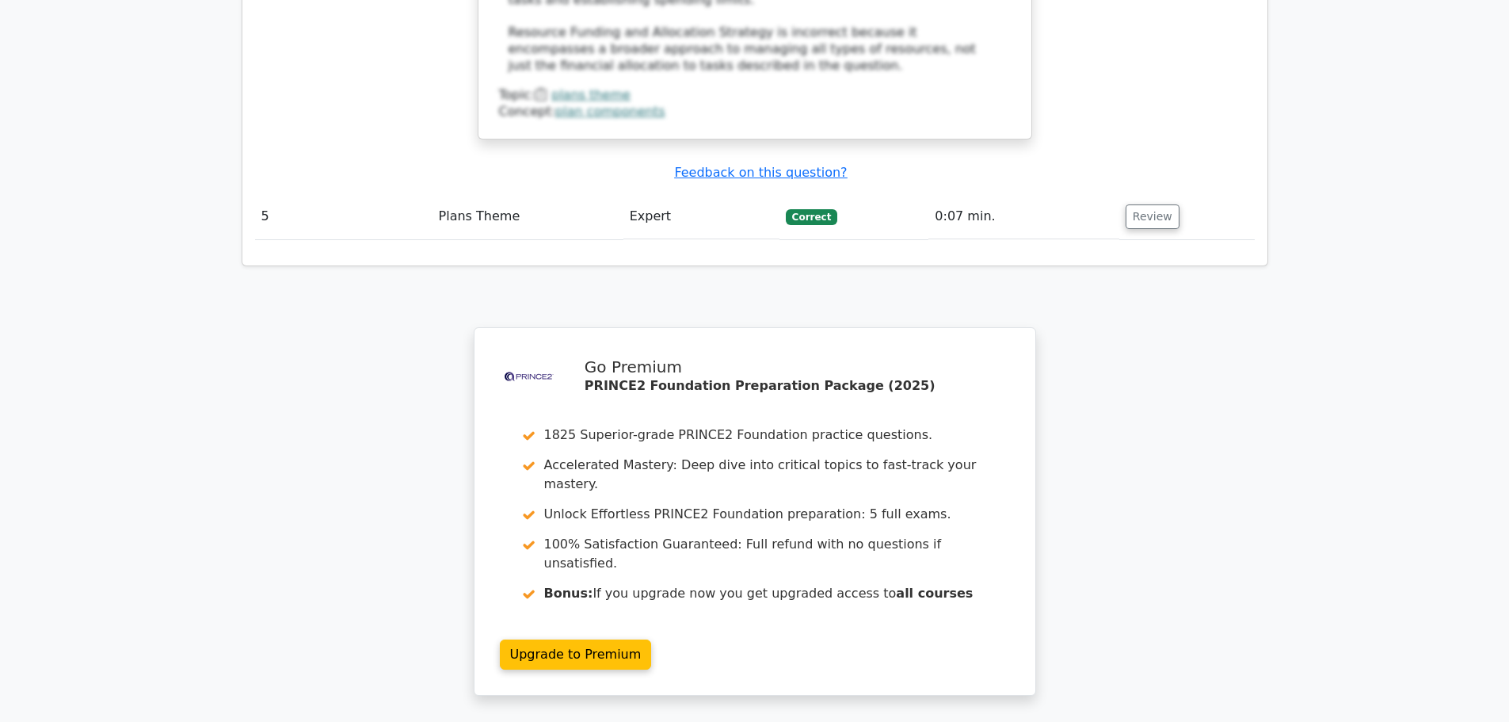
scroll to position [3406, 0]
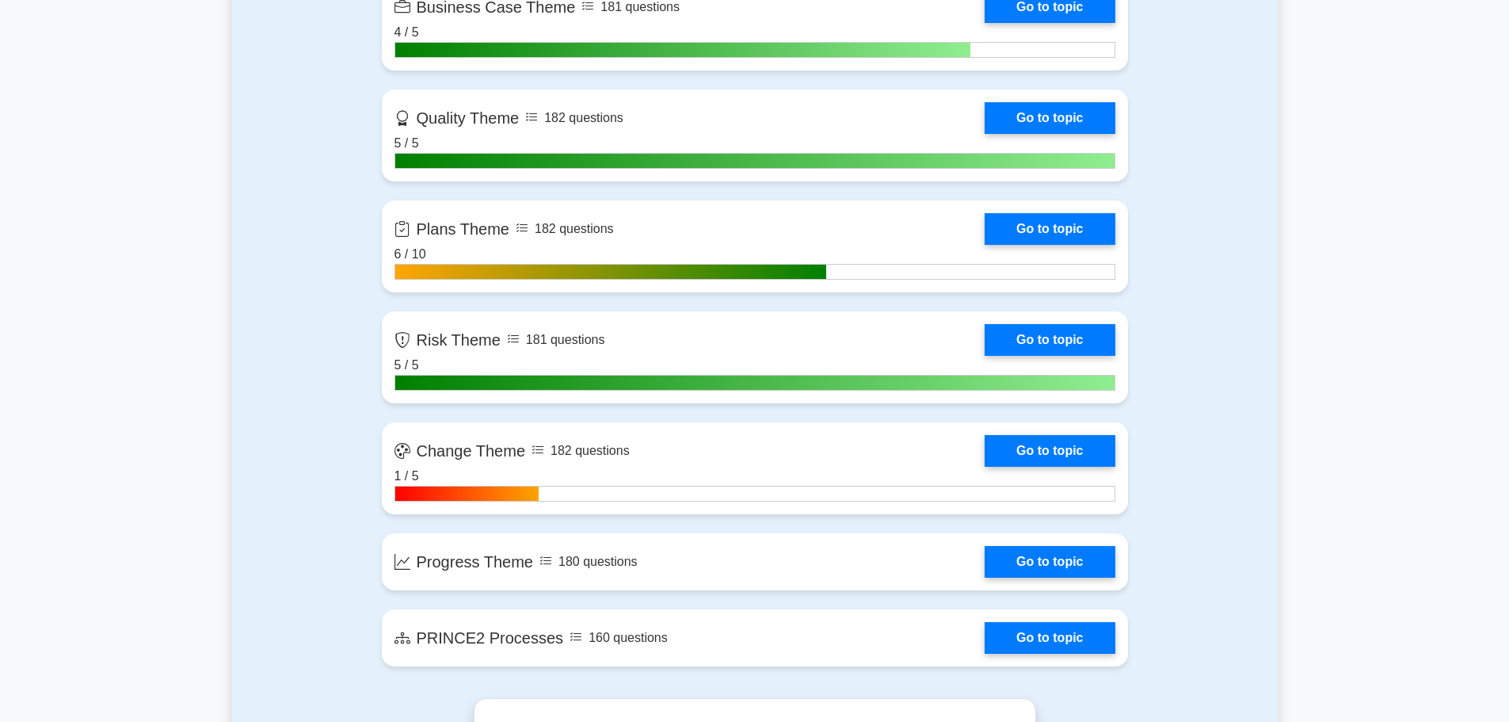
scroll to position [1426, 0]
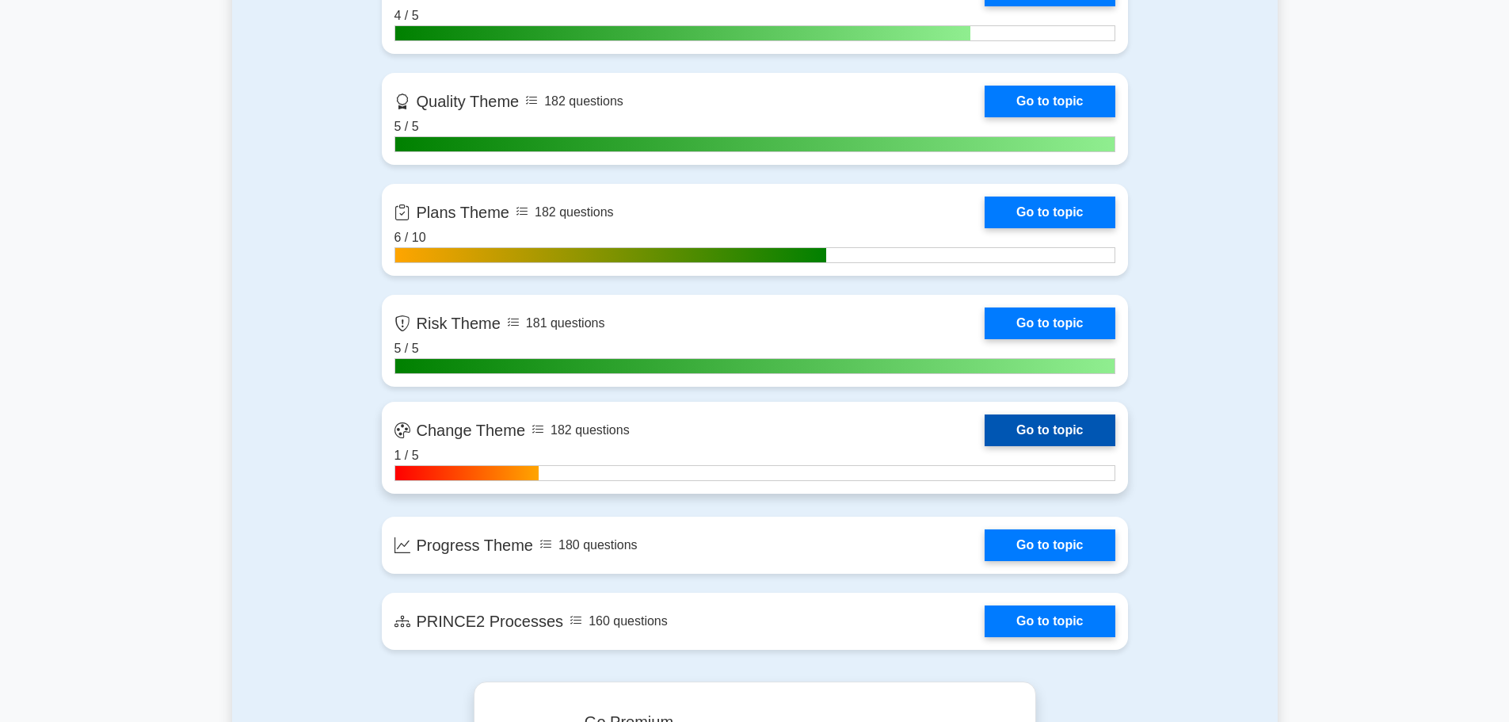
click at [1027, 422] on link "Go to topic" at bounding box center [1050, 430] width 130 height 32
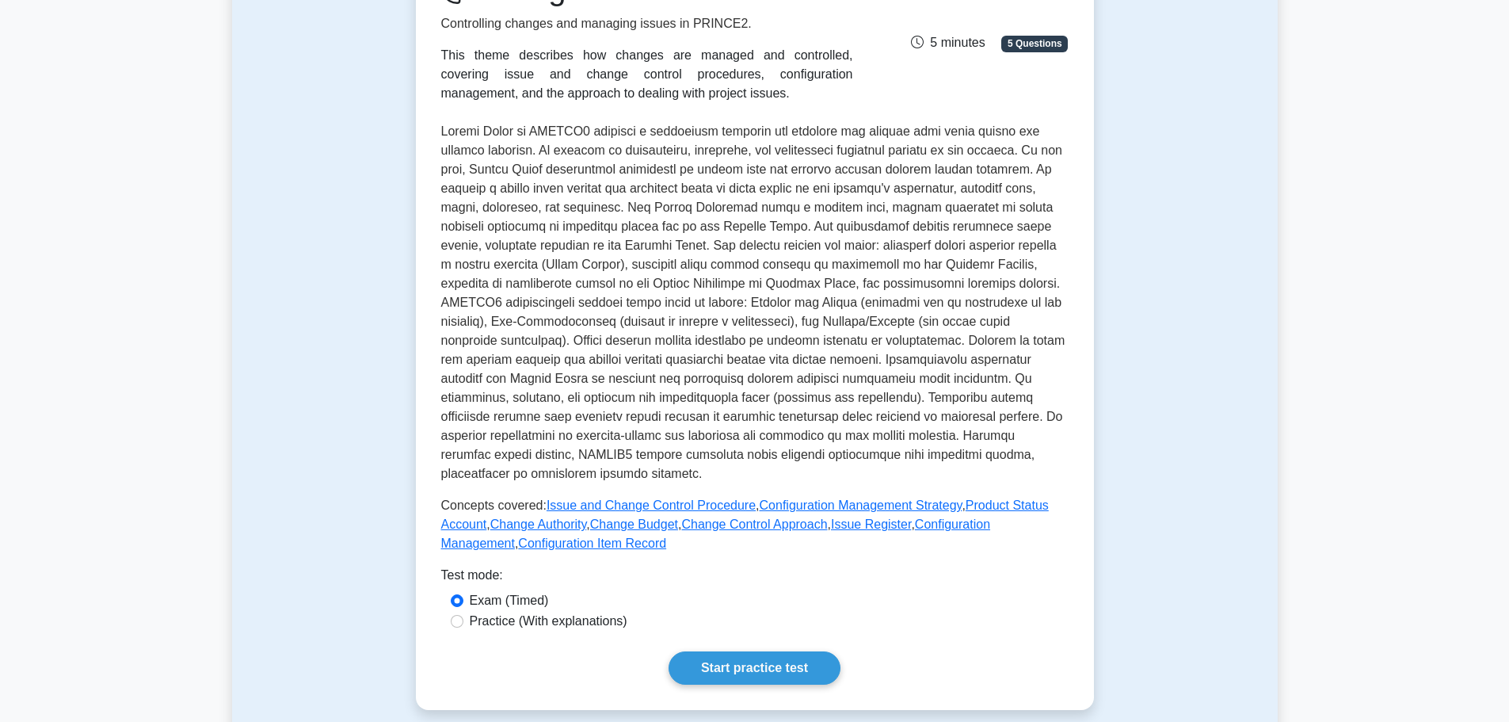
scroll to position [554, 0]
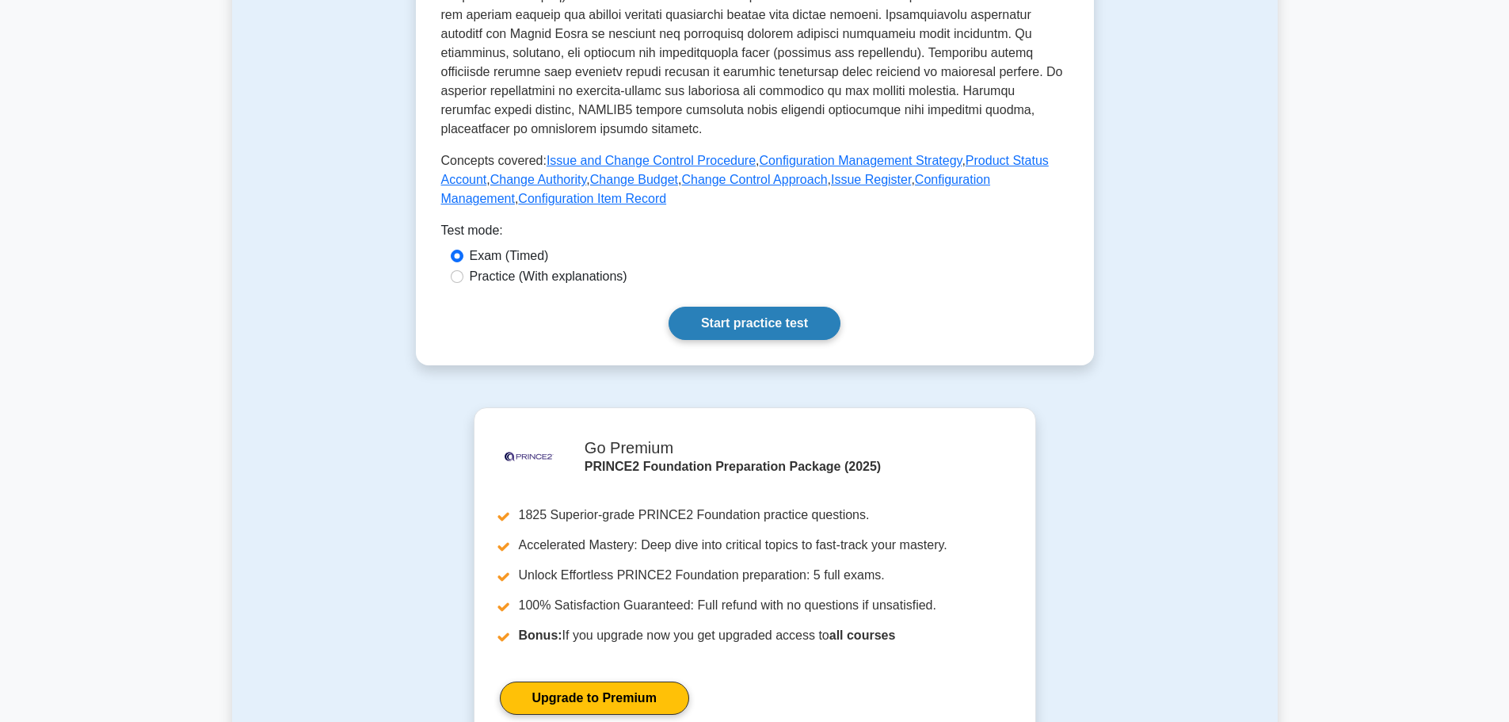
click at [768, 307] on link "Start practice test" at bounding box center [755, 323] width 172 height 33
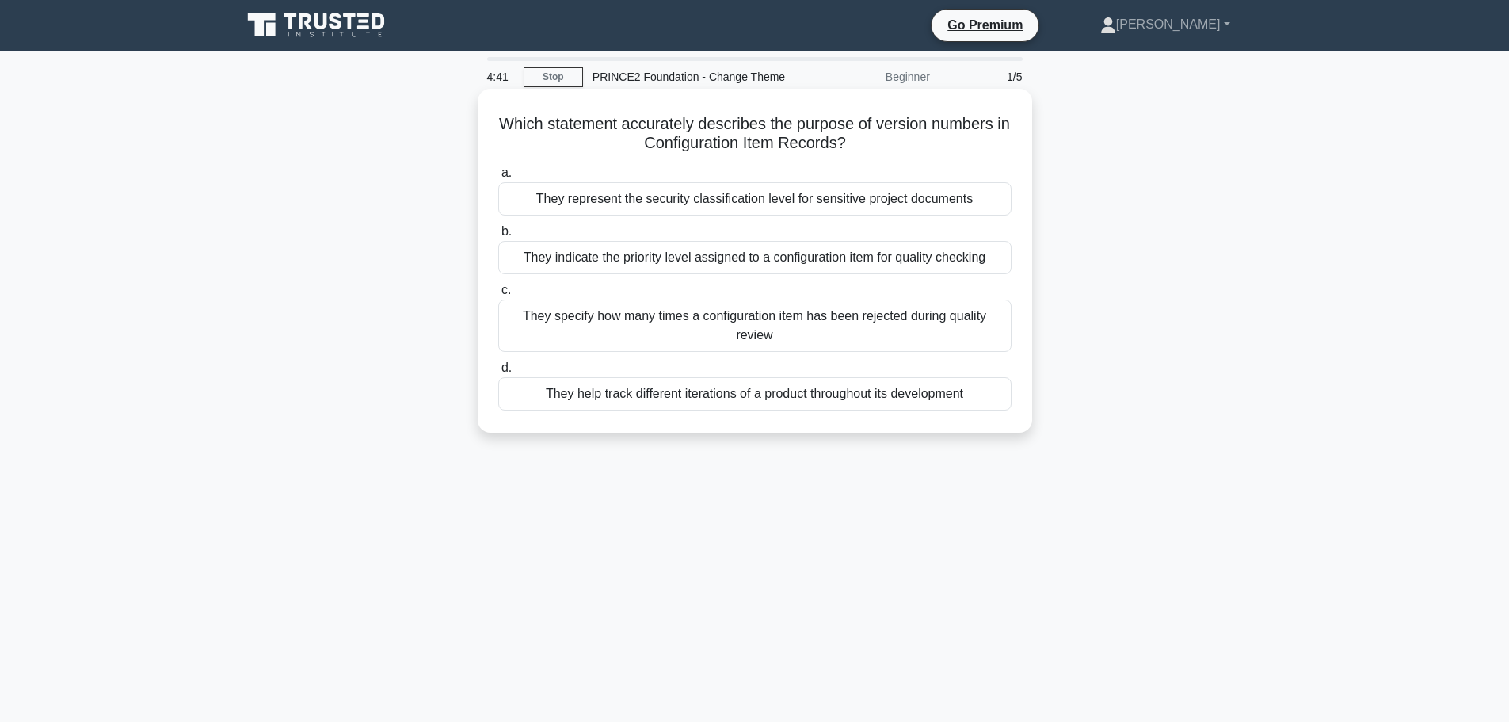
click at [520, 335] on div "They specify how many times a configuration item has been rejected during quali…" at bounding box center [754, 325] width 513 height 52
click at [498, 295] on input "c. They specify how many times a configuration item has been rejected during qu…" at bounding box center [498, 290] width 0 height 10
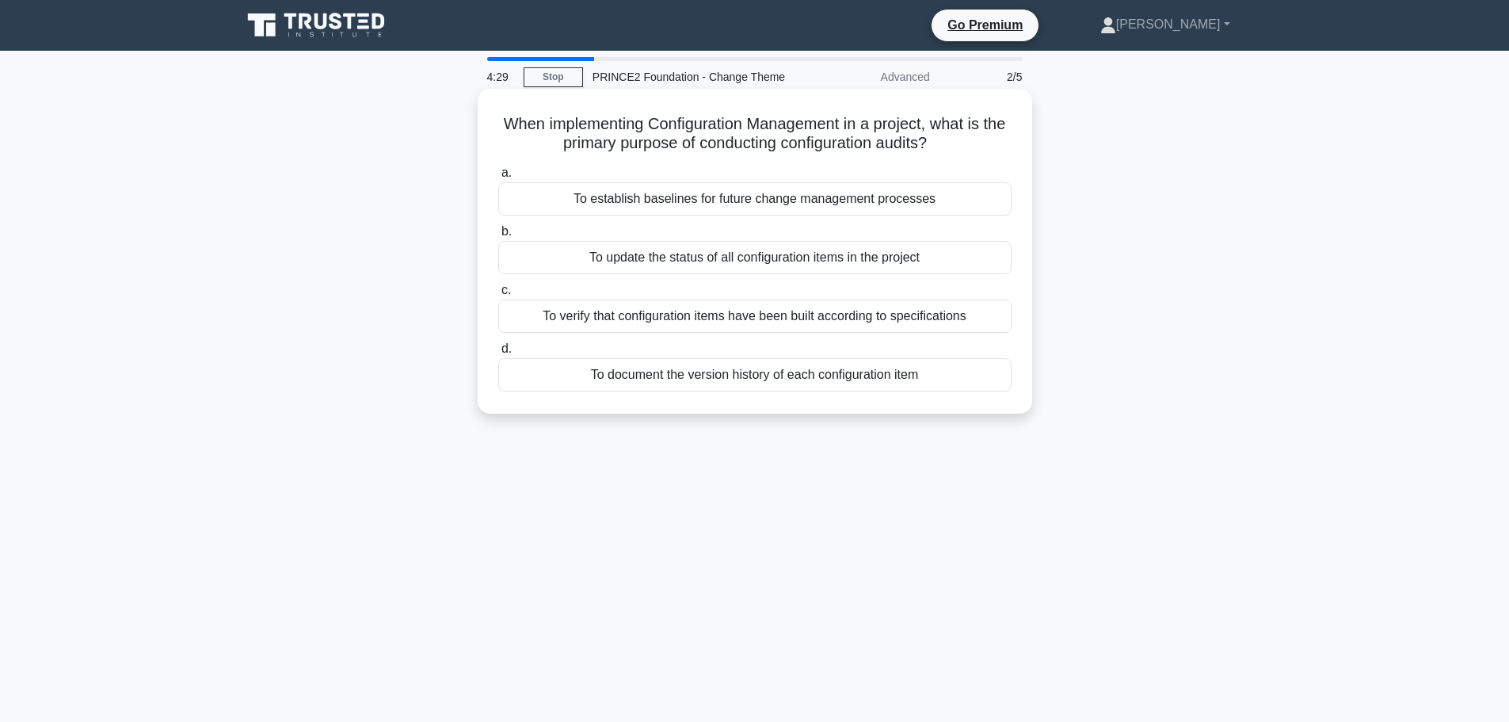
click at [584, 317] on div "To verify that configuration items have been built according to specifications" at bounding box center [754, 315] width 513 height 33
click at [498, 295] on input "c. To verify that configuration items have been built according to specificatio…" at bounding box center [498, 290] width 0 height 10
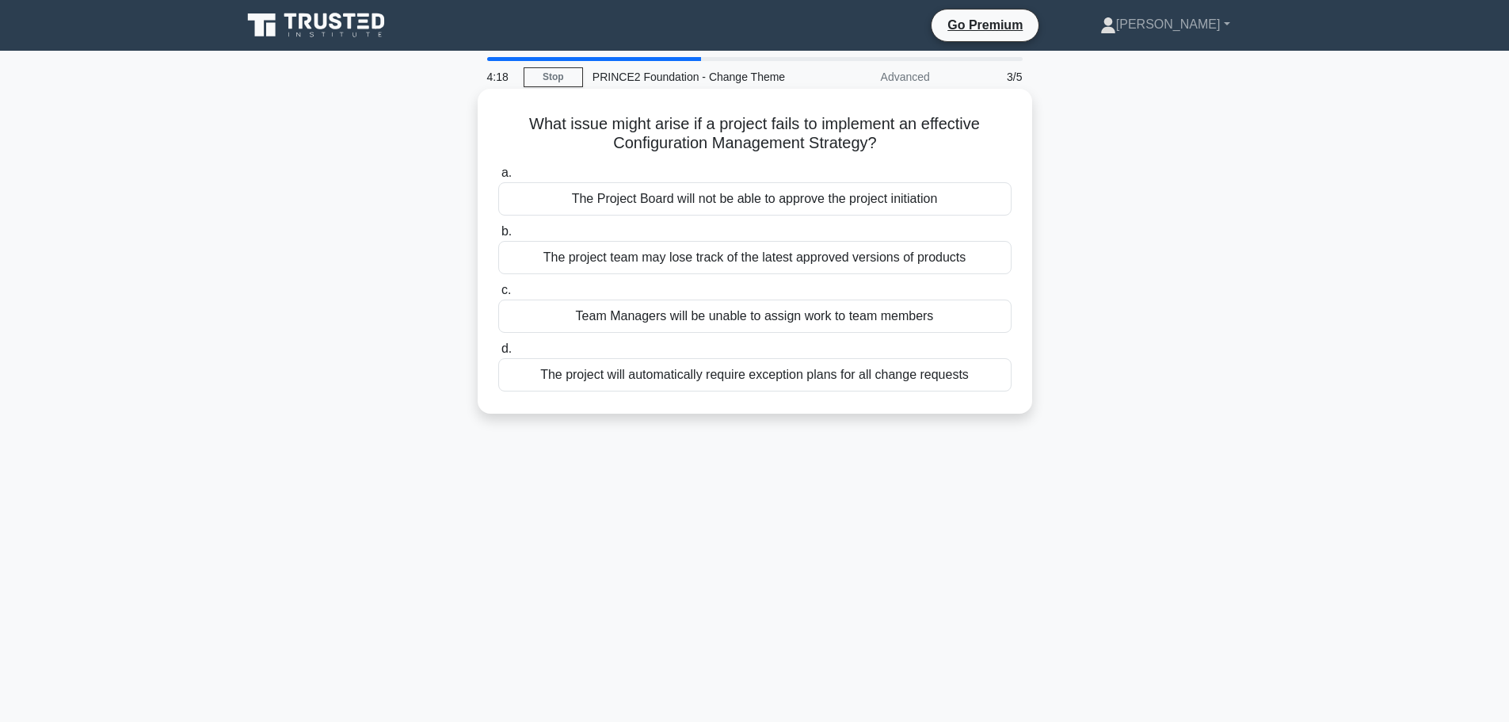
click at [639, 263] on div "The project team may lose track of the latest approved versions of products" at bounding box center [754, 257] width 513 height 33
click at [498, 237] on input "b. The project team may lose track of the latest approved versions of products" at bounding box center [498, 232] width 0 height 10
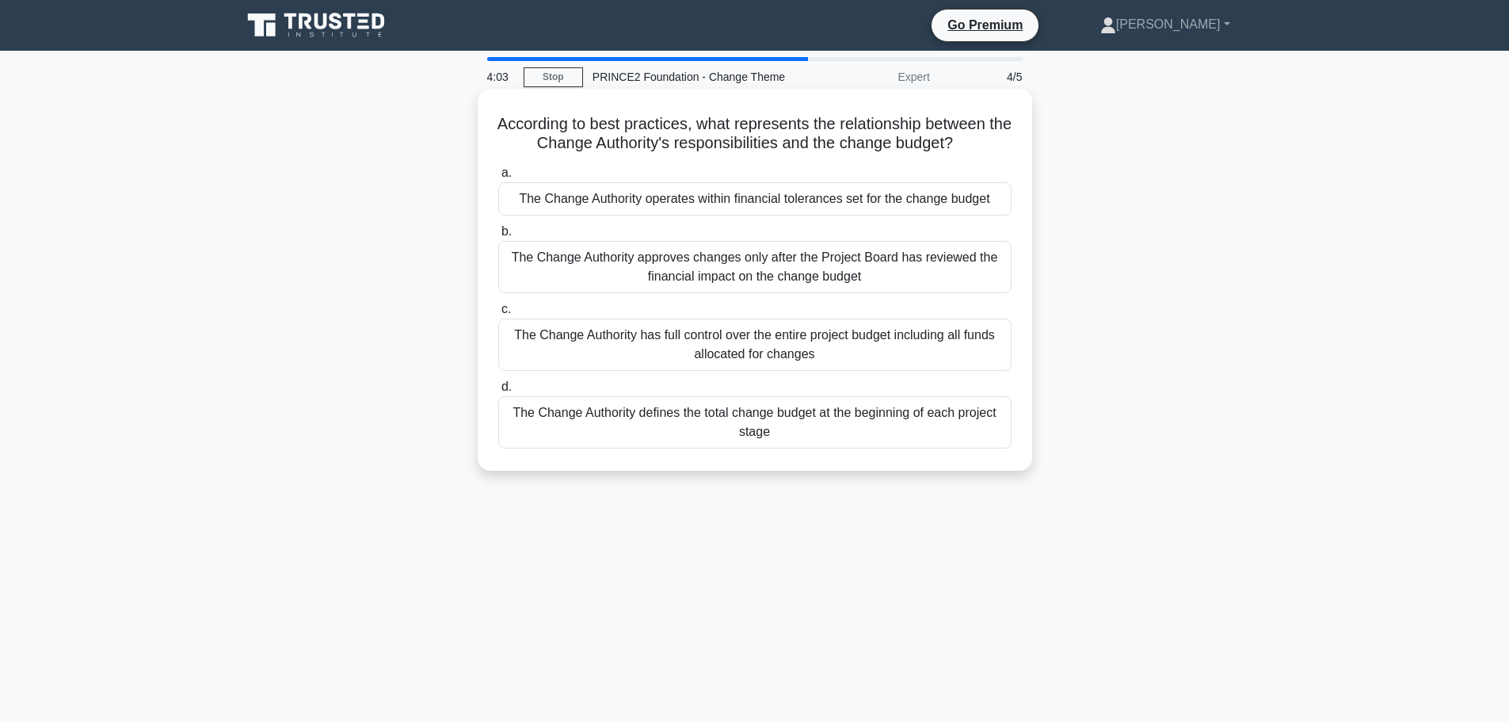
click at [653, 196] on div "The Change Authority operates within financial tolerances set for the change bu…" at bounding box center [754, 198] width 513 height 33
click at [498, 178] on input "a. The Change Authority operates within financial tolerances set for the change…" at bounding box center [498, 173] width 0 height 10
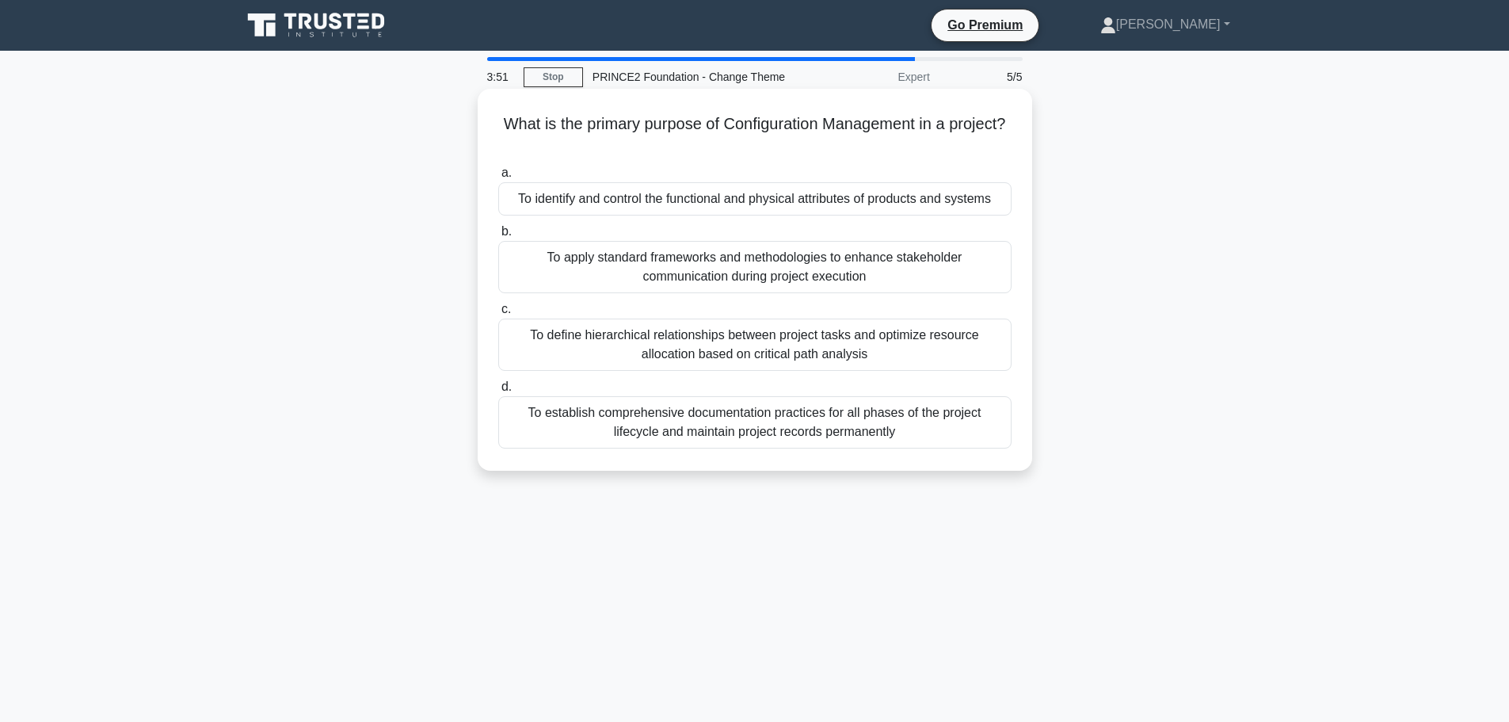
click at [711, 192] on div "To identify and control the functional and physical attributes of products and …" at bounding box center [754, 198] width 513 height 33
click at [498, 178] on input "a. To identify and control the functional and physical attributes of products a…" at bounding box center [498, 173] width 0 height 10
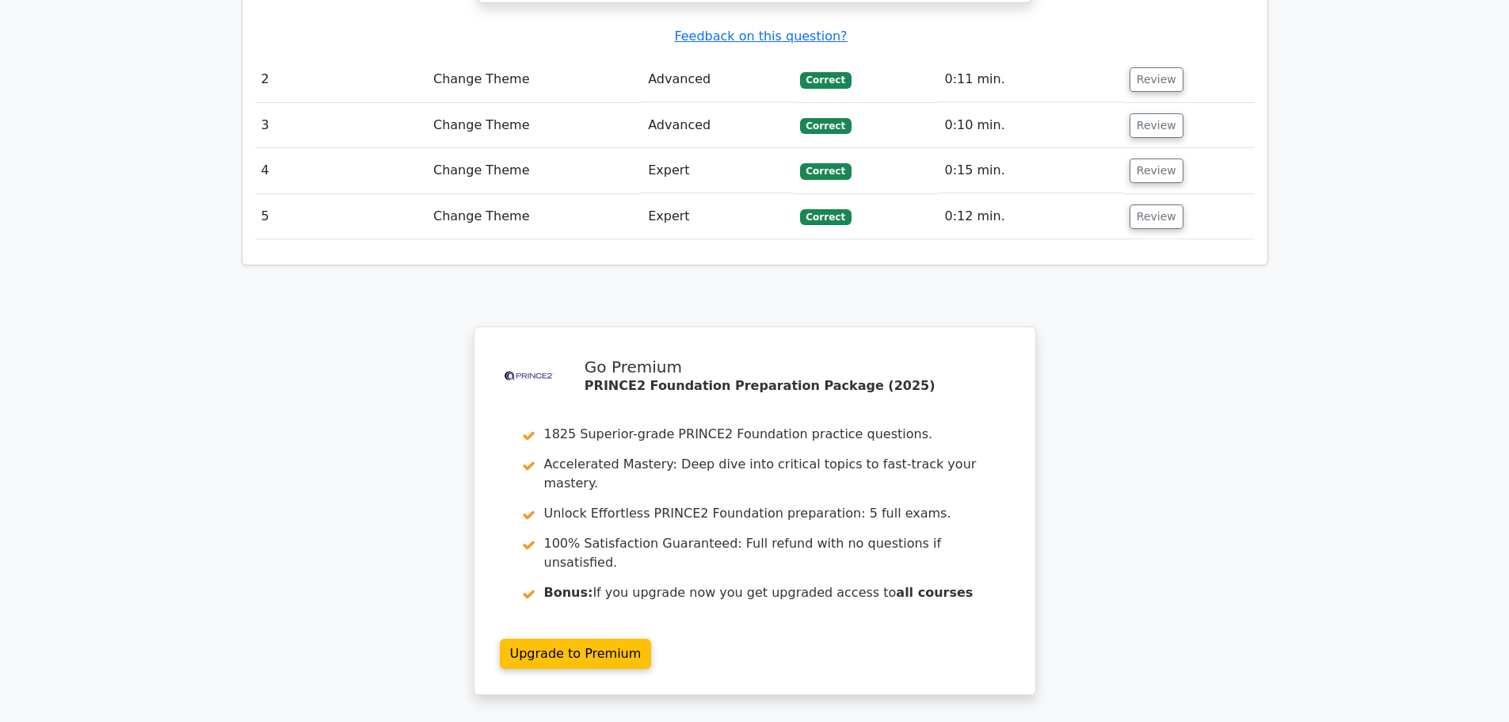
scroll to position [2101, 0]
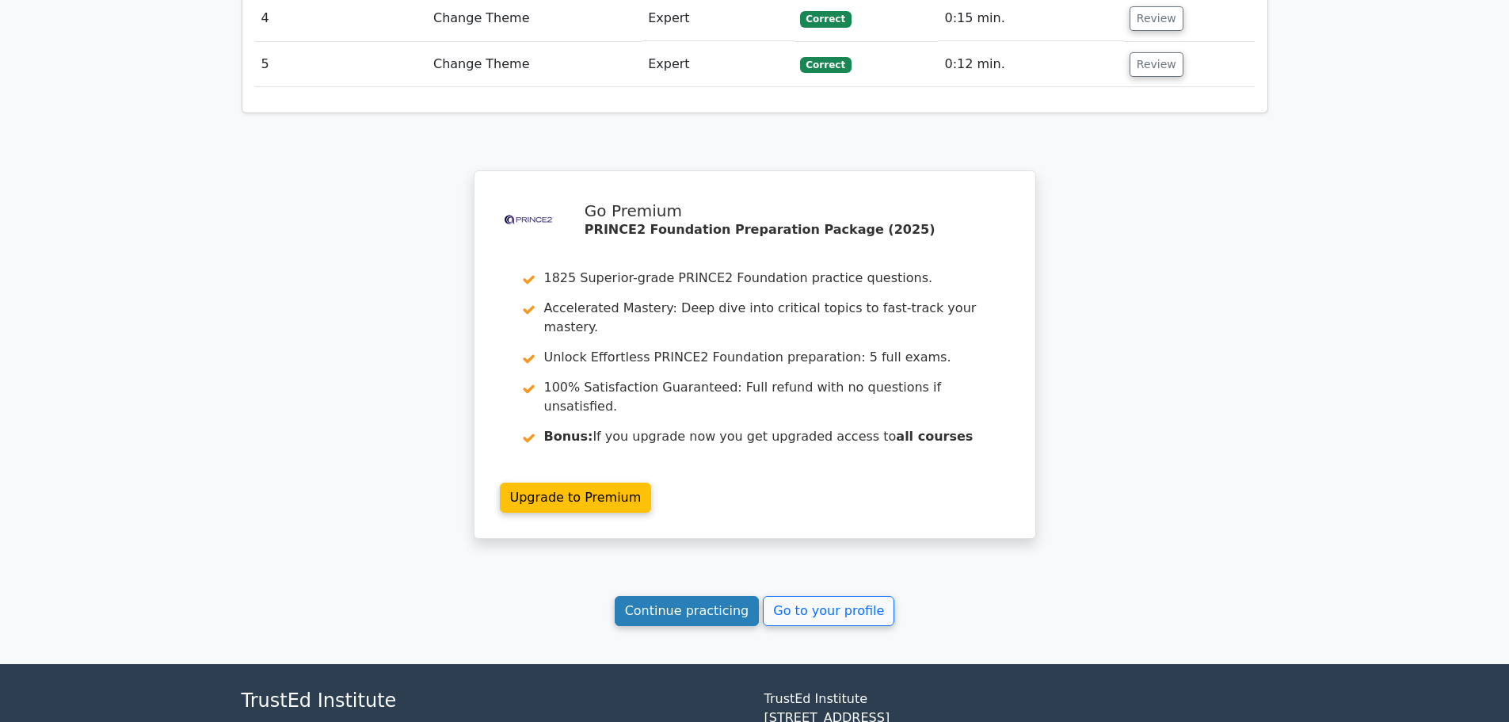
click at [704, 596] on link "Continue practicing" at bounding box center [687, 611] width 145 height 30
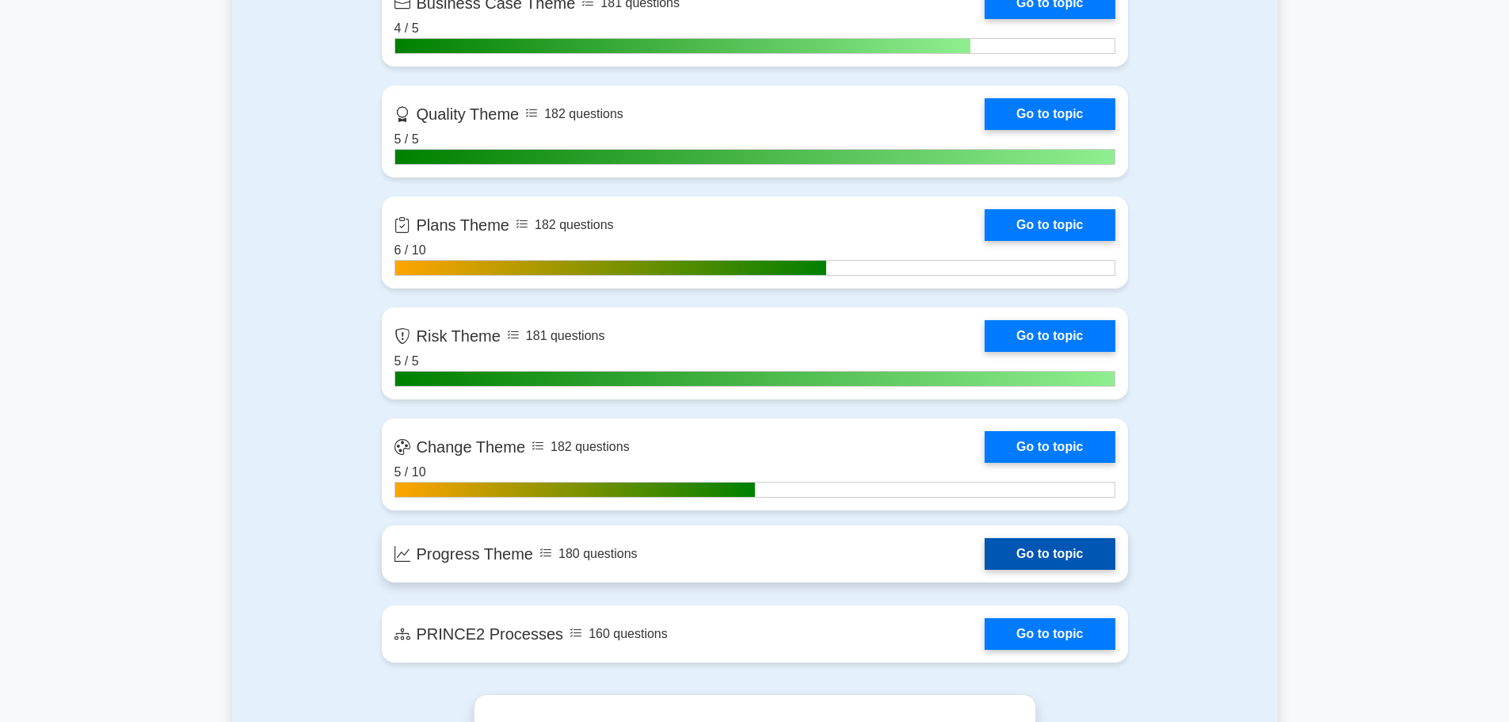
scroll to position [1505, 0]
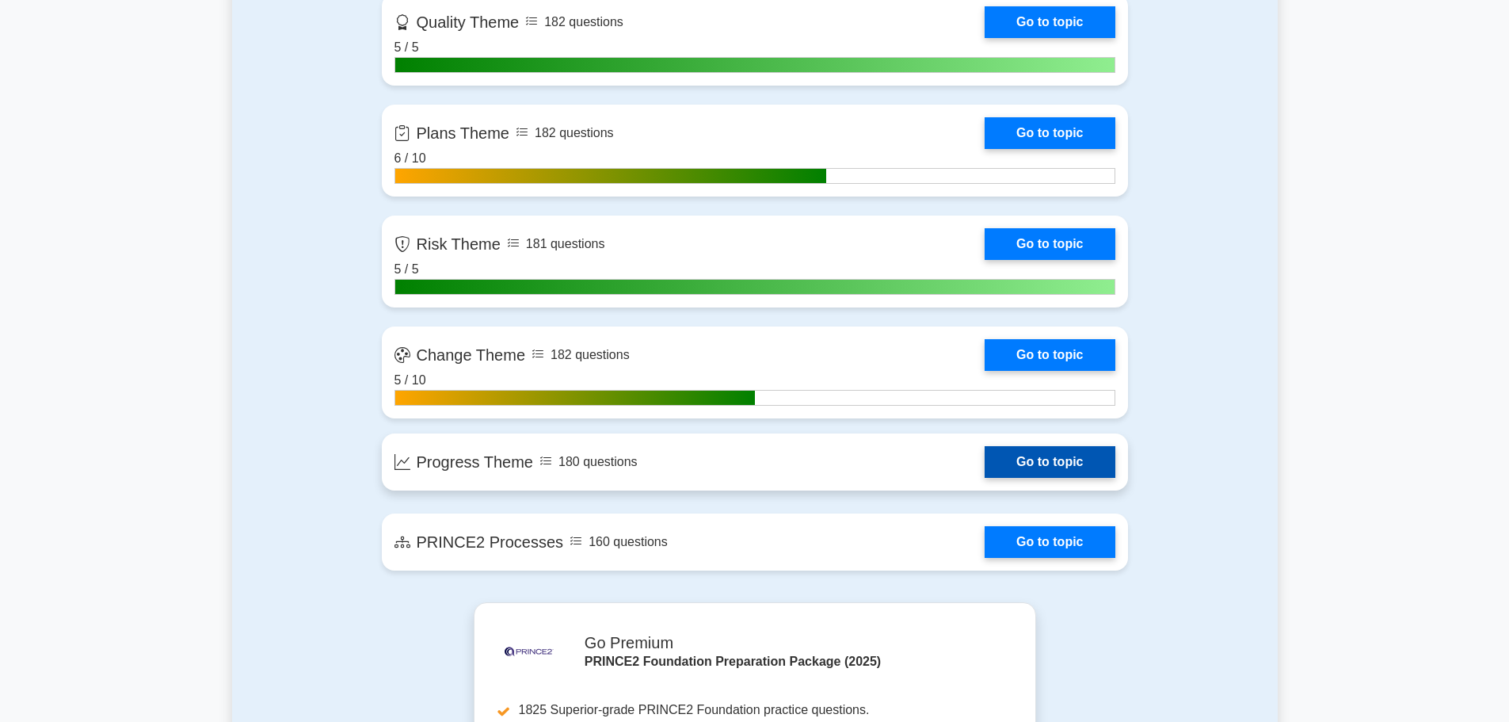
click at [1021, 461] on link "Go to topic" at bounding box center [1050, 462] width 130 height 32
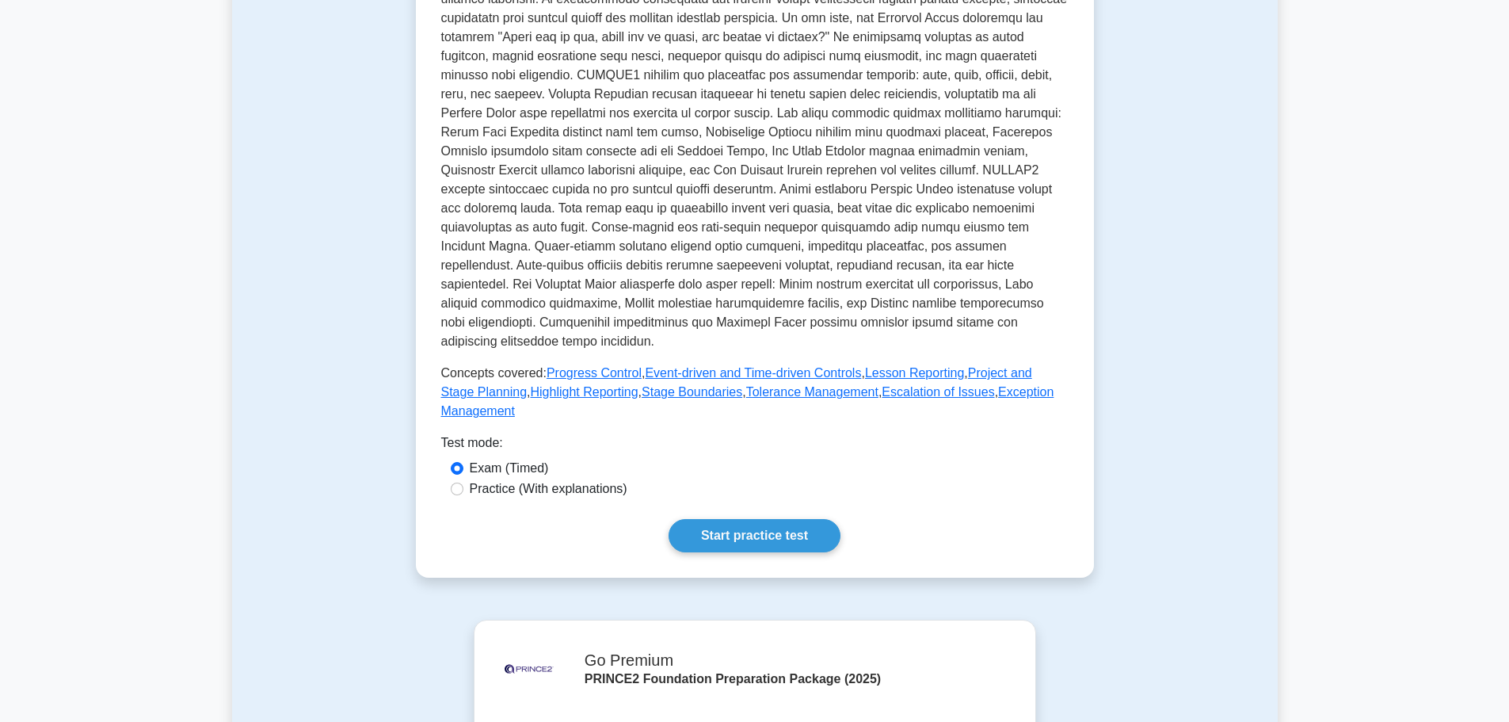
scroll to position [634, 0]
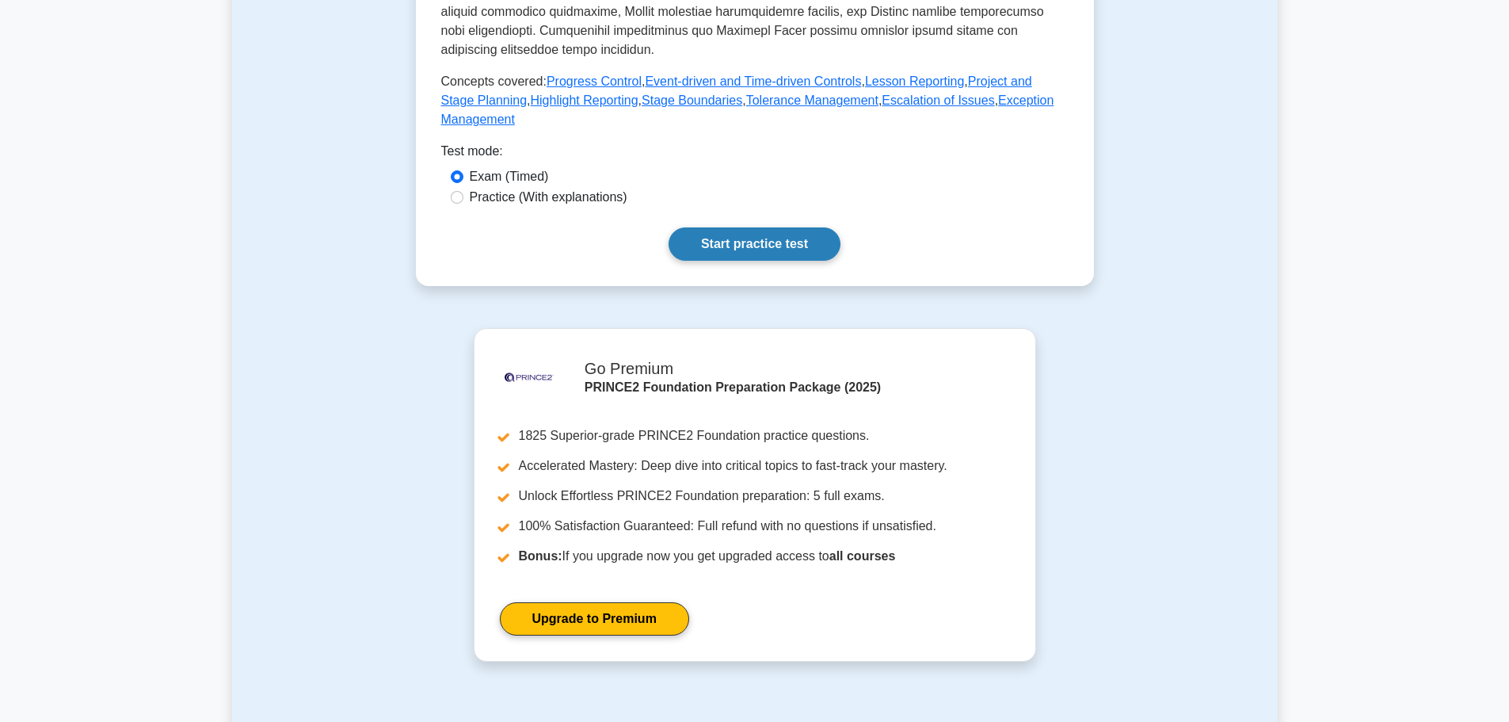
click at [729, 227] on link "Start practice test" at bounding box center [755, 243] width 172 height 33
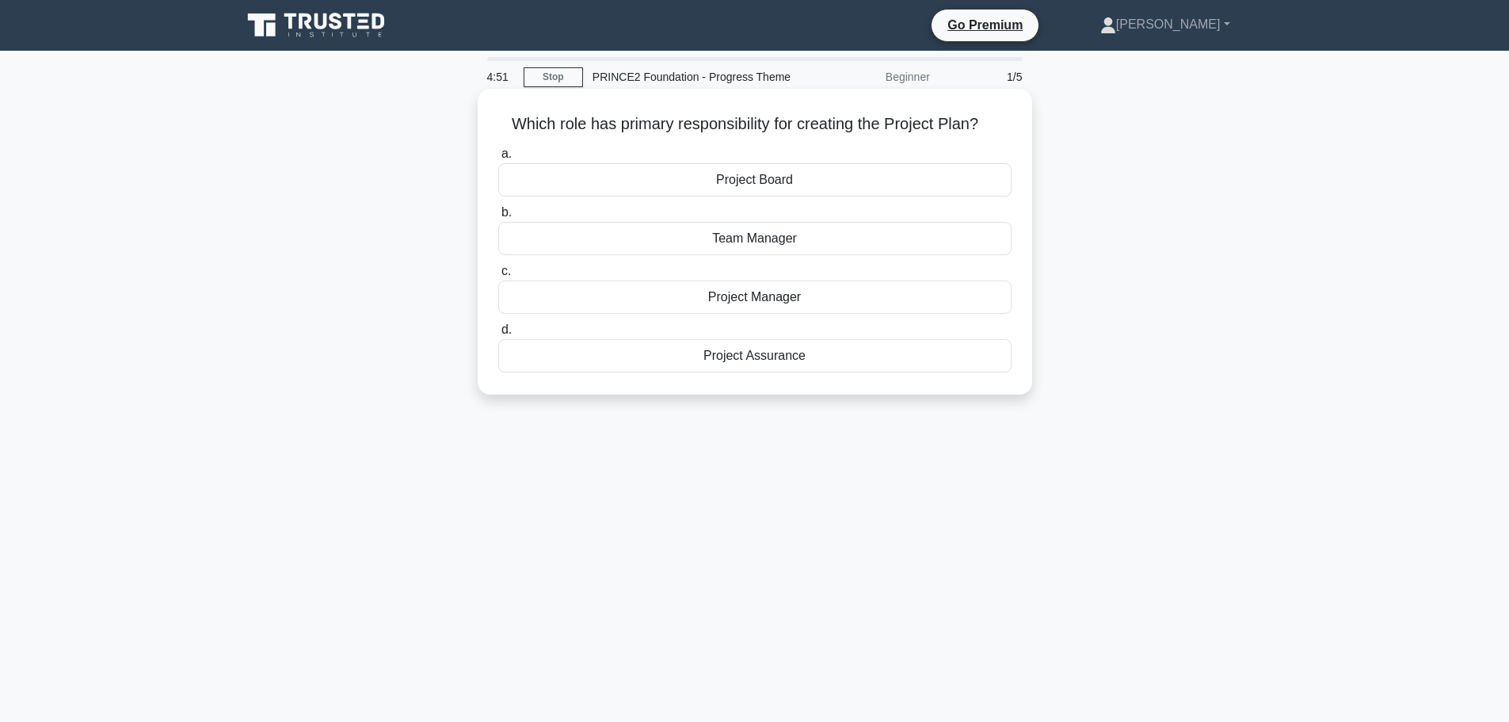
click at [779, 175] on div "Project Board" at bounding box center [754, 179] width 513 height 33
click at [498, 159] on input "a. Project Board" at bounding box center [498, 154] width 0 height 10
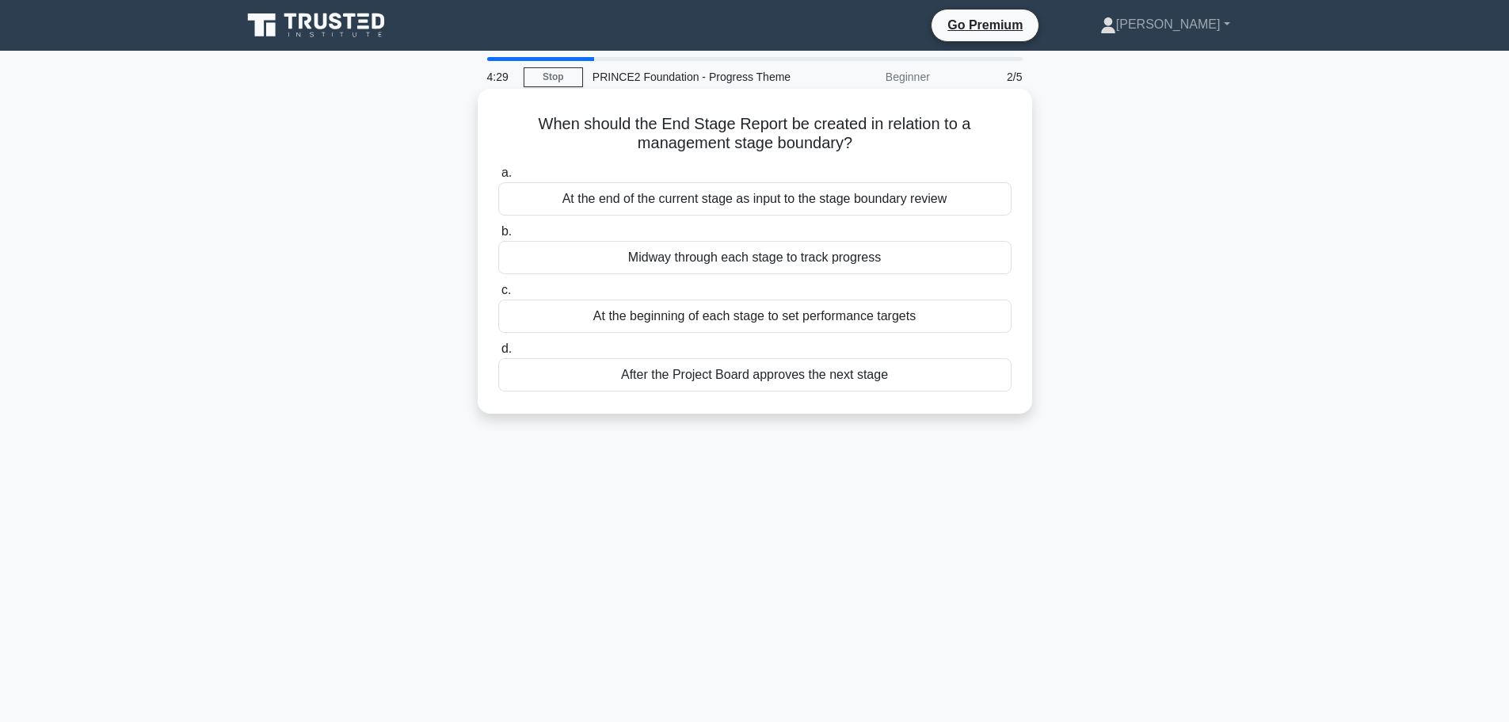
click at [797, 377] on div "After the Project Board approves the next stage" at bounding box center [754, 374] width 513 height 33
click at [498, 354] on input "d. After the Project Board approves the next stage" at bounding box center [498, 349] width 0 height 10
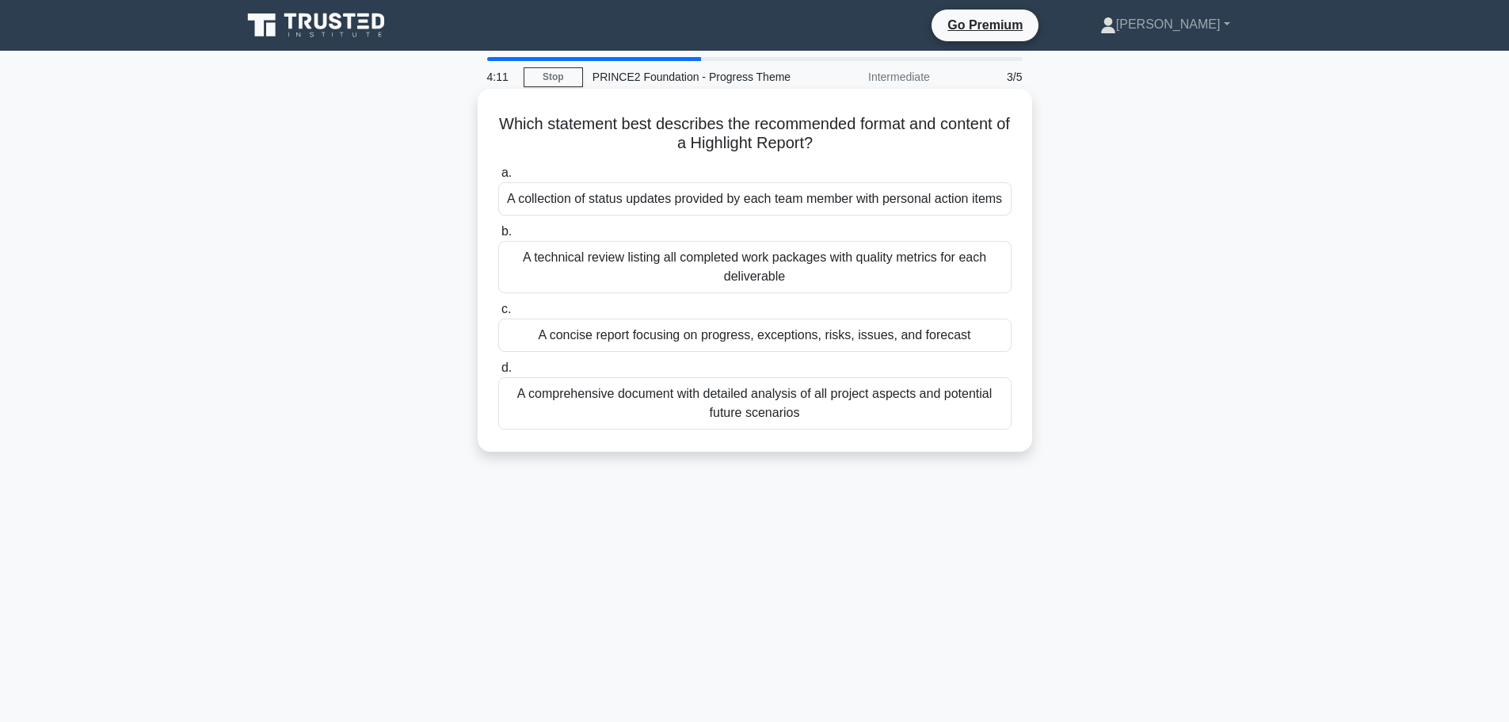
click at [760, 204] on div "A collection of status updates provided by each team member with personal actio…" at bounding box center [754, 198] width 513 height 33
click at [498, 178] on input "a. A collection of status updates provided by each team member with personal ac…" at bounding box center [498, 173] width 0 height 10
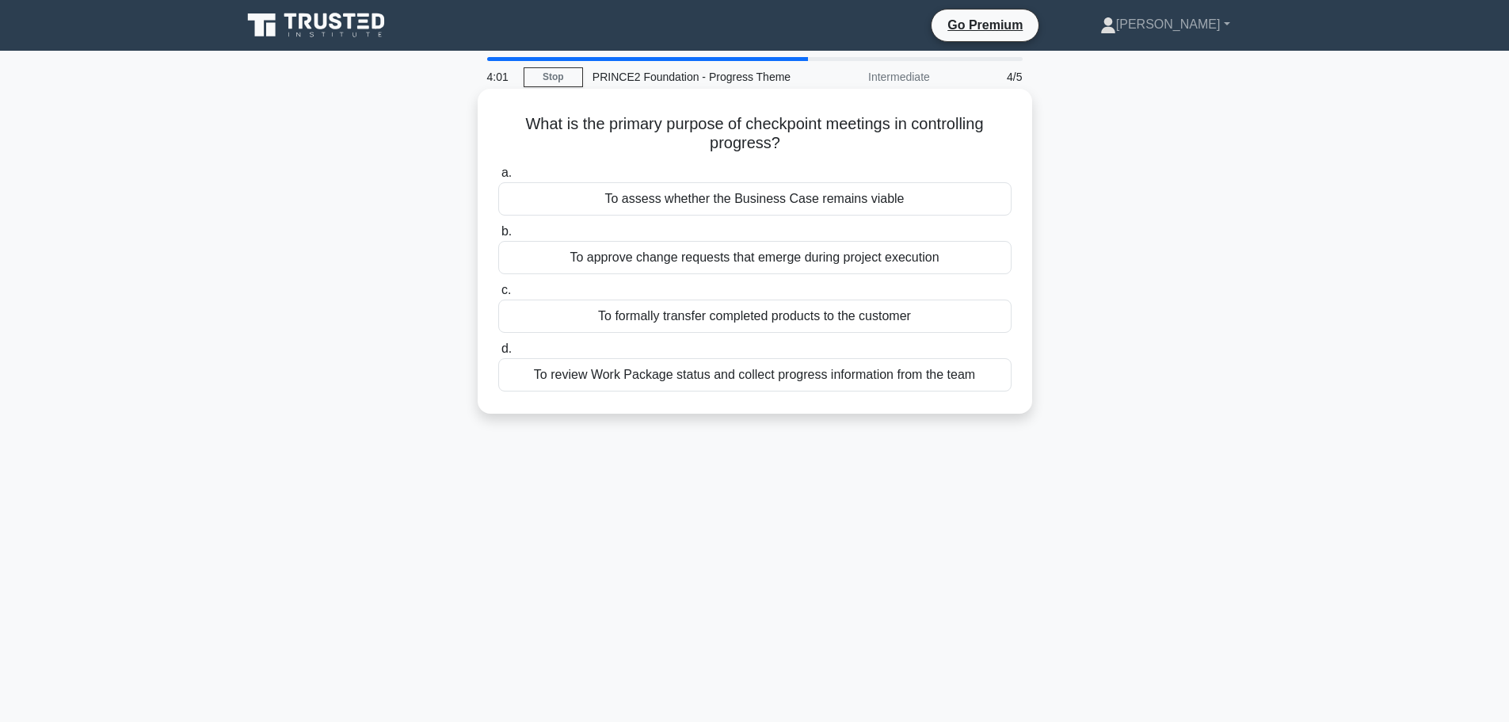
click at [809, 194] on div "To assess whether the Business Case remains viable" at bounding box center [754, 198] width 513 height 33
click at [498, 178] on input "a. To assess whether the Business Case remains viable" at bounding box center [498, 173] width 0 height 10
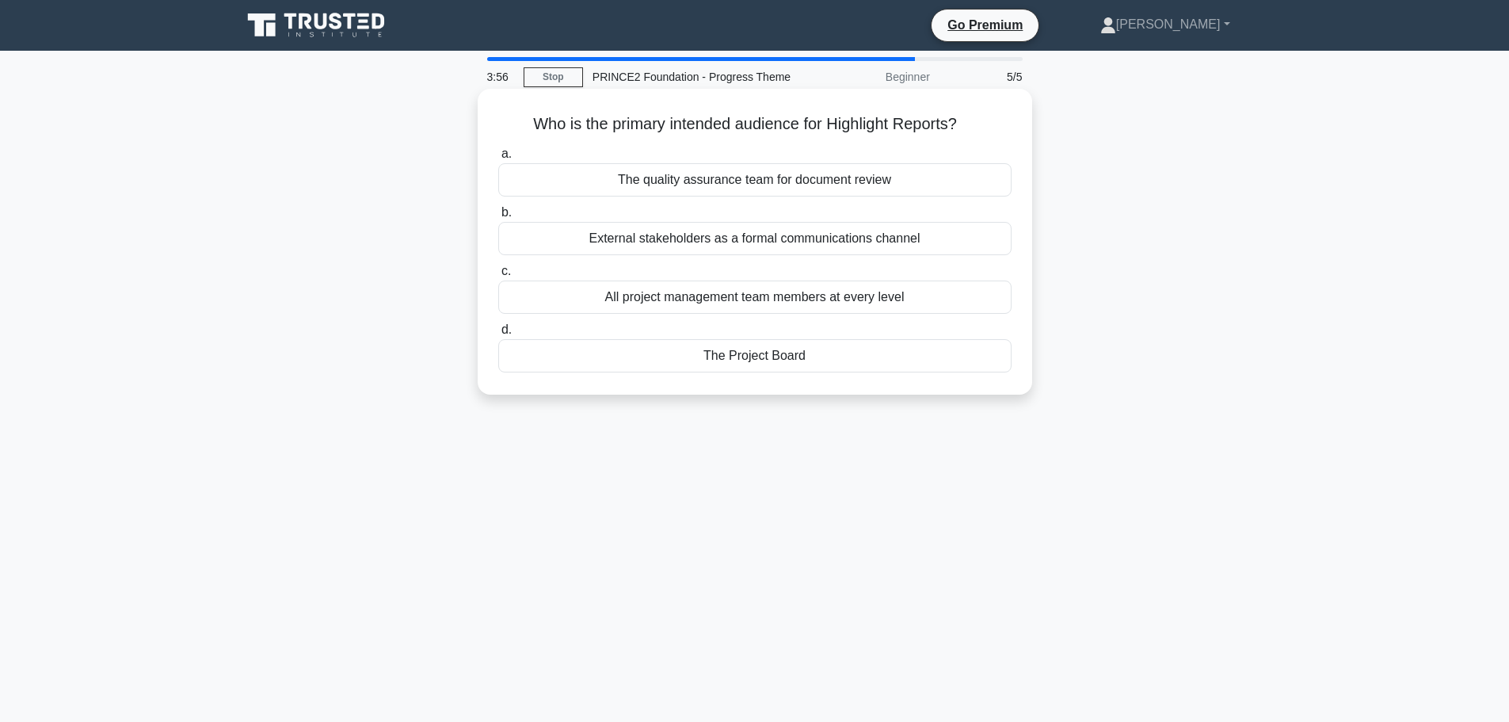
click at [811, 241] on div "External stakeholders as a formal communications channel" at bounding box center [754, 238] width 513 height 33
click at [498, 218] on input "b. External stakeholders as a formal communications channel" at bounding box center [498, 213] width 0 height 10
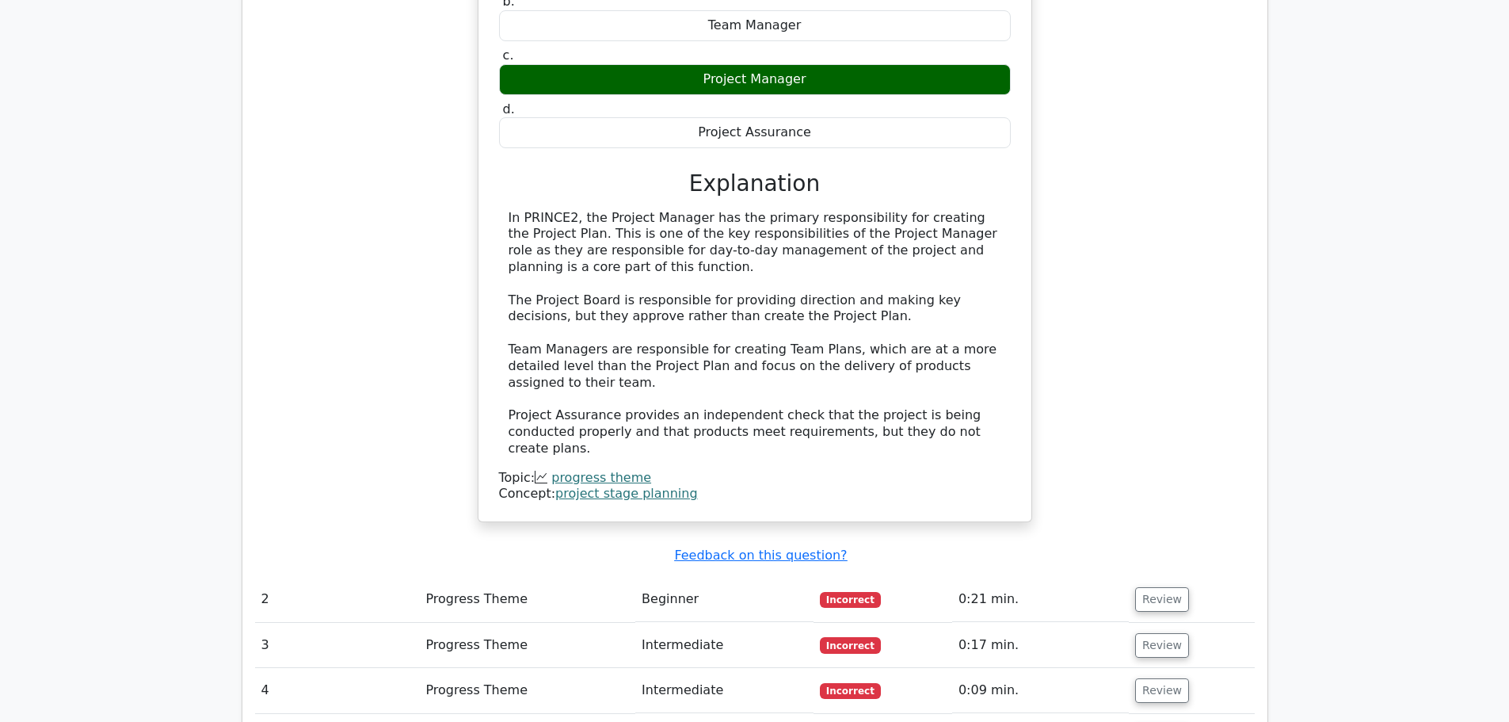
scroll to position [1663, 0]
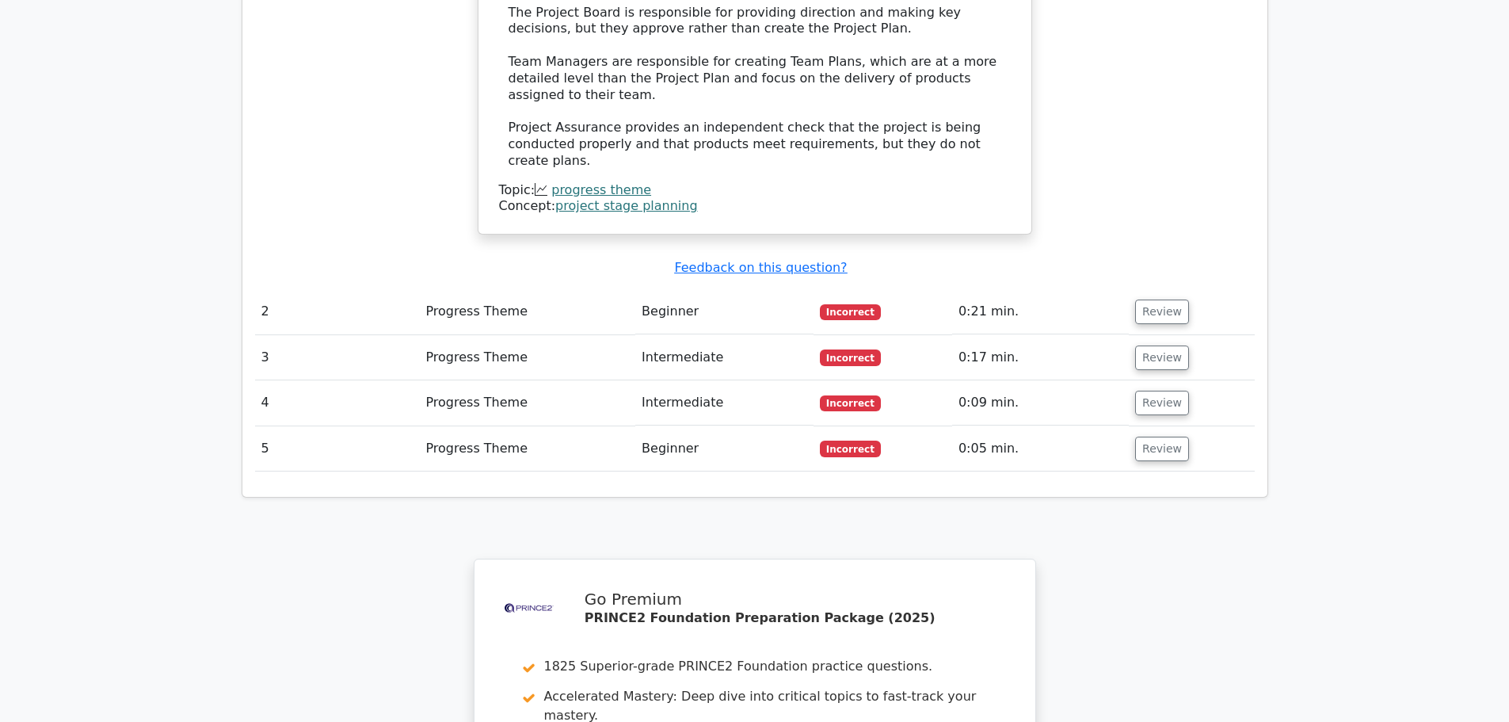
click at [1150, 289] on td "Review" at bounding box center [1191, 311] width 125 height 45
click at [1152, 289] on td "Review" at bounding box center [1191, 311] width 125 height 45
click at [1155, 299] on button "Review" at bounding box center [1162, 311] width 54 height 25
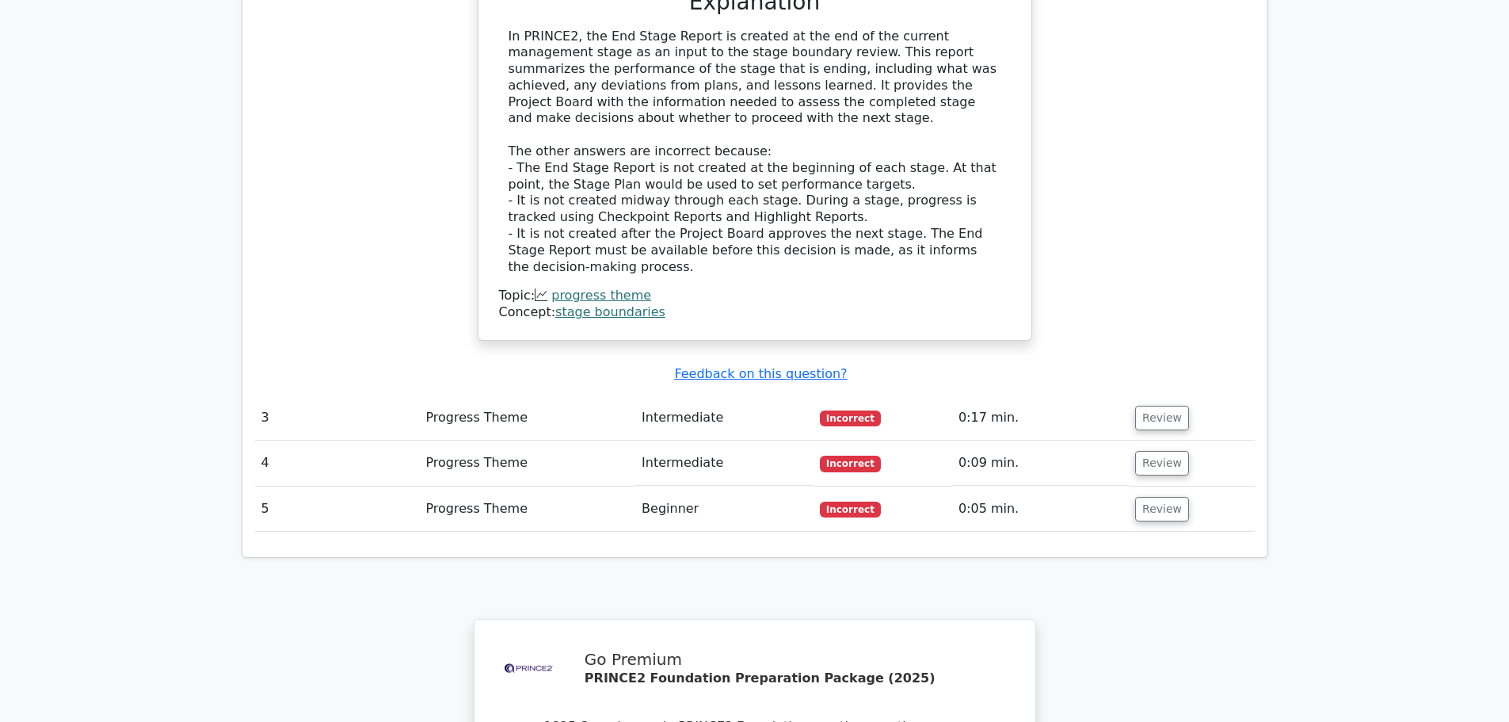
scroll to position [2456, 0]
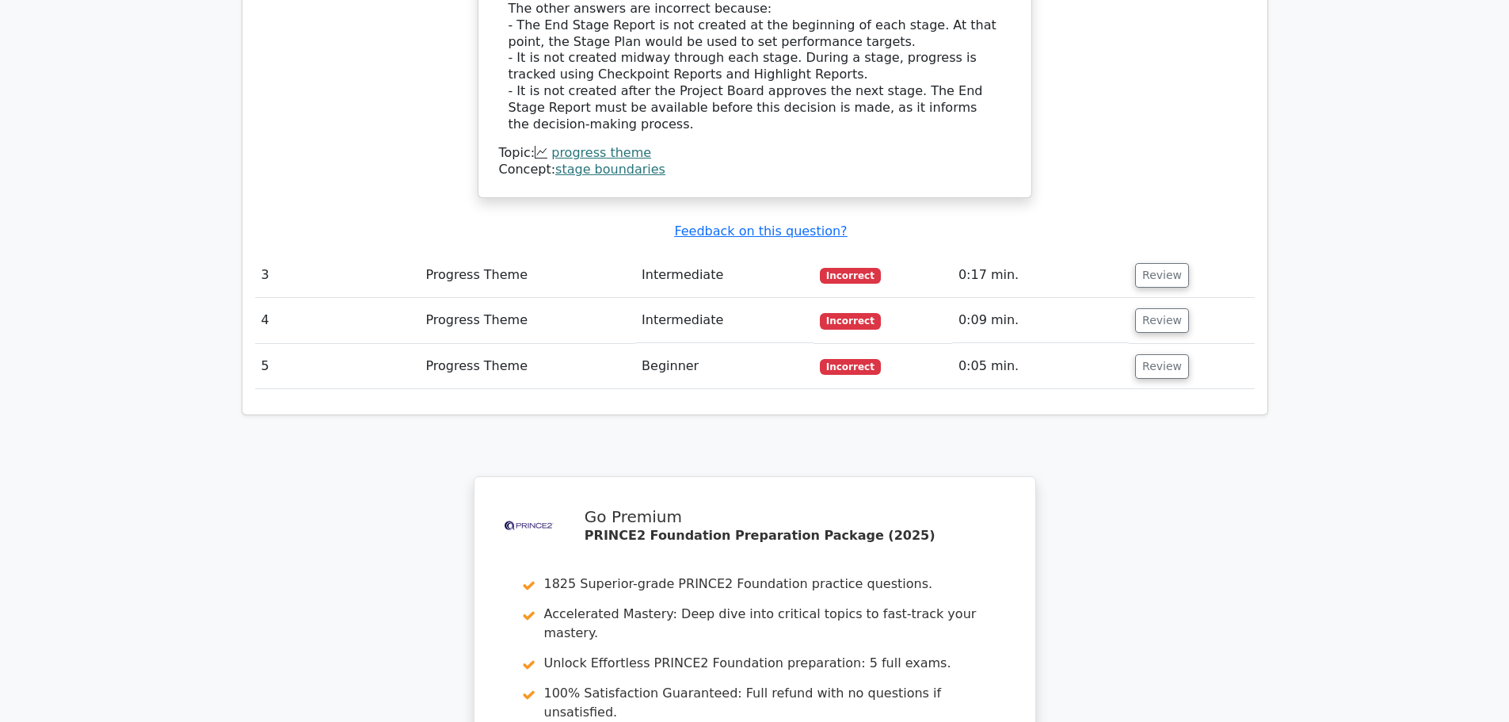
click at [1179, 253] on td "Review" at bounding box center [1191, 275] width 125 height 45
click at [1172, 263] on button "Review" at bounding box center [1162, 275] width 54 height 25
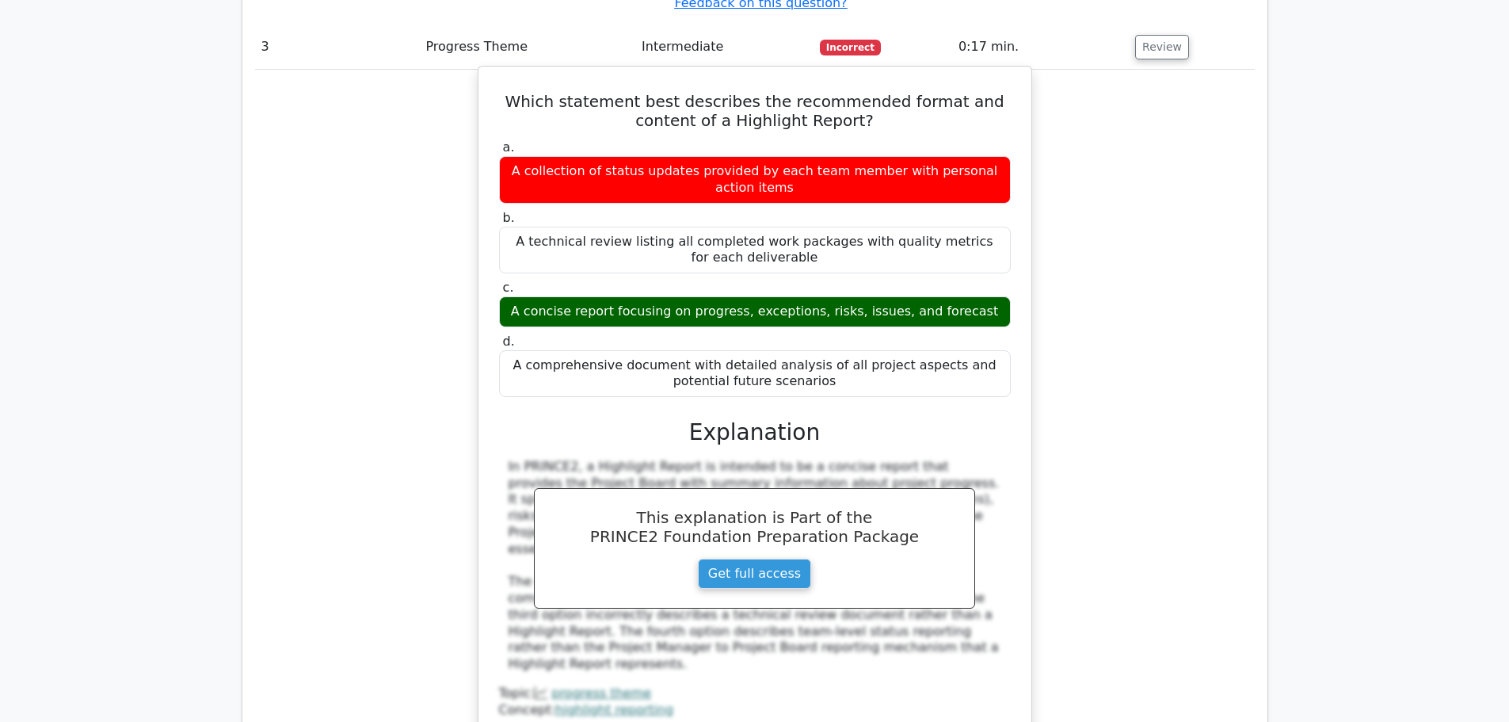
scroll to position [2931, 0]
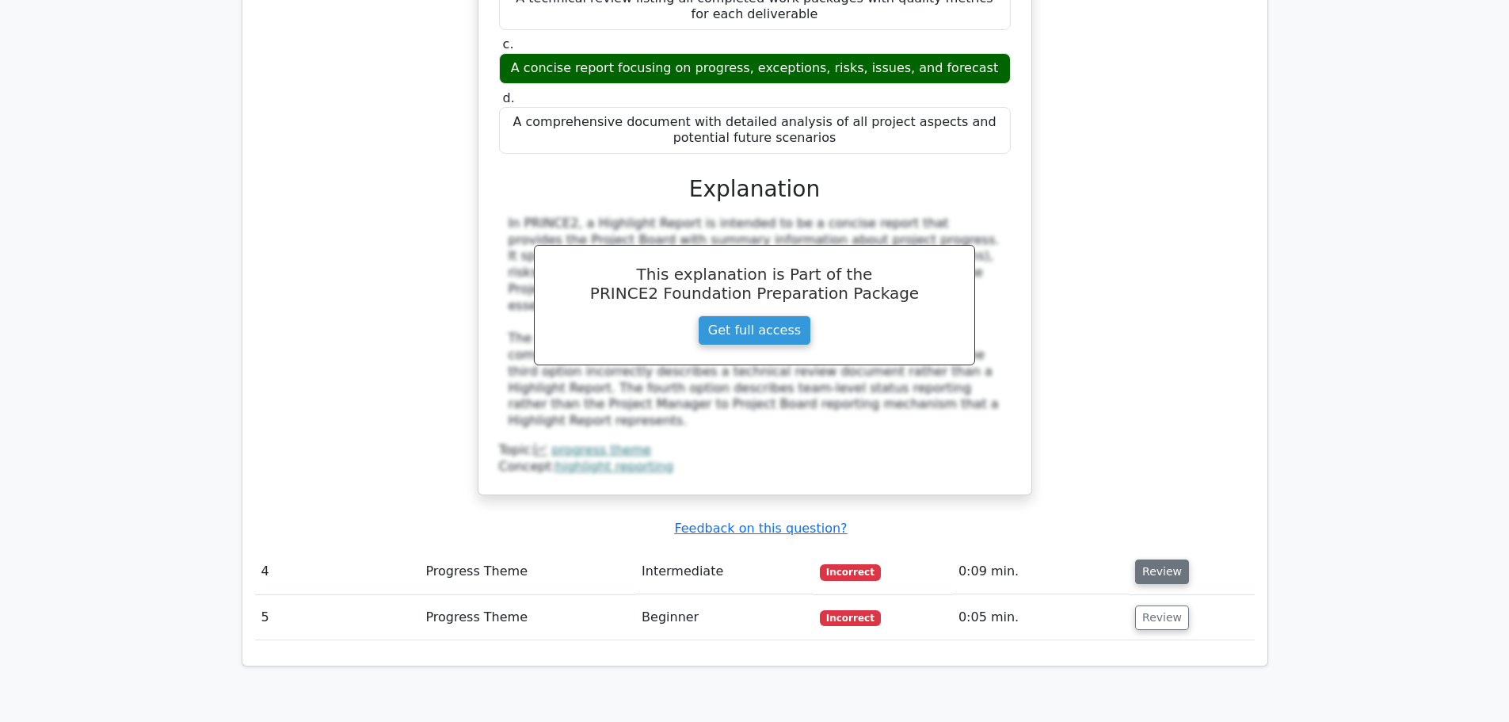
click at [1145, 559] on button "Review" at bounding box center [1162, 571] width 54 height 25
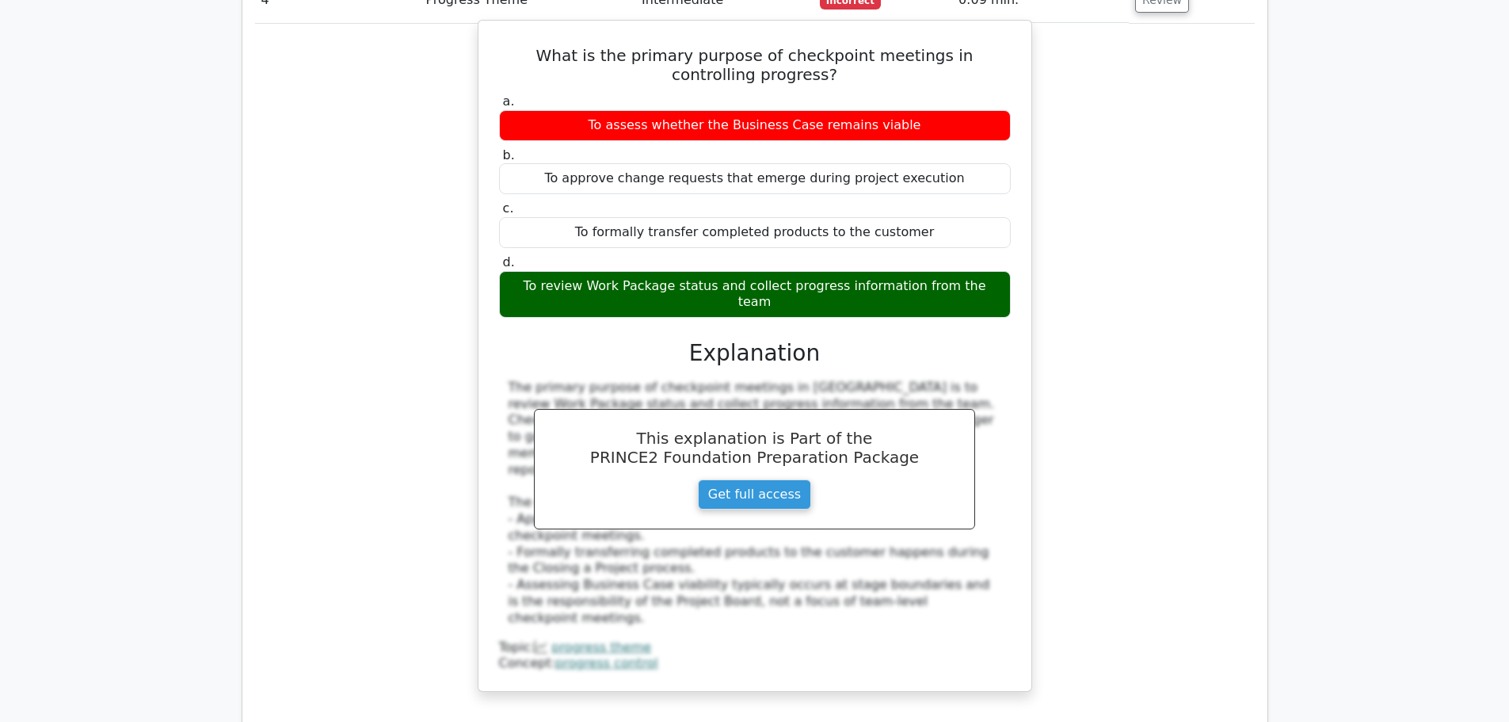
scroll to position [3644, 0]
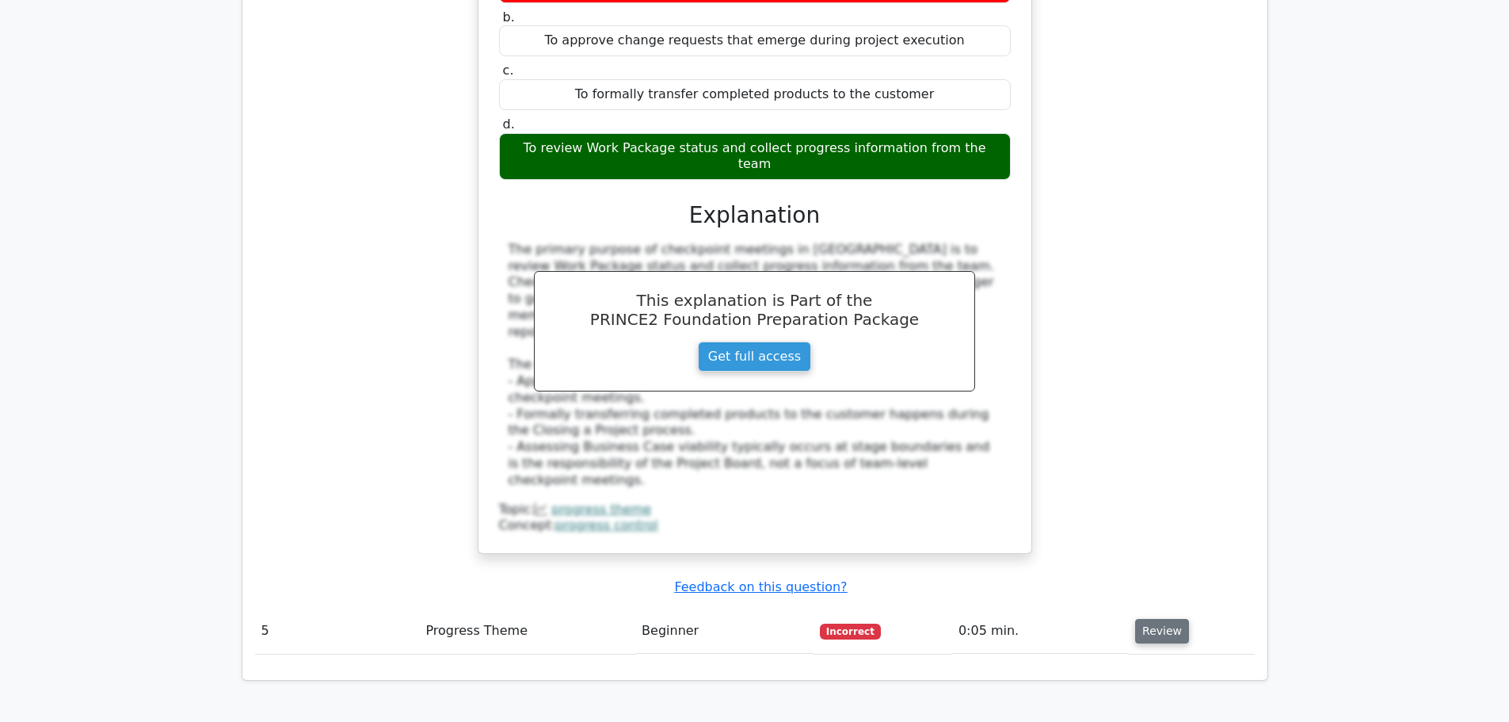
click at [1161, 619] on button "Review" at bounding box center [1162, 631] width 54 height 25
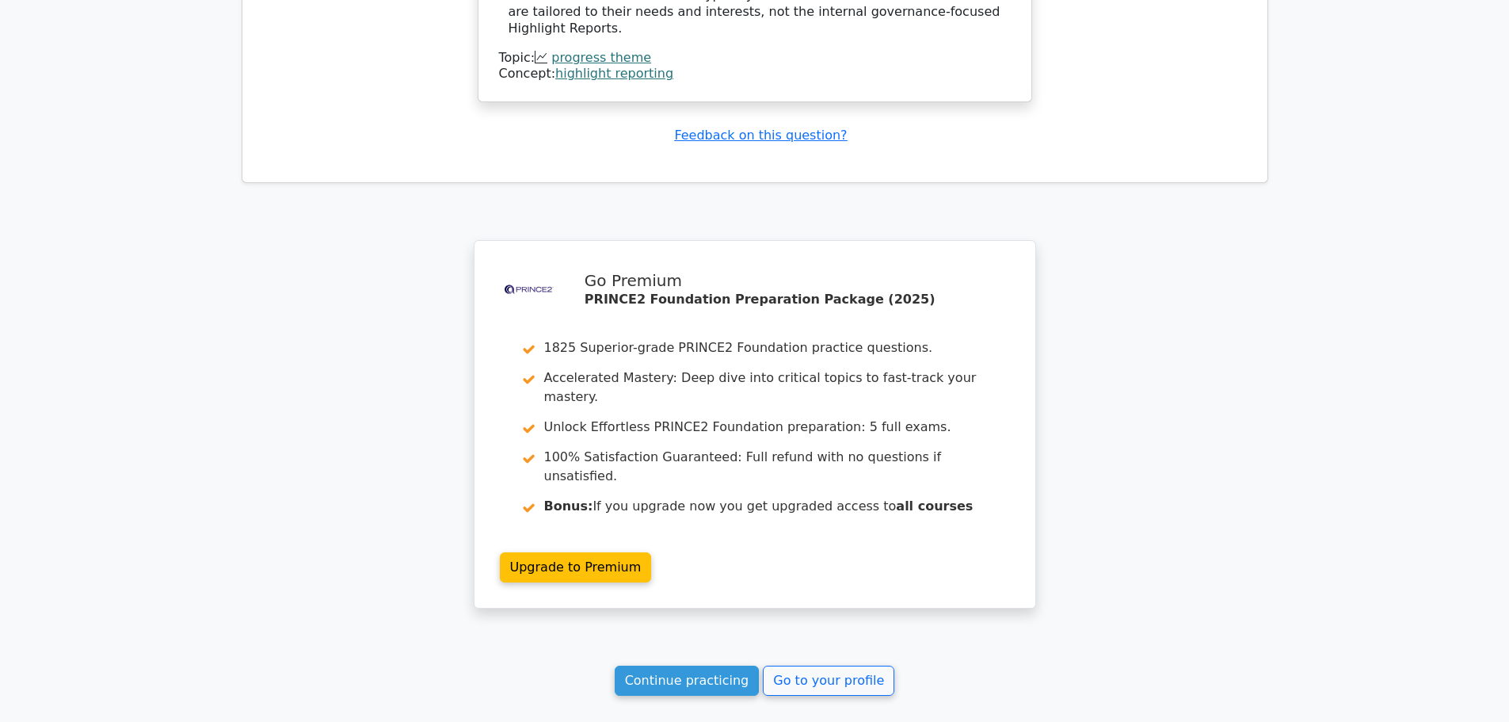
scroll to position [4902, 0]
click at [682, 665] on link "Continue practicing" at bounding box center [687, 680] width 145 height 30
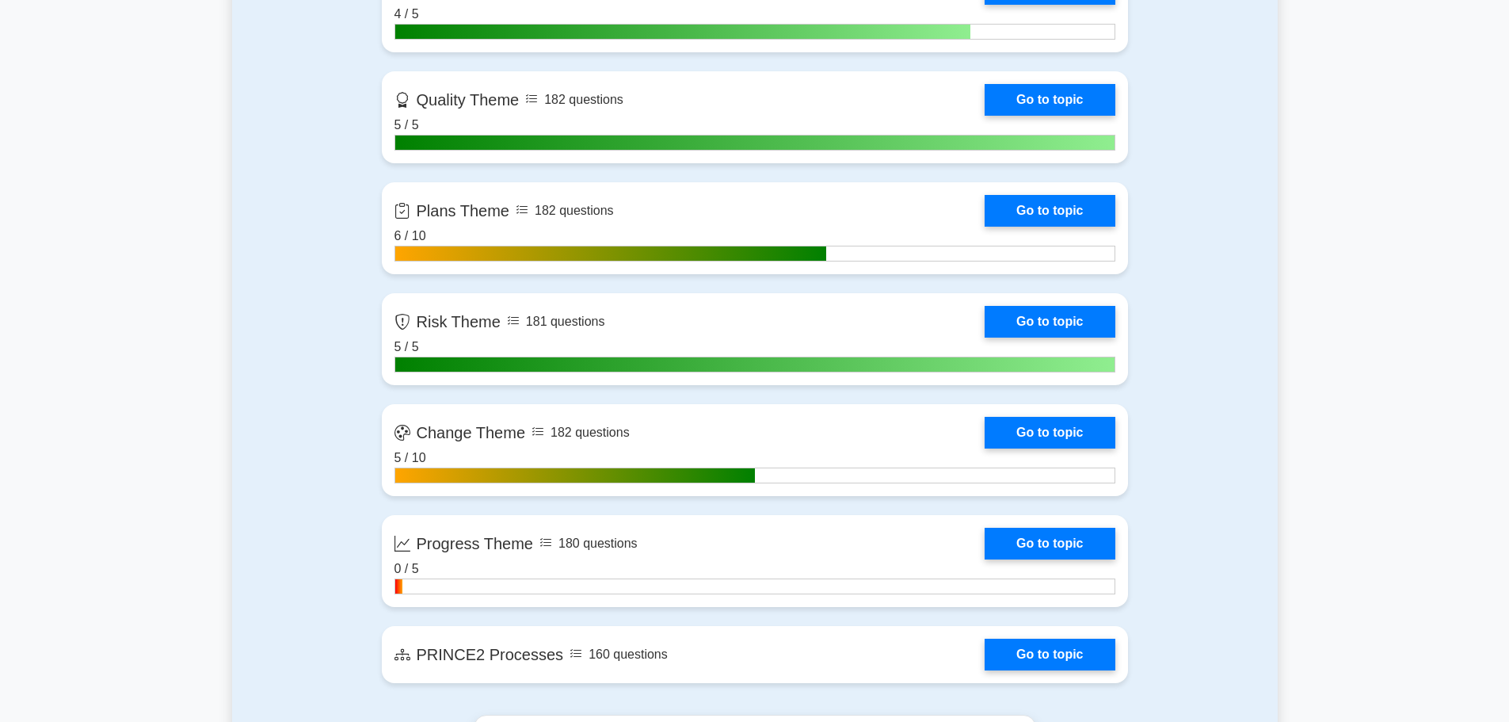
scroll to position [1426, 0]
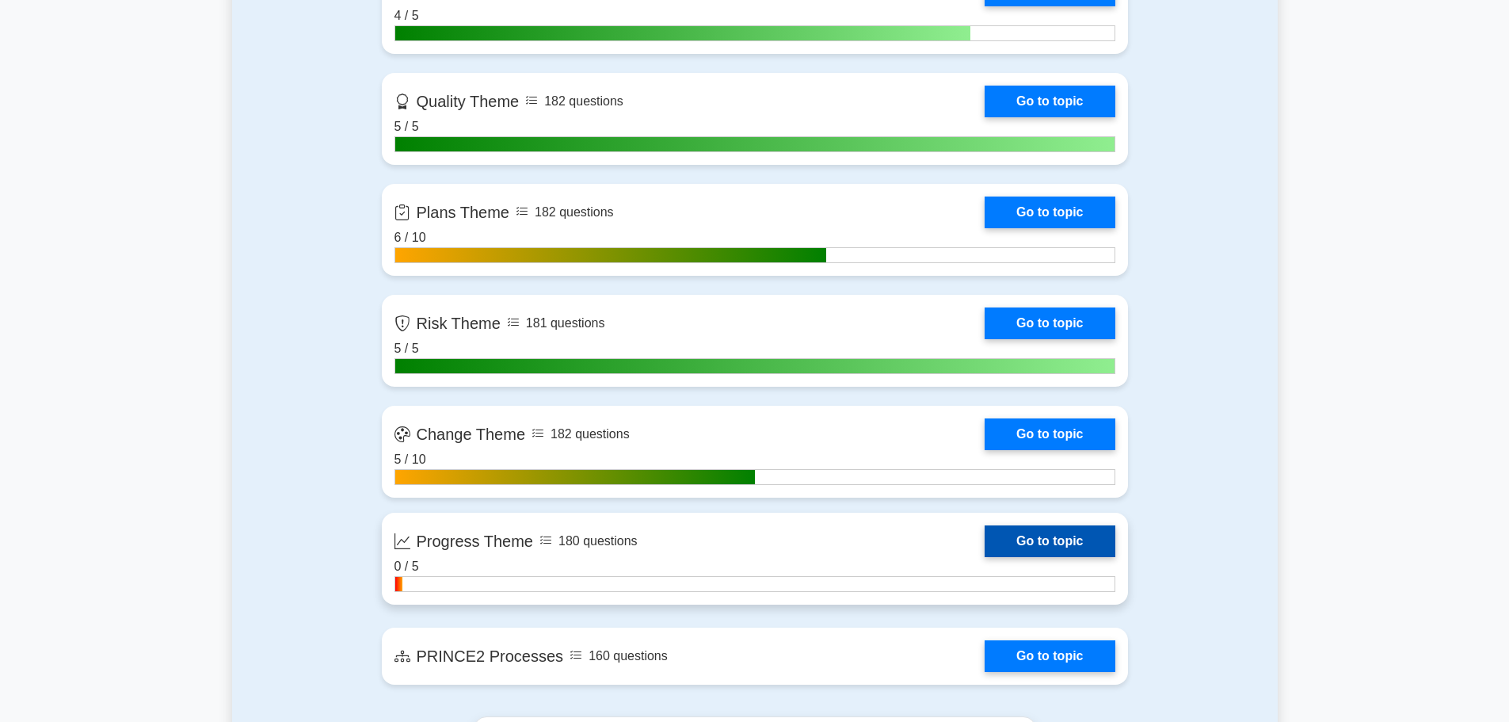
click at [985, 557] on link "Go to topic" at bounding box center [1050, 541] width 130 height 32
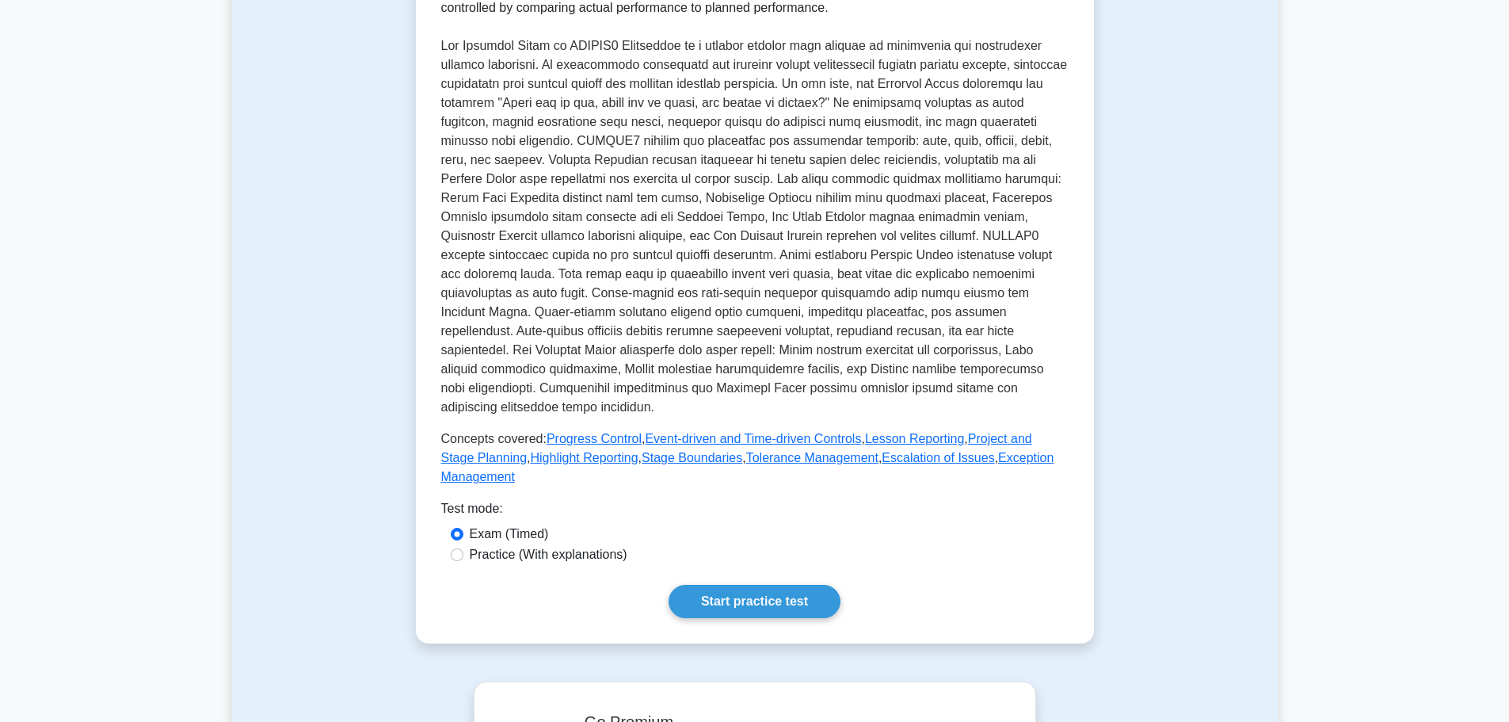
scroll to position [554, 0]
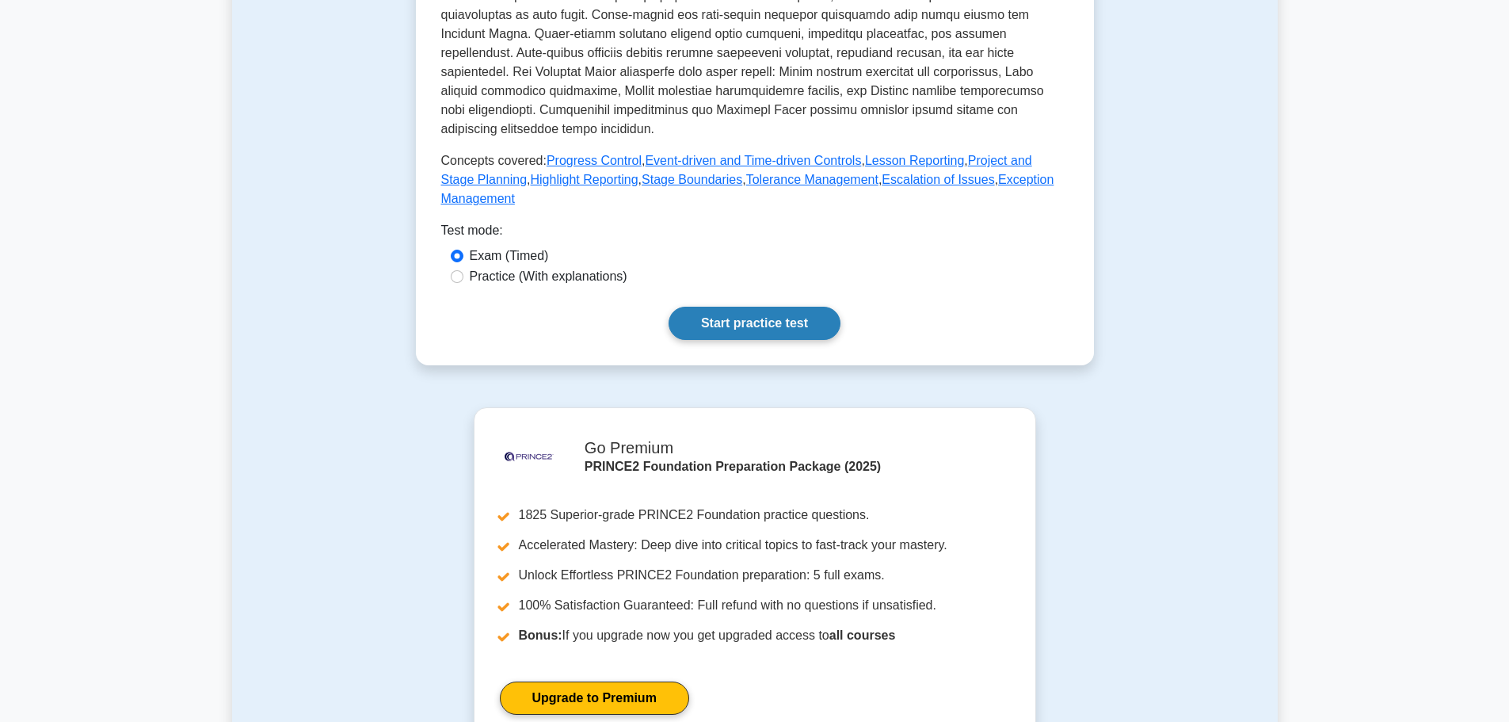
click at [773, 307] on link "Start practice test" at bounding box center [755, 323] width 172 height 33
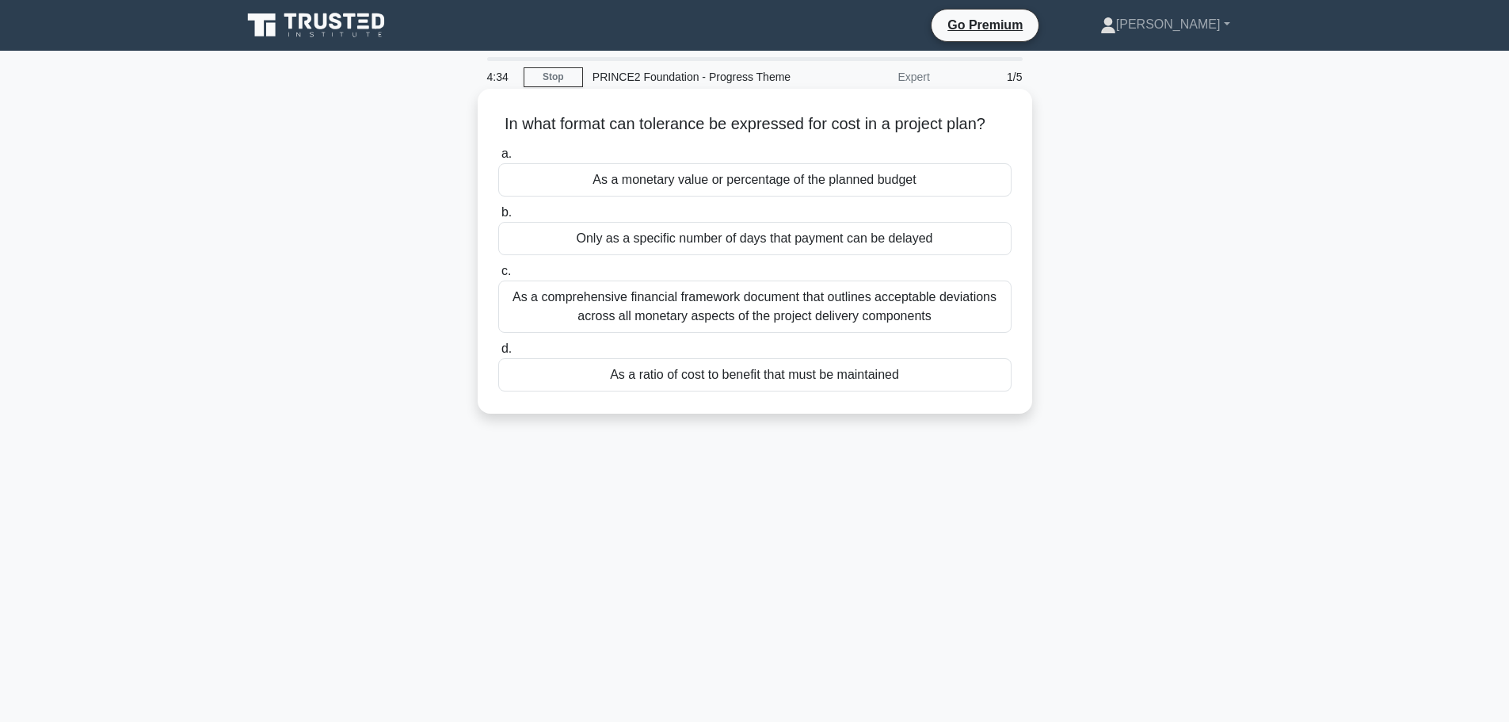
click at [719, 306] on div "As a comprehensive financial framework document that outlines acceptable deviat…" at bounding box center [754, 306] width 513 height 52
click at [498, 276] on input "c. As a comprehensive financial framework document that outlines acceptable dev…" at bounding box center [498, 271] width 0 height 10
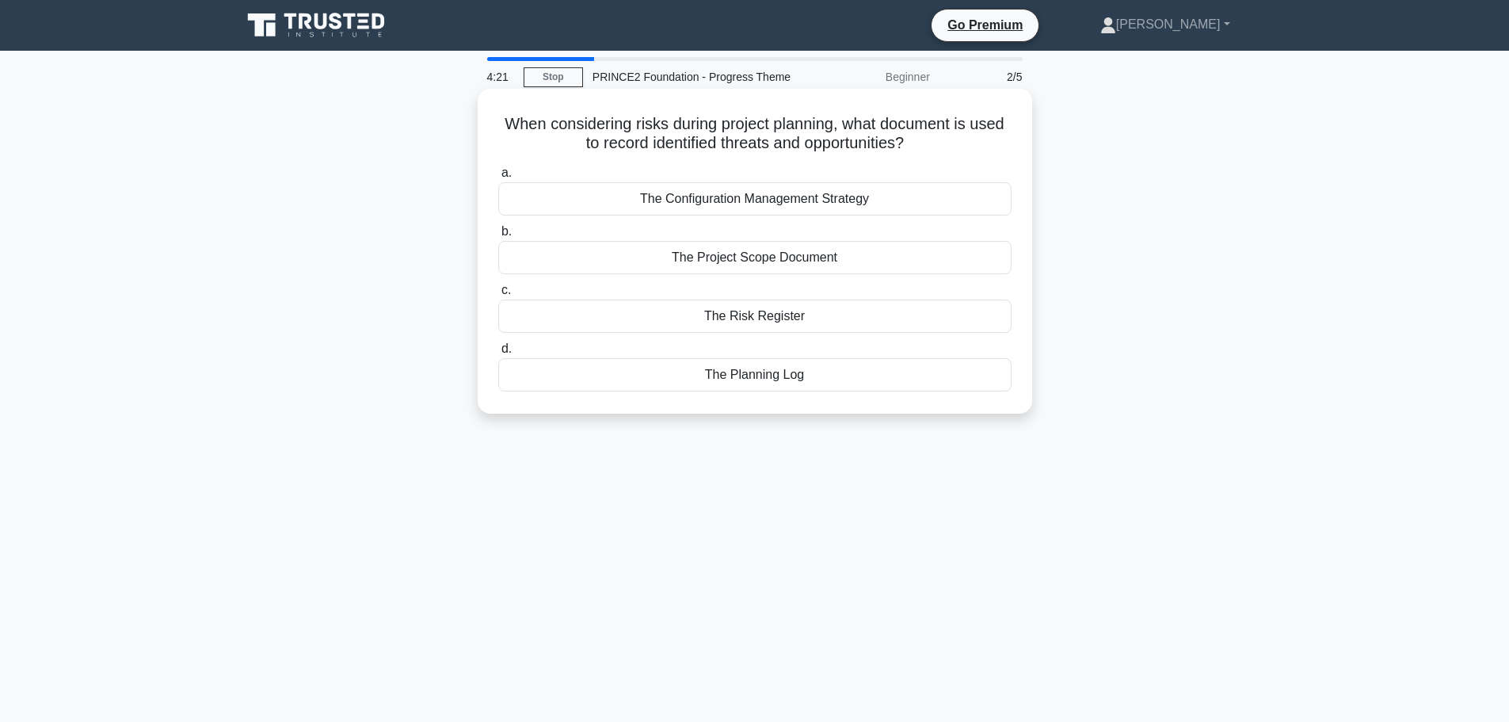
click at [741, 317] on div "The Risk Register" at bounding box center [754, 315] width 513 height 33
click at [498, 295] on input "c. The Risk Register" at bounding box center [498, 290] width 0 height 10
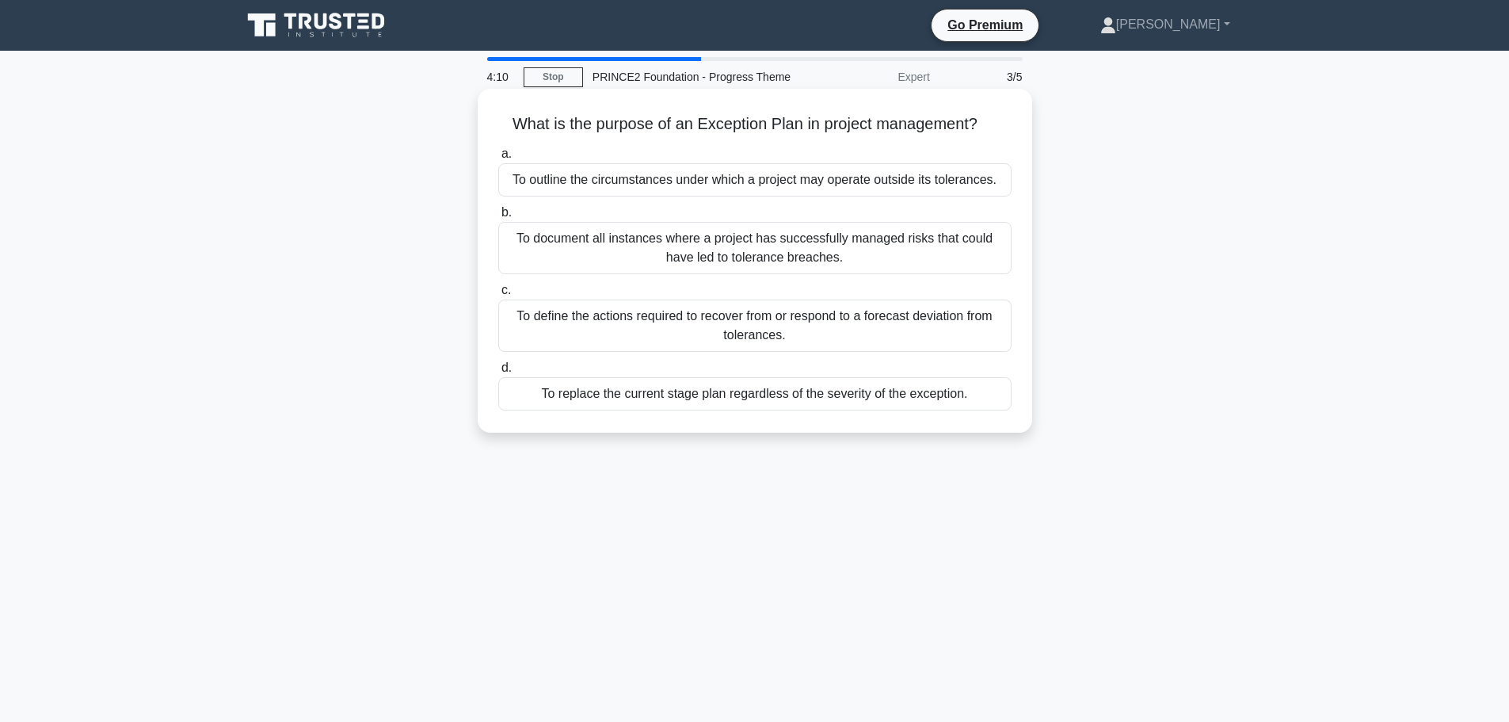
click at [699, 330] on div "To define the actions required to recover from or respond to a forecast deviati…" at bounding box center [754, 325] width 513 height 52
click at [498, 295] on input "c. To define the actions required to recover from or respond to a forecast devi…" at bounding box center [498, 290] width 0 height 10
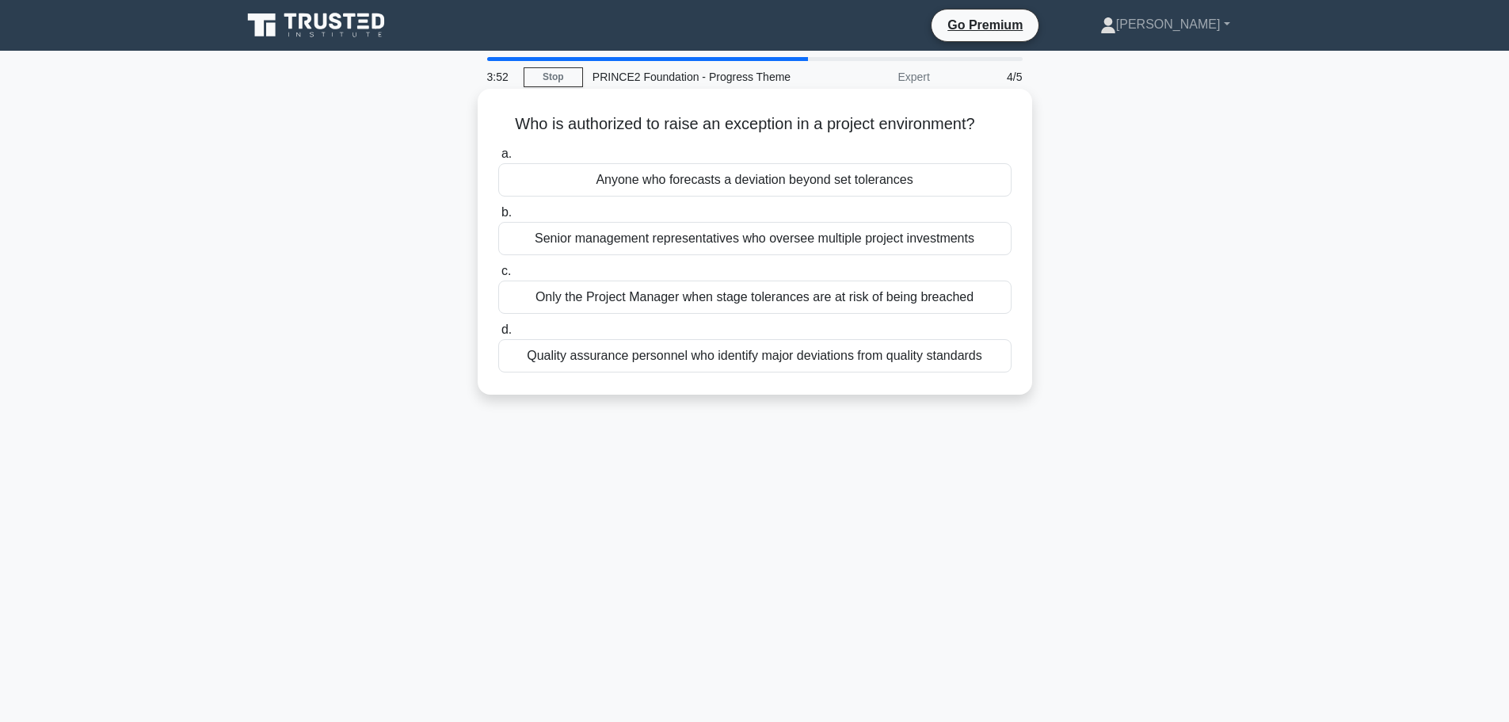
click at [726, 177] on div "Anyone who forecasts a deviation beyond set tolerances" at bounding box center [754, 179] width 513 height 33
click at [498, 159] on input "a. Anyone who forecasts a deviation beyond set tolerances" at bounding box center [498, 154] width 0 height 10
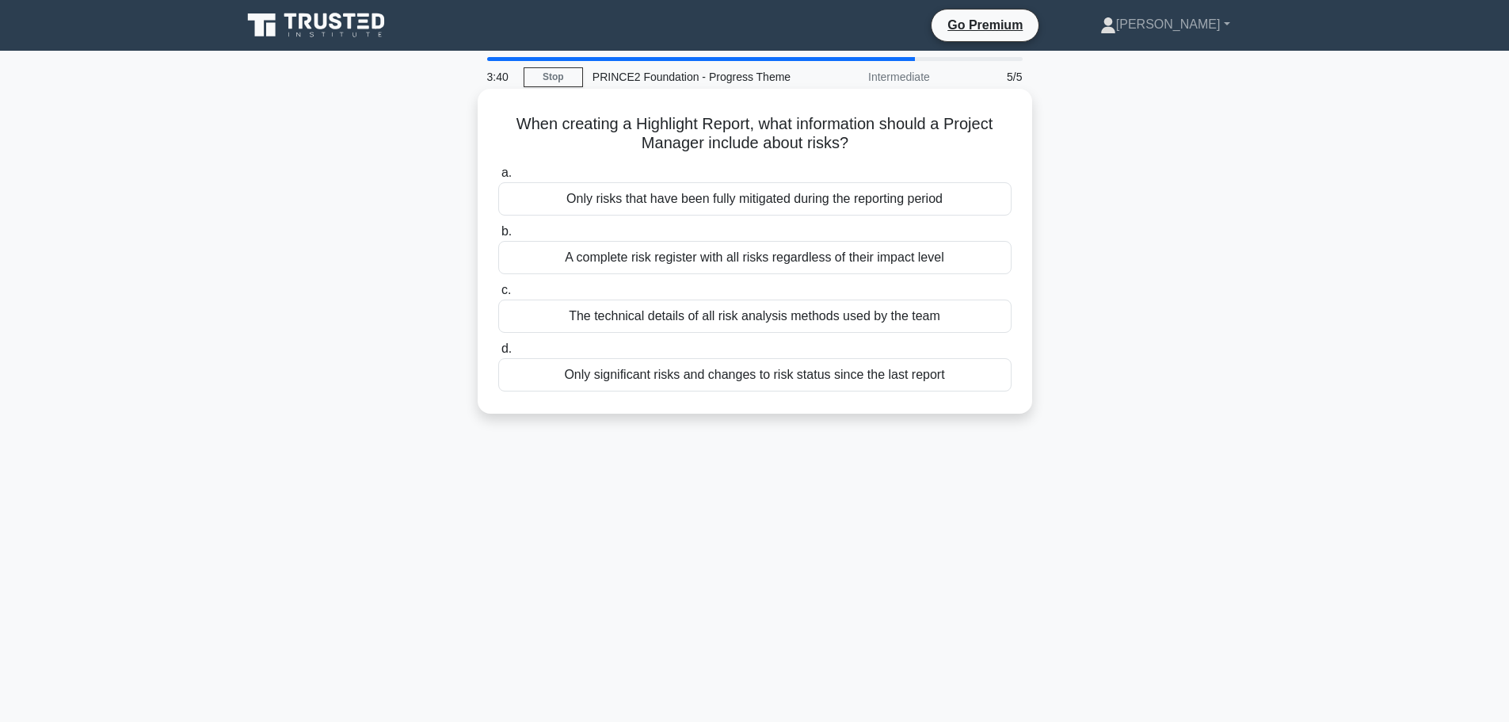
click at [643, 262] on div "A complete risk register with all risks regardless of their impact level" at bounding box center [754, 257] width 513 height 33
click at [498, 237] on input "b. A complete risk register with all risks regardless of their impact level" at bounding box center [498, 232] width 0 height 10
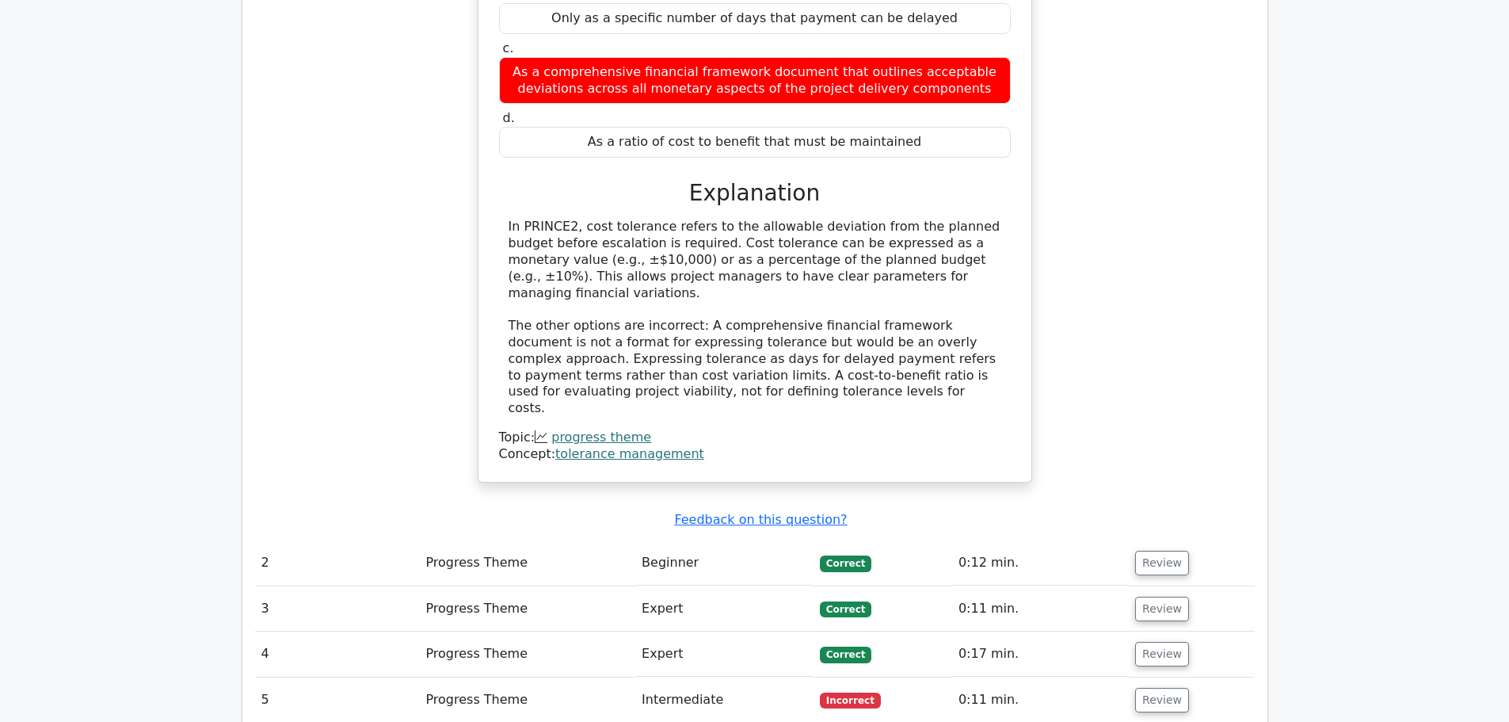
scroll to position [1584, 0]
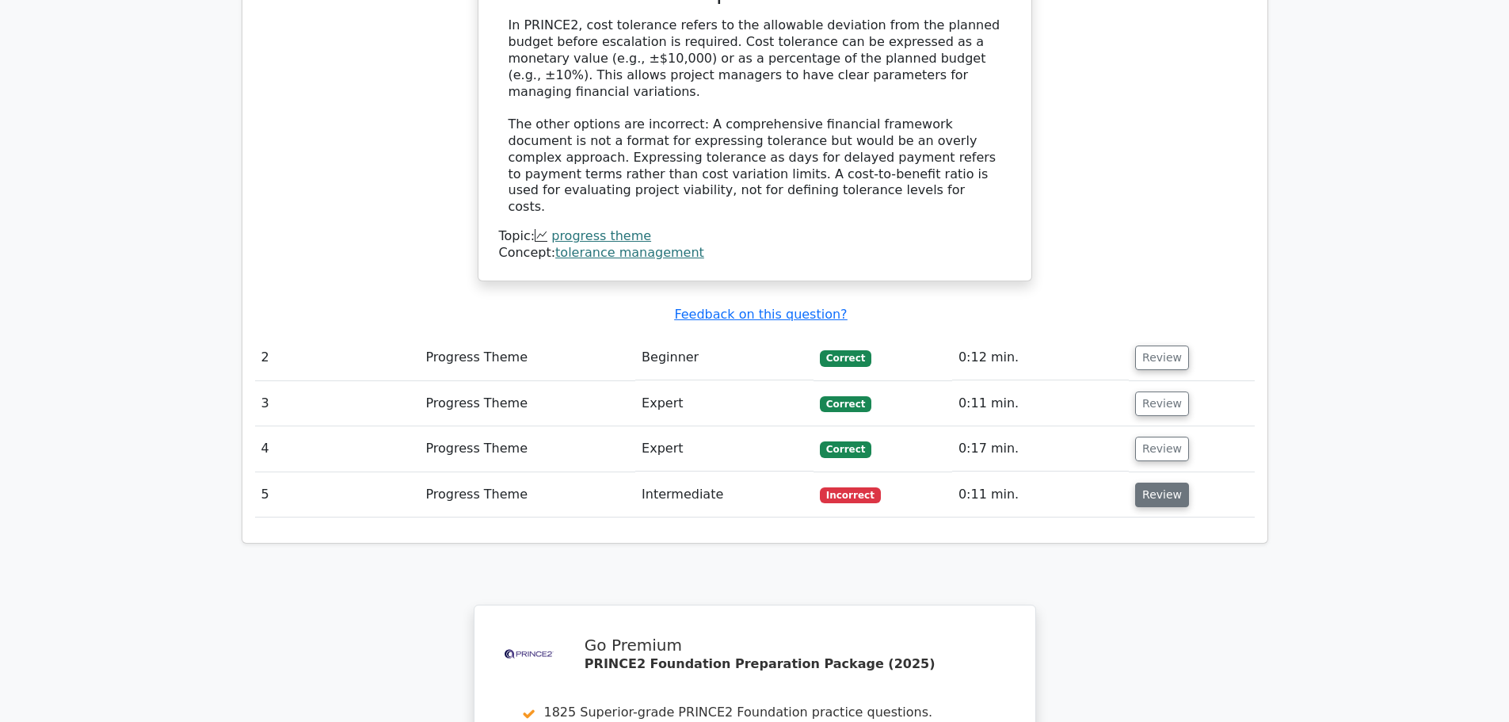
click at [1172, 482] on button "Review" at bounding box center [1162, 494] width 54 height 25
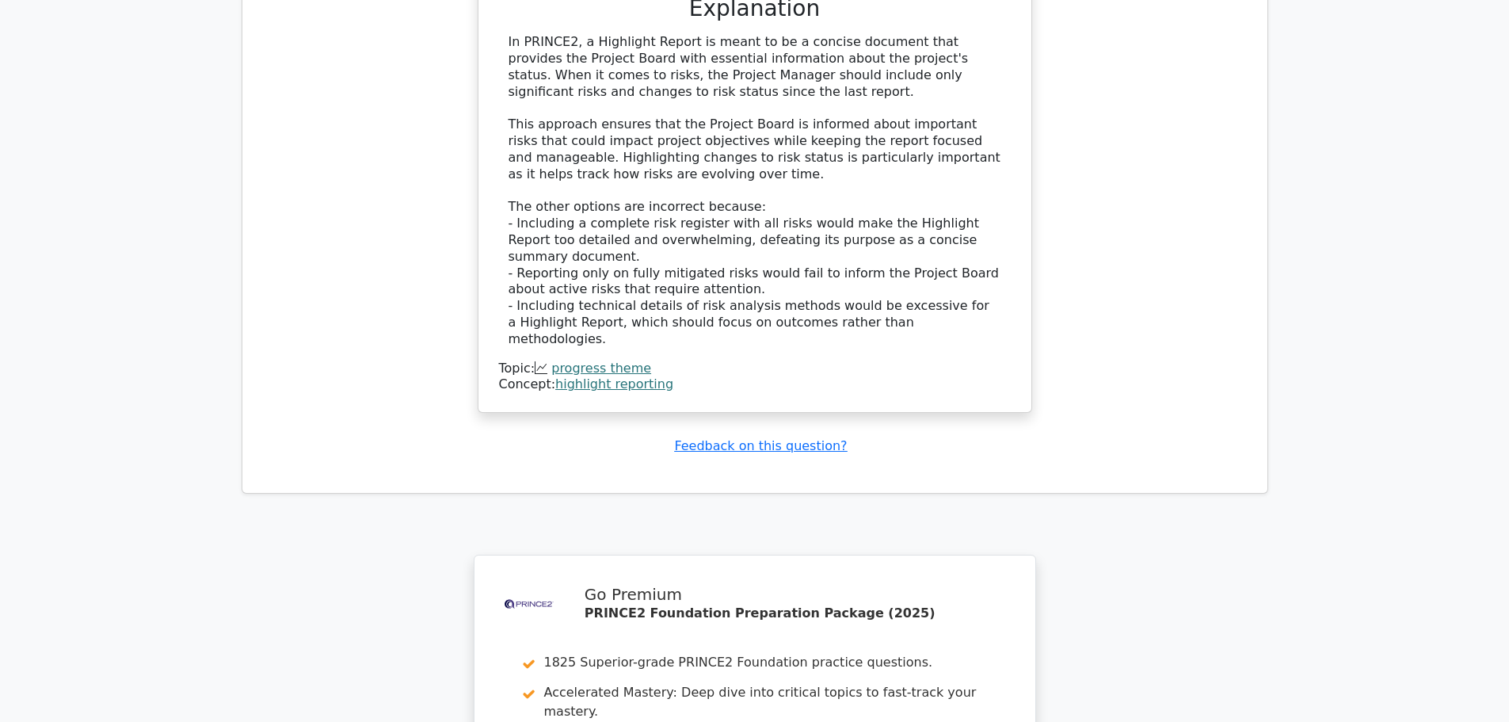
scroll to position [2776, 0]
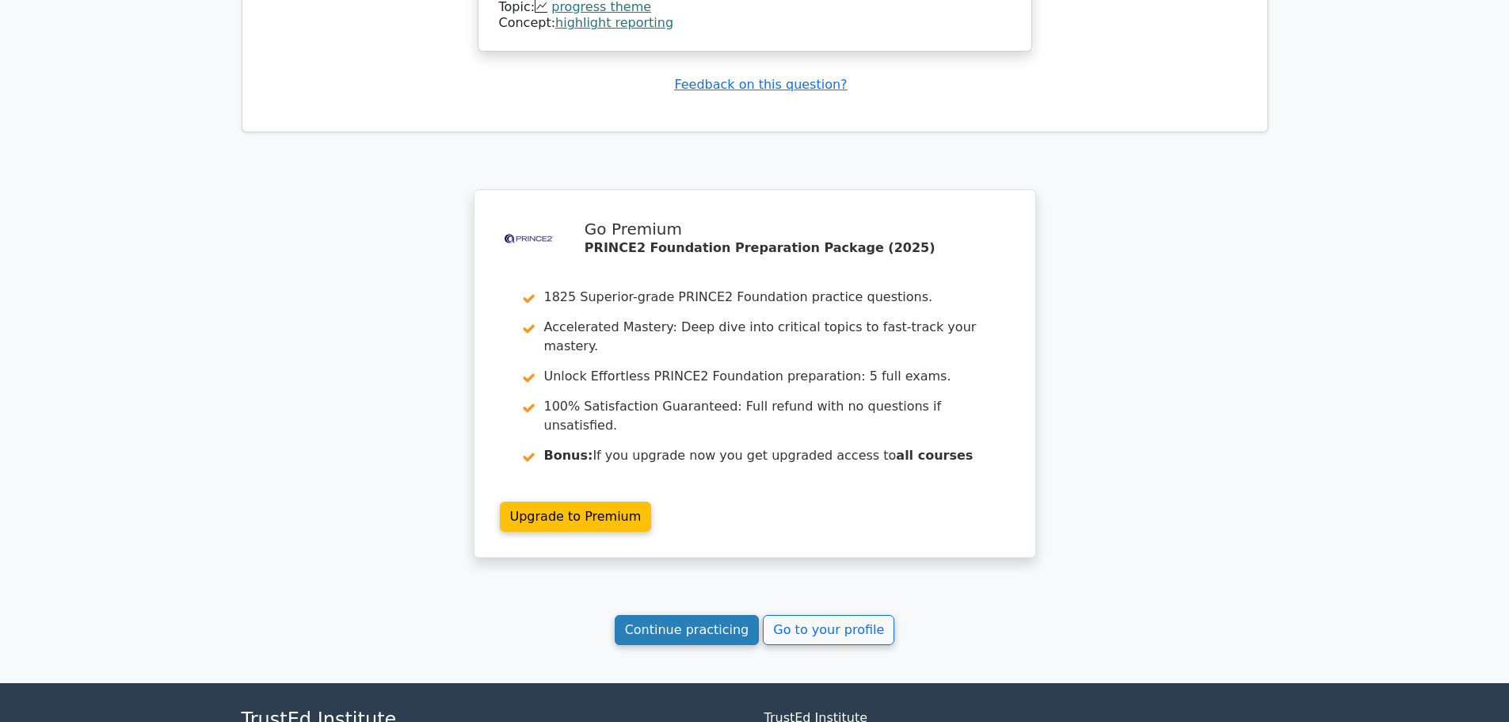
click at [707, 615] on link "Continue practicing" at bounding box center [687, 630] width 145 height 30
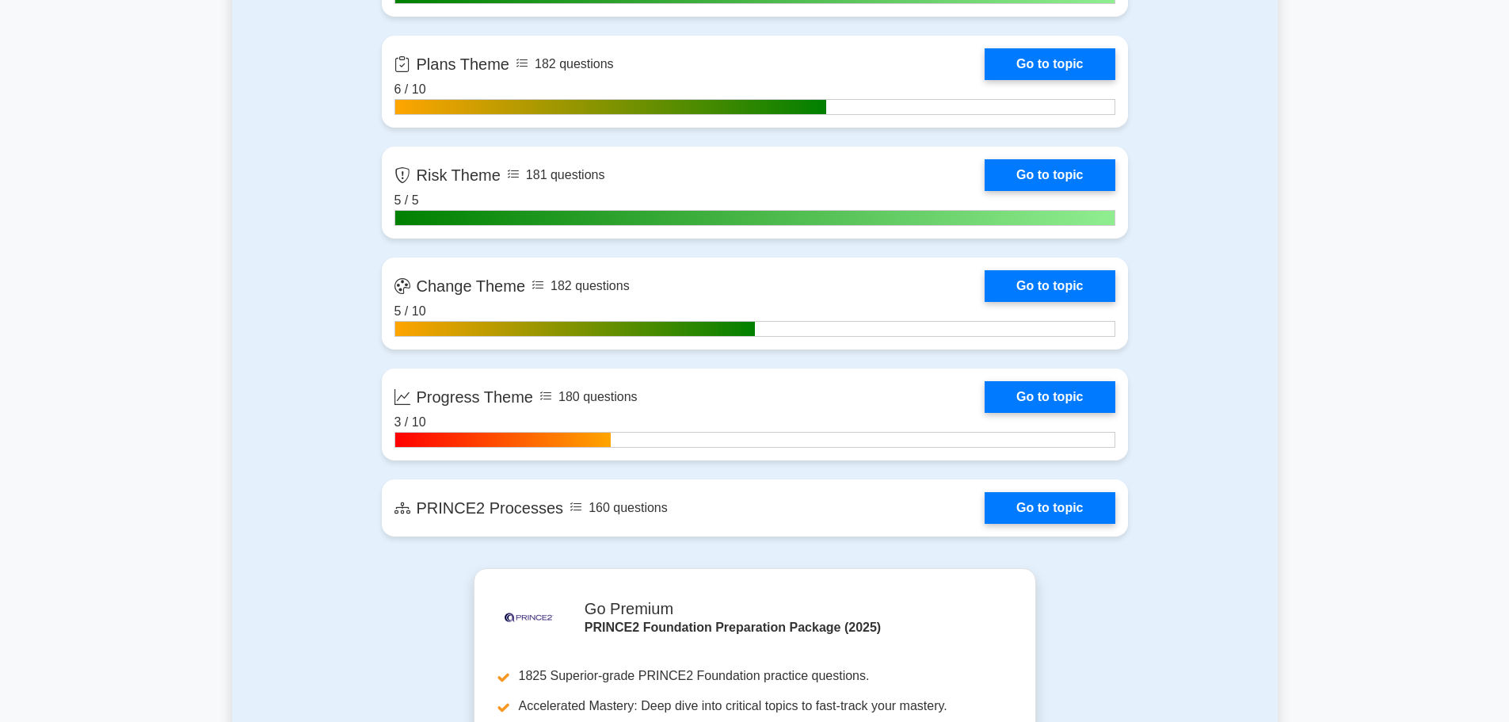
scroll to position [1584, 0]
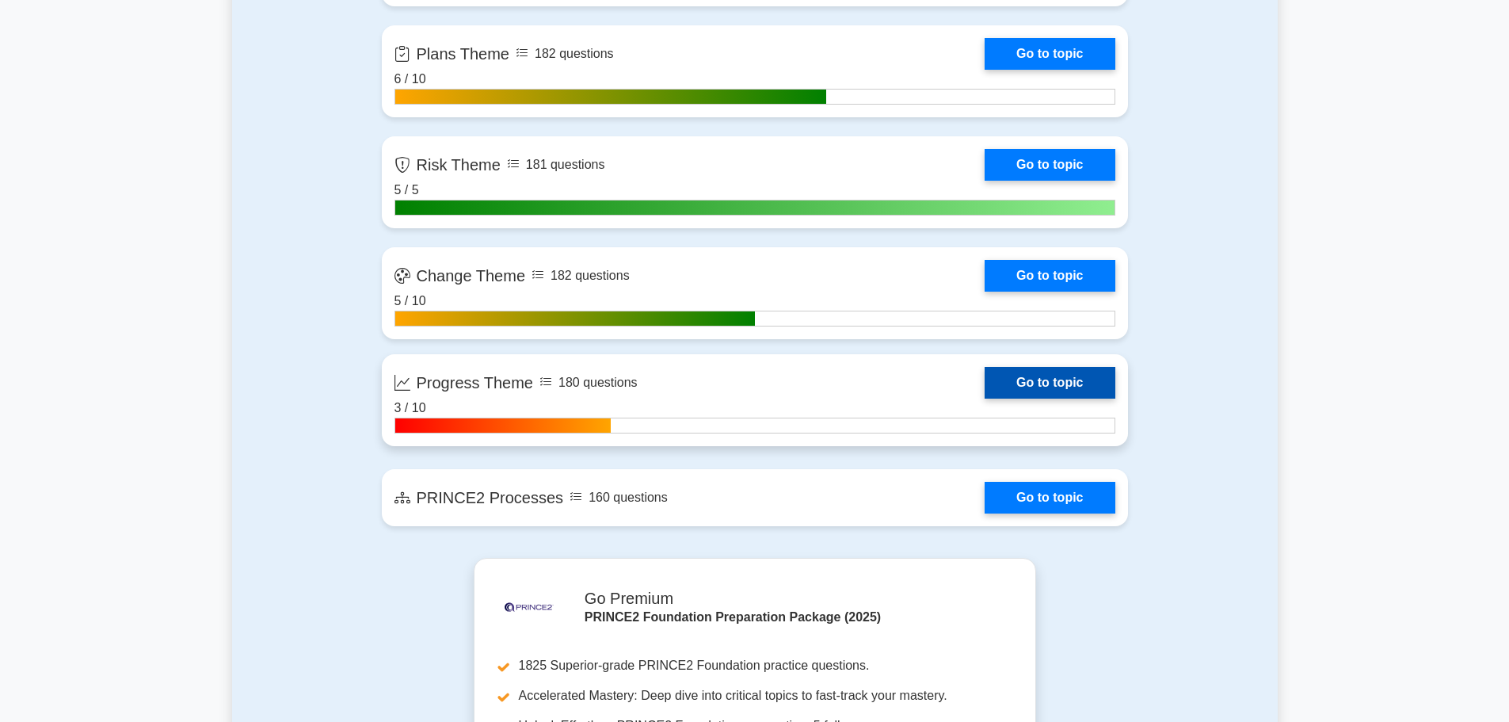
click at [985, 398] on link "Go to topic" at bounding box center [1050, 383] width 130 height 32
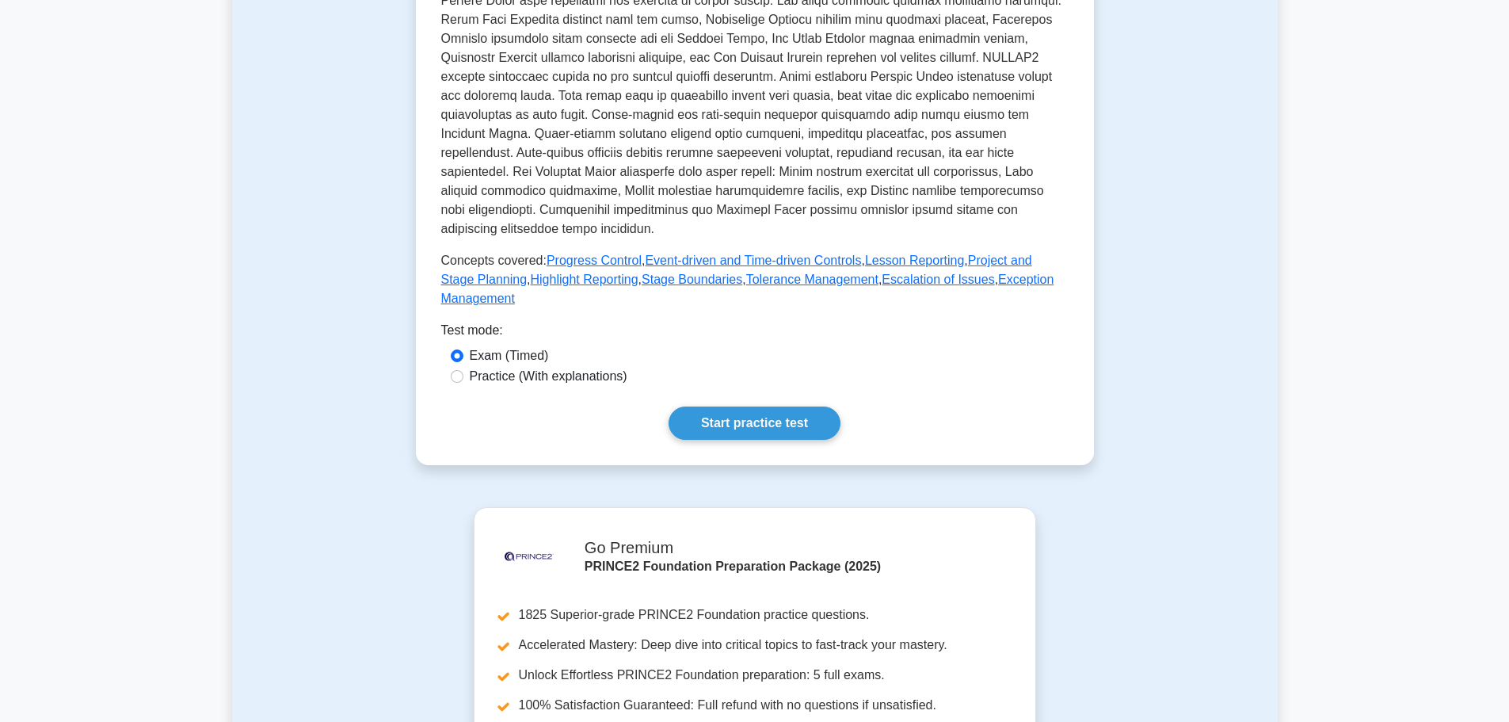
scroll to position [554, 0]
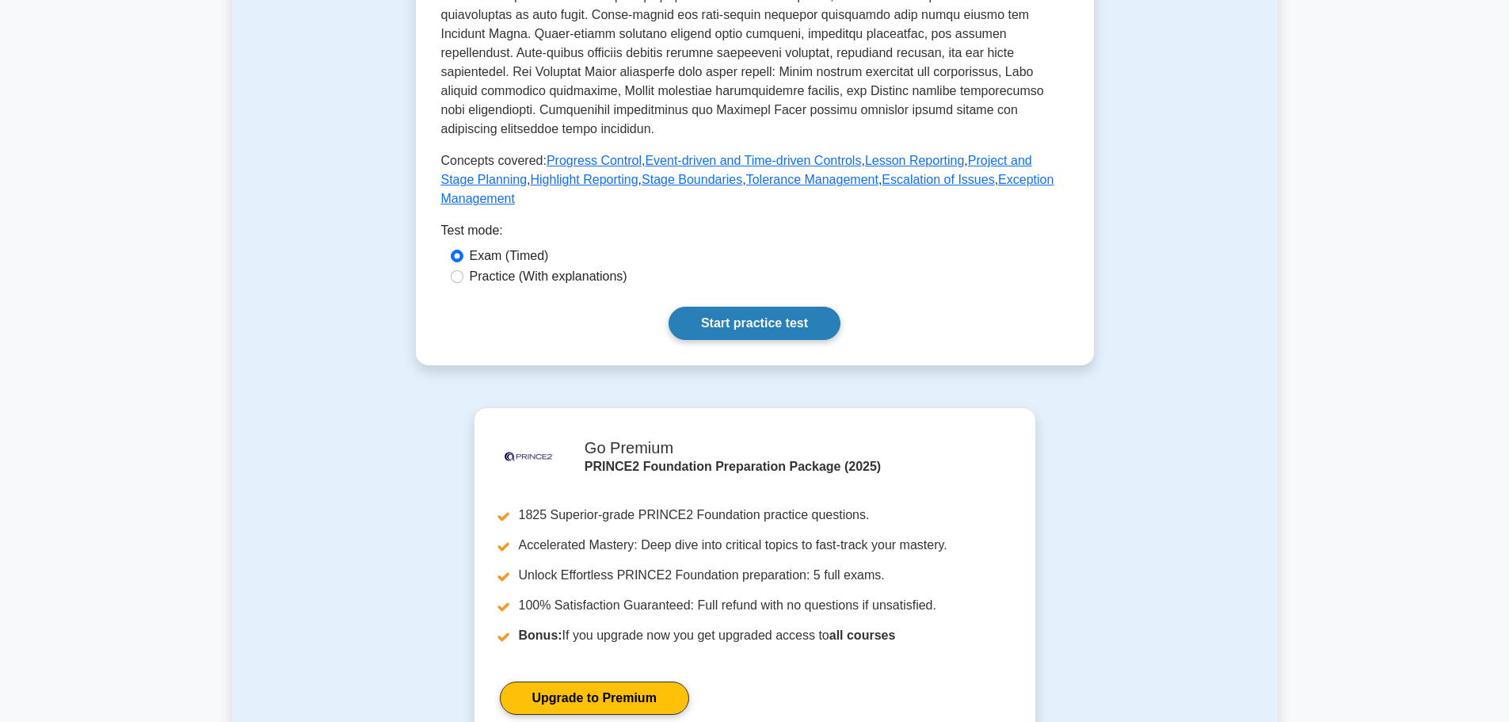
click at [769, 309] on link "Start practice test" at bounding box center [755, 323] width 172 height 33
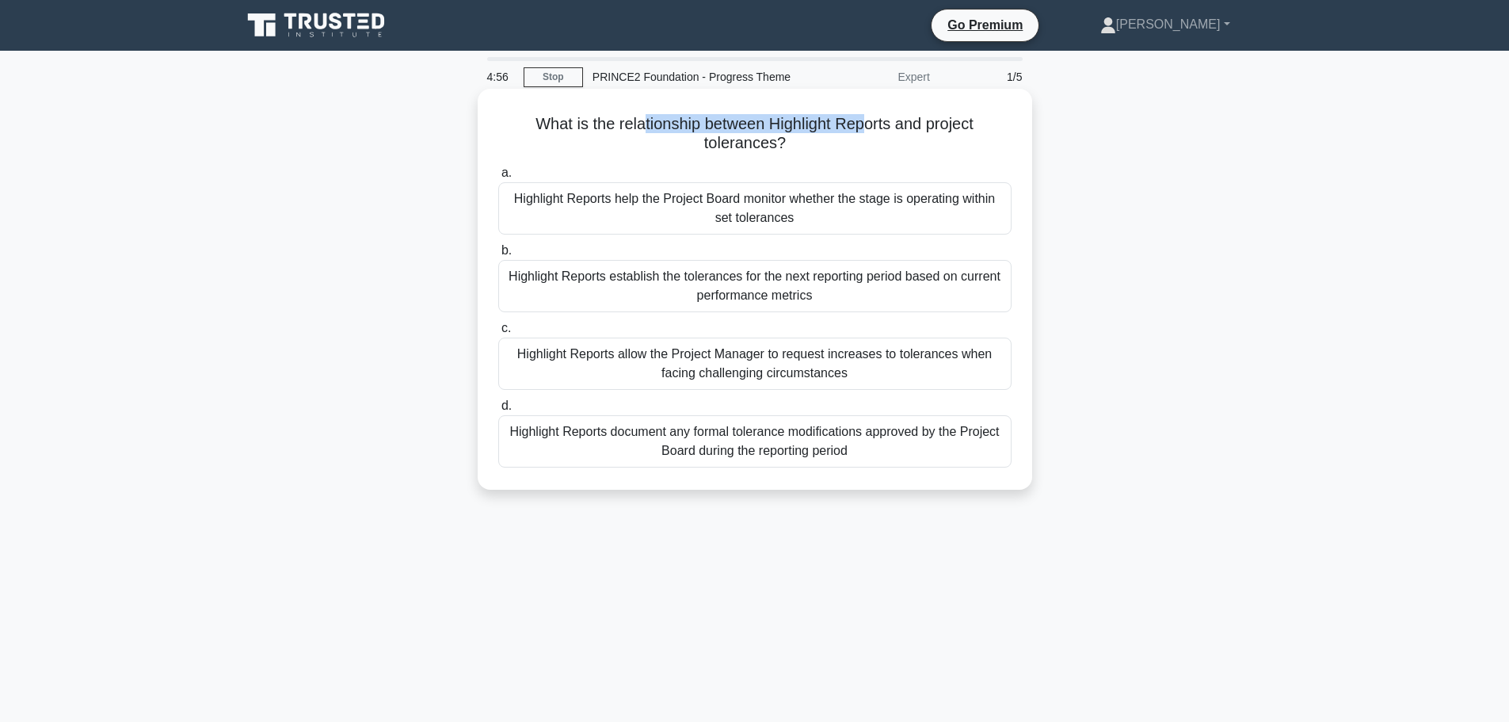
drag, startPoint x: 638, startPoint y: 122, endPoint x: 867, endPoint y: 111, distance: 228.4
click at [867, 111] on div "What is the relationship between Highlight Reports and project tolerances? .spi…" at bounding box center [755, 289] width 542 height 388
click at [851, 141] on h5 "What is the relationship between Highlight Reports and project tolerances? .spi…" at bounding box center [755, 134] width 516 height 40
drag, startPoint x: 729, startPoint y: 129, endPoint x: 775, endPoint y: 141, distance: 48.2
click at [775, 141] on h5 "What is the relationship between Highlight Reports and project tolerances? .spi…" at bounding box center [755, 134] width 516 height 40
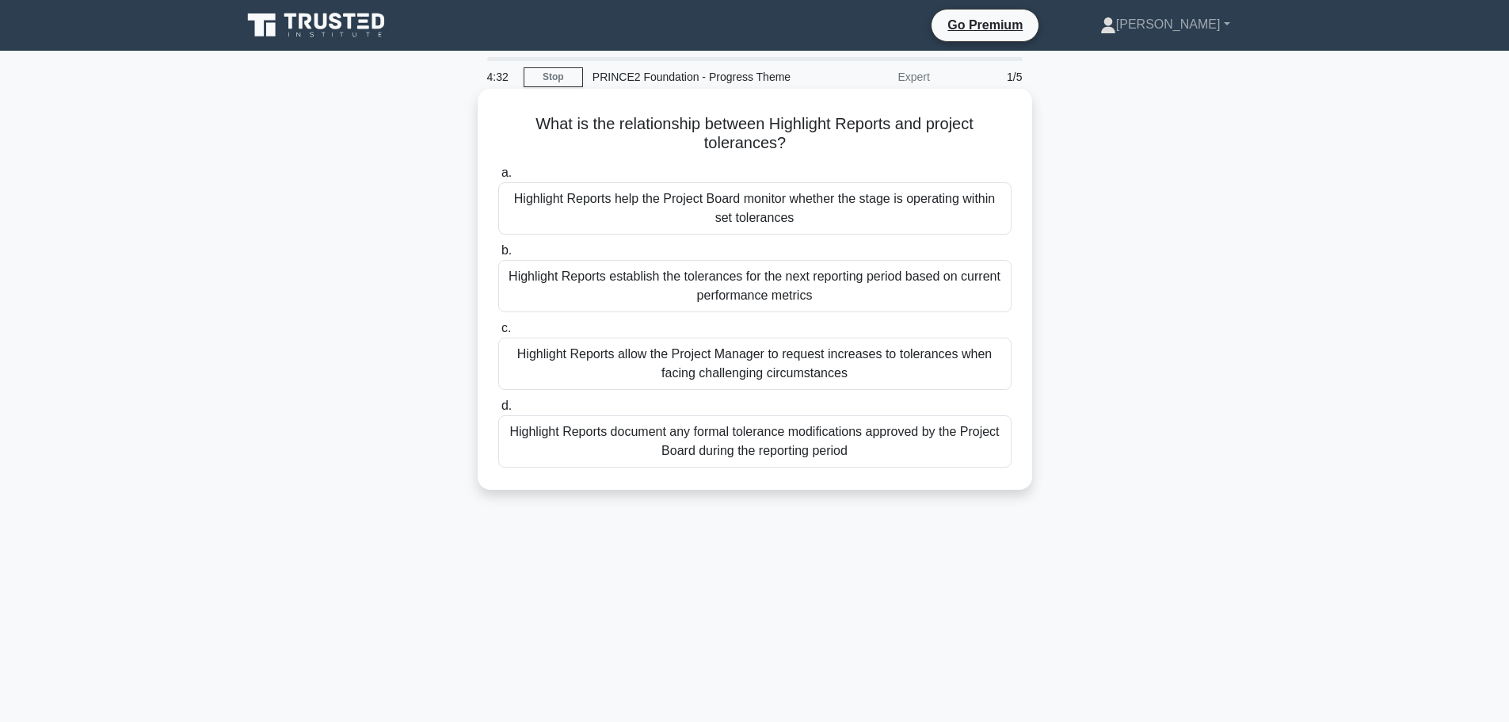
click at [786, 149] on h5 "What is the relationship between Highlight Reports and project tolerances? .spi…" at bounding box center [755, 134] width 516 height 40
click at [658, 215] on div "Highlight Reports help the Project Board monitor whether the stage is operating…" at bounding box center [754, 208] width 513 height 52
click at [498, 178] on input "a. Highlight Reports help the Project Board monitor whether the stage is operat…" at bounding box center [498, 173] width 0 height 10
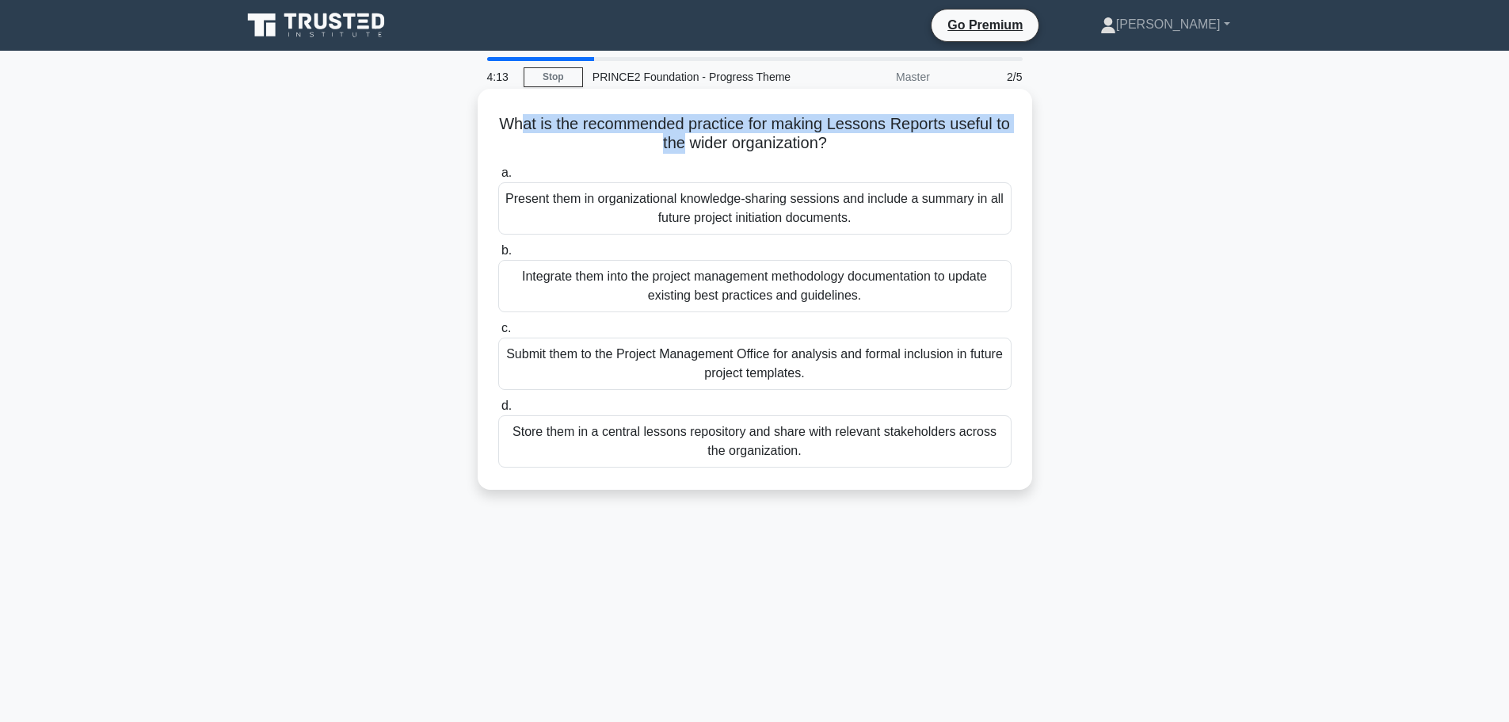
drag, startPoint x: 524, startPoint y: 126, endPoint x: 693, endPoint y: 148, distance: 170.2
click at [693, 148] on h5 "What is the recommended practice for making Lessons Reports useful to the wider…" at bounding box center [755, 134] width 516 height 40
click at [814, 134] on h5 "What is the recommended practice for making Lessons Reports useful to the wider…" at bounding box center [755, 134] width 516 height 40
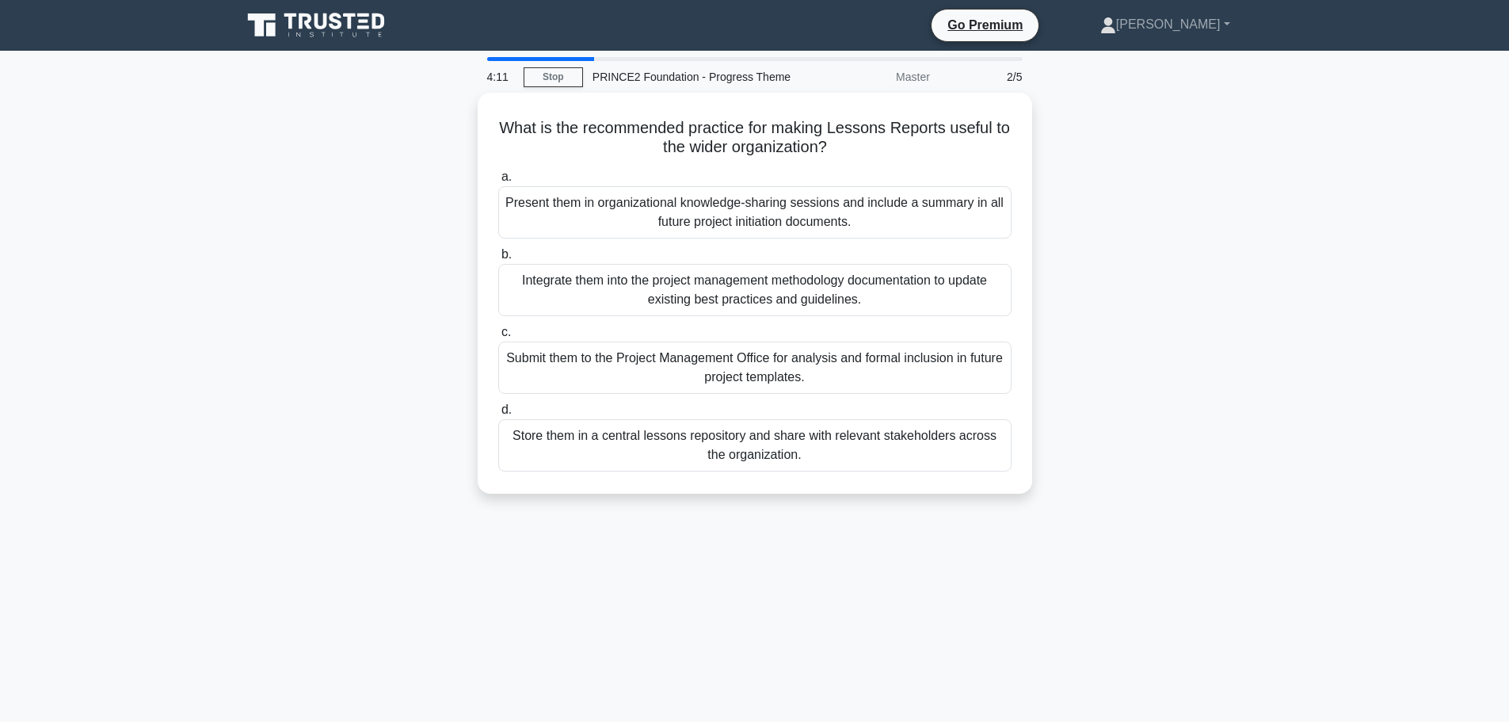
drag, startPoint x: 851, startPoint y: 141, endPoint x: 471, endPoint y: 118, distance: 380.1
click at [471, 118] on div "What is the recommended practice for making Lessons Reports useful to the wider…" at bounding box center [755, 303] width 1046 height 420
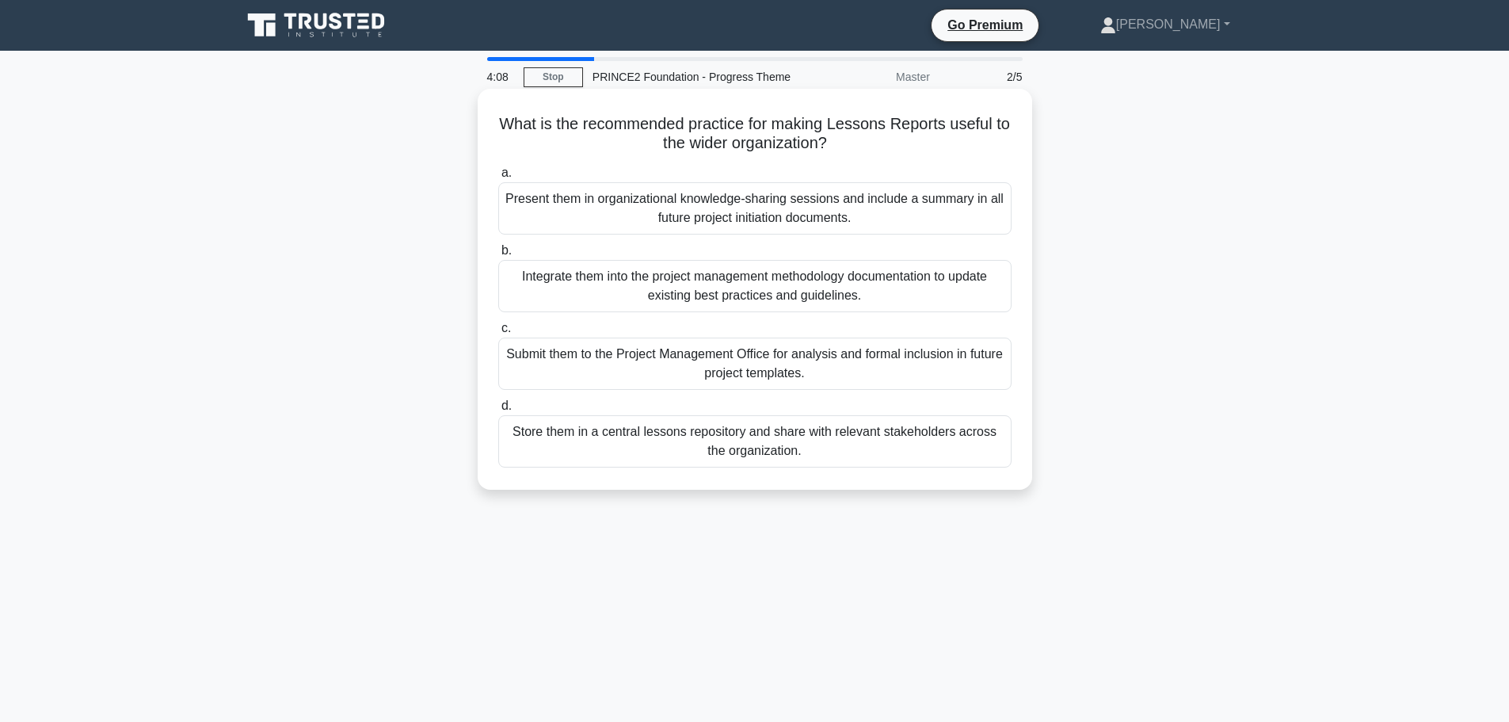
click at [630, 148] on h5 "What is the recommended practice for making Lessons Reports useful to the wider…" at bounding box center [755, 134] width 516 height 40
click at [747, 444] on div "Store them in a central lessons repository and share with relevant stakeholders…" at bounding box center [754, 441] width 513 height 52
click at [498, 411] on input "d. Store them in a central lessons repository and share with relevant stakehold…" at bounding box center [498, 406] width 0 height 10
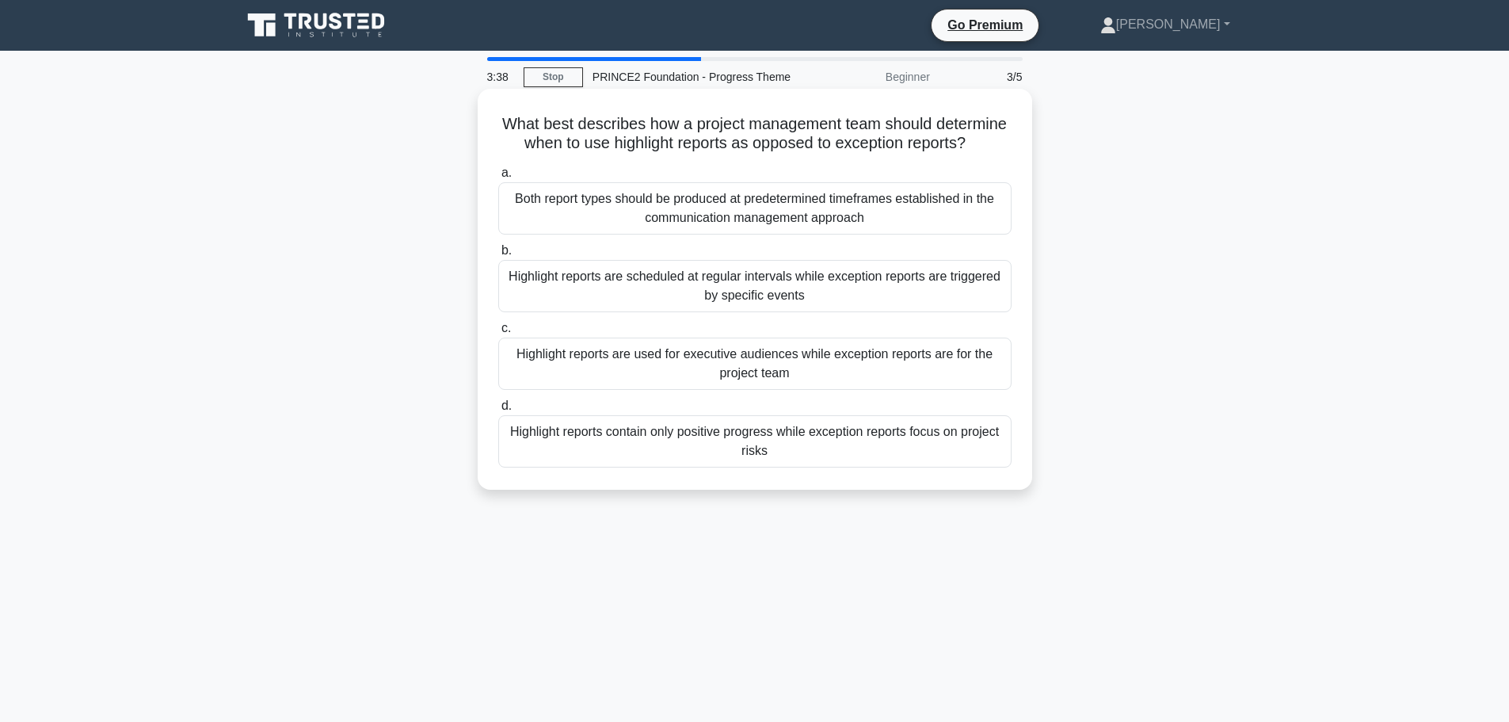
click at [732, 307] on div "Highlight reports are scheduled at regular intervals while exception reports ar…" at bounding box center [754, 286] width 513 height 52
click at [498, 256] on input "b. Highlight reports are scheduled at regular intervals while exception reports…" at bounding box center [498, 251] width 0 height 10
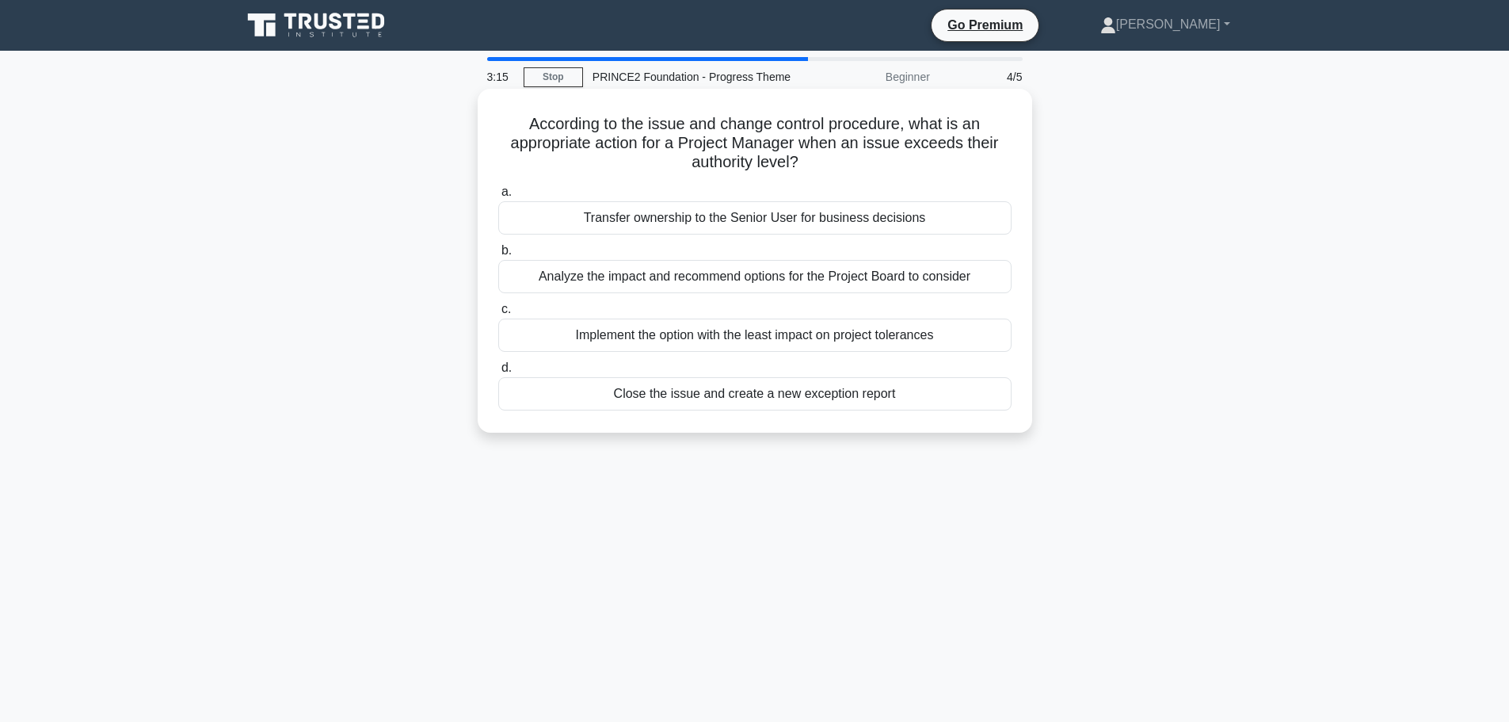
click at [644, 219] on div "Transfer ownership to the Senior User for business decisions" at bounding box center [754, 217] width 513 height 33
click at [498, 197] on input "a. Transfer ownership to the Senior User for business decisions" at bounding box center [498, 192] width 0 height 10
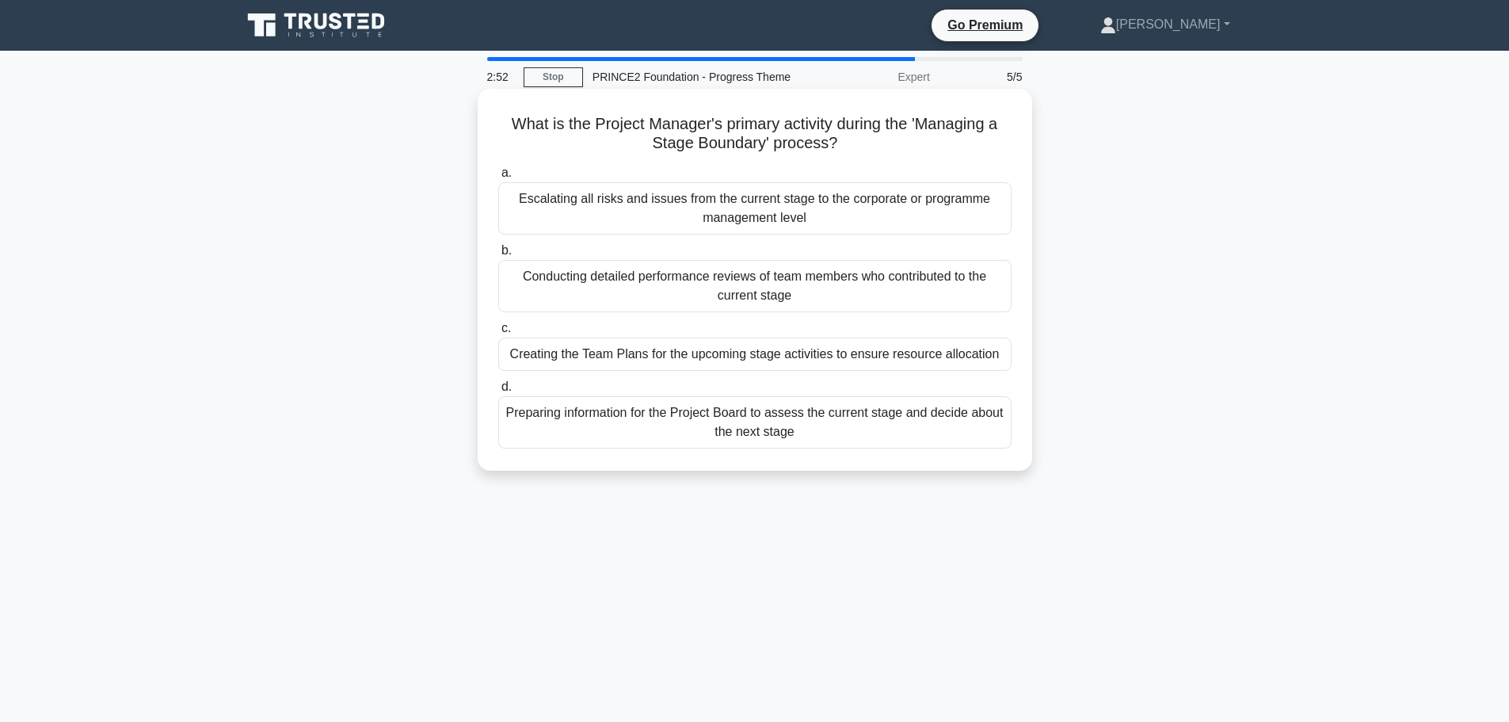
click at [779, 434] on div "Preparing information for the Project Board to assess the current stage and dec…" at bounding box center [754, 422] width 513 height 52
click at [498, 392] on input "d. Preparing information for the Project Board to assess the current stage and …" at bounding box center [498, 387] width 0 height 10
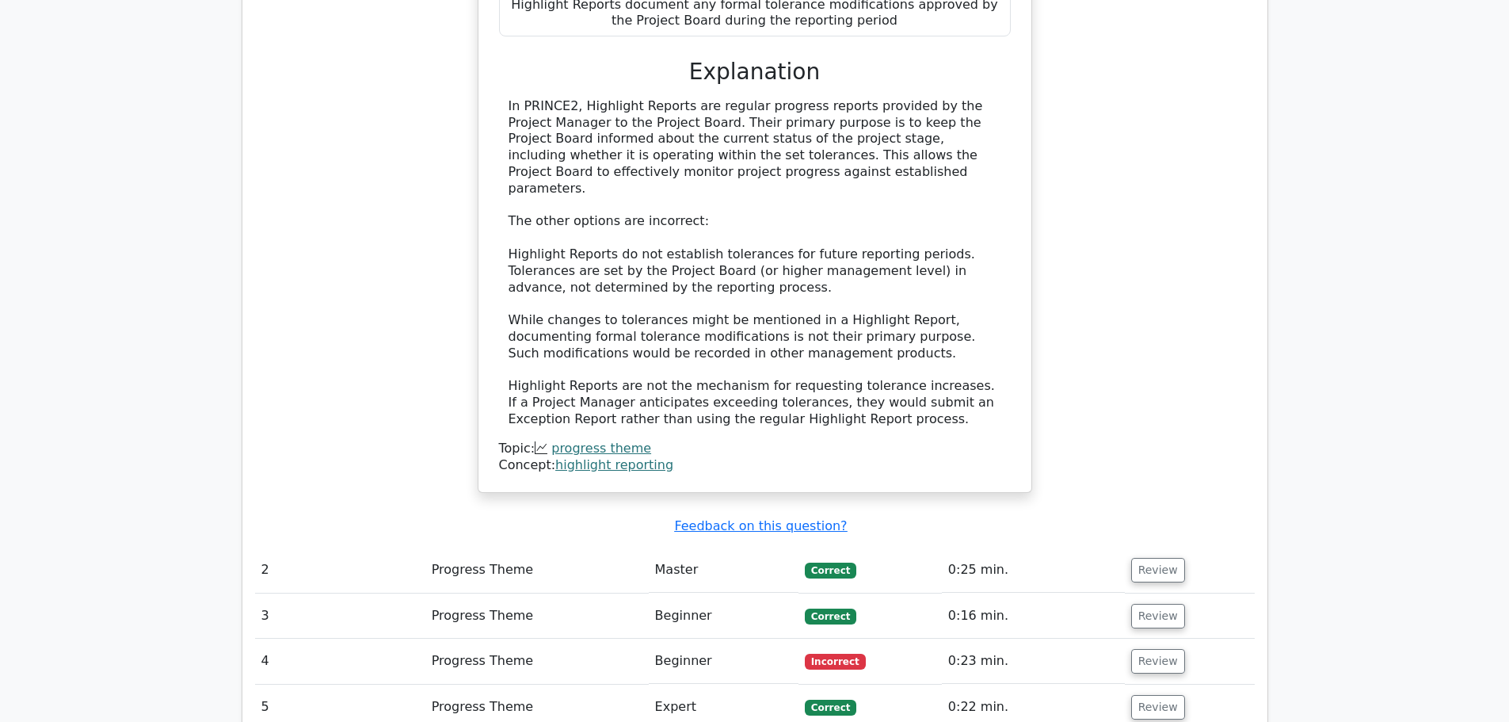
scroll to position [1663, 0]
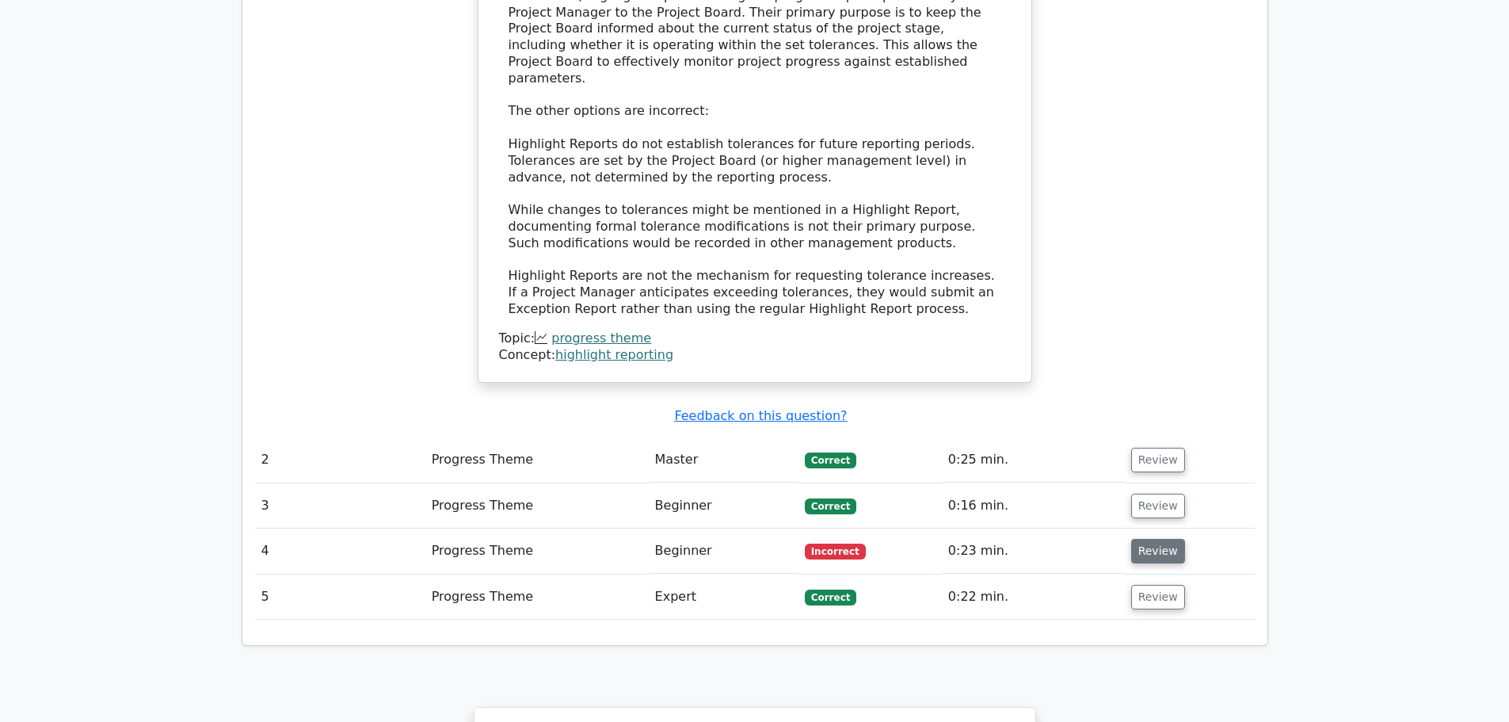
click at [1152, 539] on button "Review" at bounding box center [1158, 551] width 54 height 25
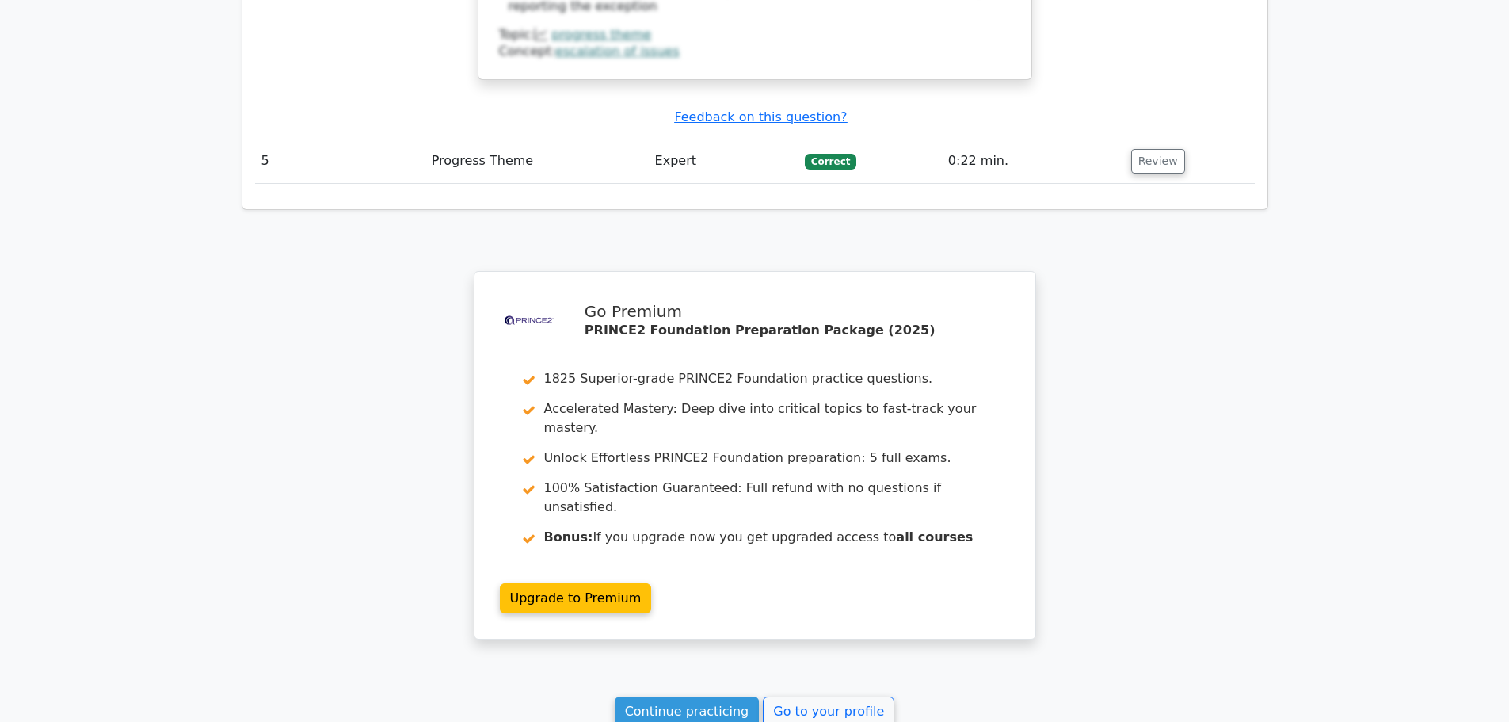
scroll to position [2931, 0]
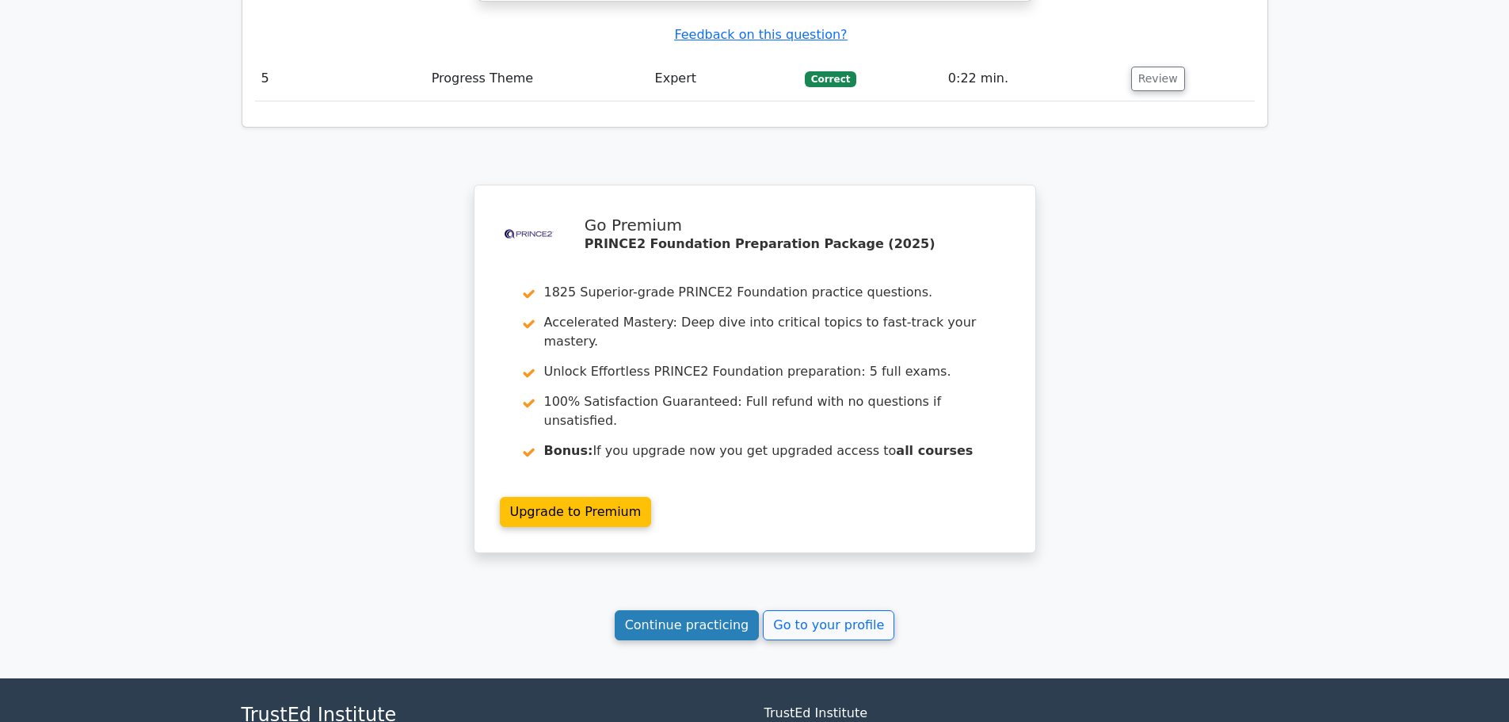
click at [725, 610] on link "Continue practicing" at bounding box center [687, 625] width 145 height 30
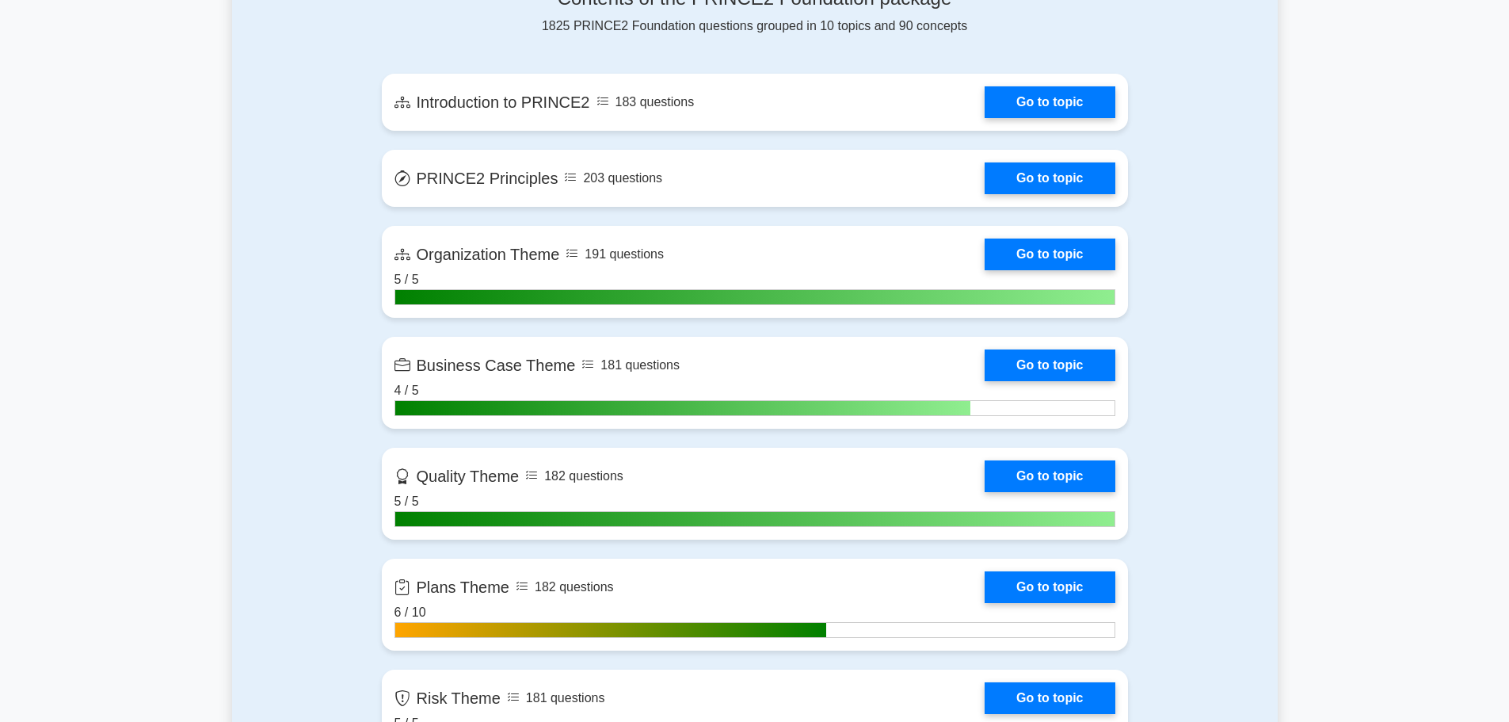
scroll to position [1188, 0]
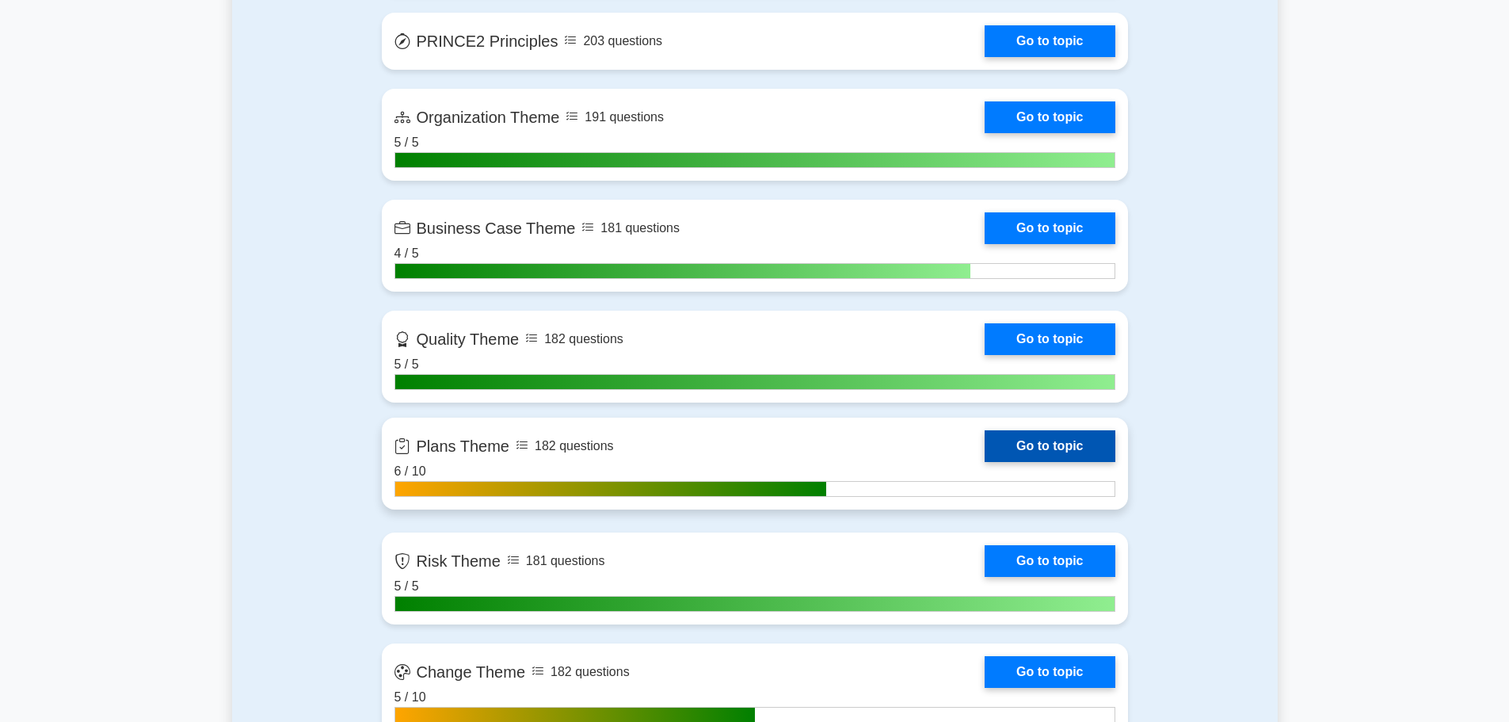
click at [1054, 434] on link "Go to topic" at bounding box center [1050, 446] width 130 height 32
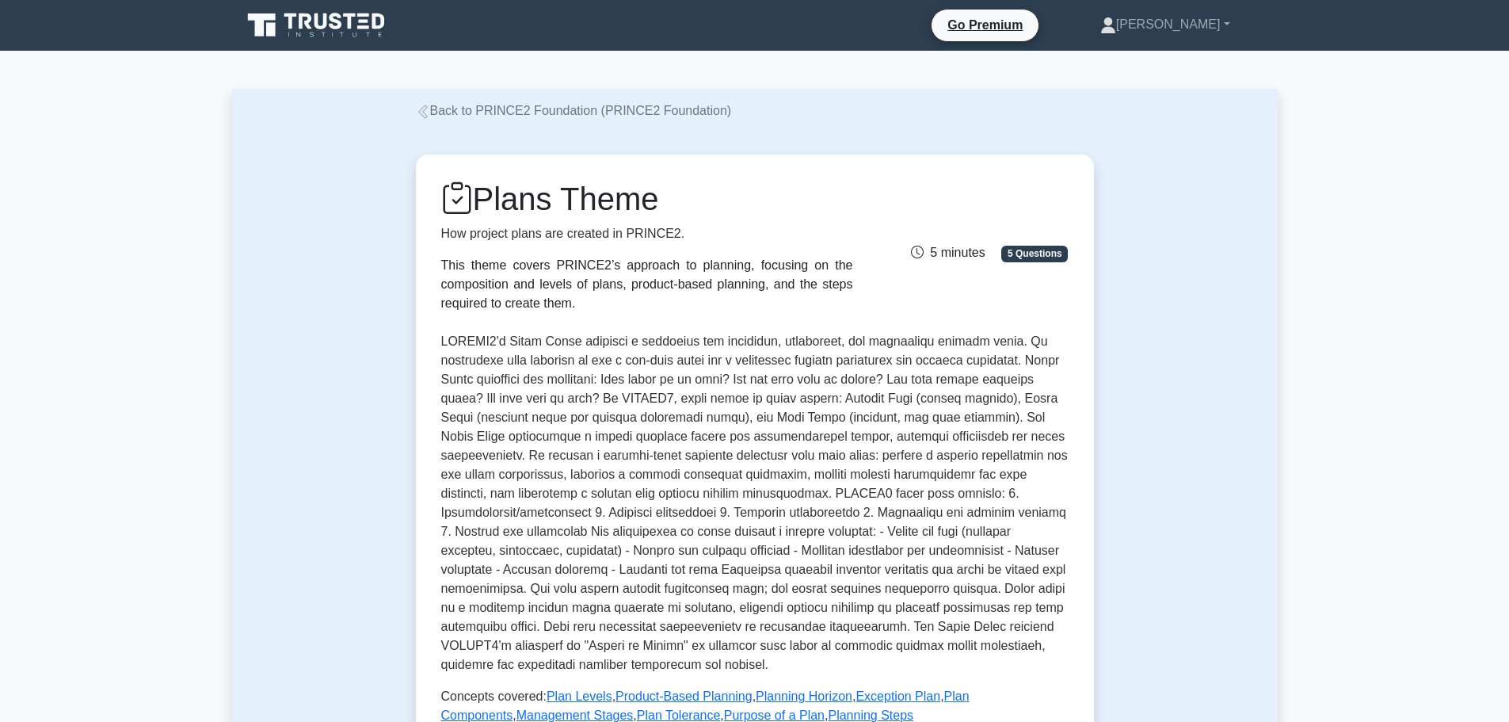
scroll to position [634, 0]
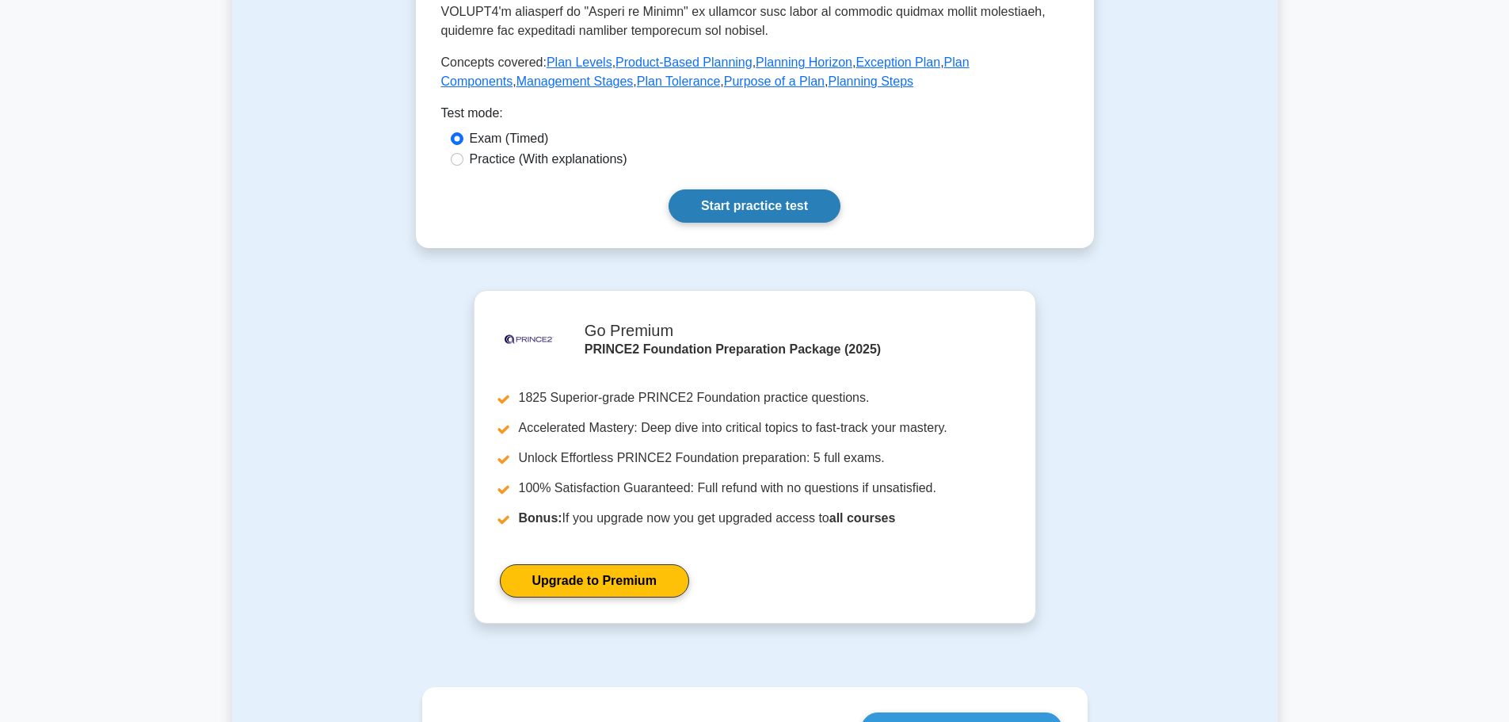
click at [725, 211] on link "Start practice test" at bounding box center [755, 205] width 172 height 33
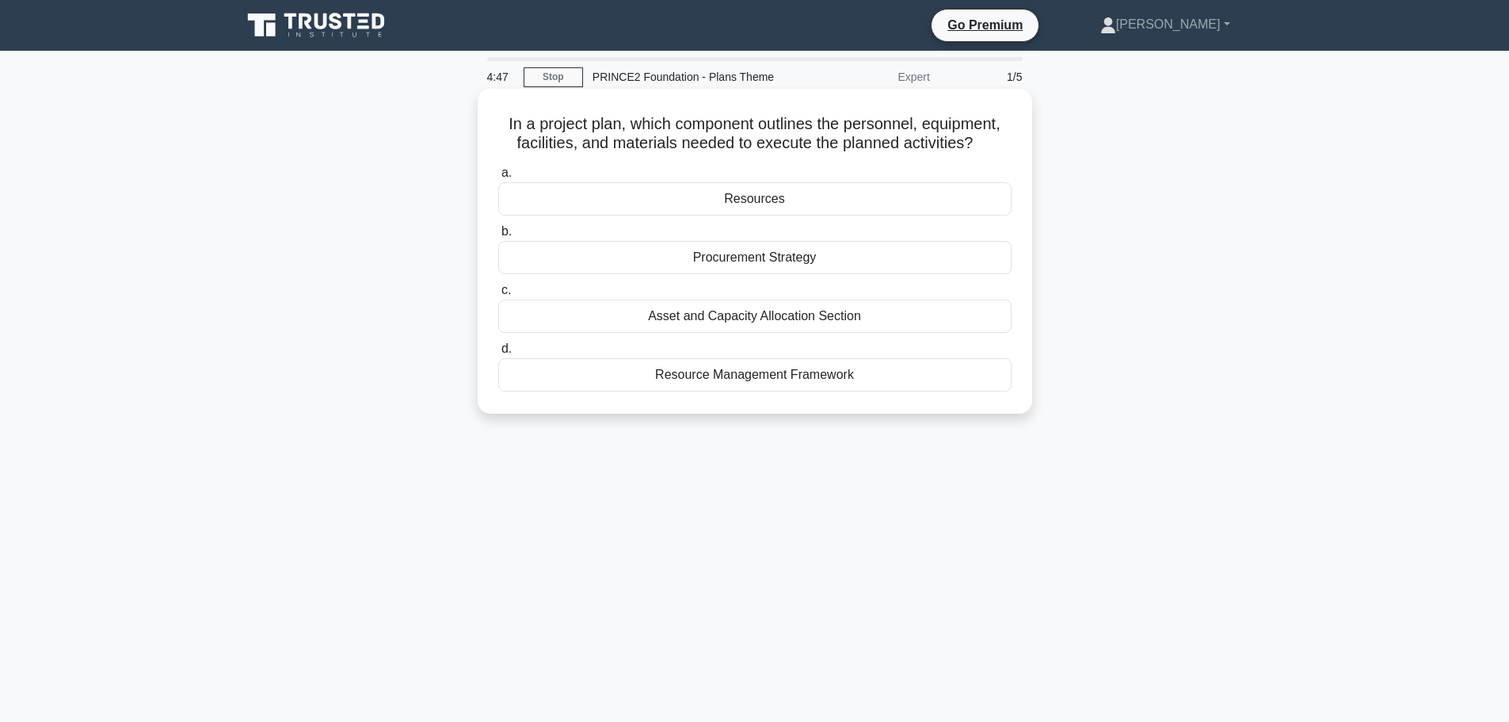
click at [791, 380] on div "Resource Management Framework" at bounding box center [754, 374] width 513 height 33
click at [498, 354] on input "d. Resource Management Framework" at bounding box center [498, 349] width 0 height 10
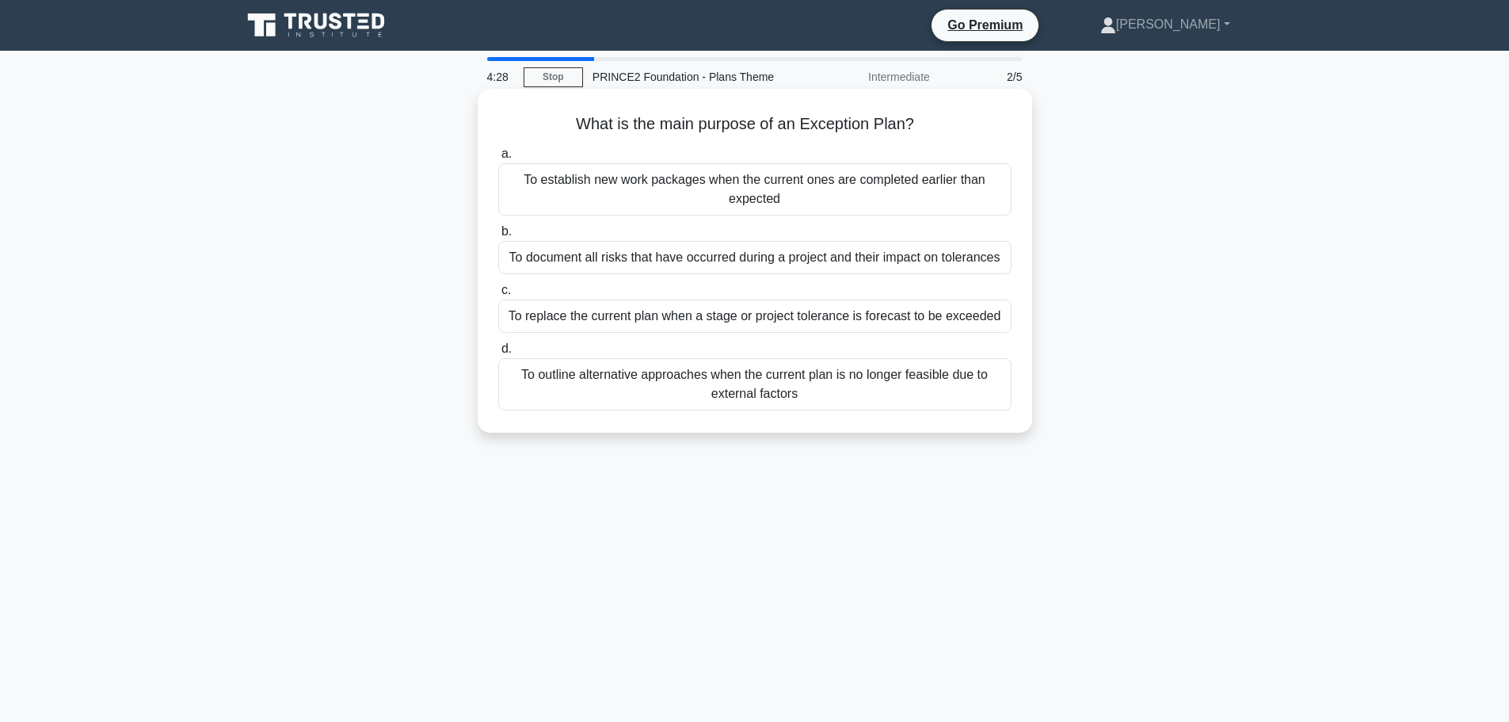
click at [716, 259] on div "To document all risks that have occurred during a project and their impact on t…" at bounding box center [754, 257] width 513 height 33
click at [498, 237] on input "b. To document all risks that have occurred during a project and their impact o…" at bounding box center [498, 232] width 0 height 10
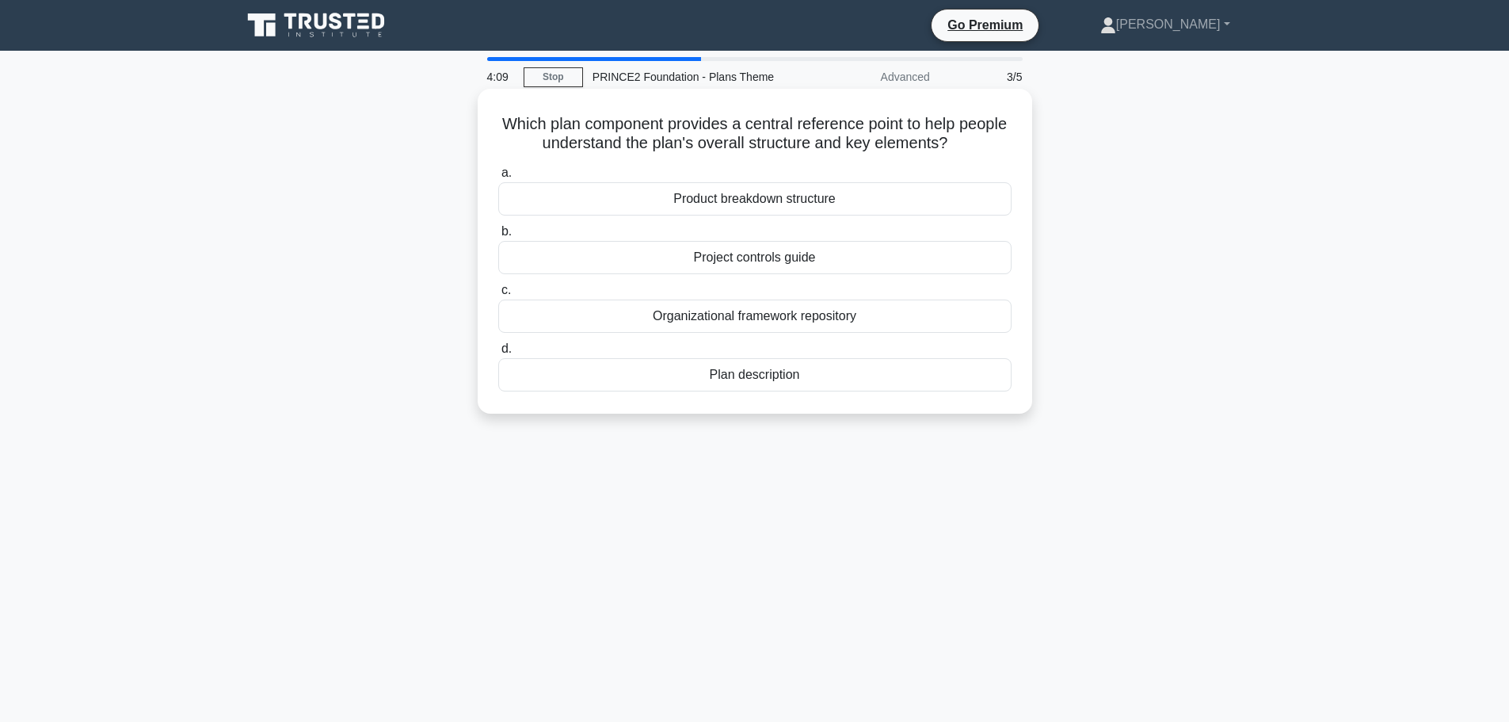
click at [756, 378] on div "Plan description" at bounding box center [754, 374] width 513 height 33
click at [498, 354] on input "d. Plan description" at bounding box center [498, 349] width 0 height 10
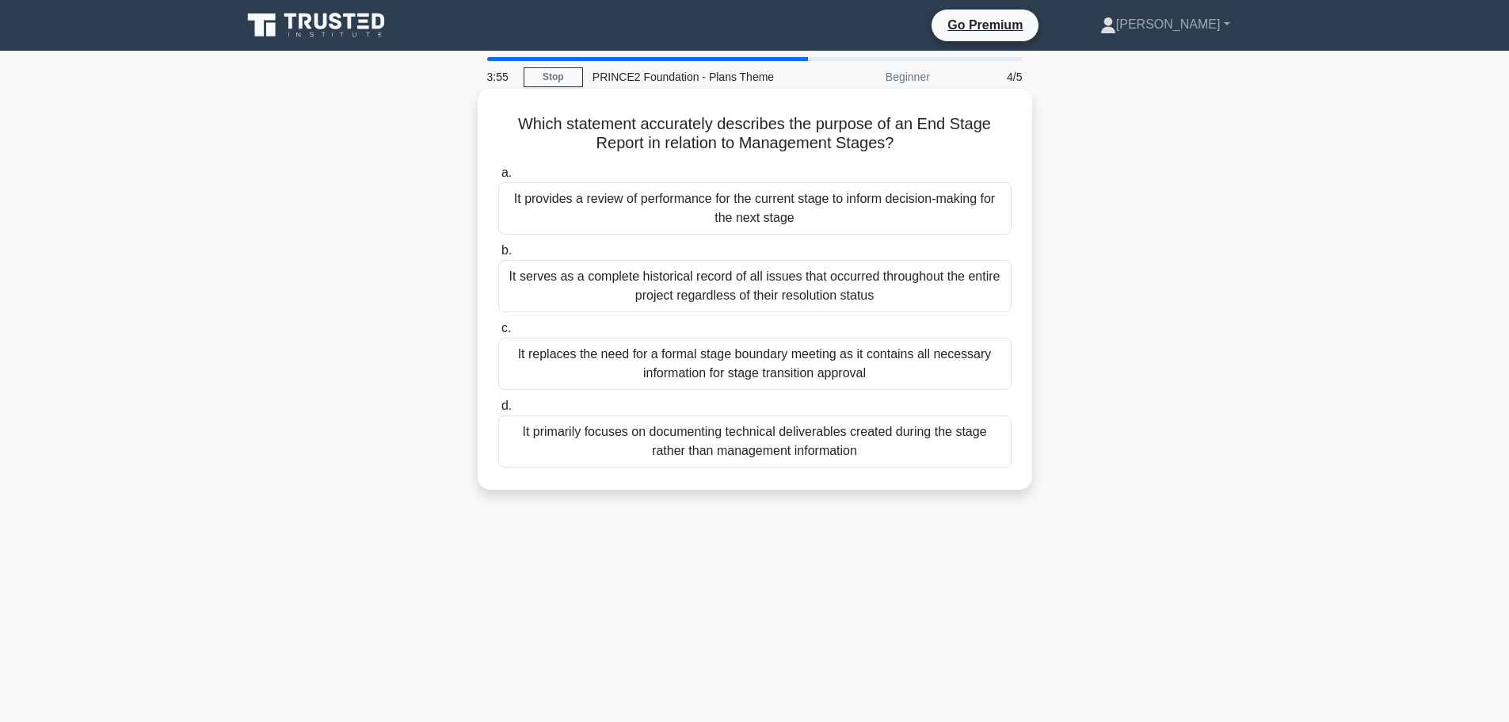
click at [645, 205] on div "It provides a review of performance for the current stage to inform decision-ma…" at bounding box center [754, 208] width 513 height 52
click at [498, 178] on input "a. It provides a review of performance for the current stage to inform decision…" at bounding box center [498, 173] width 0 height 10
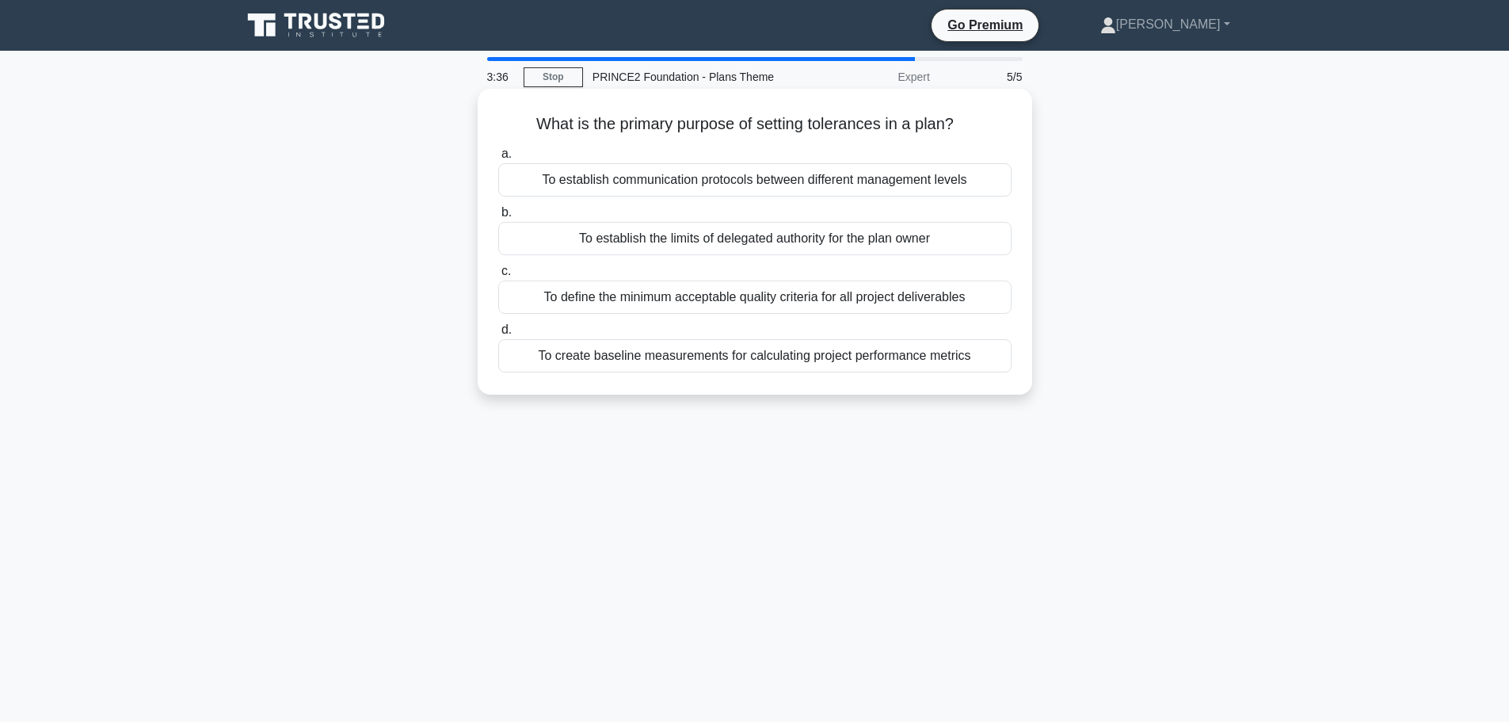
click at [709, 239] on div "To establish the limits of delegated authority for the plan owner" at bounding box center [754, 238] width 513 height 33
click at [498, 218] on input "b. To establish the limits of delegated authority for the plan owner" at bounding box center [498, 213] width 0 height 10
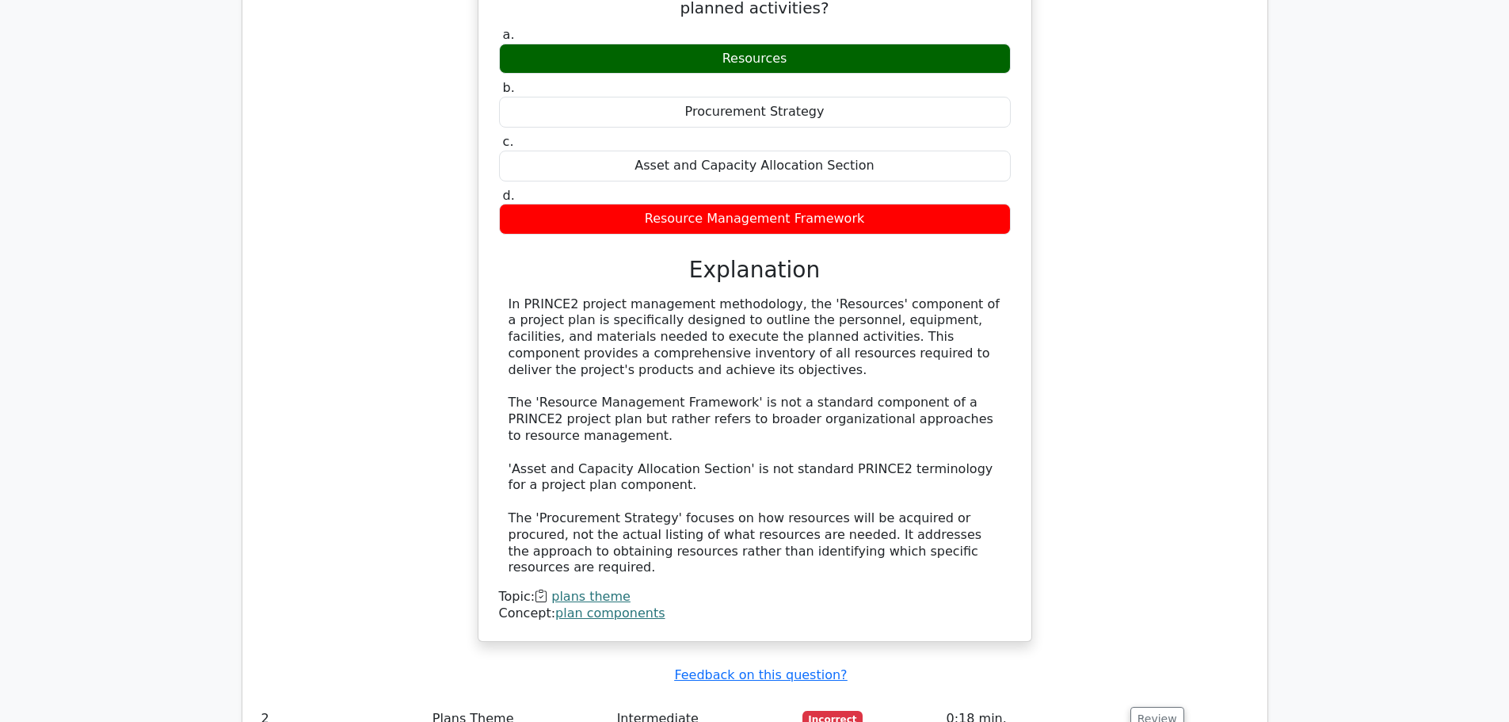
scroll to position [1584, 0]
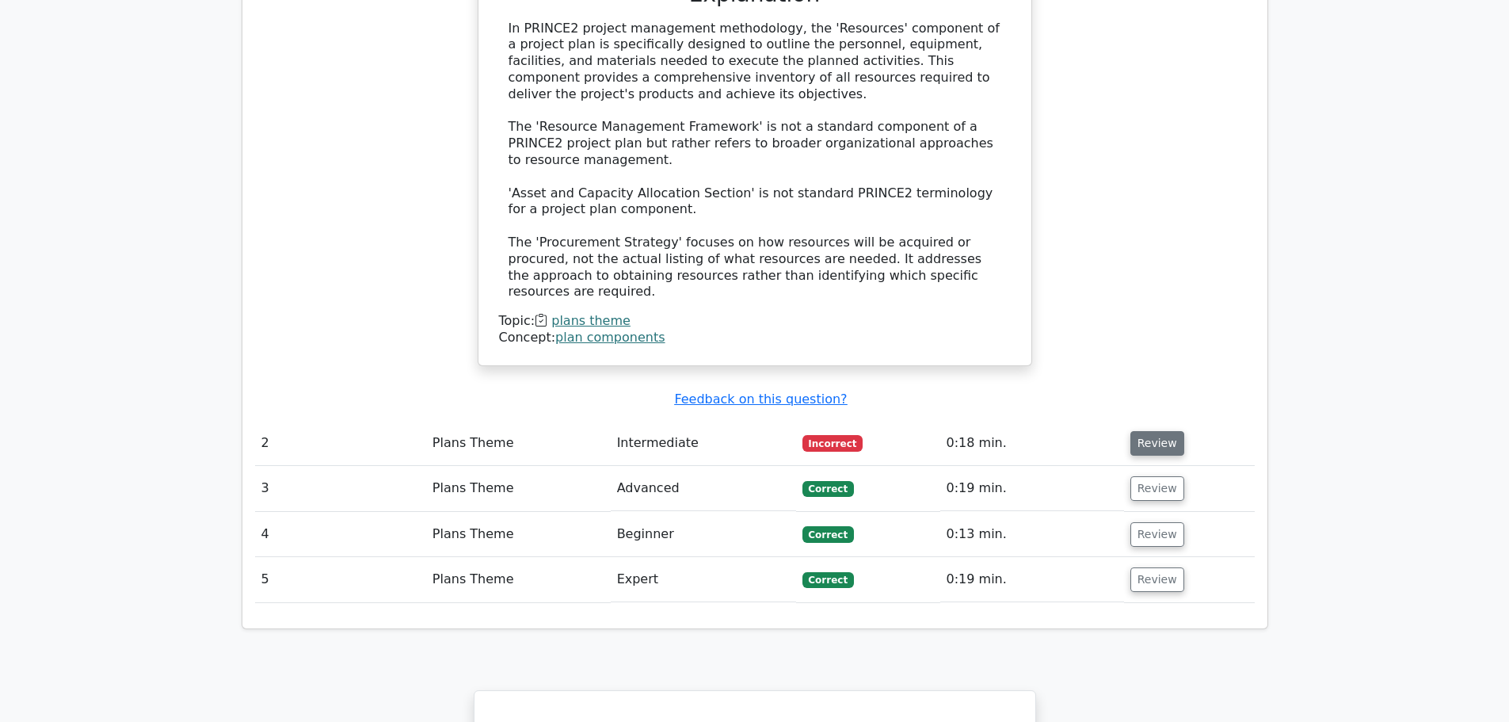
click at [1151, 431] on button "Review" at bounding box center [1157, 443] width 54 height 25
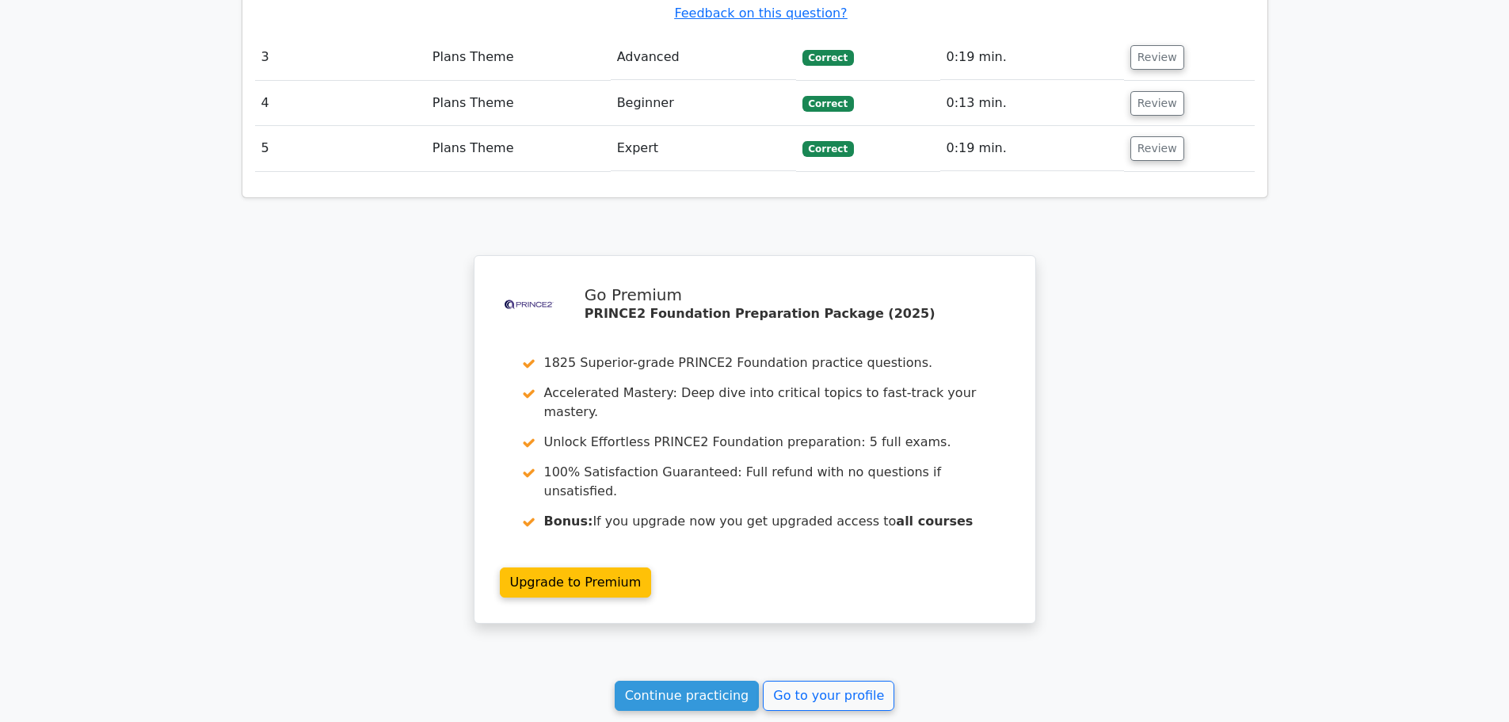
scroll to position [2990, 0]
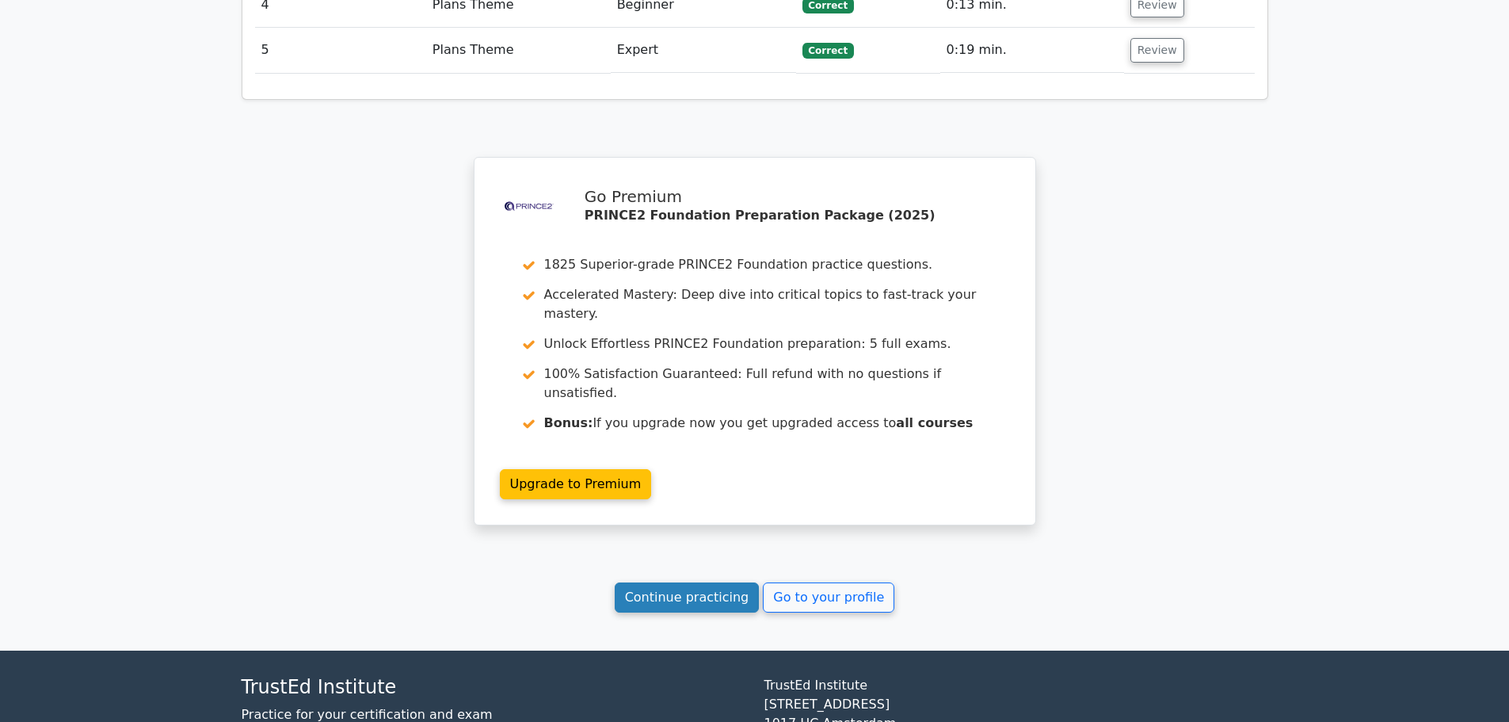
click at [699, 582] on link "Continue practicing" at bounding box center [687, 597] width 145 height 30
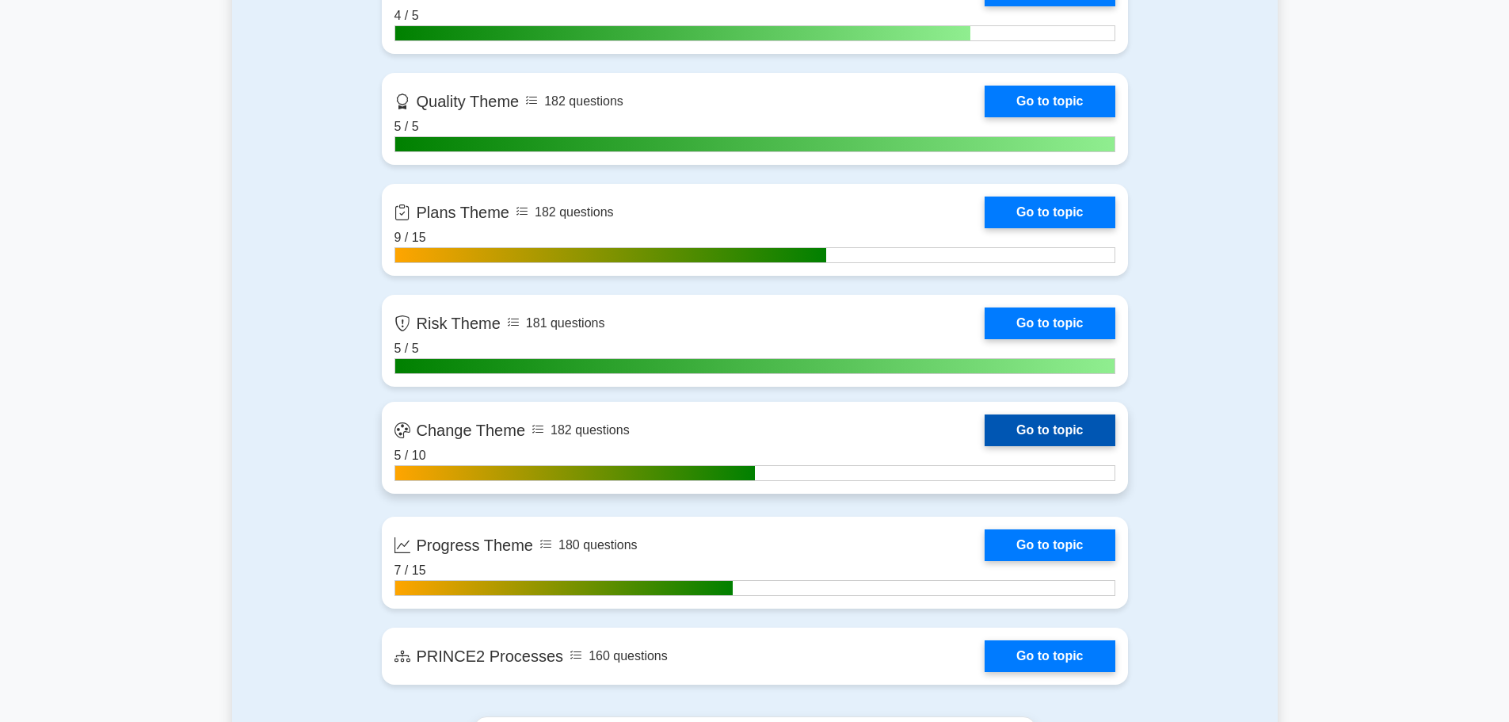
scroll to position [1347, 0]
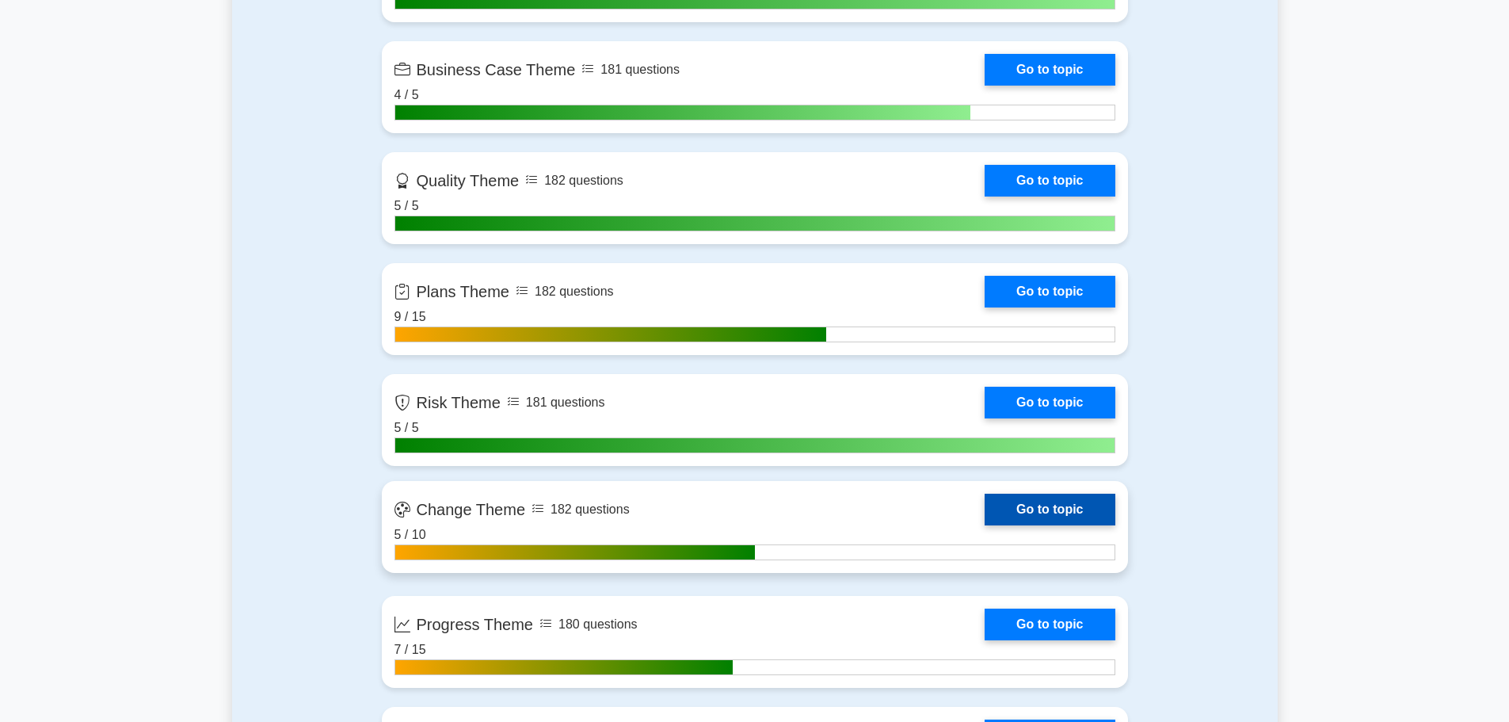
click at [1005, 503] on link "Go to topic" at bounding box center [1050, 509] width 130 height 32
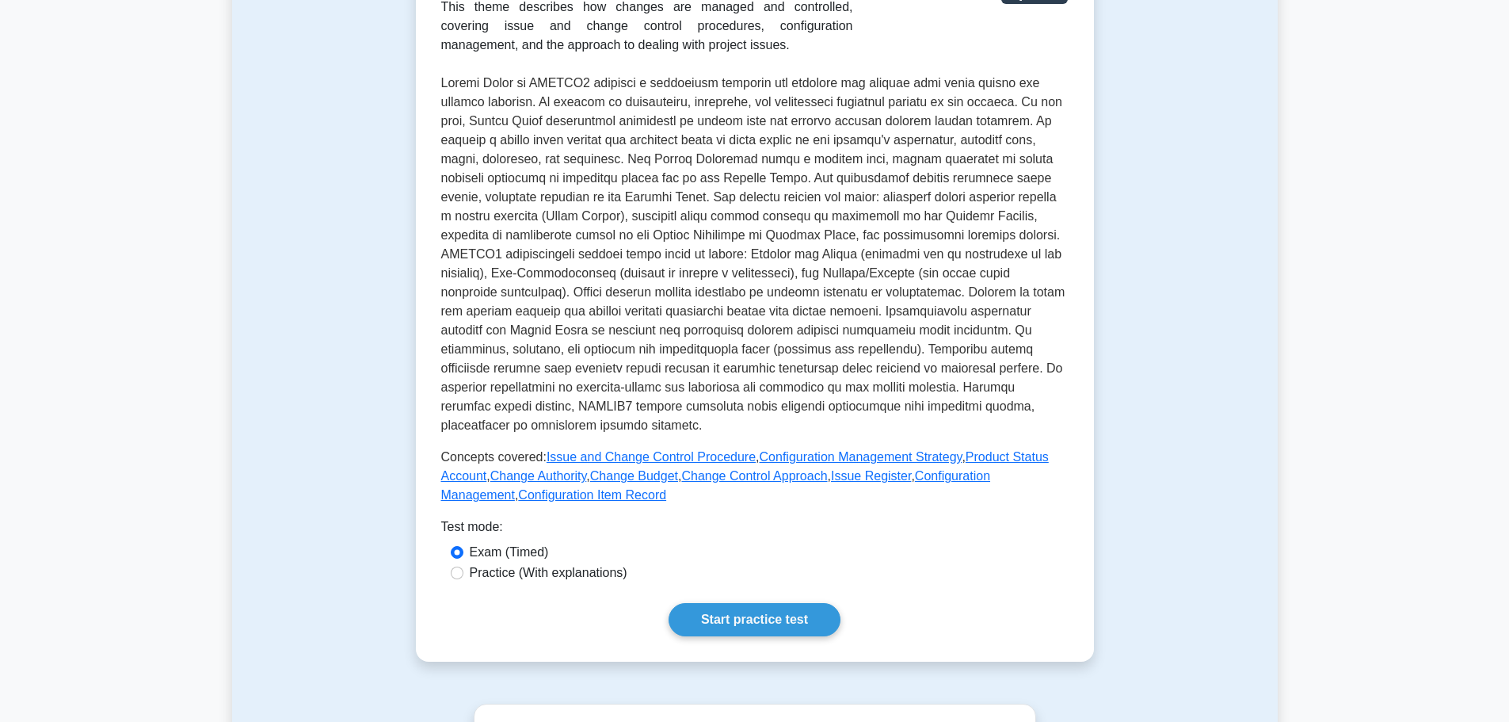
scroll to position [396, 0]
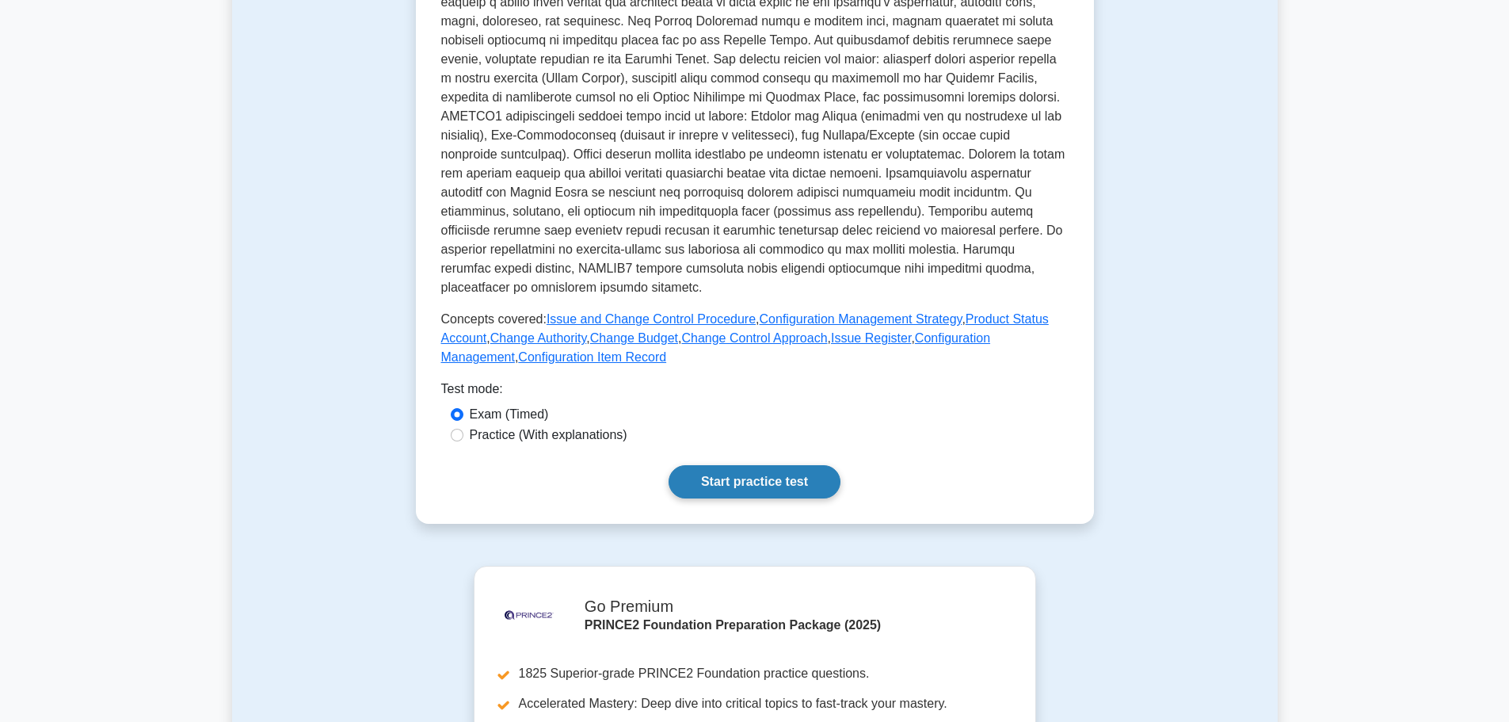
click at [758, 471] on link "Start practice test" at bounding box center [755, 481] width 172 height 33
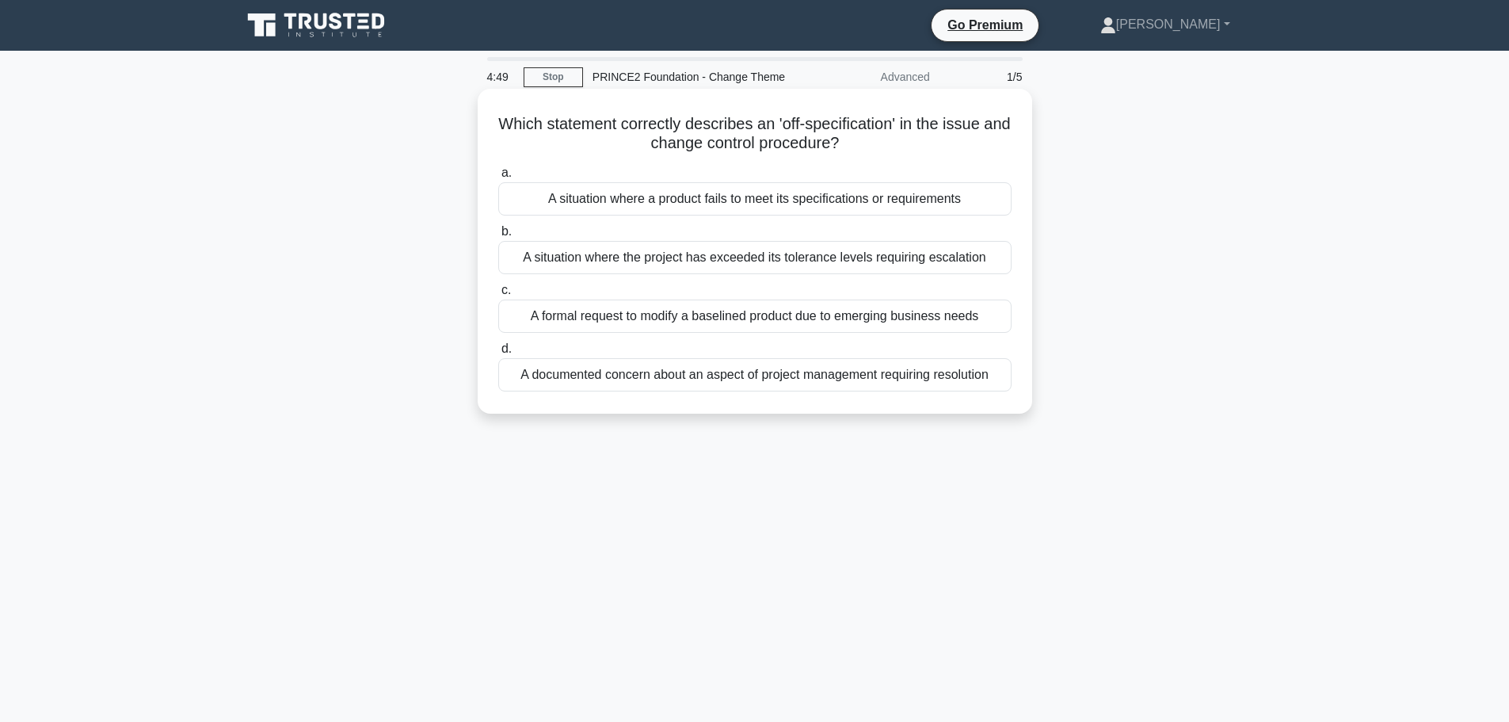
click at [600, 200] on div "A situation where a product fails to meet its specifications or requirements" at bounding box center [754, 198] width 513 height 33
click at [498, 178] on input "a. A situation where a product fails to meet its specifications or requirements" at bounding box center [498, 173] width 0 height 10
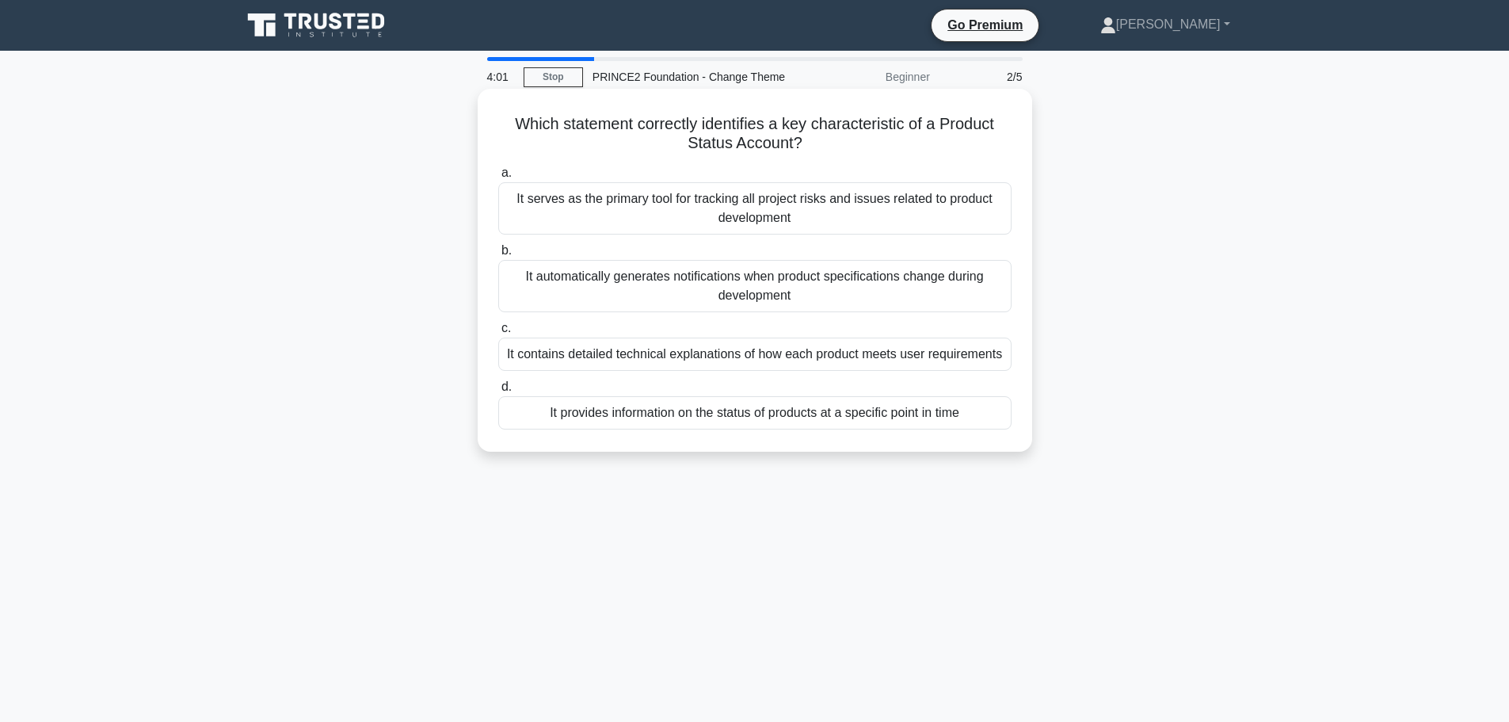
click at [730, 355] on div "It contains detailed technical explanations of how each product meets user requ…" at bounding box center [754, 353] width 513 height 33
click at [498, 333] on input "c. It contains detailed technical explanations of how each product meets user r…" at bounding box center [498, 328] width 0 height 10
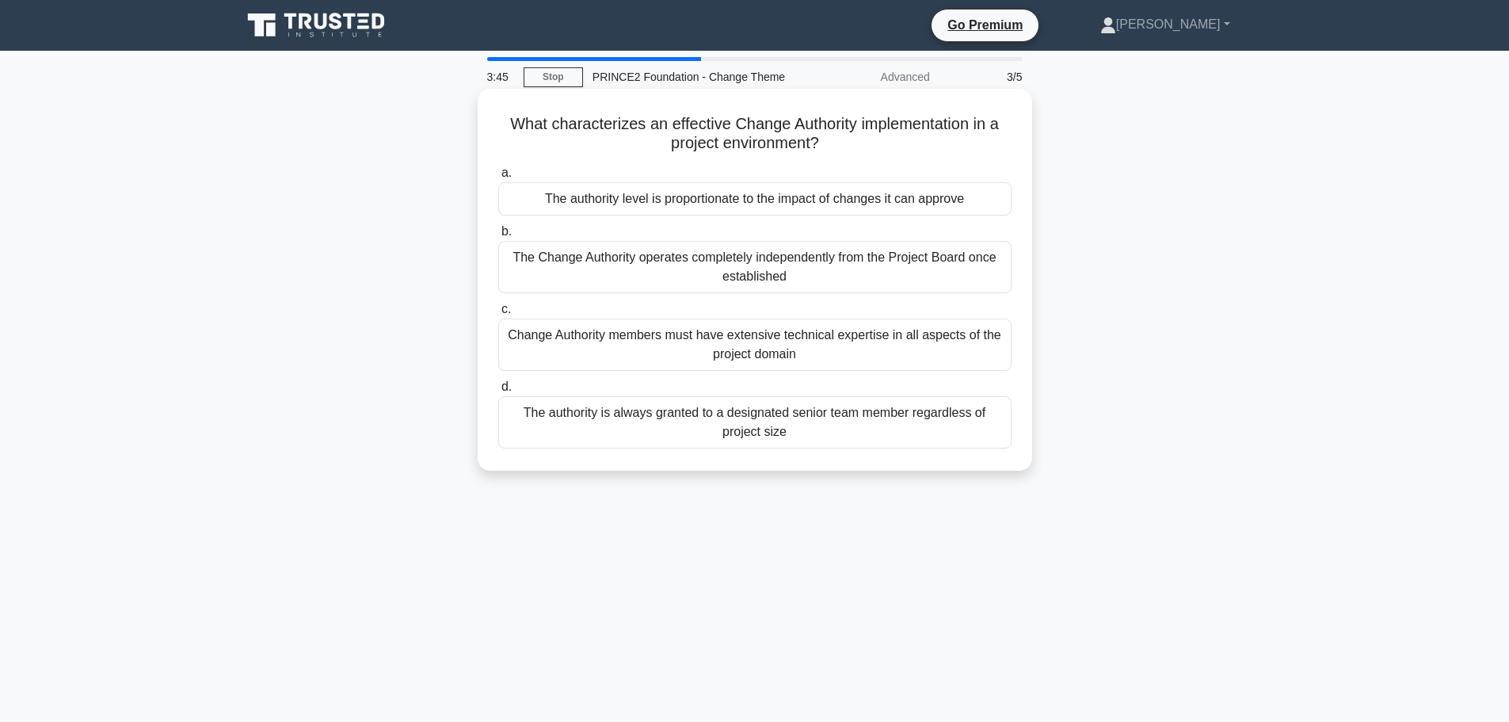
click at [705, 202] on div "The authority level is proportionate to the impact of changes it can approve" at bounding box center [754, 198] width 513 height 33
click at [498, 178] on input "a. The authority level is proportionate to the impact of changes it can approve" at bounding box center [498, 173] width 0 height 10
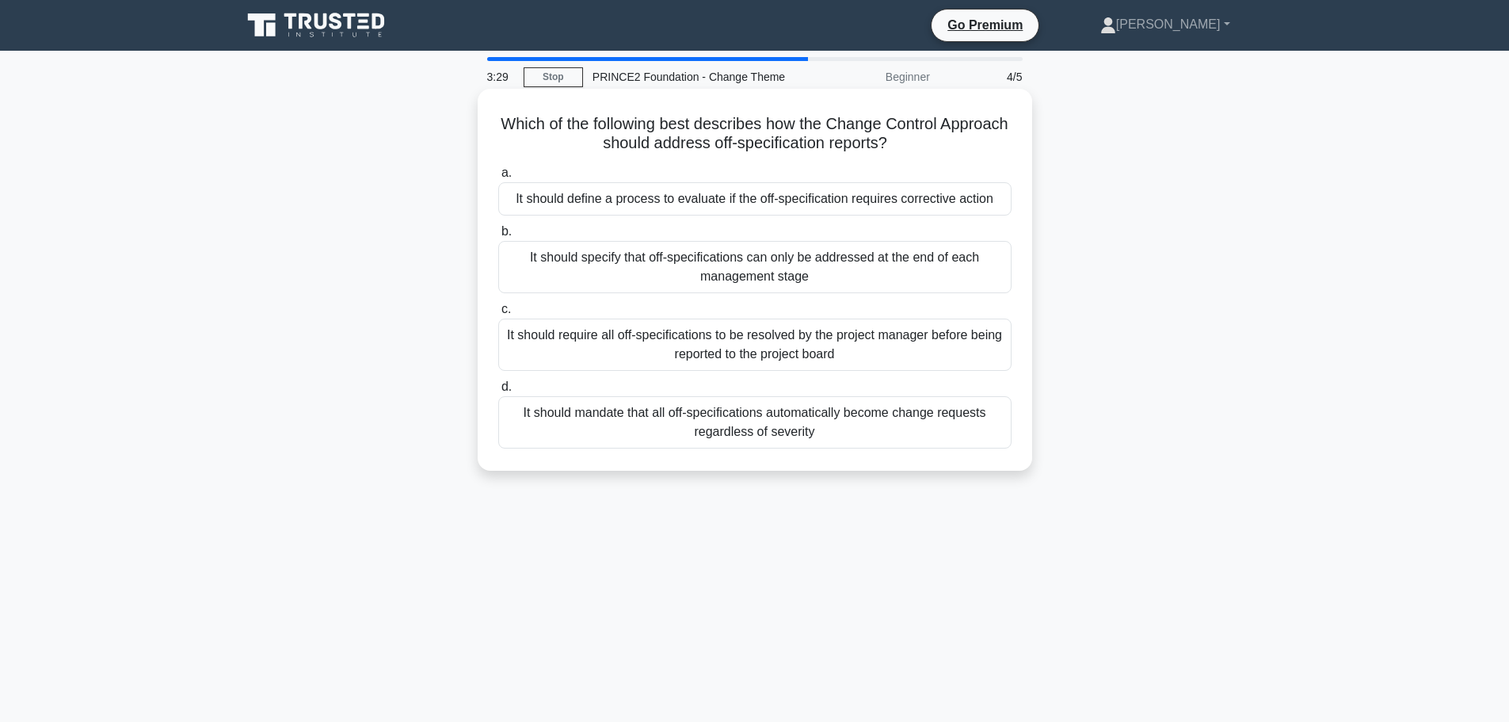
click at [716, 427] on div "It should mandate that all off-specifications automatically become change reque…" at bounding box center [754, 422] width 513 height 52
click at [498, 392] on input "d. It should mandate that all off-specifications automatically become change re…" at bounding box center [498, 387] width 0 height 10
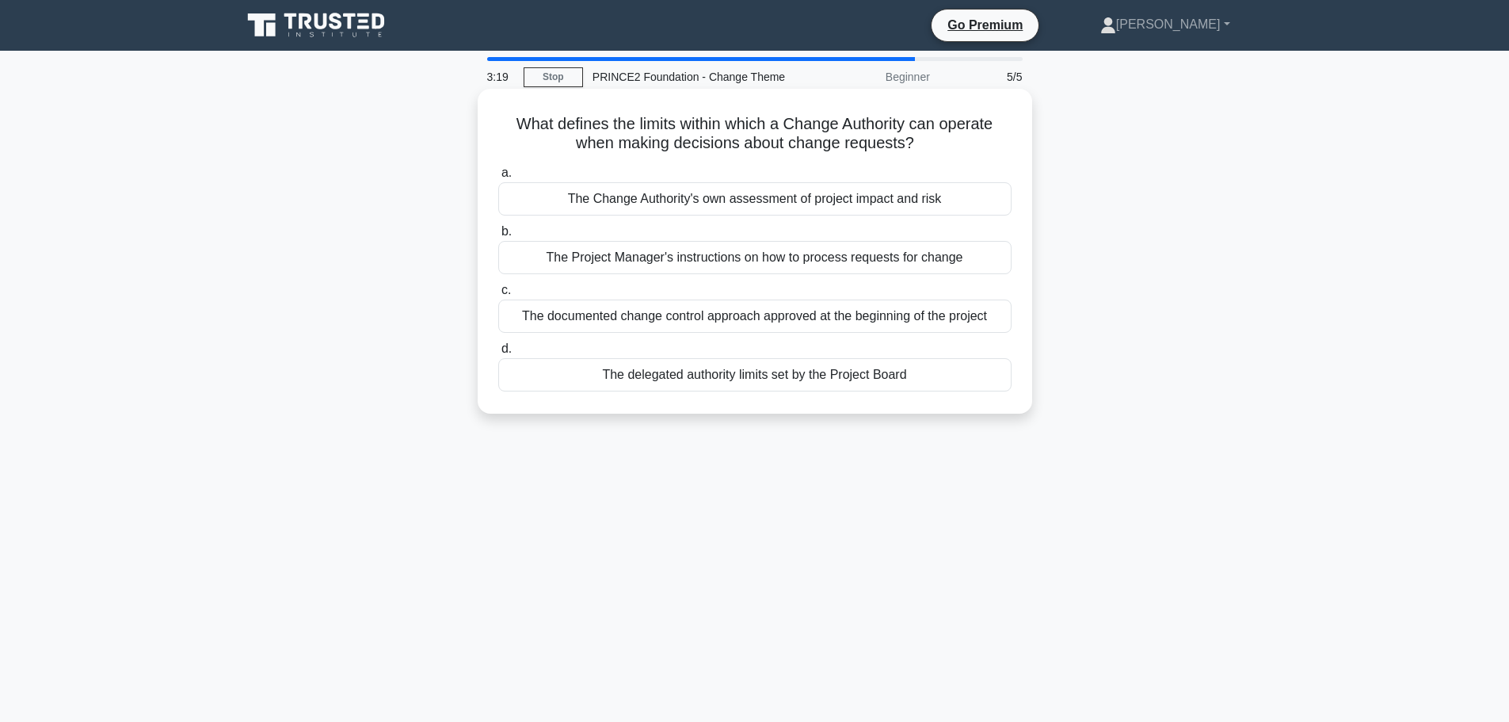
click at [737, 375] on div "The delegated authority limits set by the Project Board" at bounding box center [754, 374] width 513 height 33
click at [498, 354] on input "d. The delegated authority limits set by the Project Board" at bounding box center [498, 349] width 0 height 10
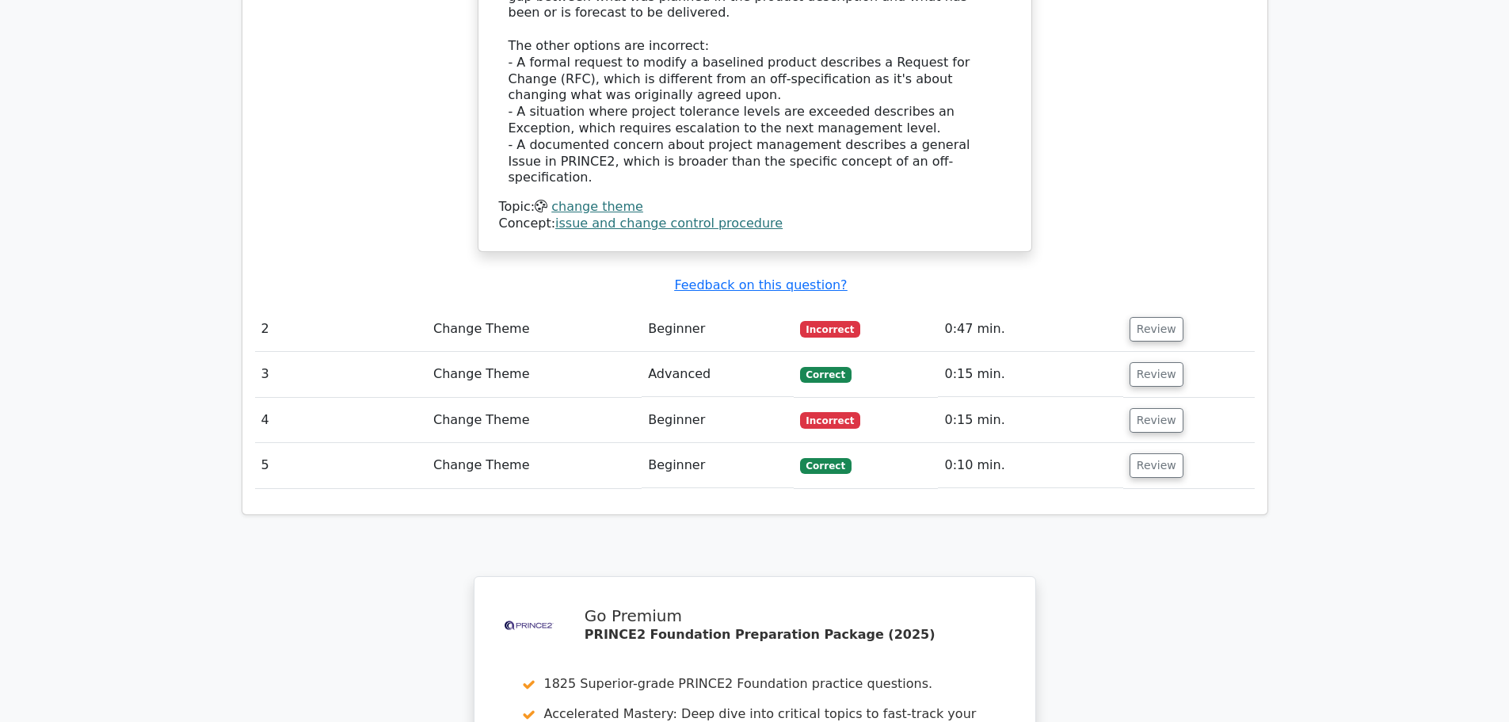
scroll to position [1513, 0]
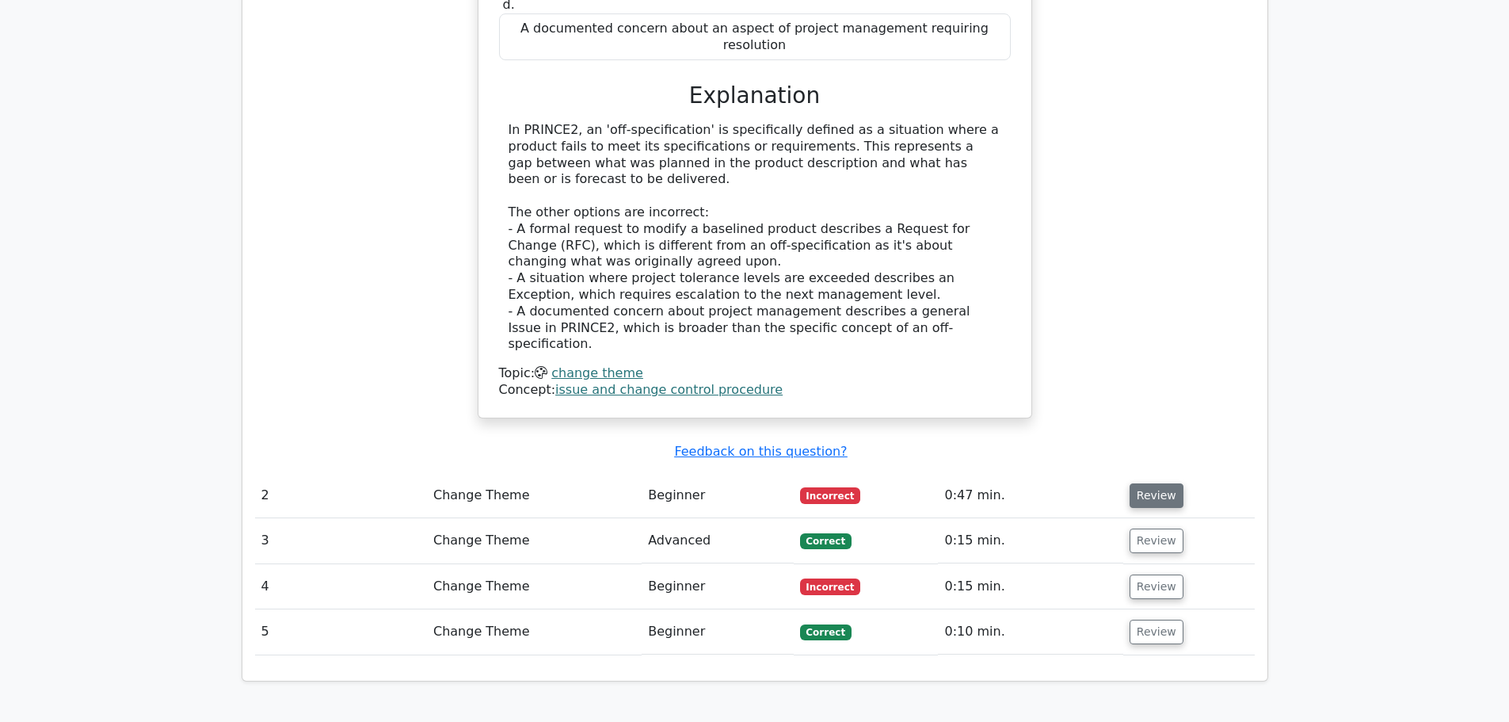
click at [1147, 483] on button "Review" at bounding box center [1157, 495] width 54 height 25
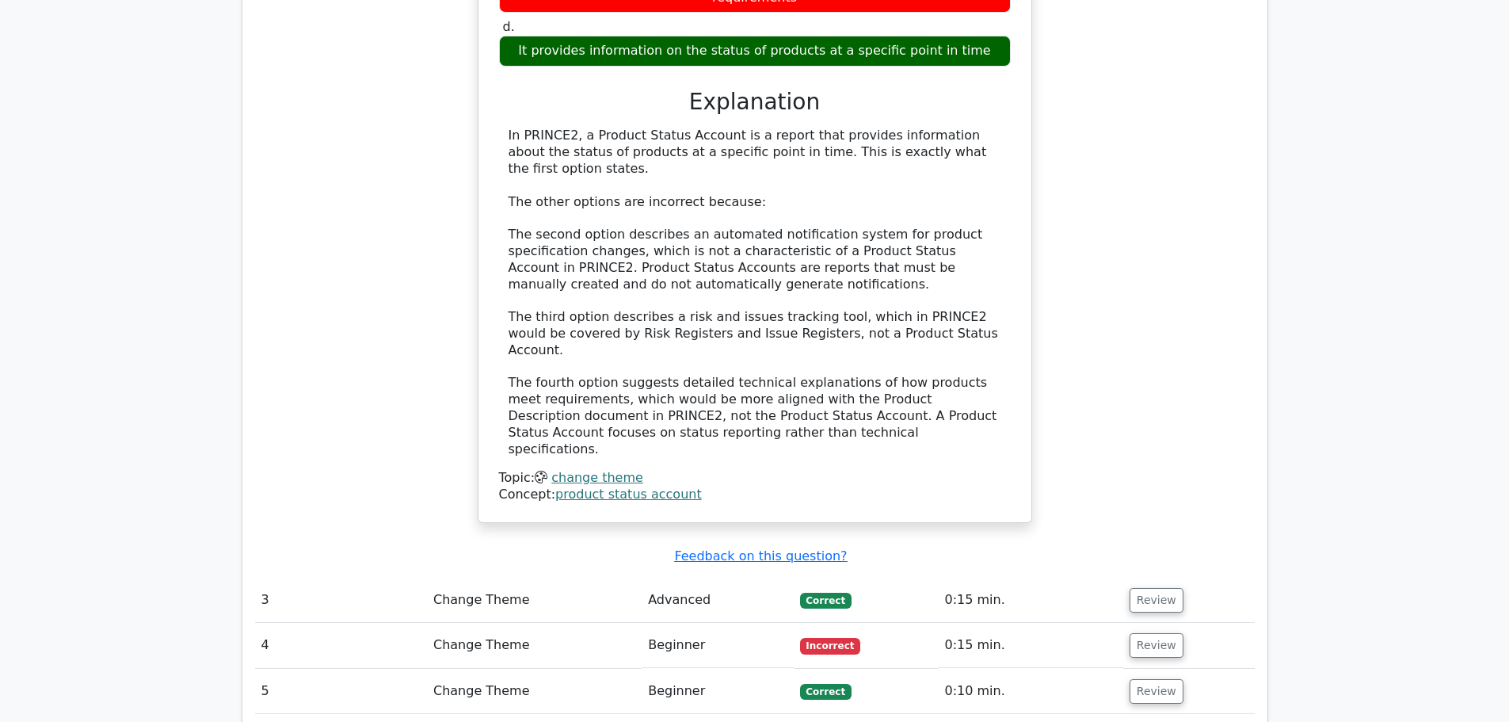
scroll to position [2464, 0]
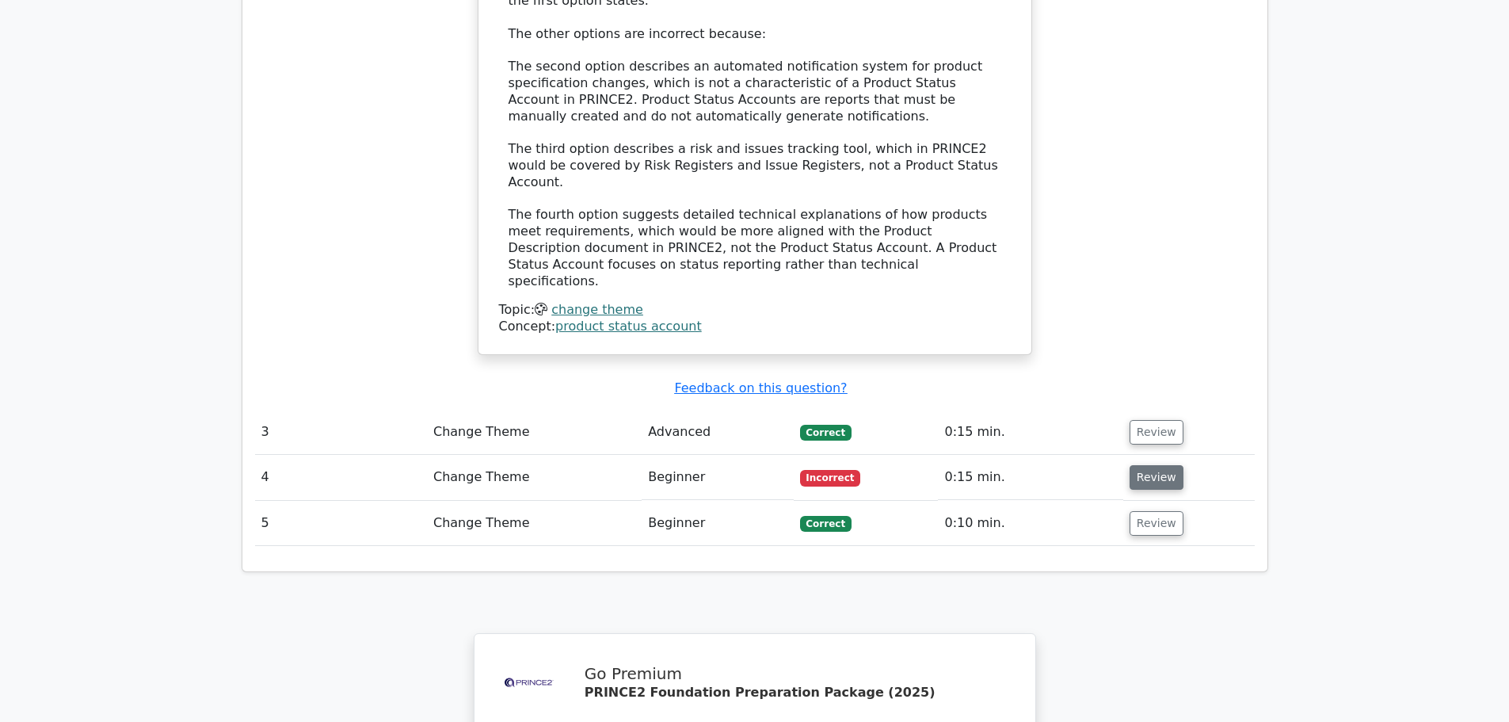
click at [1159, 465] on button "Review" at bounding box center [1157, 477] width 54 height 25
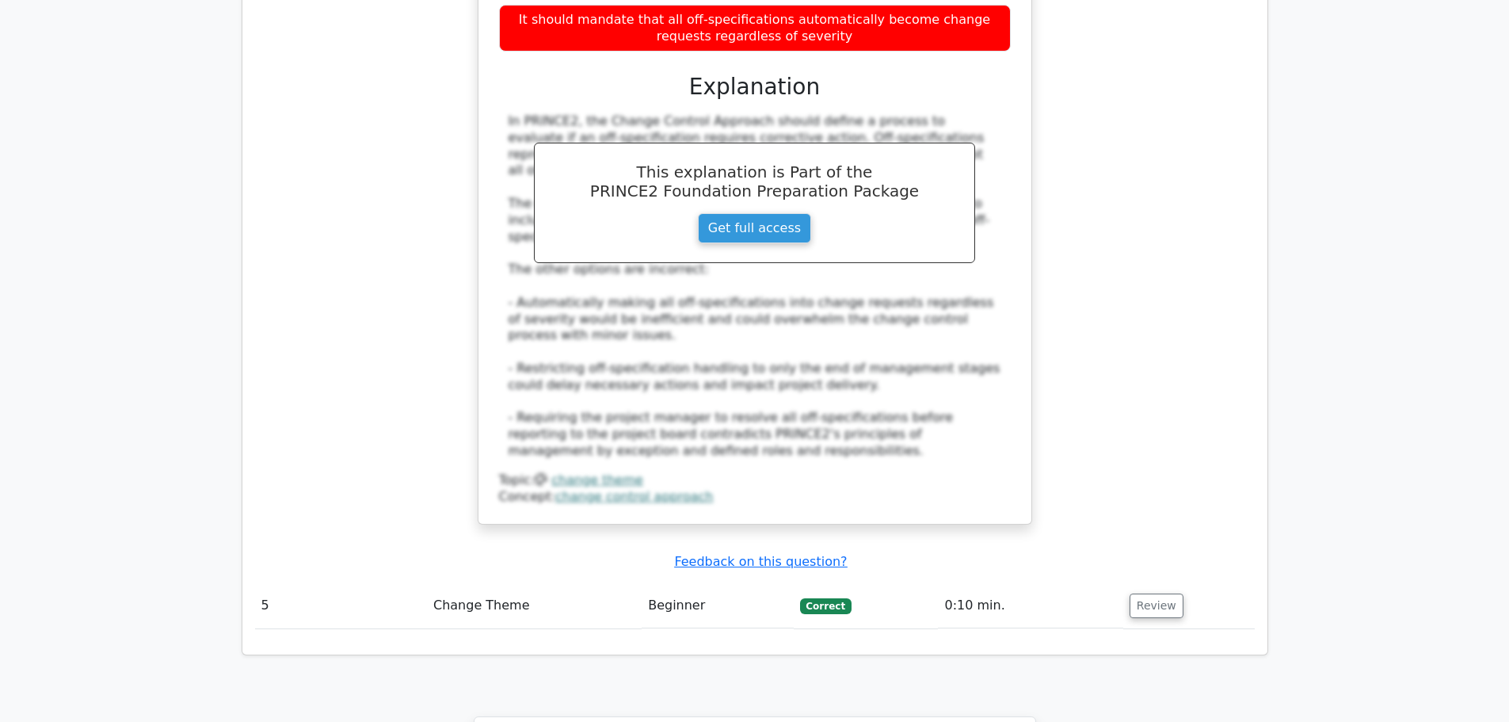
scroll to position [3702, 0]
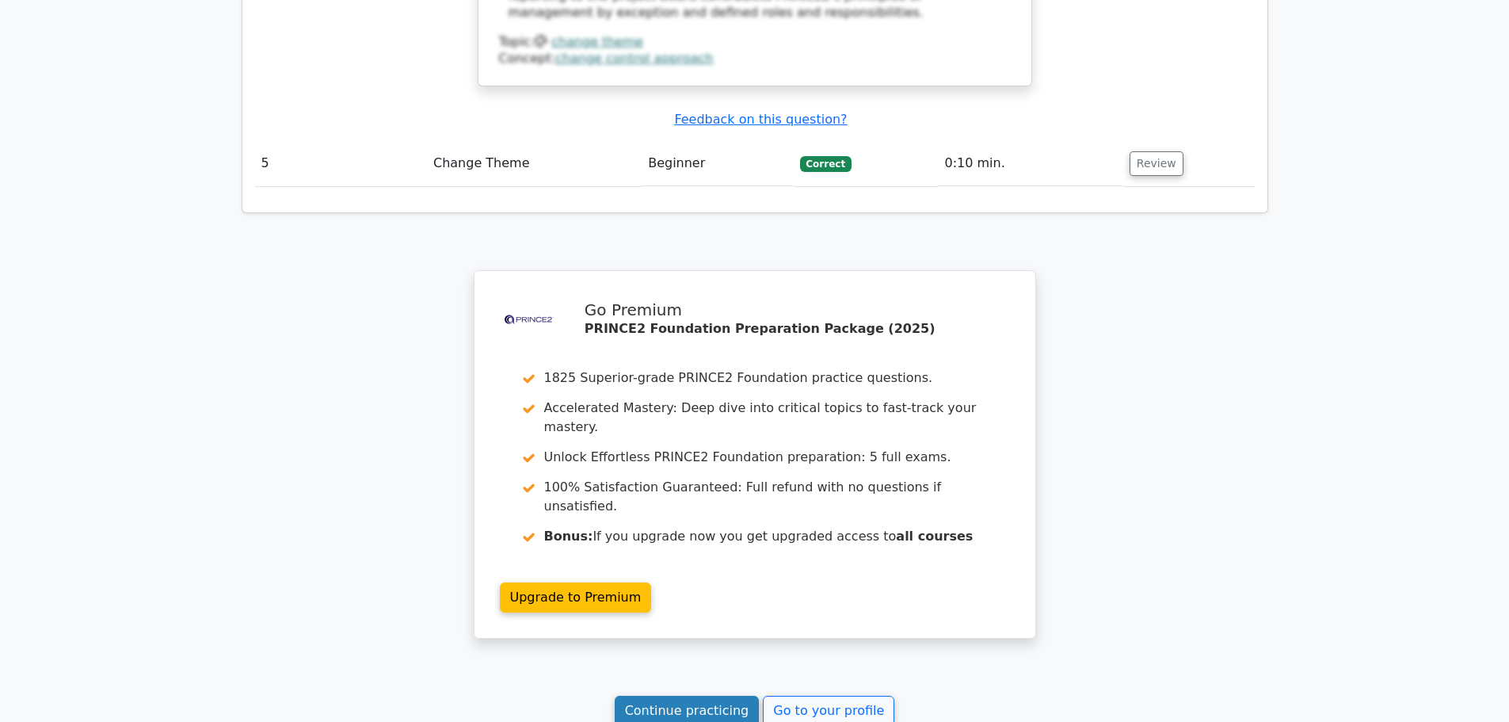
click at [684, 695] on link "Continue practicing" at bounding box center [687, 710] width 145 height 30
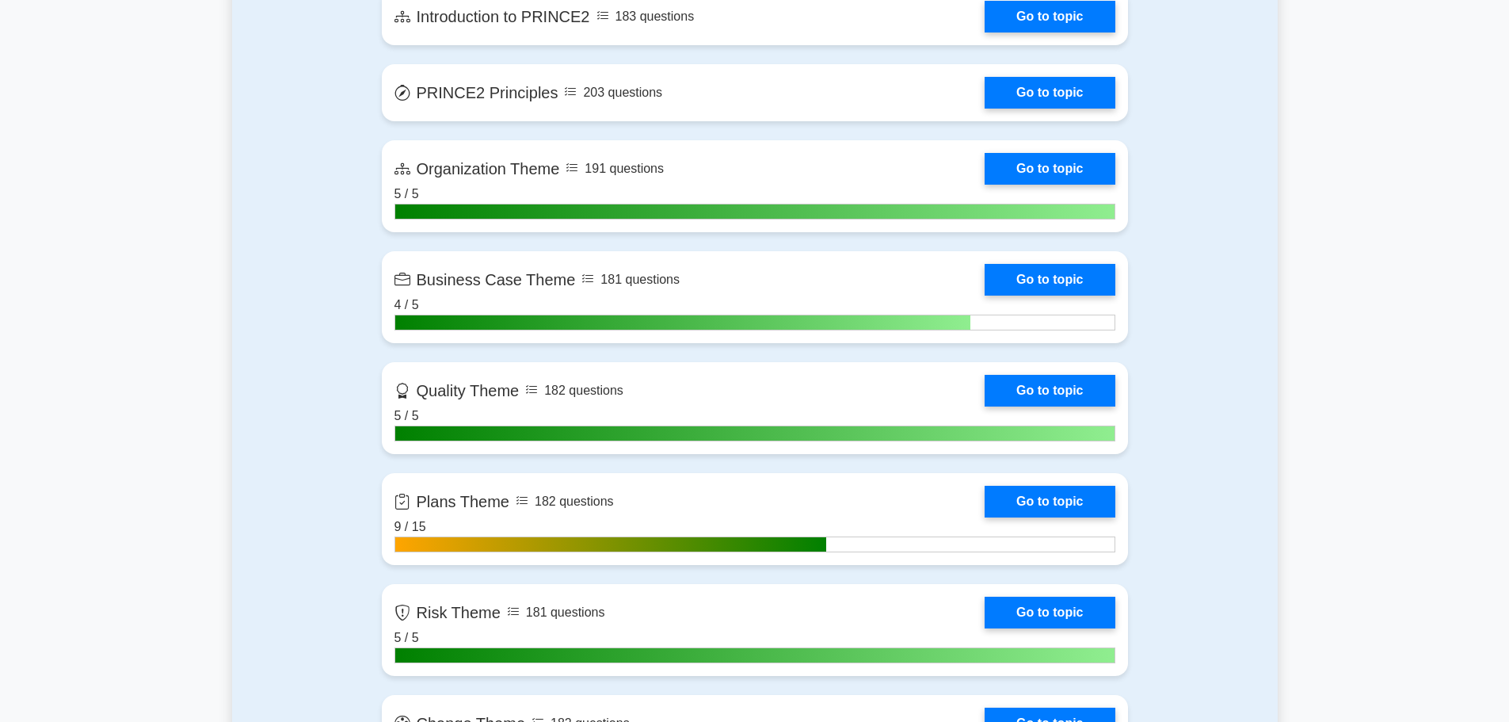
scroll to position [1109, 0]
